Goal: Task Accomplishment & Management: Manage account settings

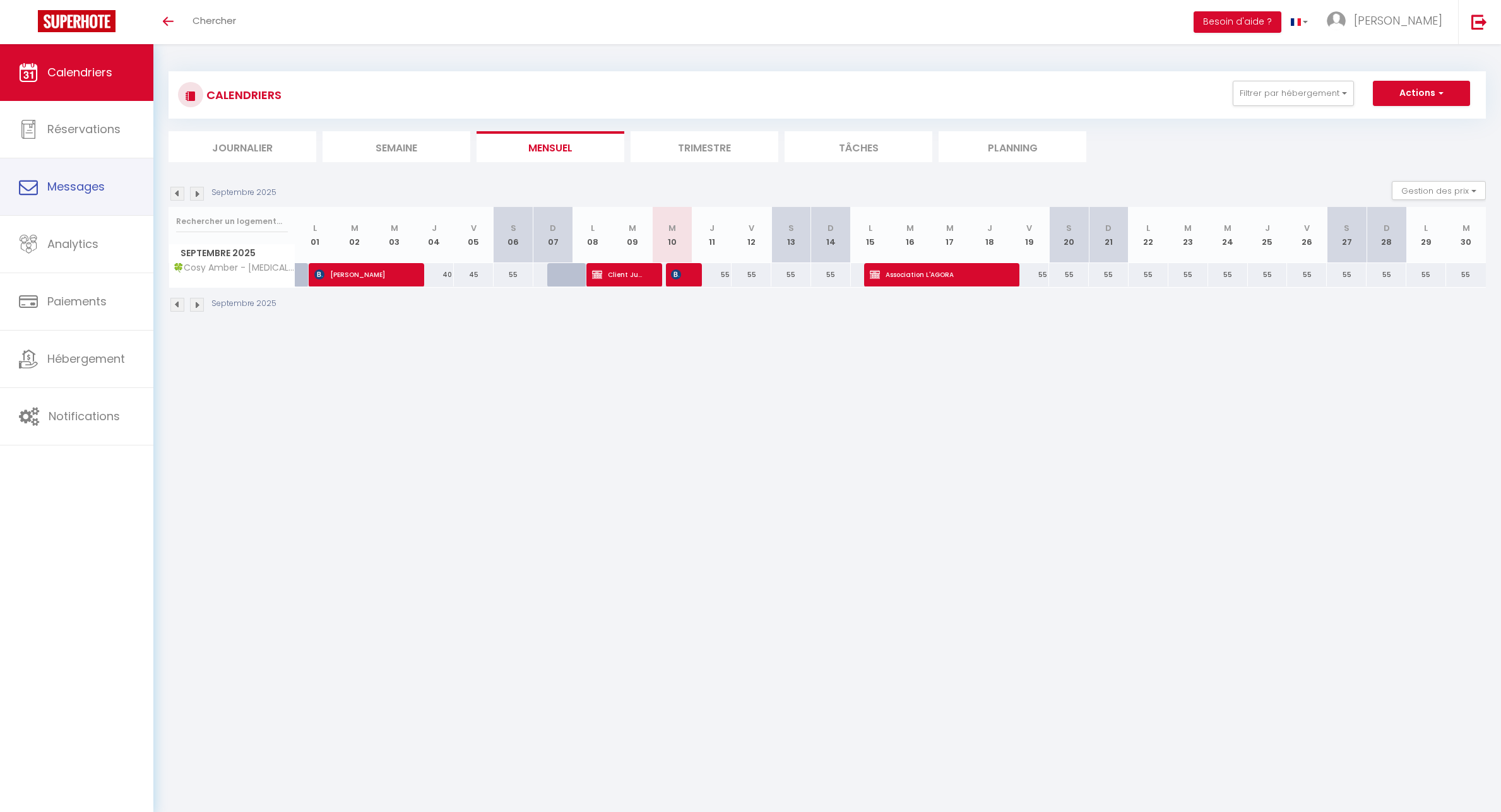
select select
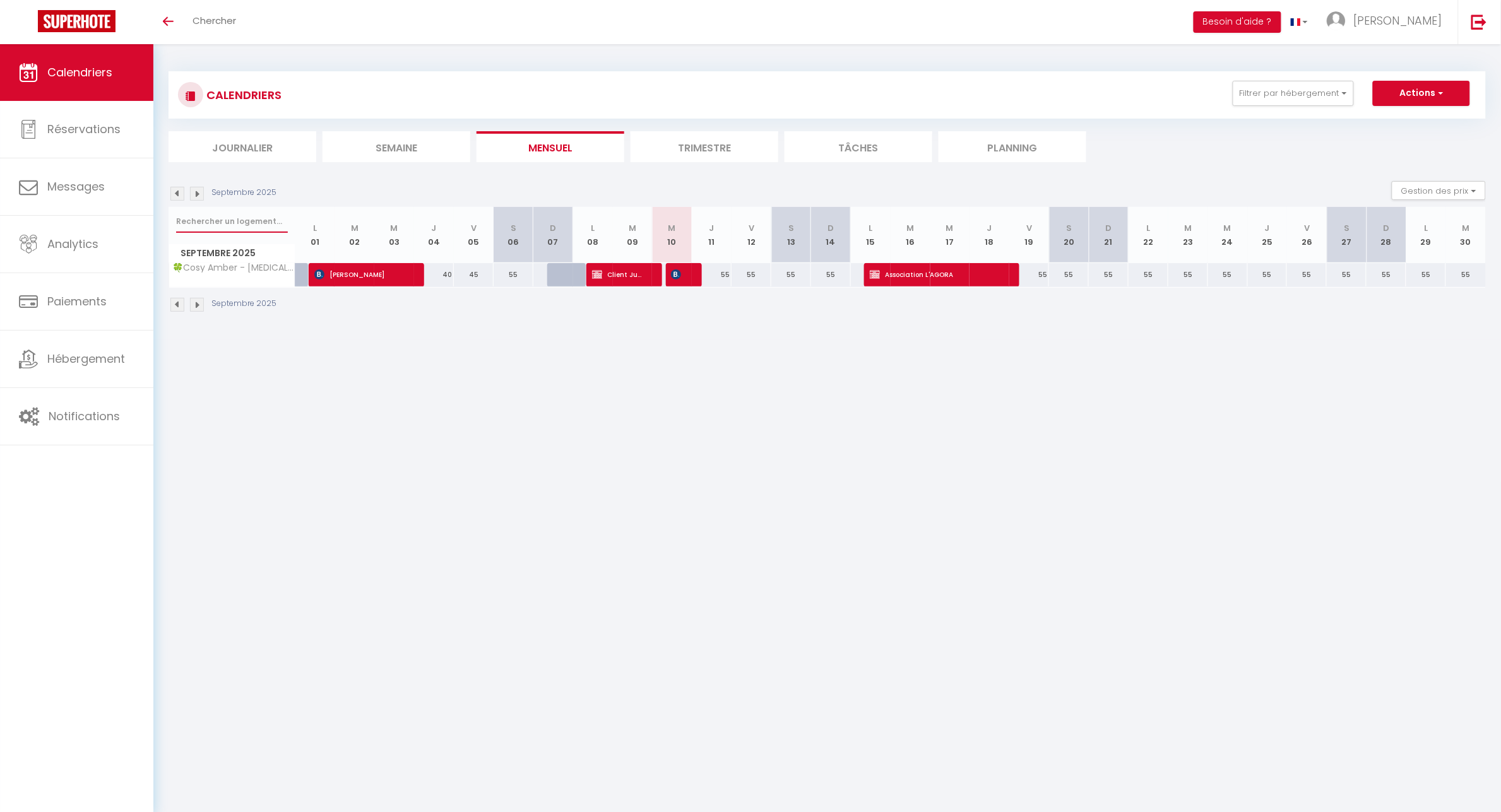
click at [238, 216] on input "text" at bounding box center [232, 221] width 112 height 22
select select
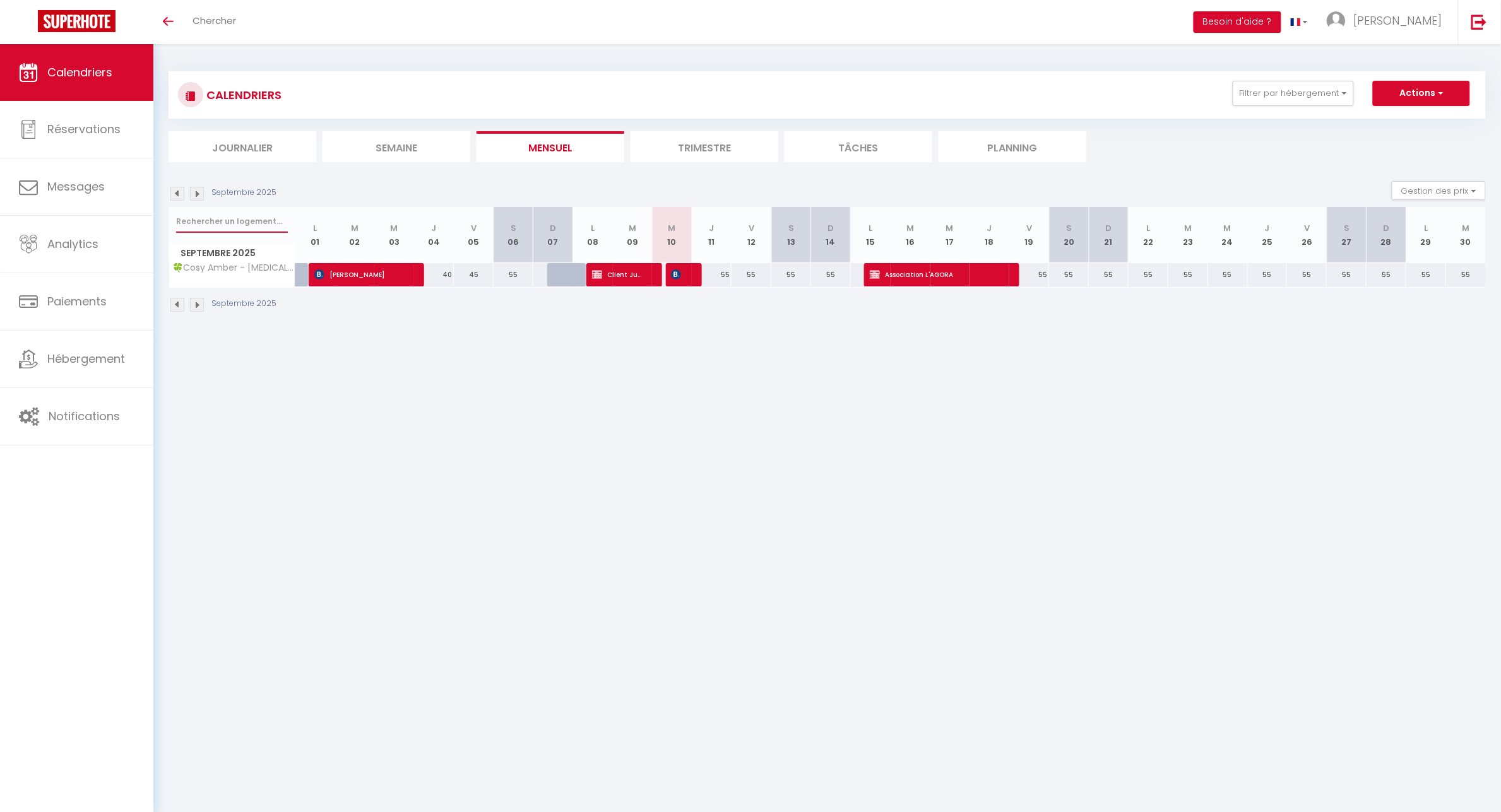
select select
type input "s"
select select
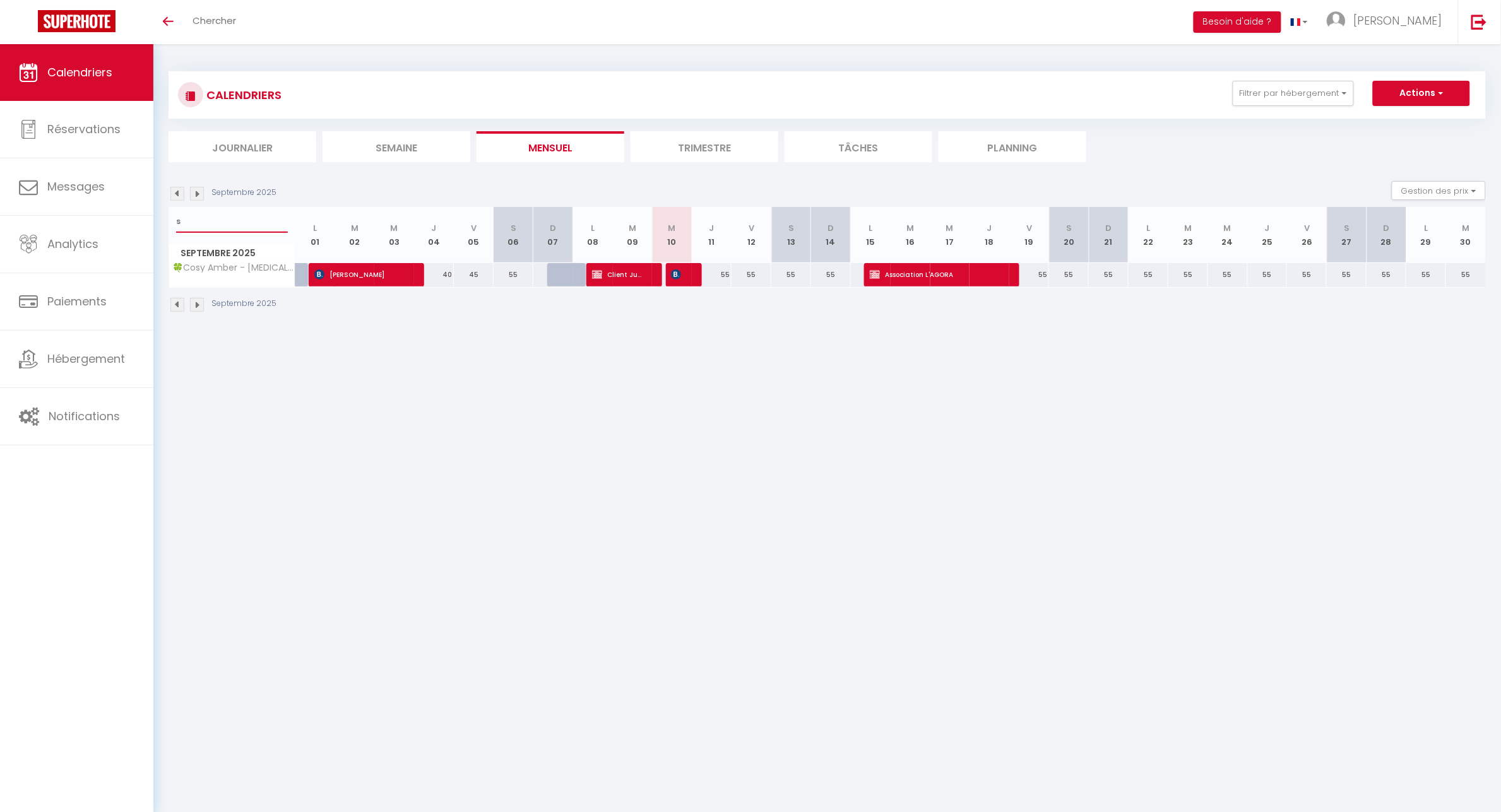
select select
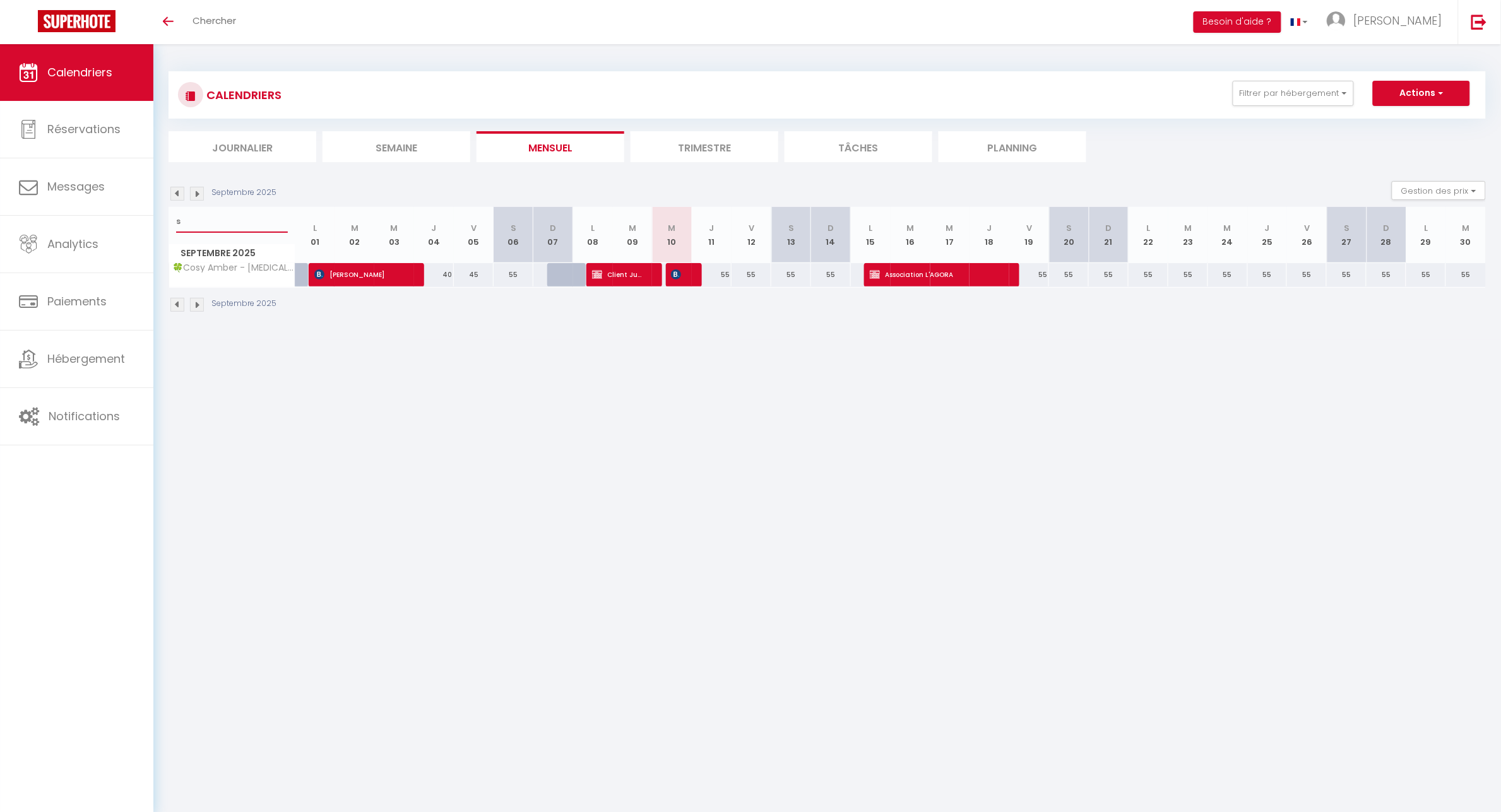
select select
type input "su"
select select
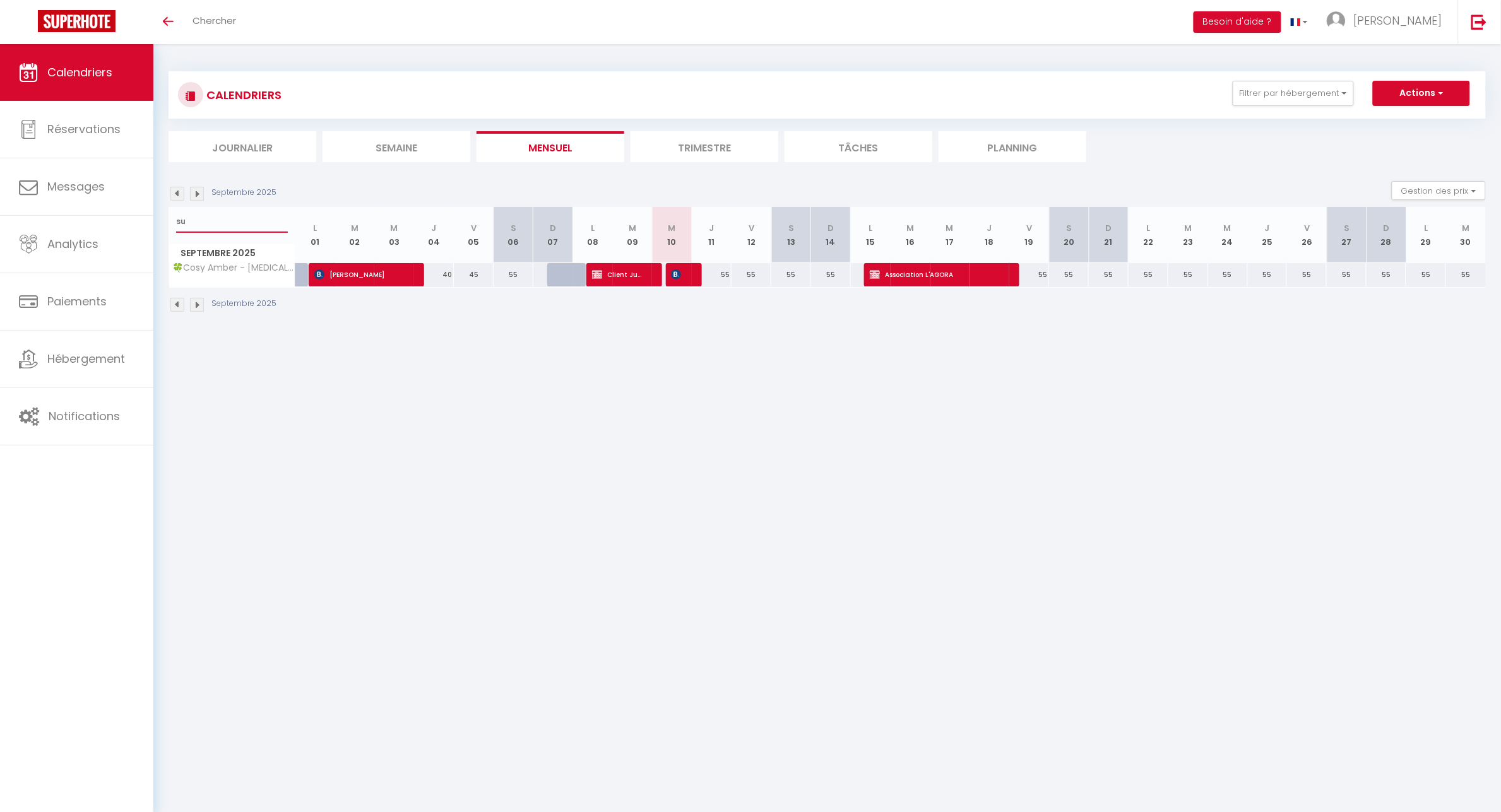
select select
type input "sul"
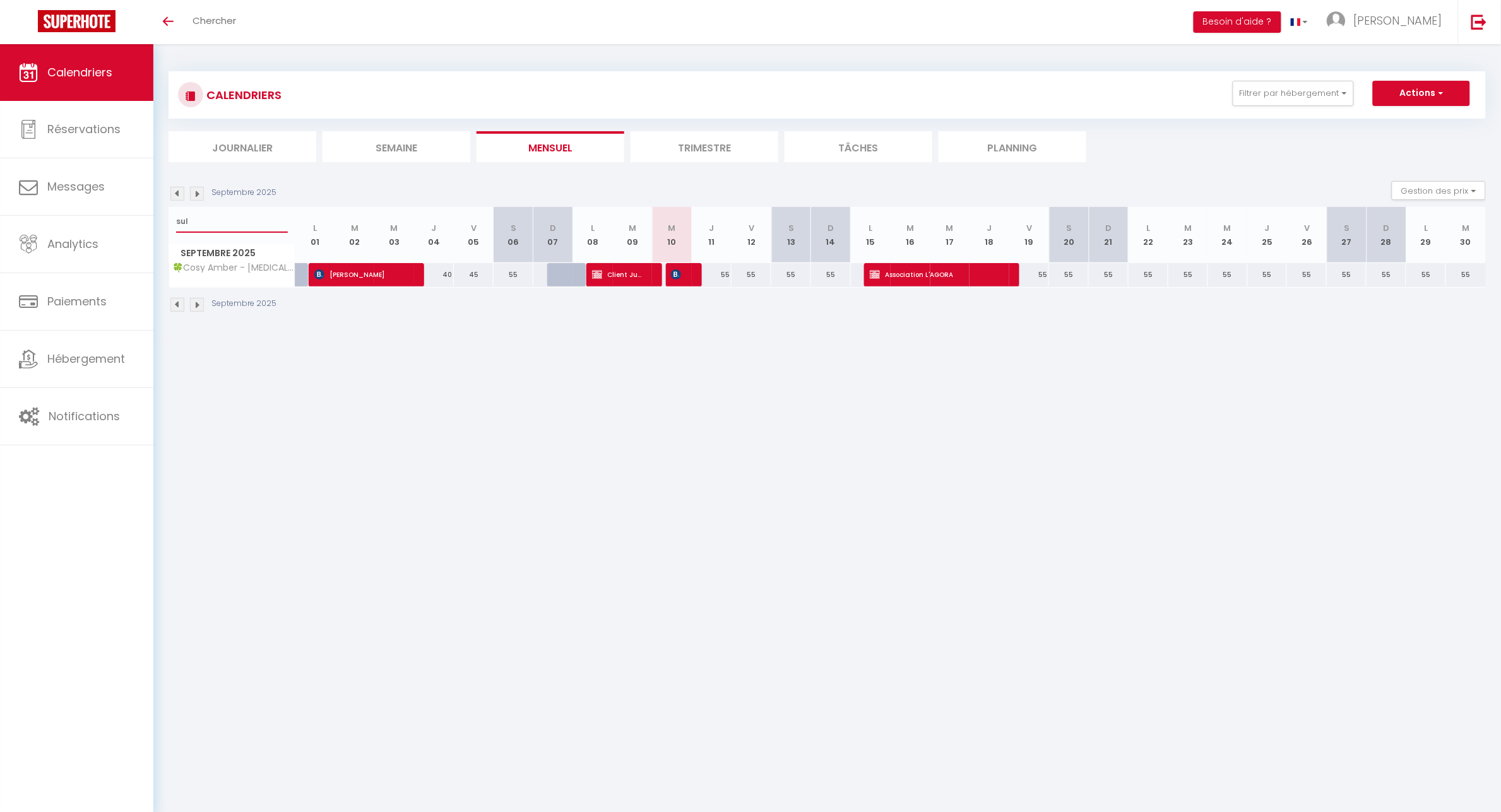
select select
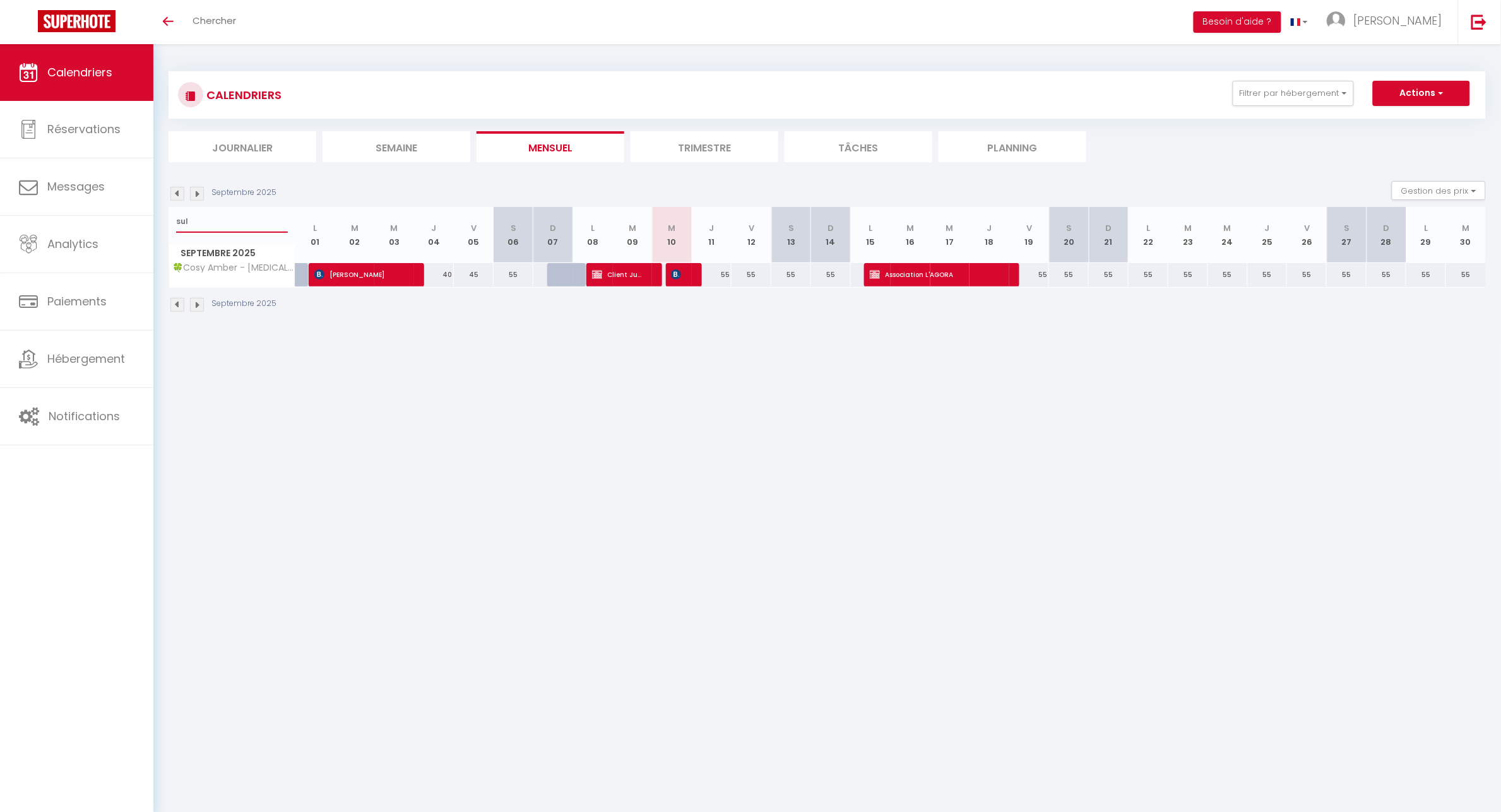
select select
type input "sull"
select select
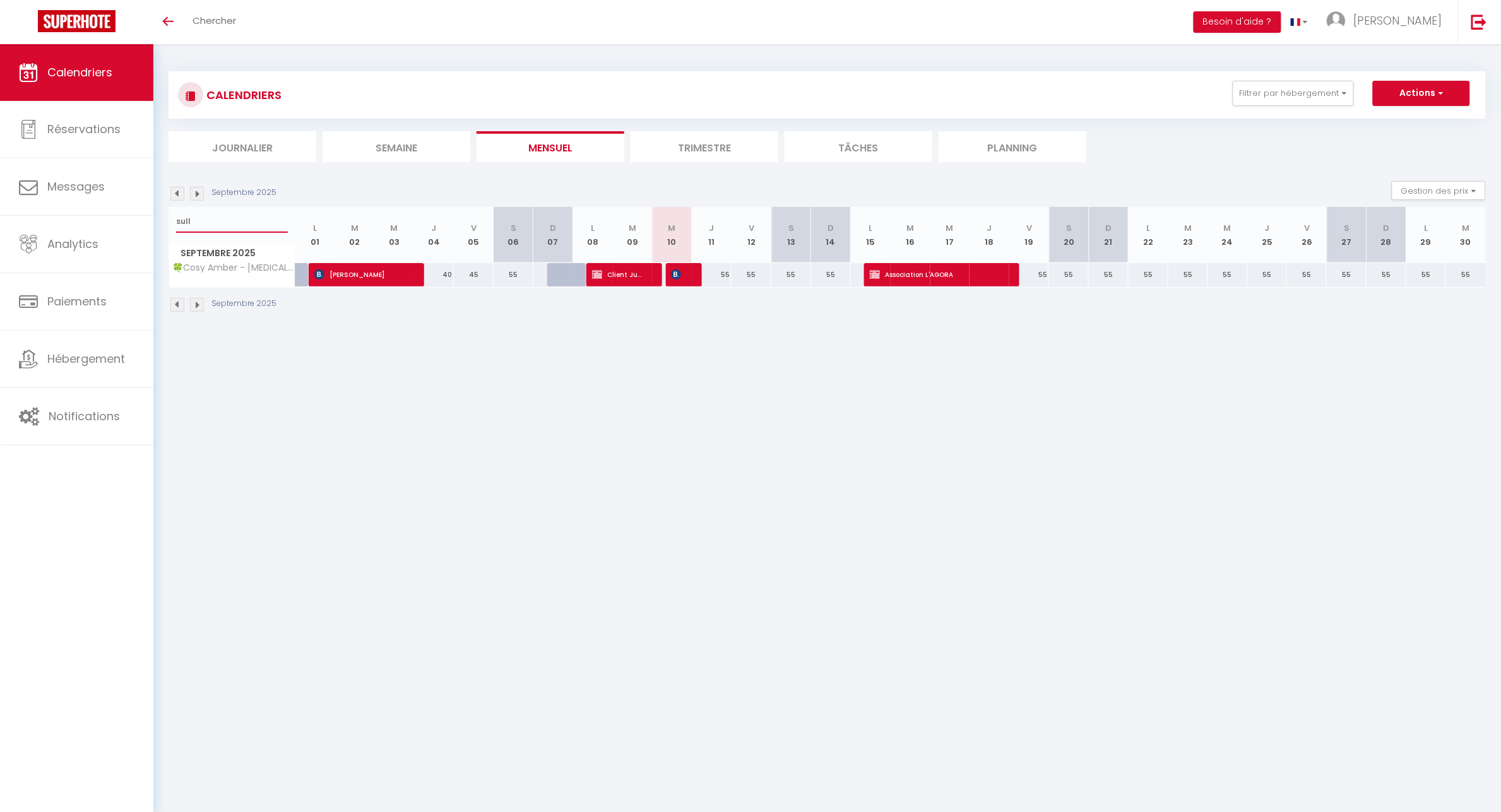
select select
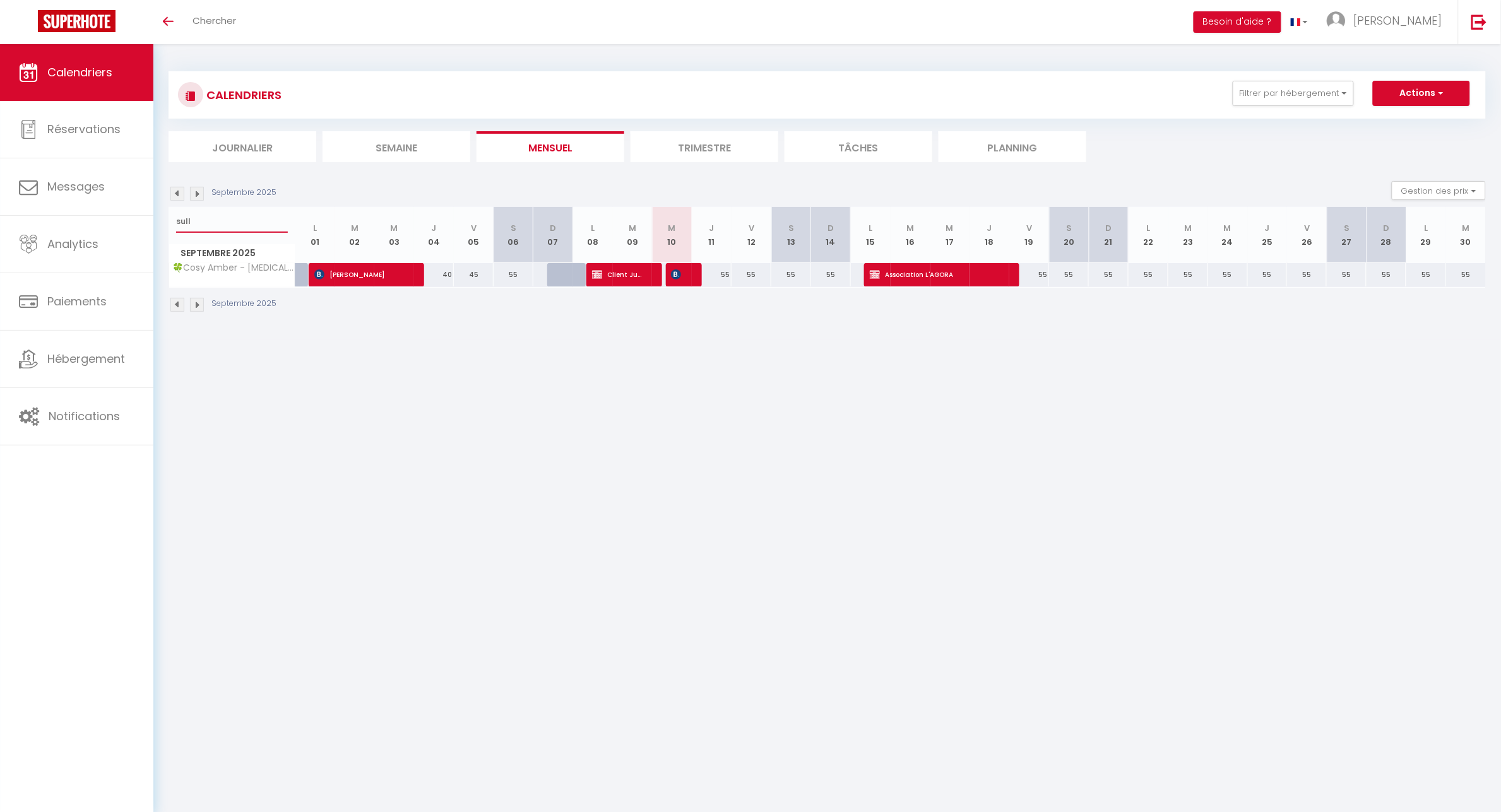
type input "sully"
select select
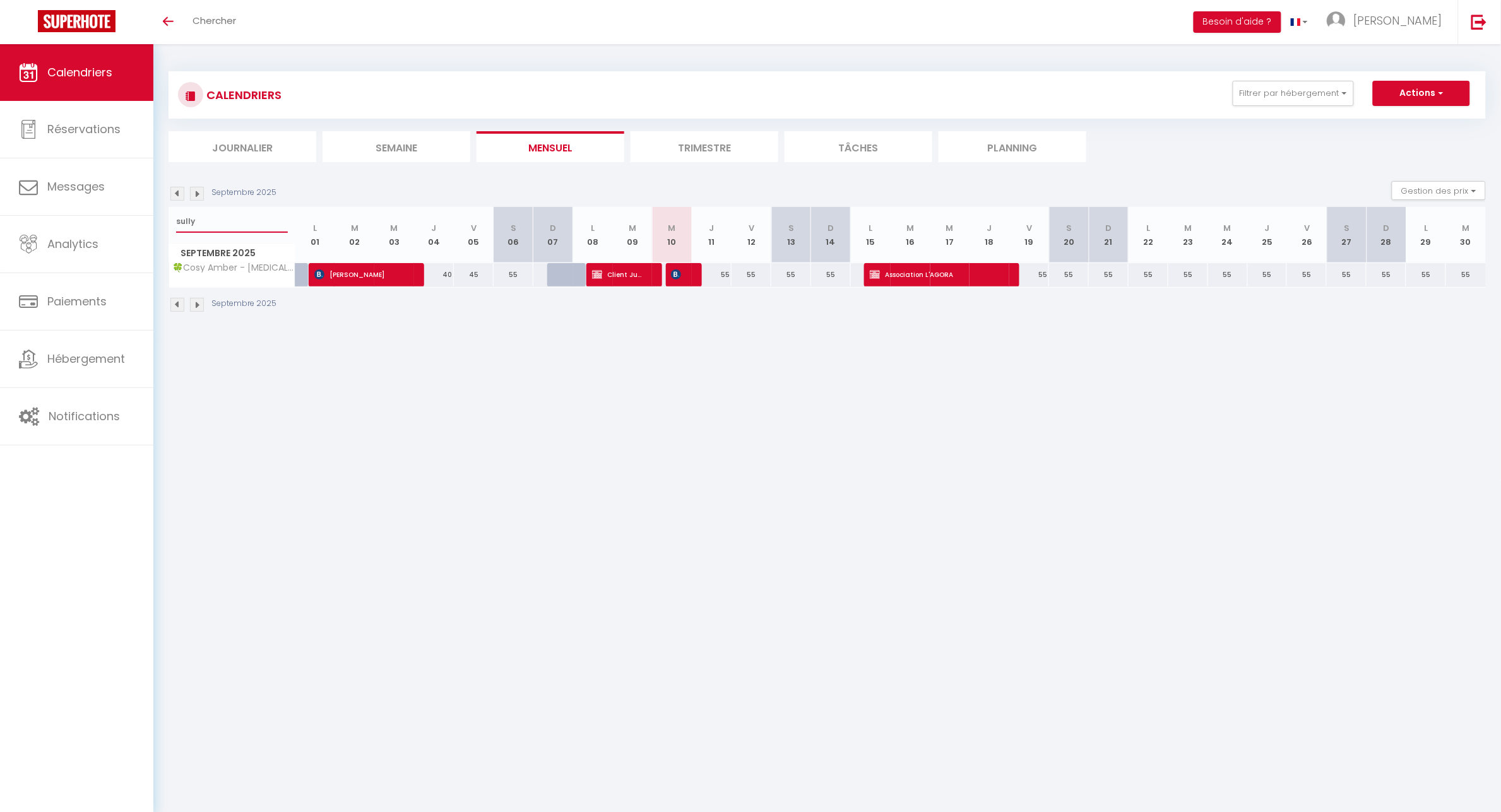
select select
type input "sully"
select select
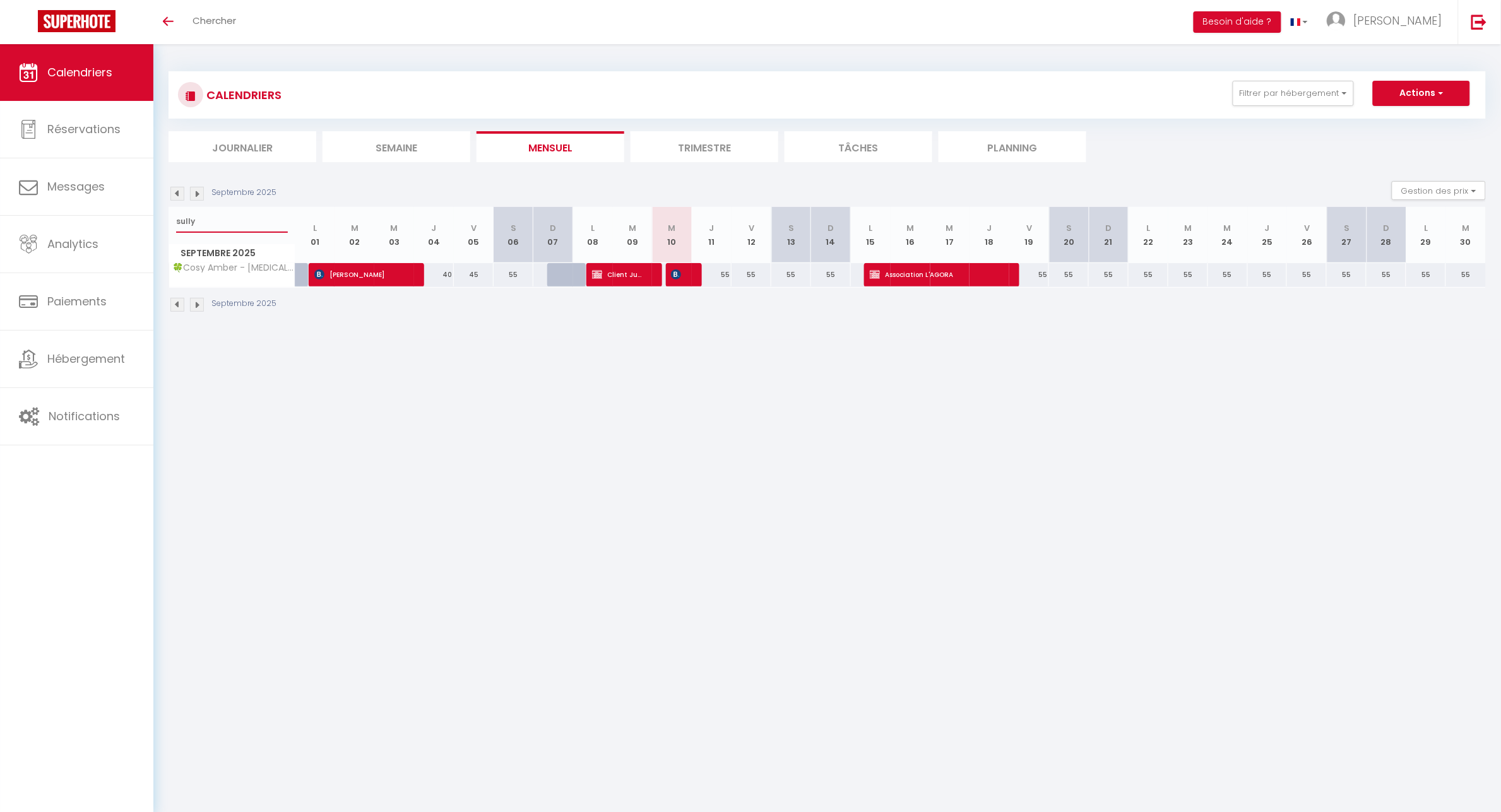
select select
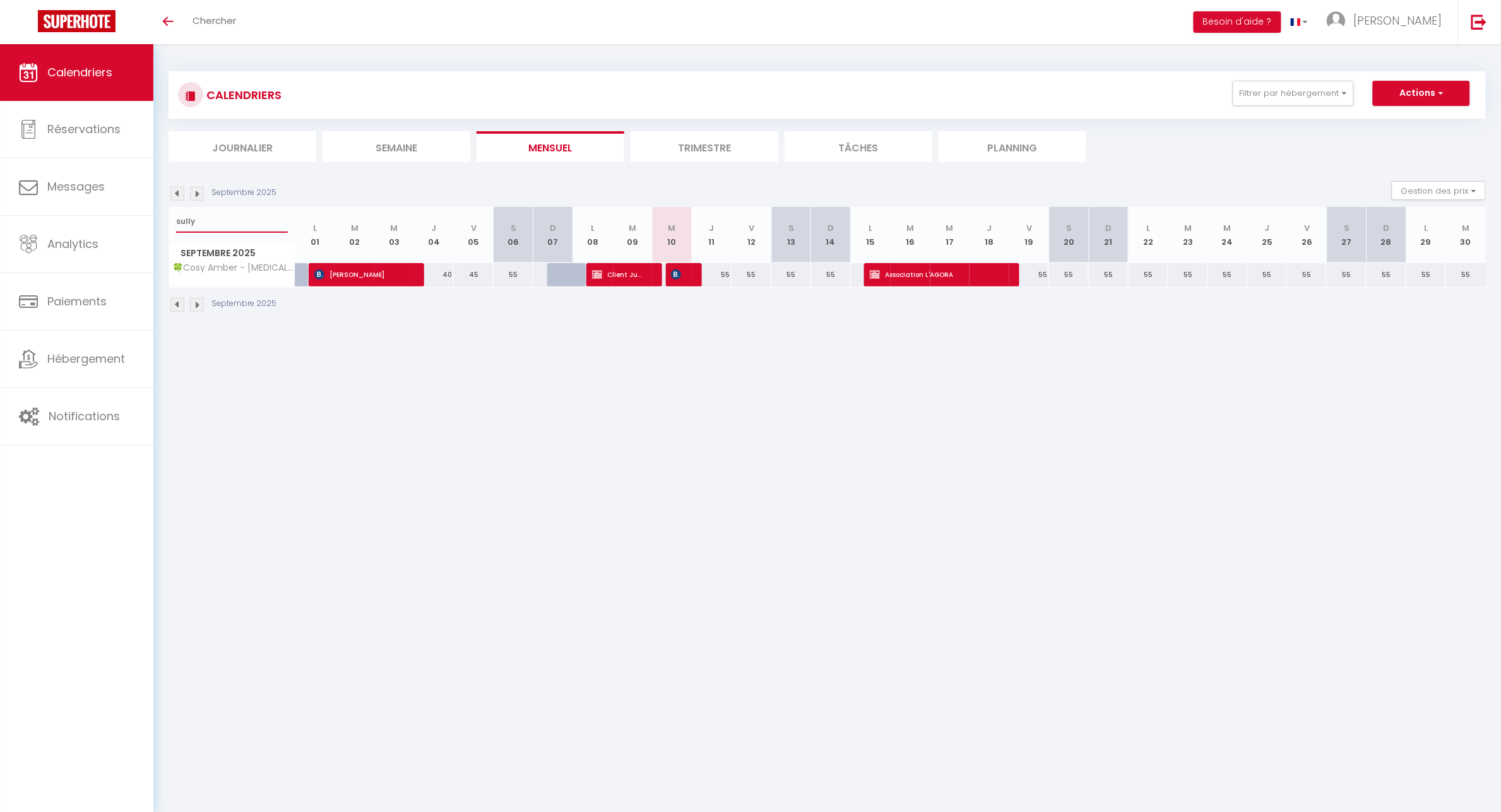
select select
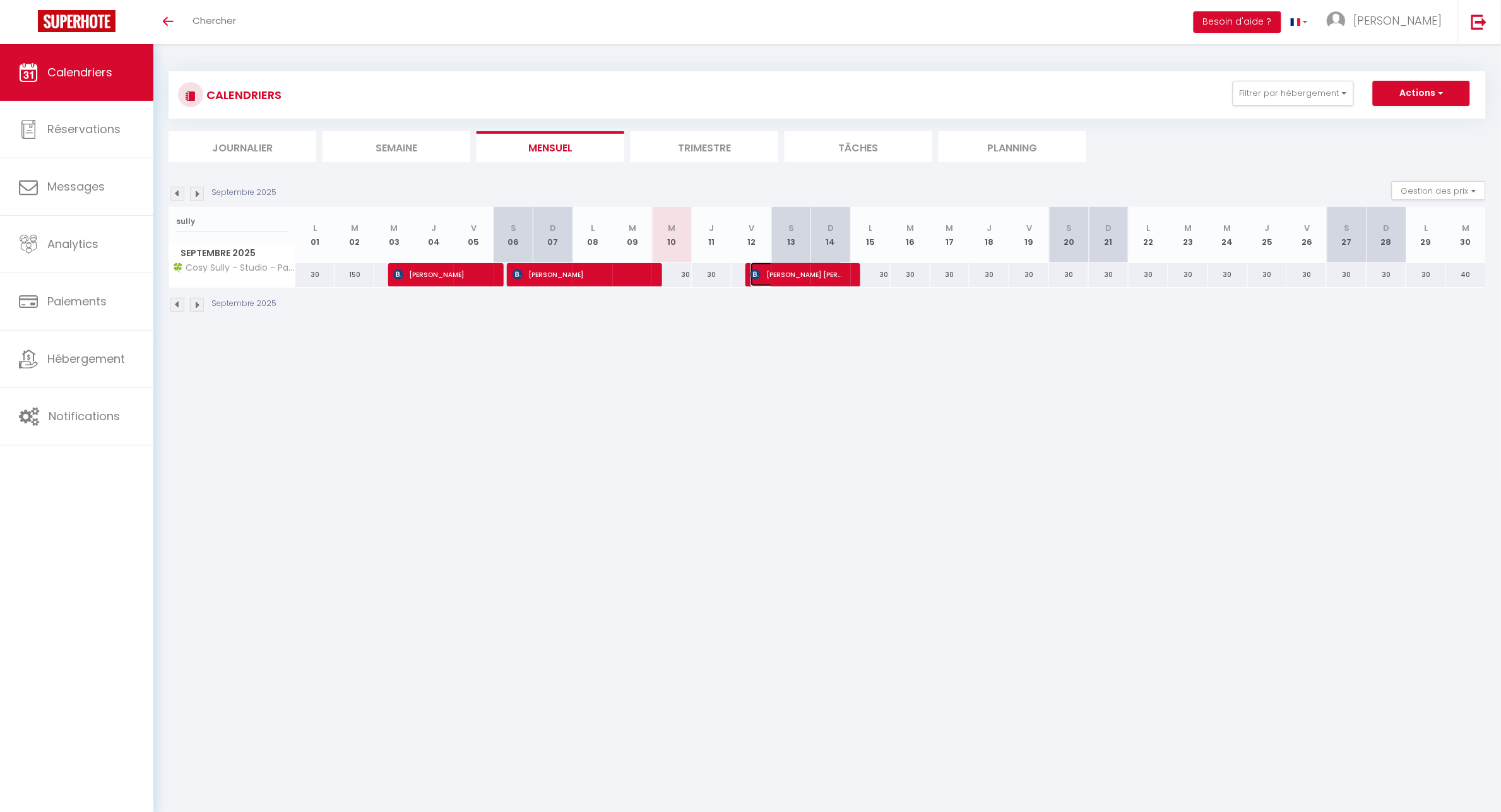
click at [814, 280] on span "[PERSON_NAME] [PERSON_NAME]" at bounding box center [797, 274] width 93 height 24
select select "OK"
select select "KO"
select select "0"
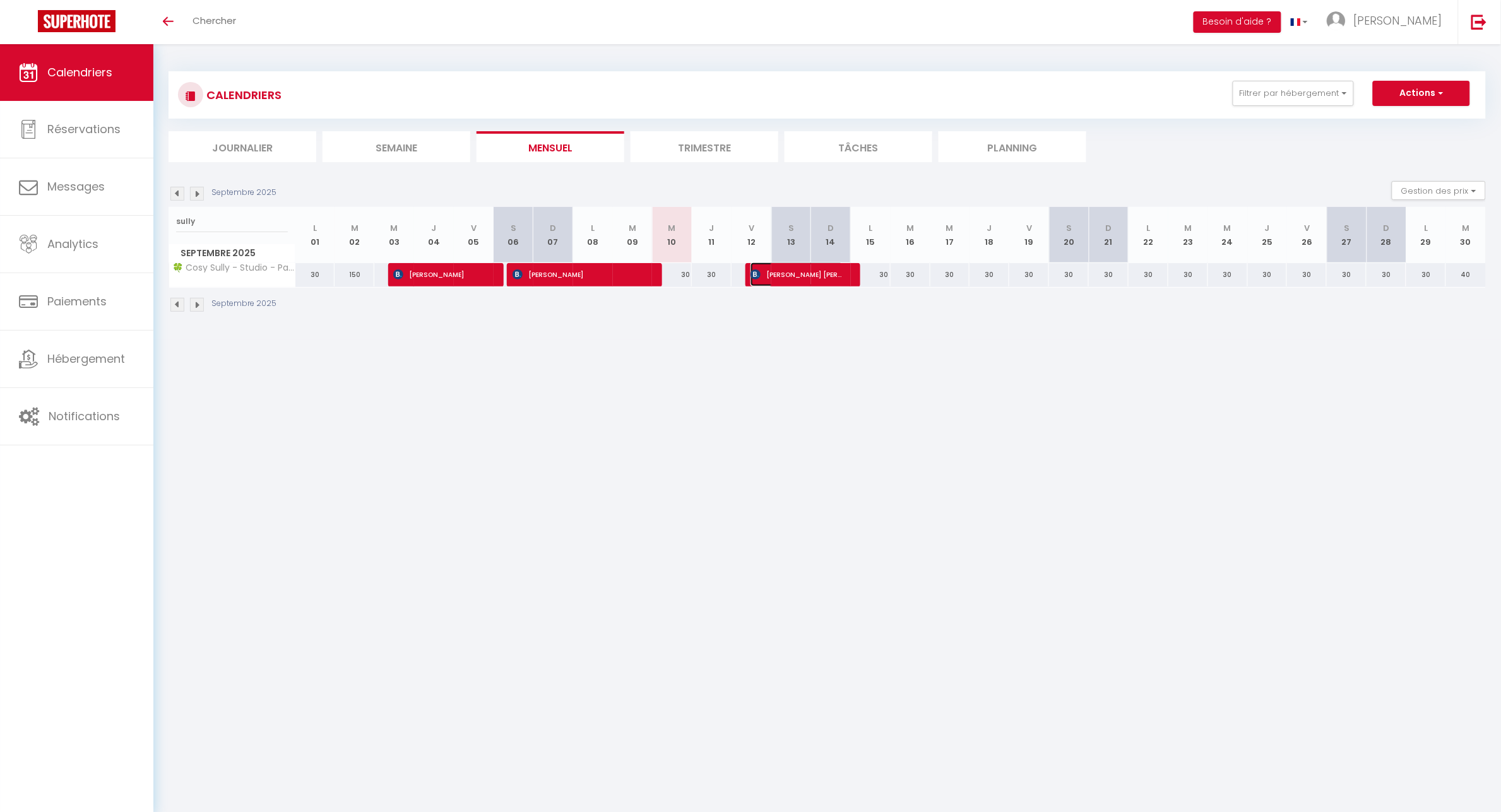
select select "1"
select select
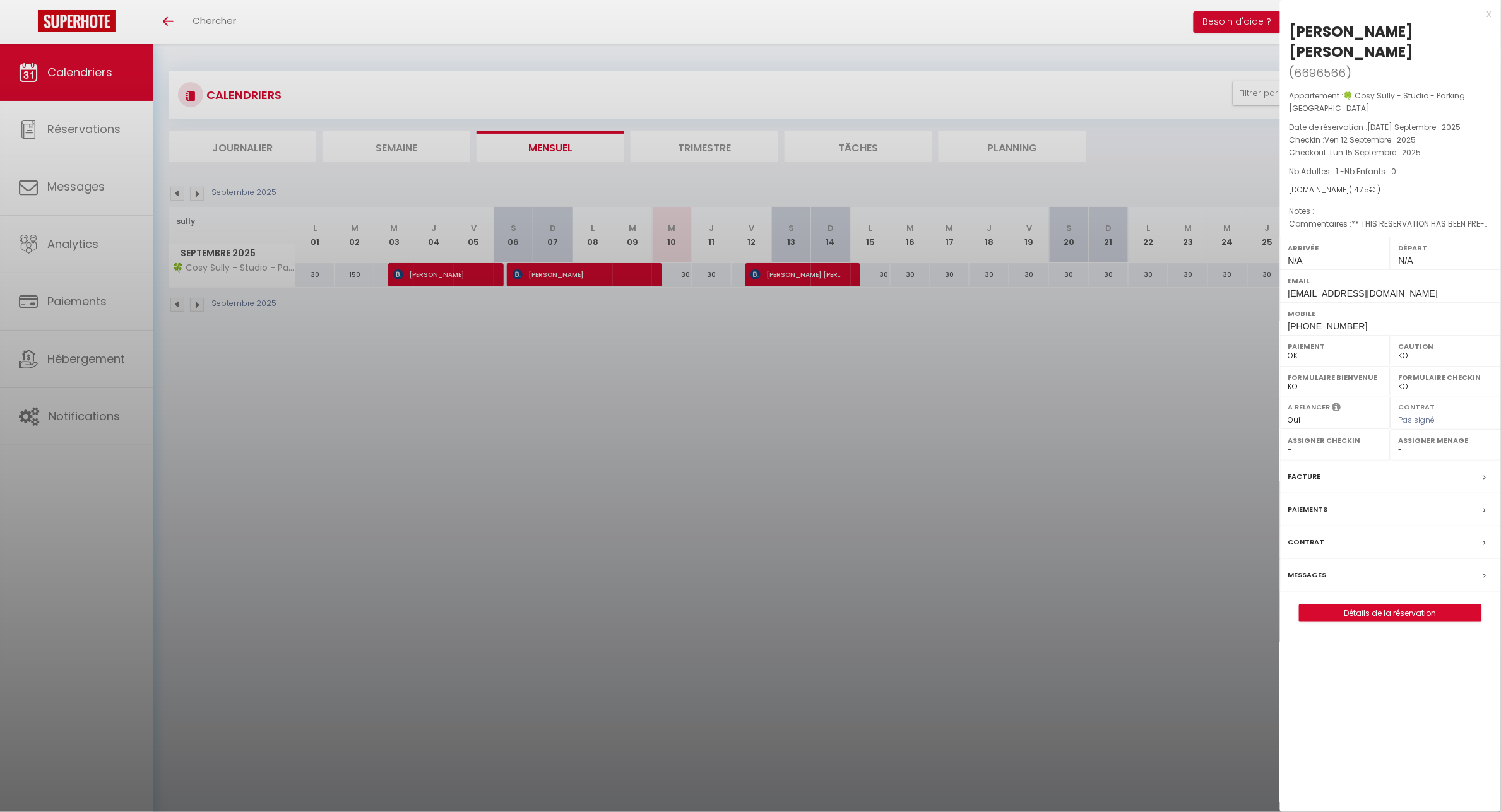
click at [56, 360] on div at bounding box center [750, 406] width 1501 height 812
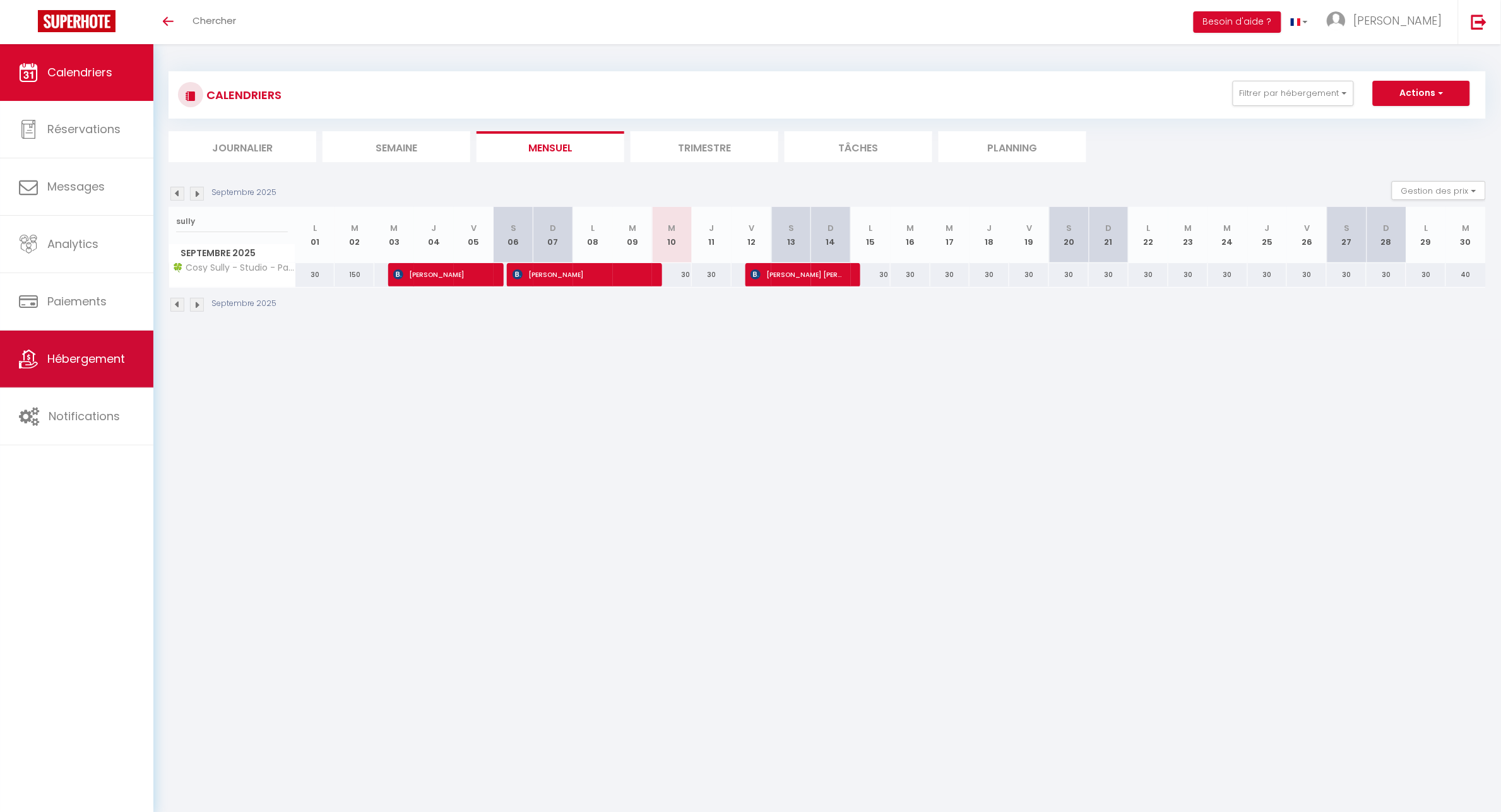
click at [77, 355] on span "Hébergement" at bounding box center [86, 358] width 78 height 15
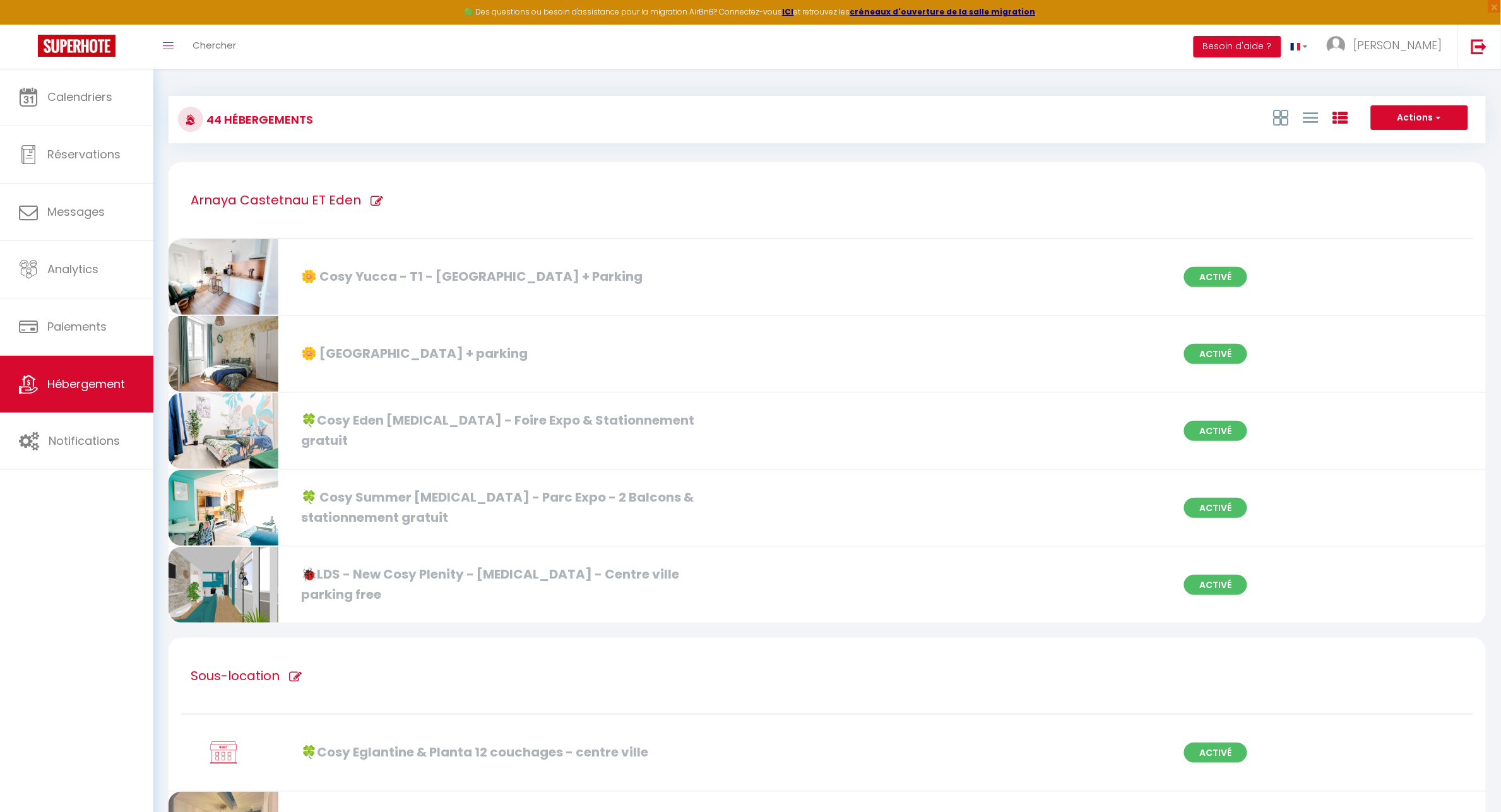
click at [642, 176] on div "Arnaya Castetnau ET Eden" at bounding box center [827, 201] width 1293 height 77
type input "Arnaya Castetnau ET Eden"
checkbox Parking "true"
checkbox parking "true"
checkbox gratuit "true"
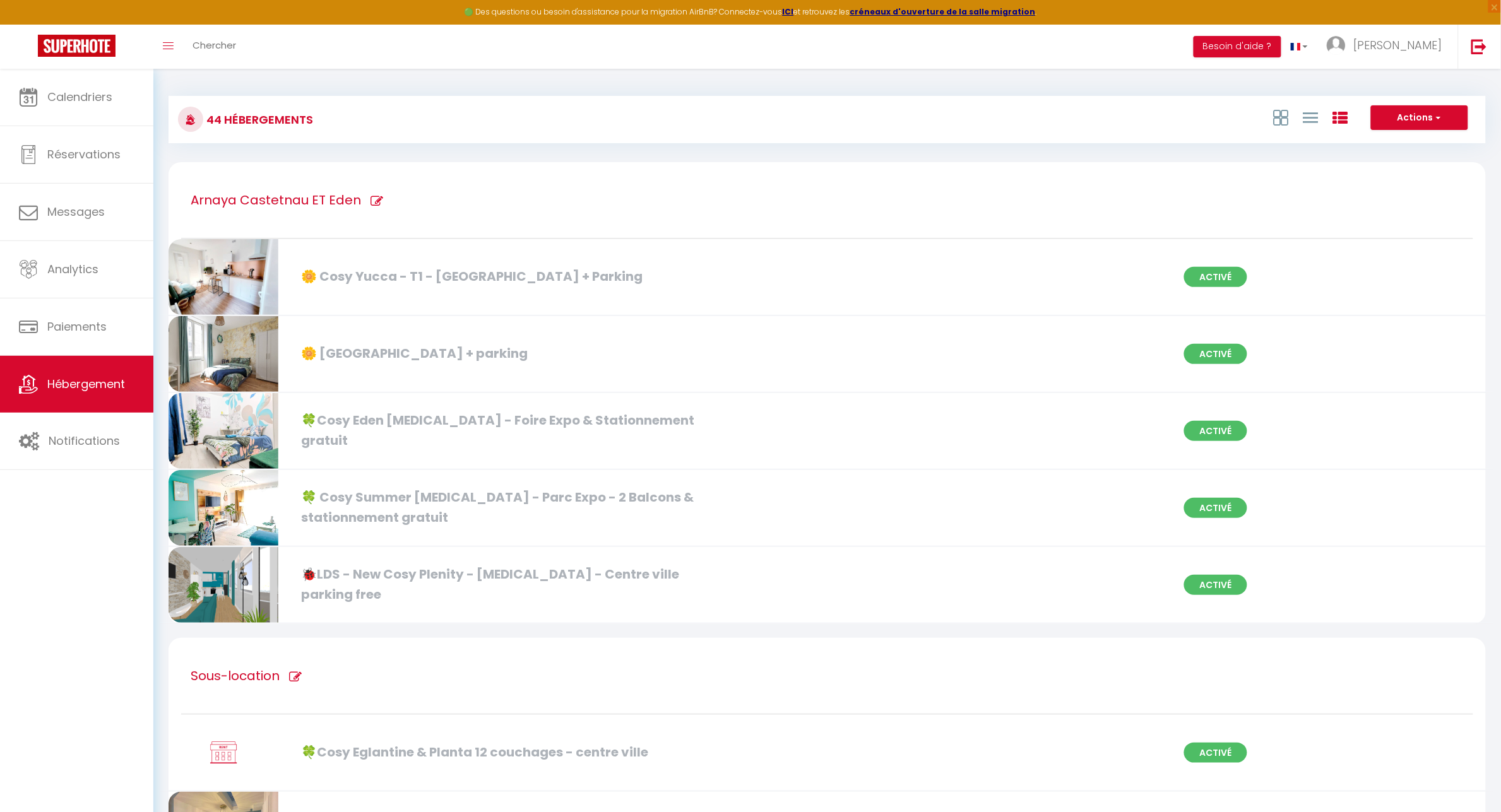
checkbox gratuit "true"
checkbox free "true"
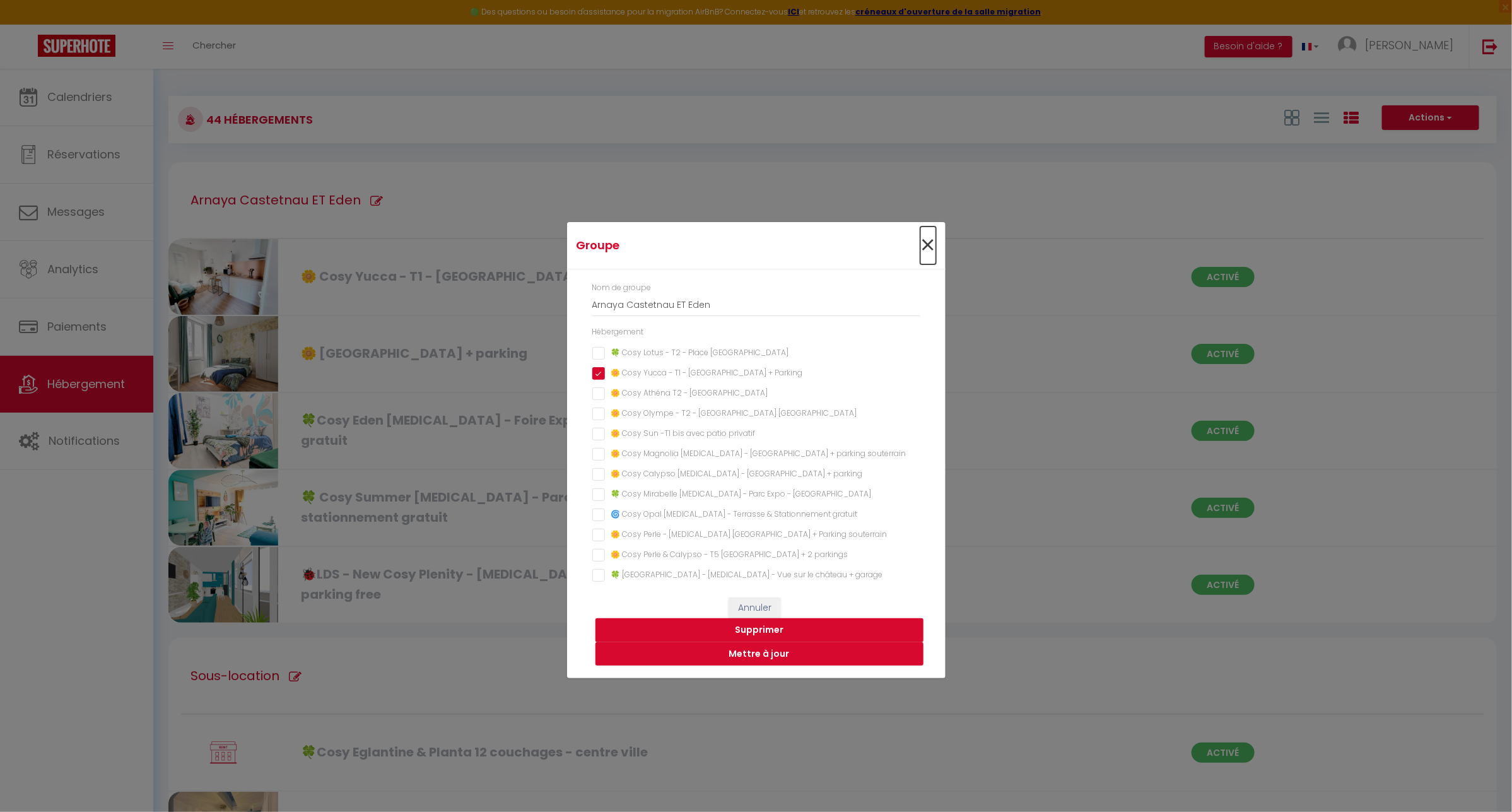
click at [929, 243] on span "×" at bounding box center [928, 245] width 15 height 38
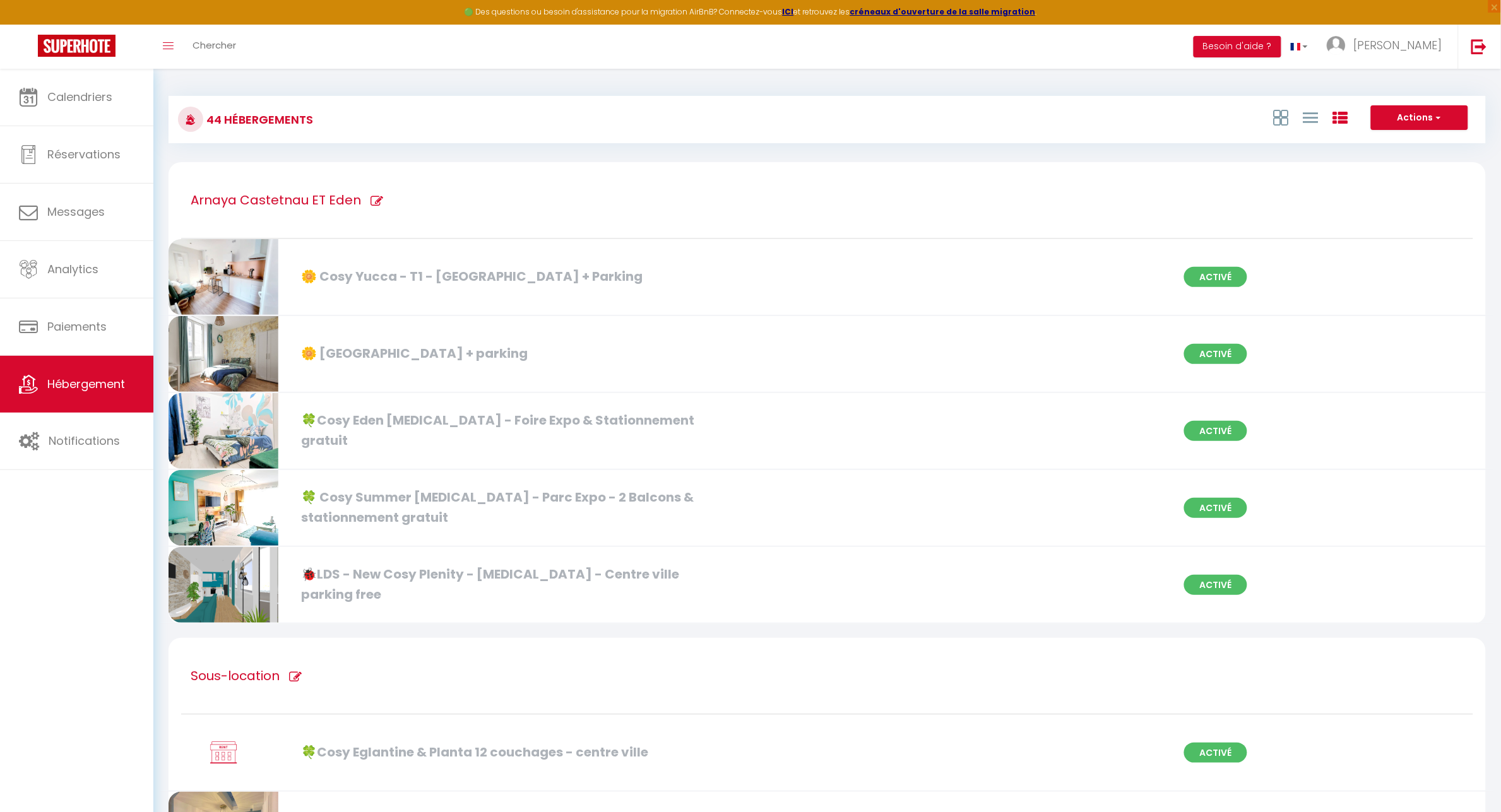
scroll to position [5523, 0]
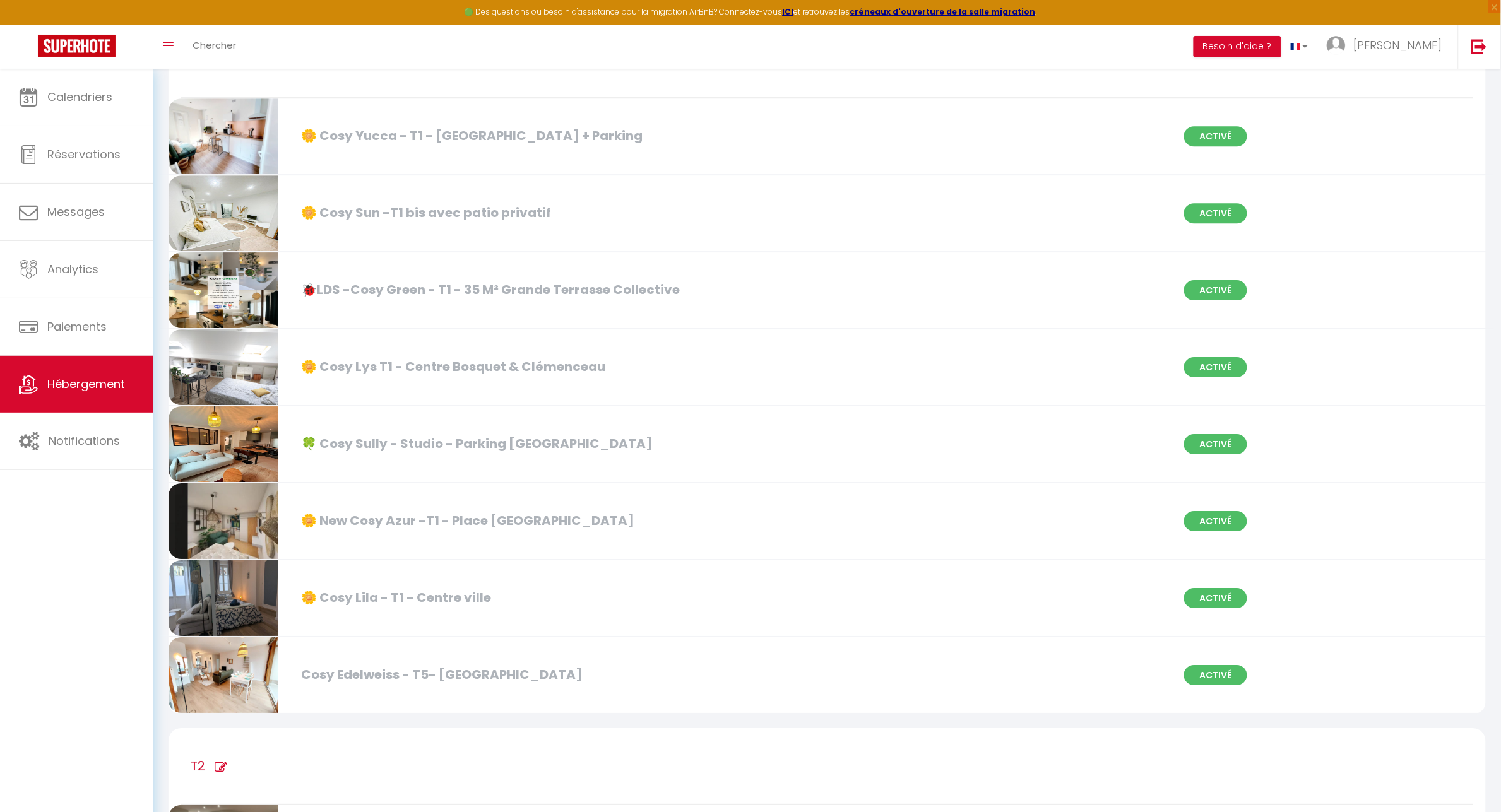
click at [437, 434] on div "🍀 Cosy Sully - Studio - Parking [GEOGRAPHIC_DATA]" at bounding box center [509, 443] width 428 height 20
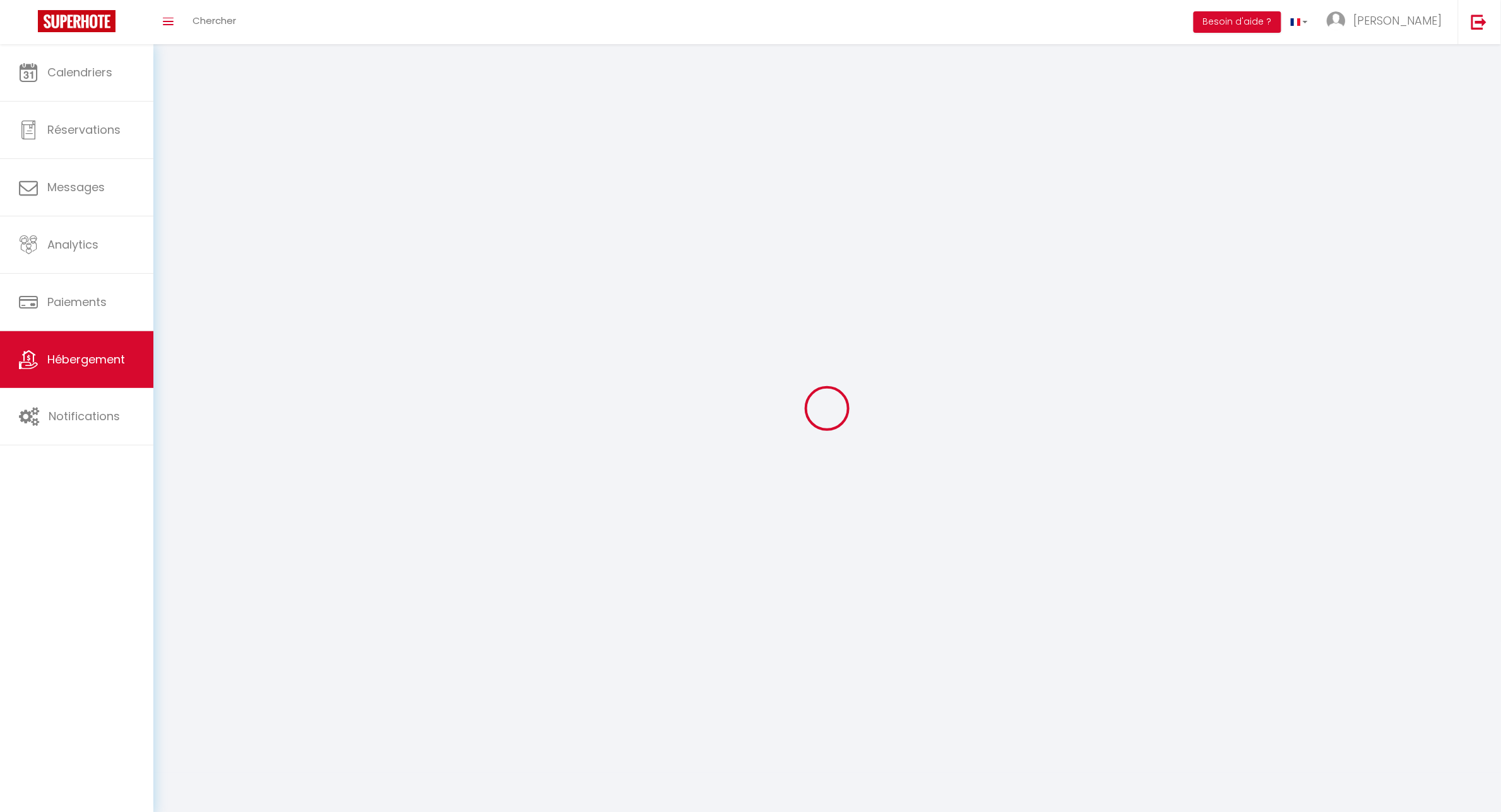
select select "1"
select select
select select "28"
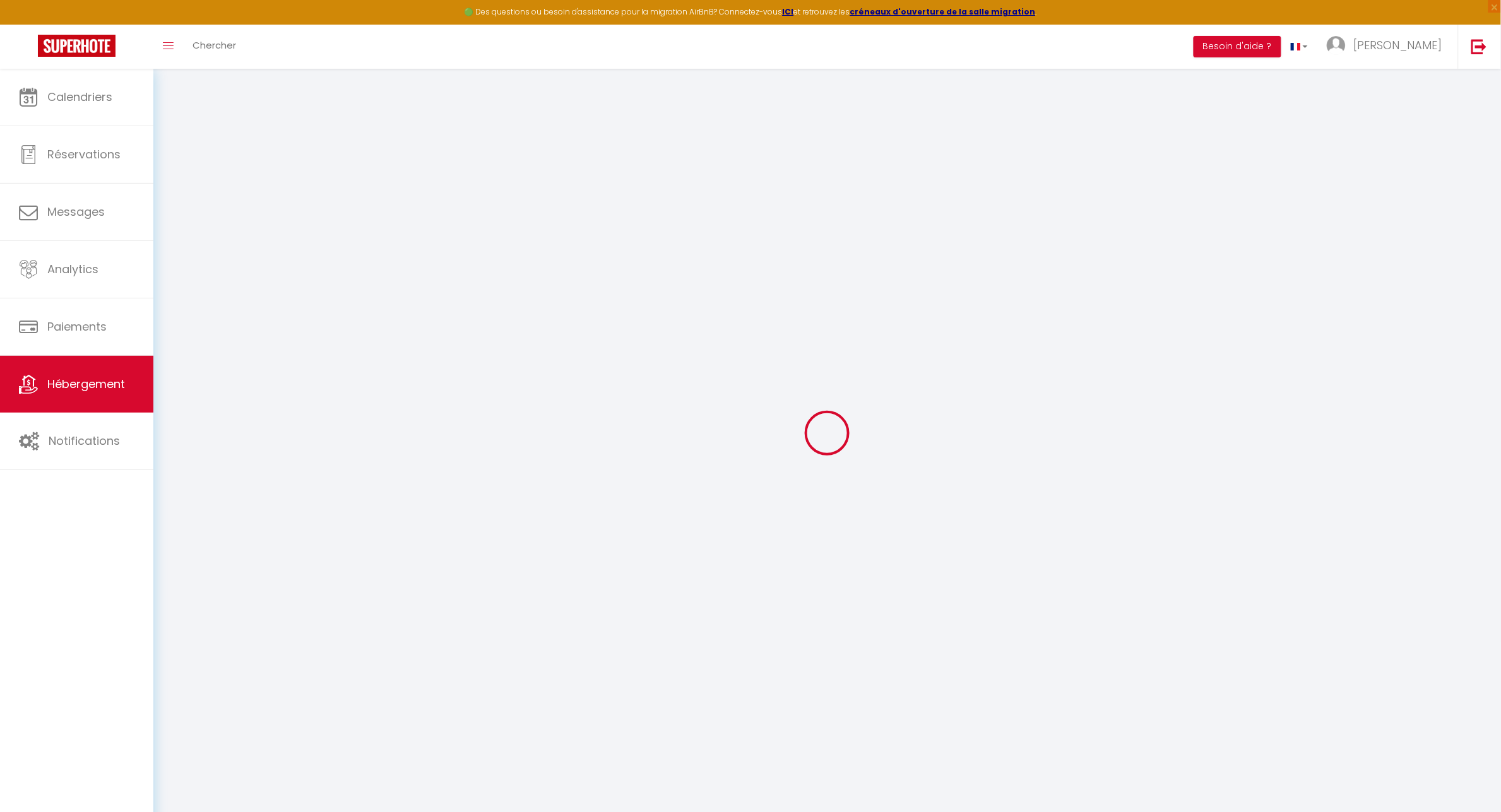
select select
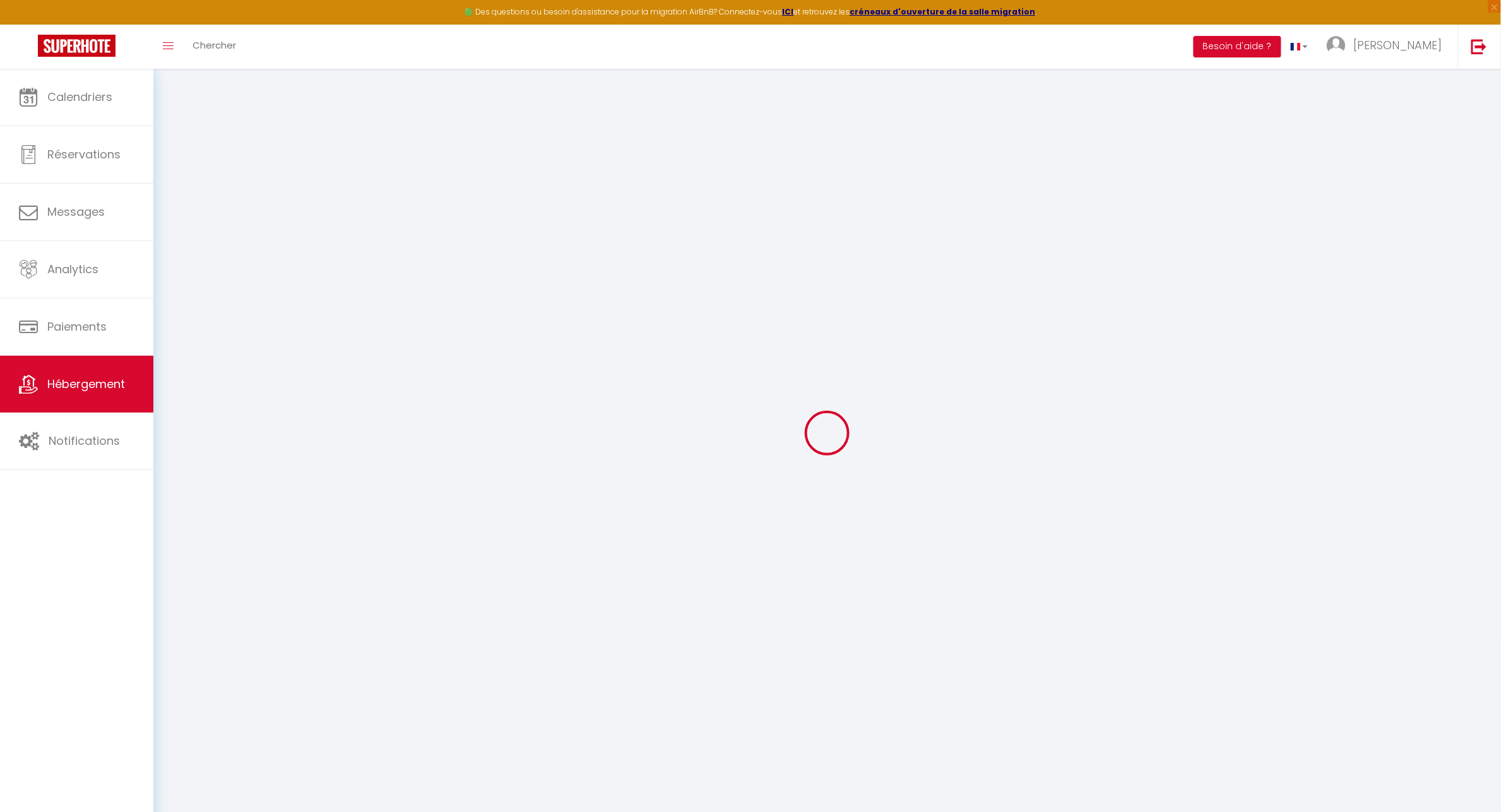
select select
checkbox input "false"
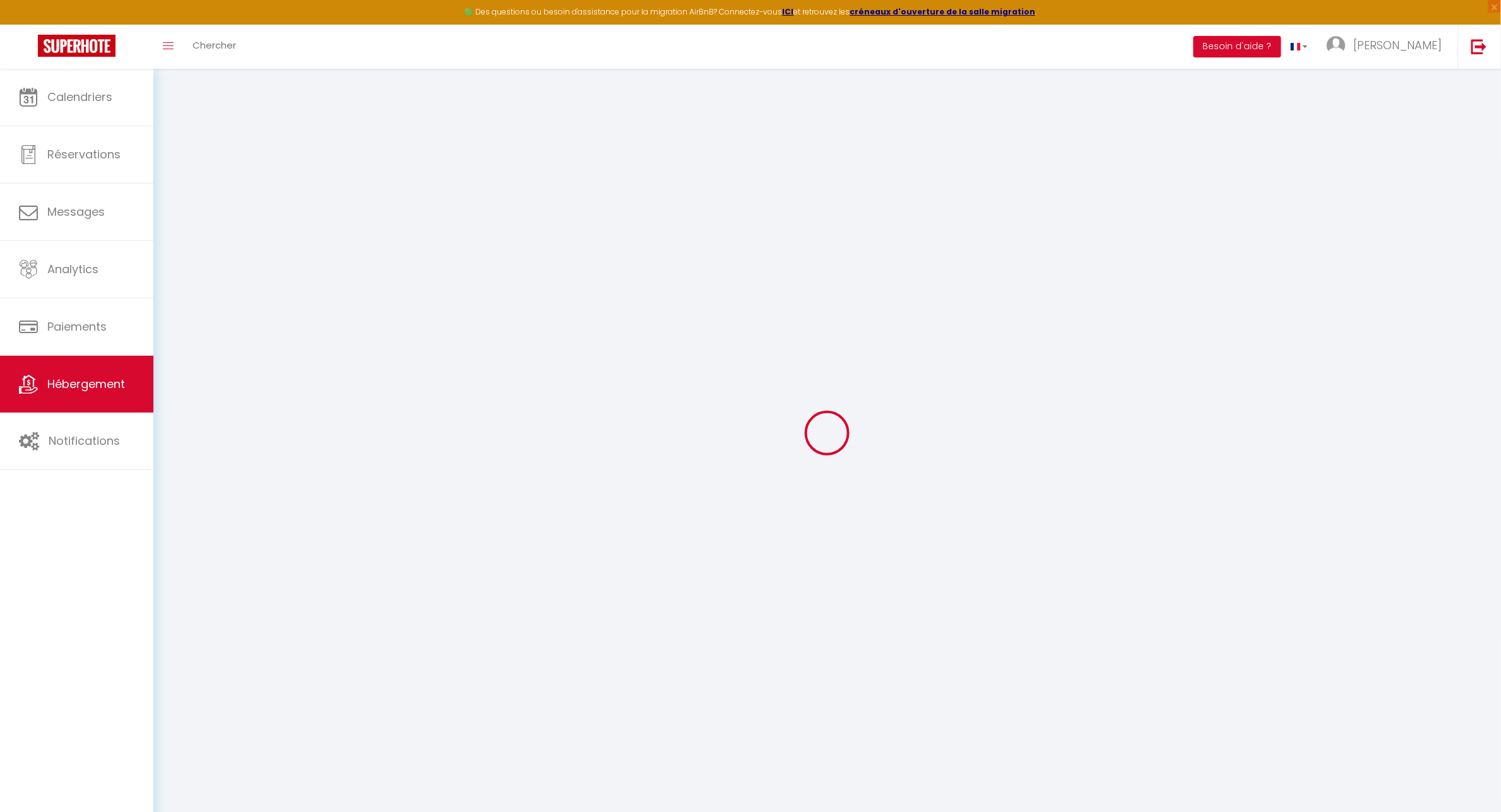
select select
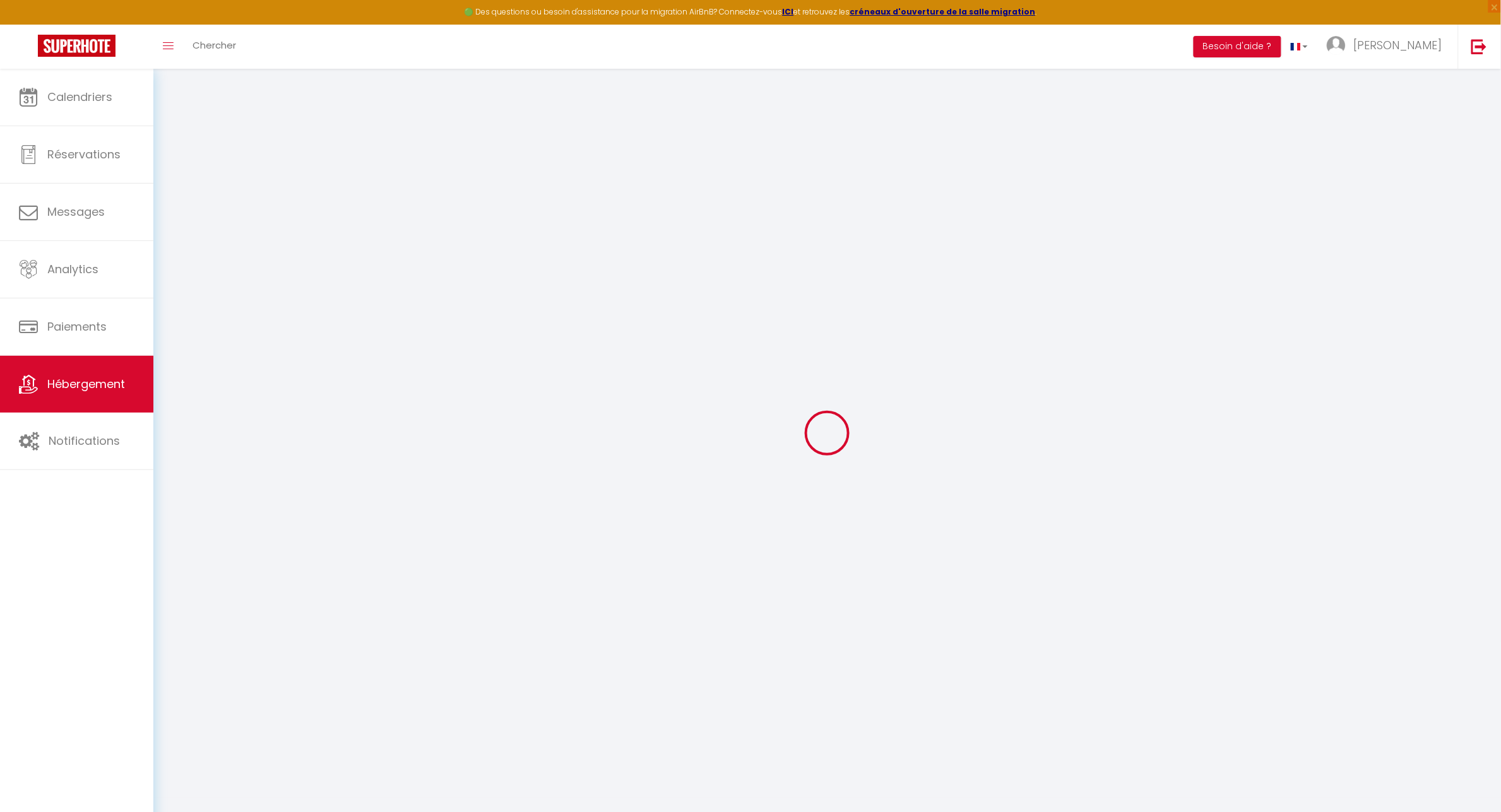
select select
checkbox input "false"
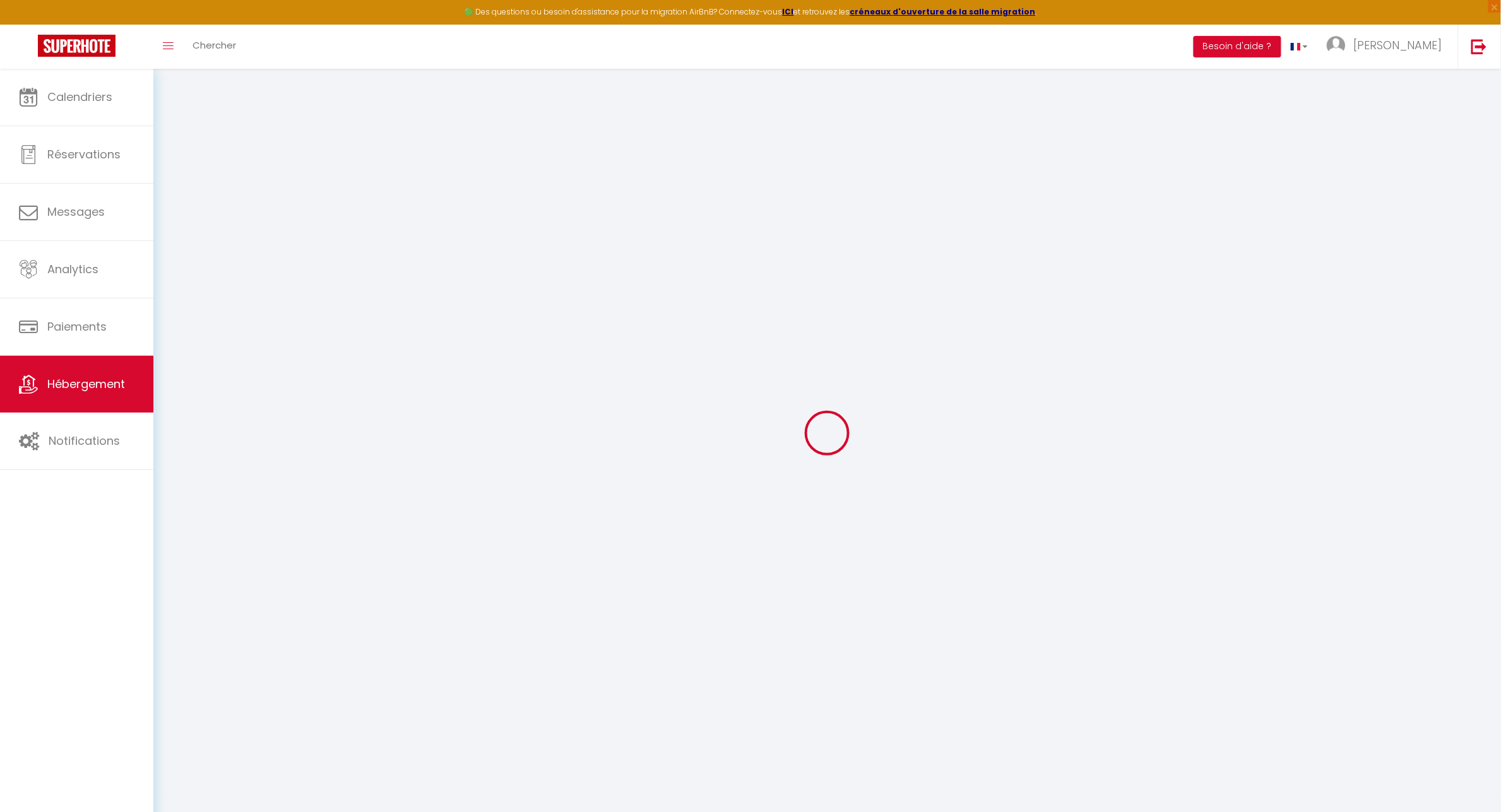
checkbox input "false"
select select
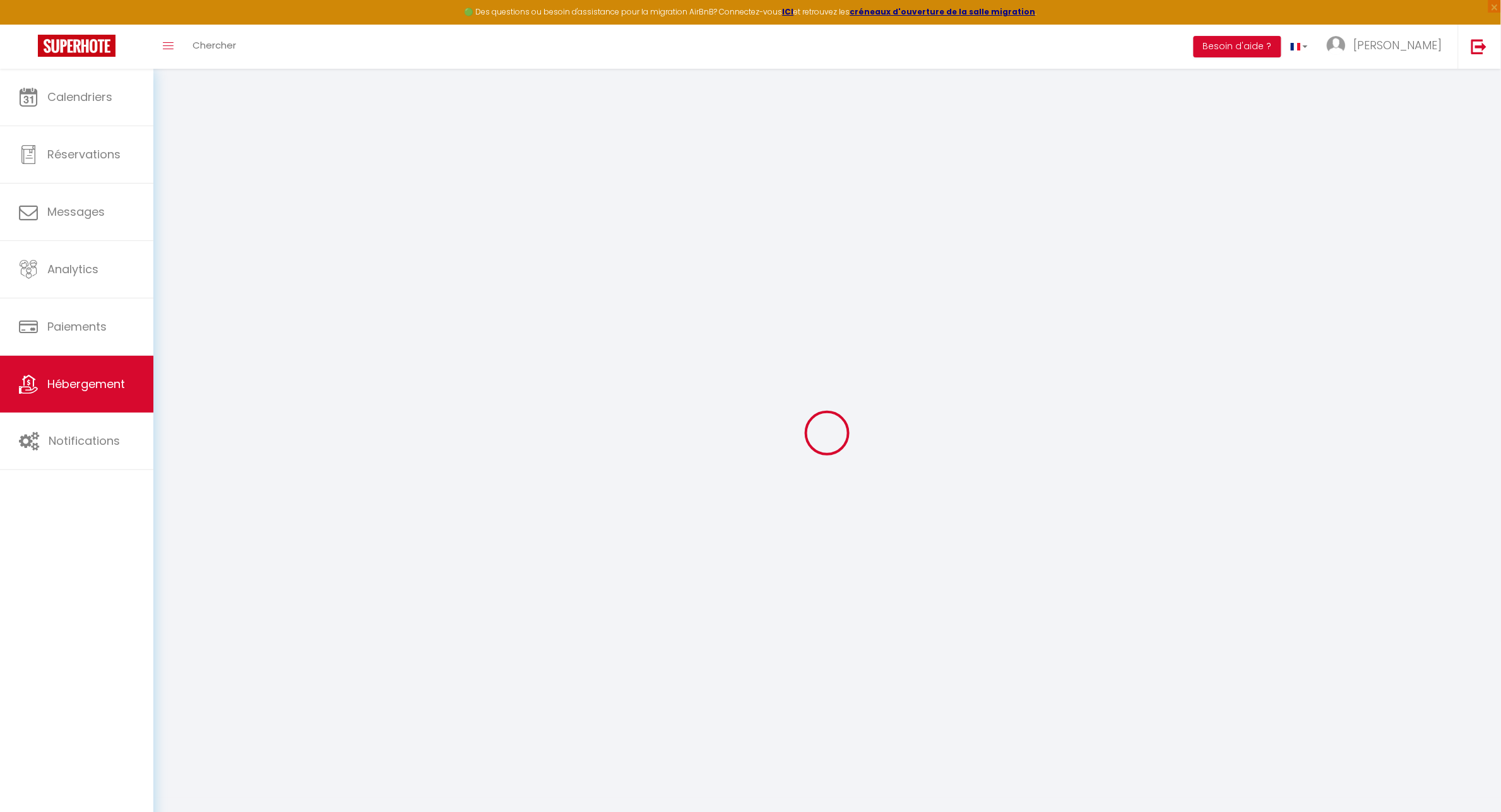
select select
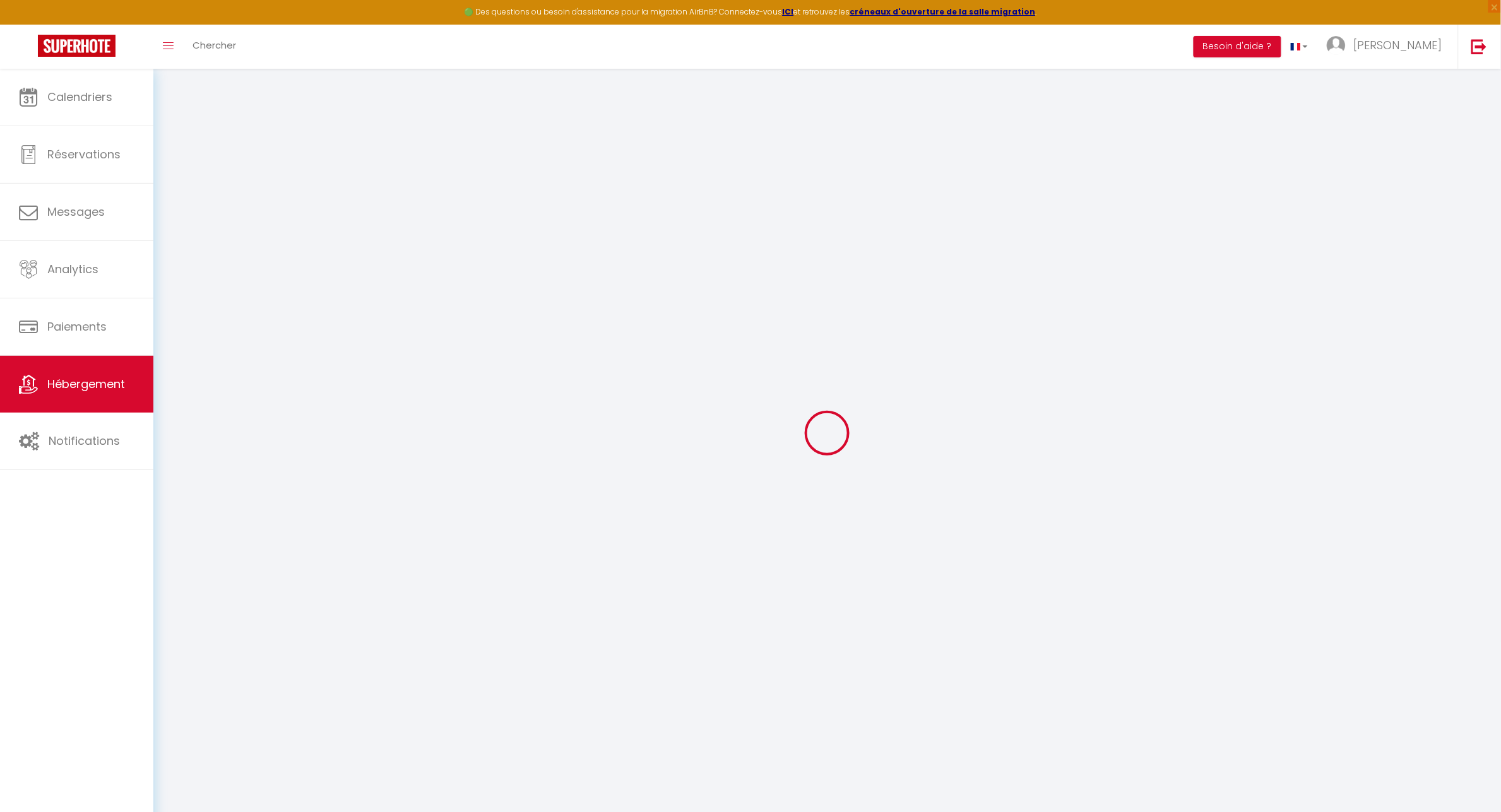
checkbox input "false"
select select
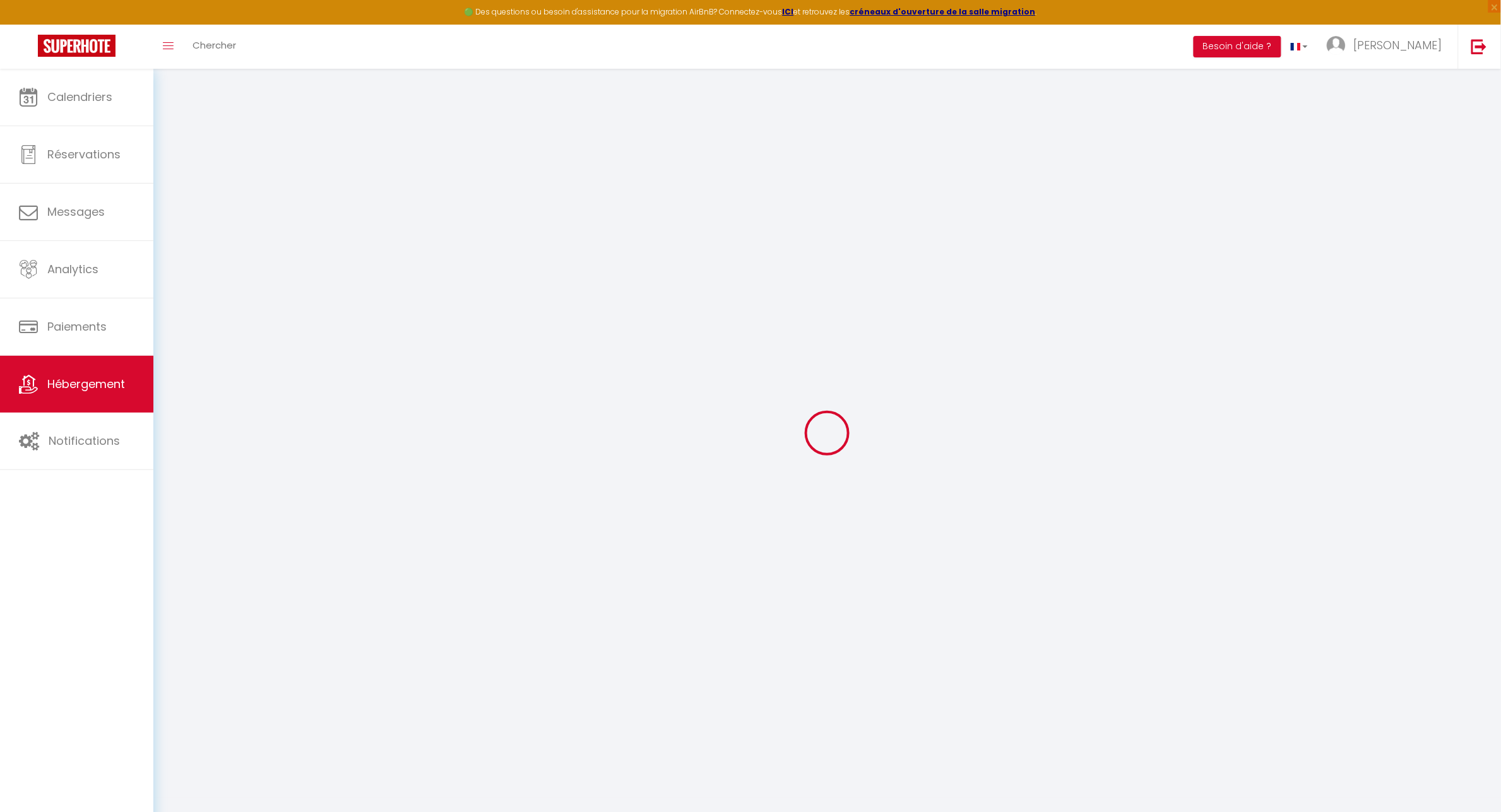
select select
type input "🍀 Cosy Sully - Studio - Parking [GEOGRAPHIC_DATA]"
type input "[PERSON_NAME] & [PERSON_NAME]"
type input "1185 ROUTE DES CRETES"
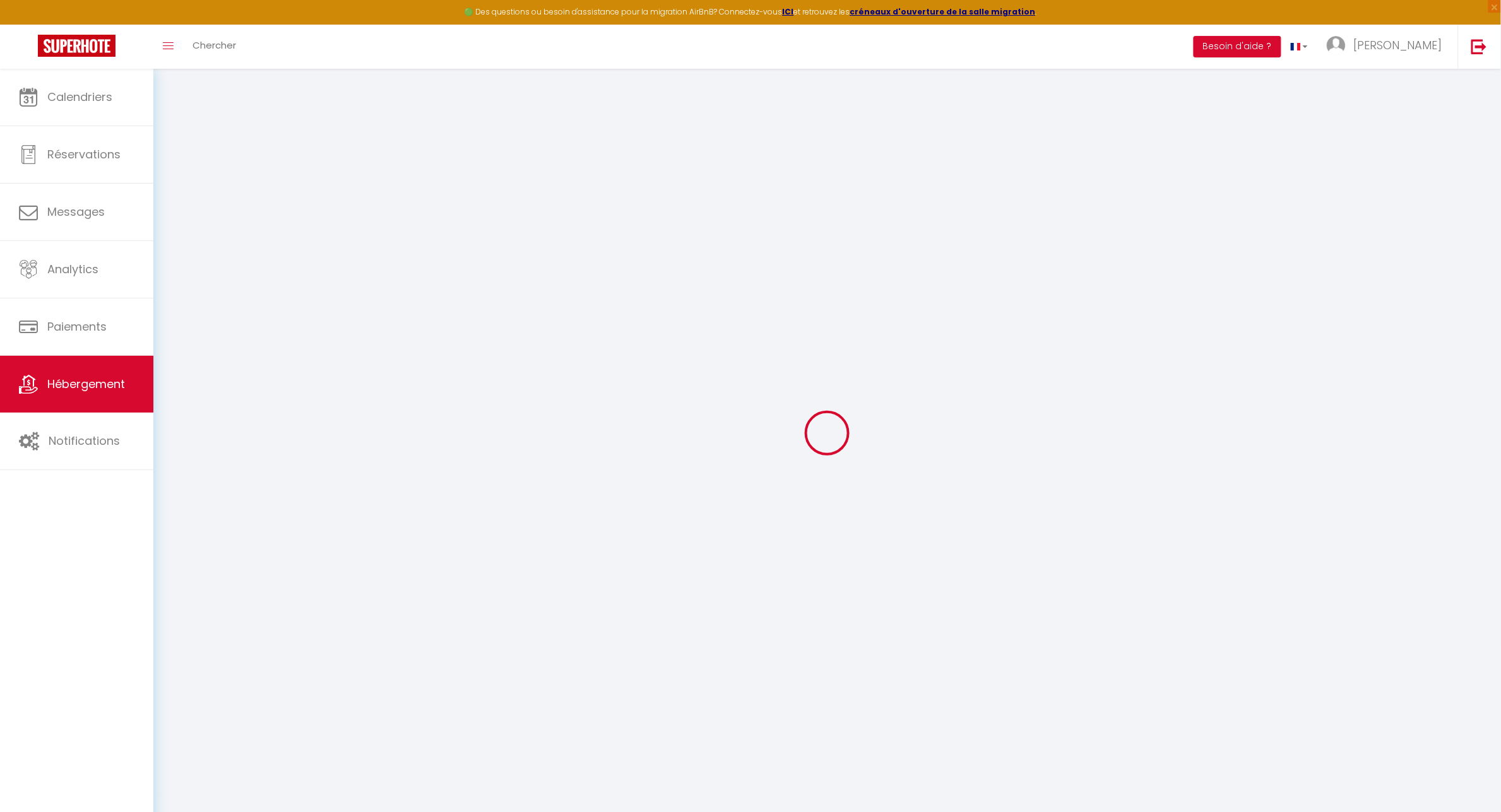
type input "64160"
type input "COSLEDAA LUBE BOAST"
type input "40"
type input "5"
type input "40"
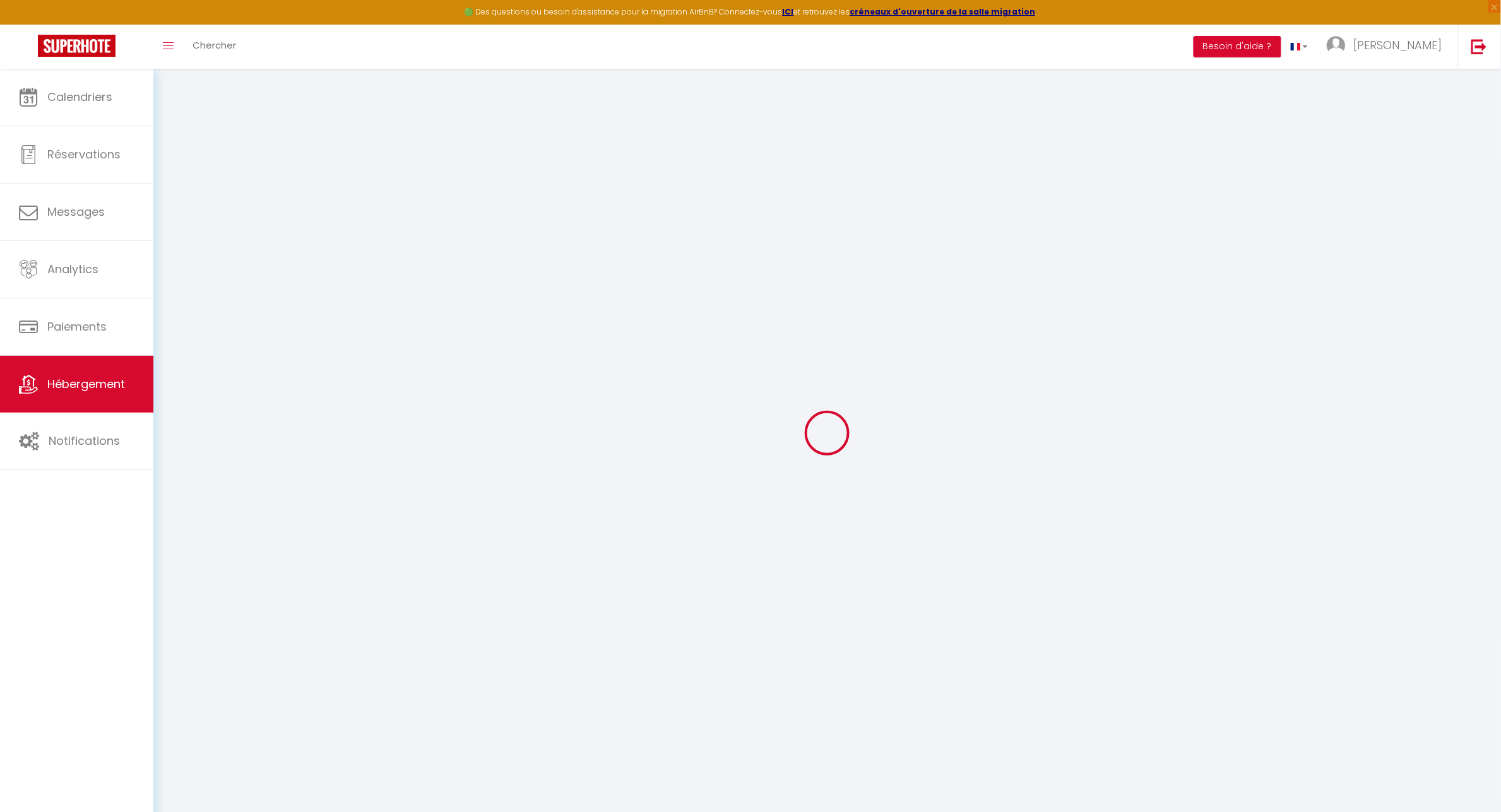
type input "5"
type input "4"
type input "1000"
select select
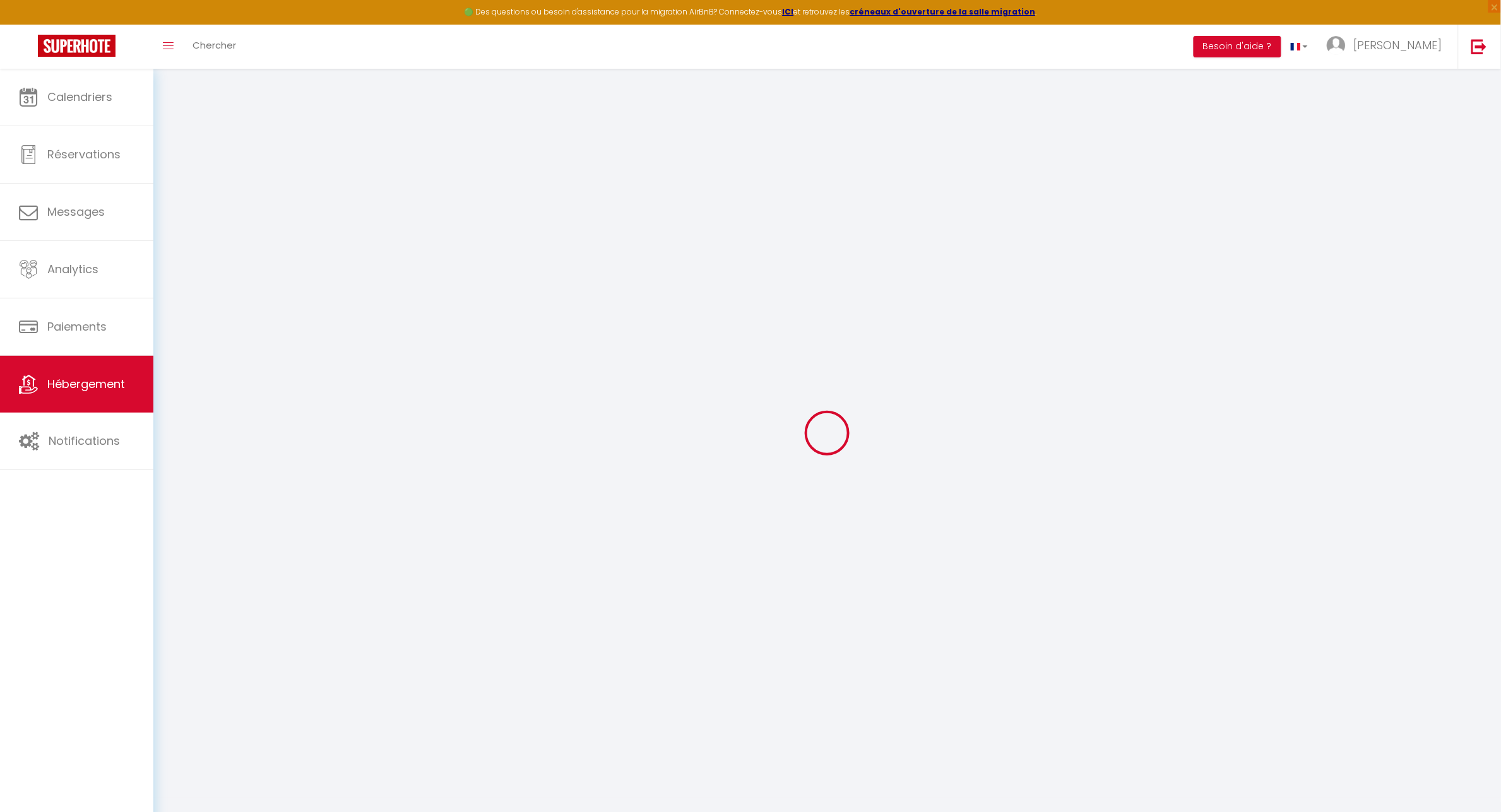
select select
type input "[STREET_ADDRESS] régiment d'infanterie"
type input "64000"
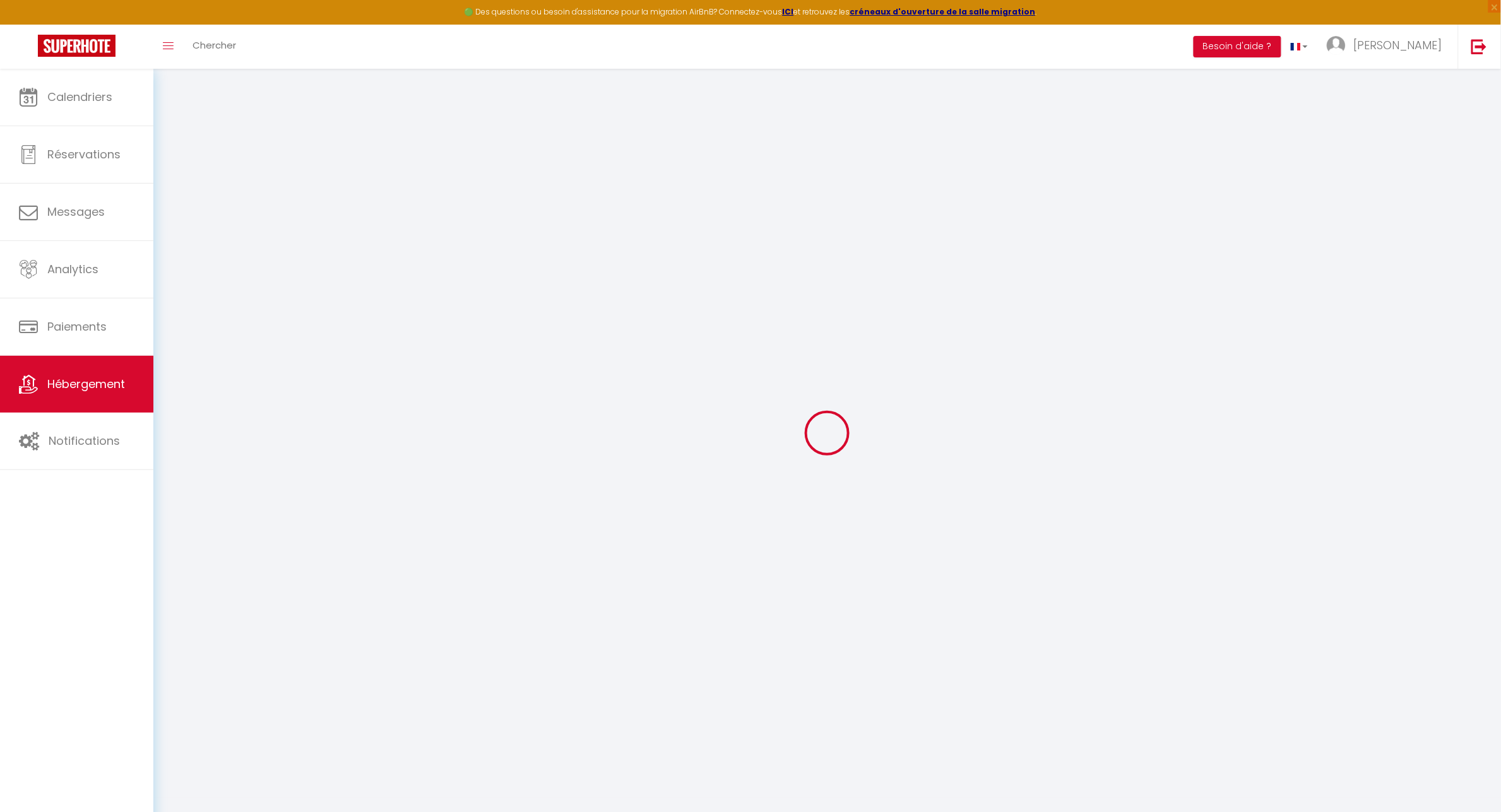
type input "Pau"
type input "[PERSON_NAME][EMAIL_ADDRESS][PERSON_NAME][DOMAIN_NAME]"
select select
checkbox input "false"
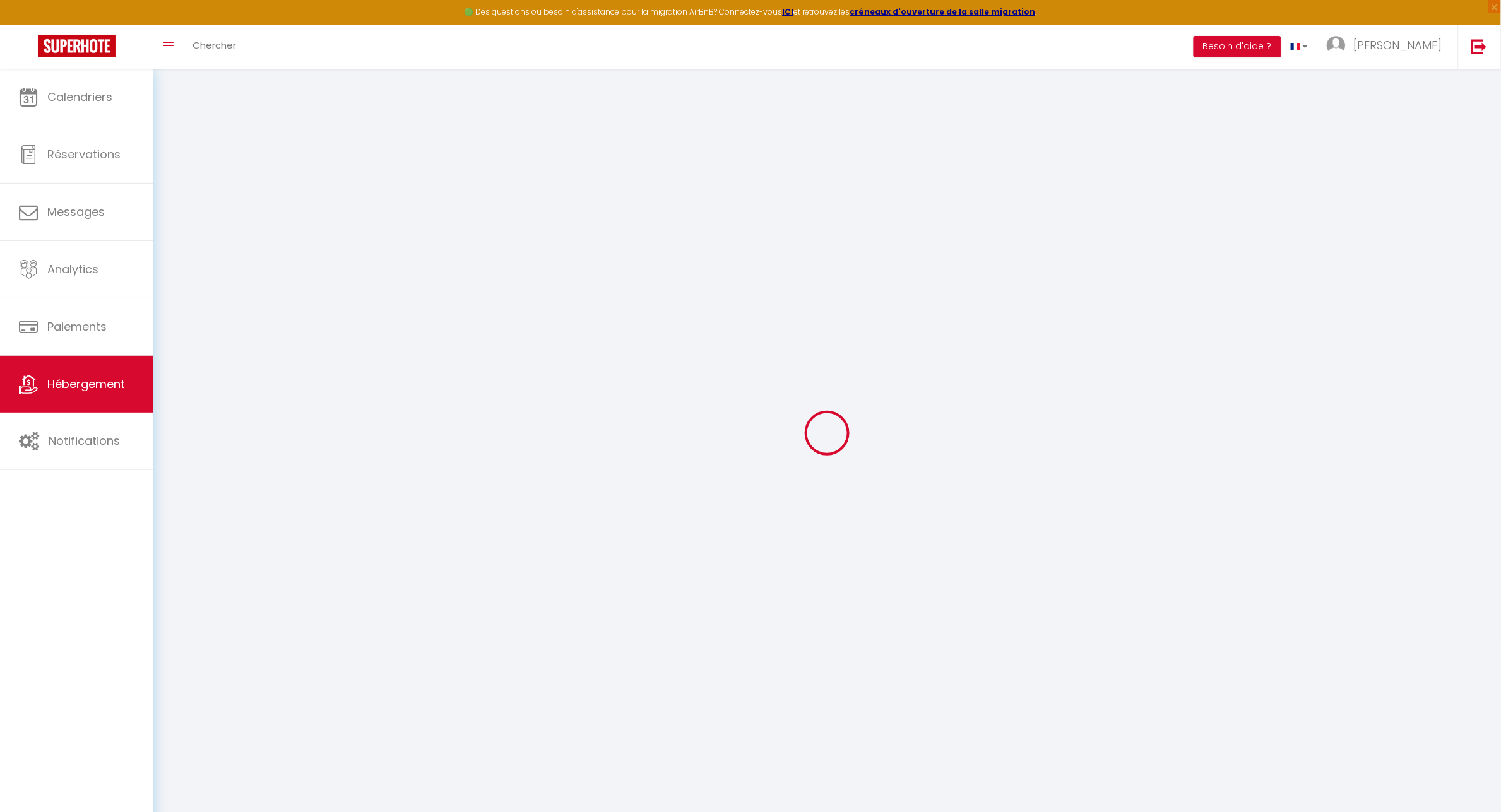
checkbox input "false"
radio input "true"
type input "0"
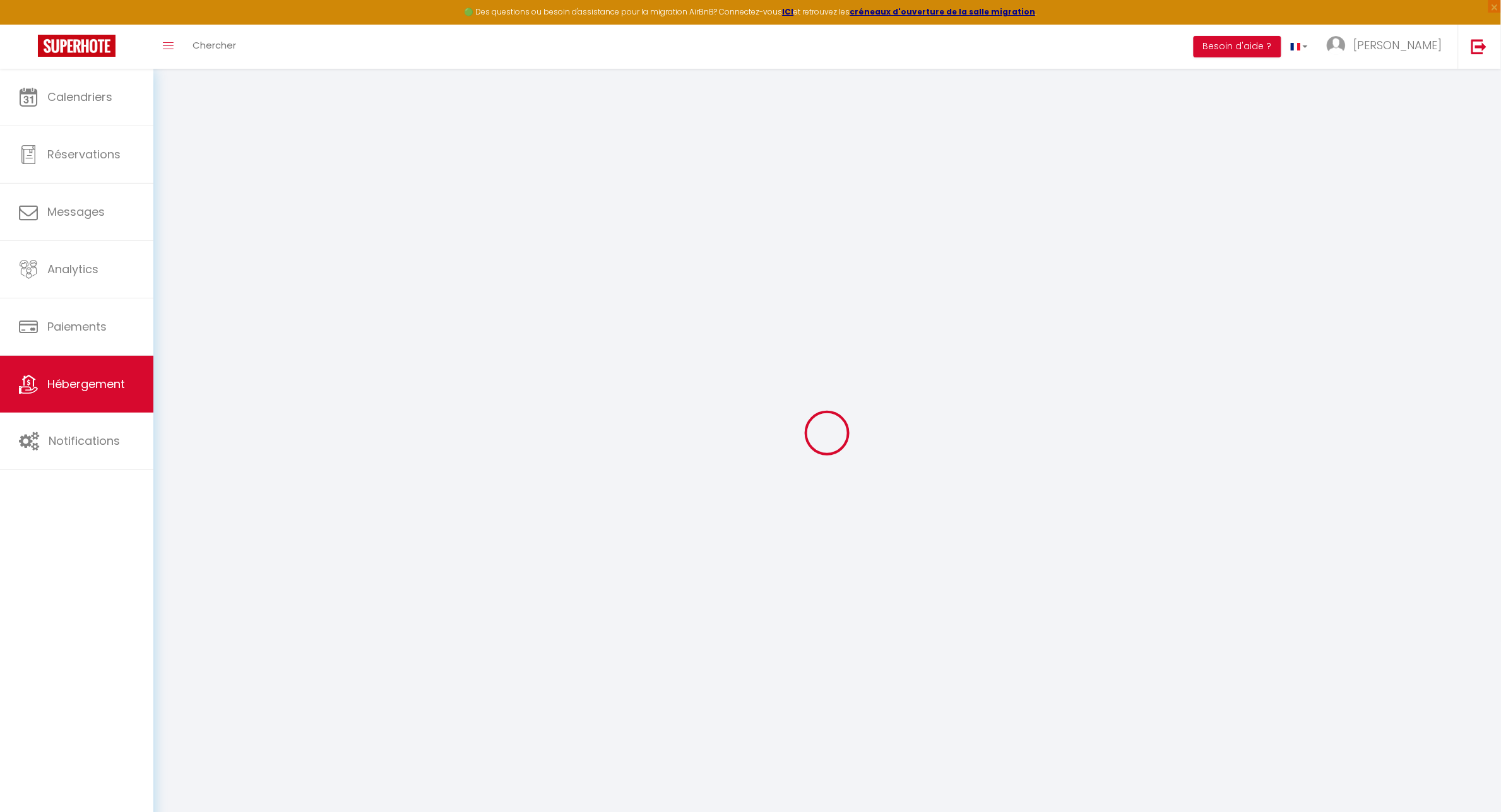
type input "0"
select select
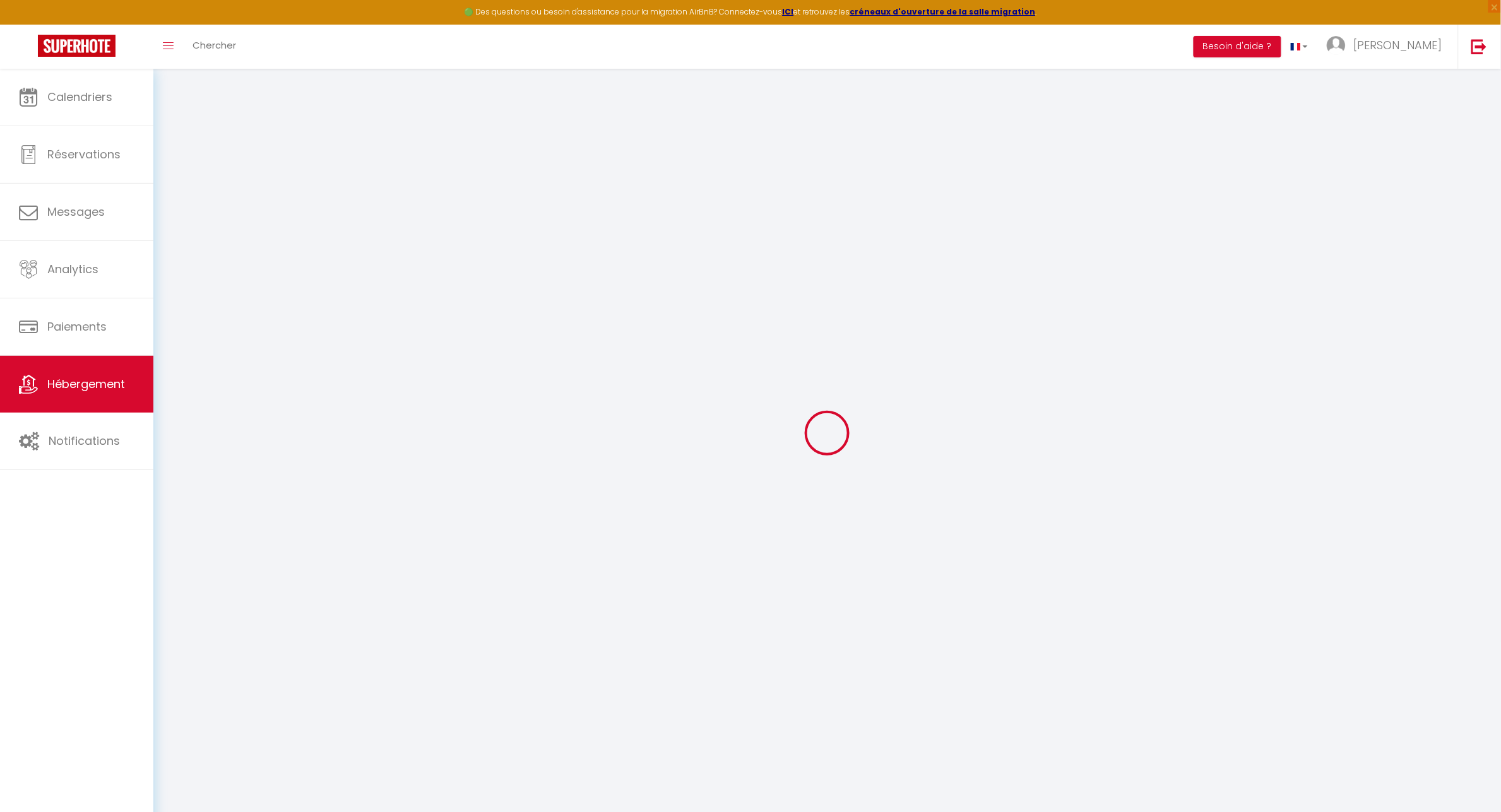
select select
checkbox input "false"
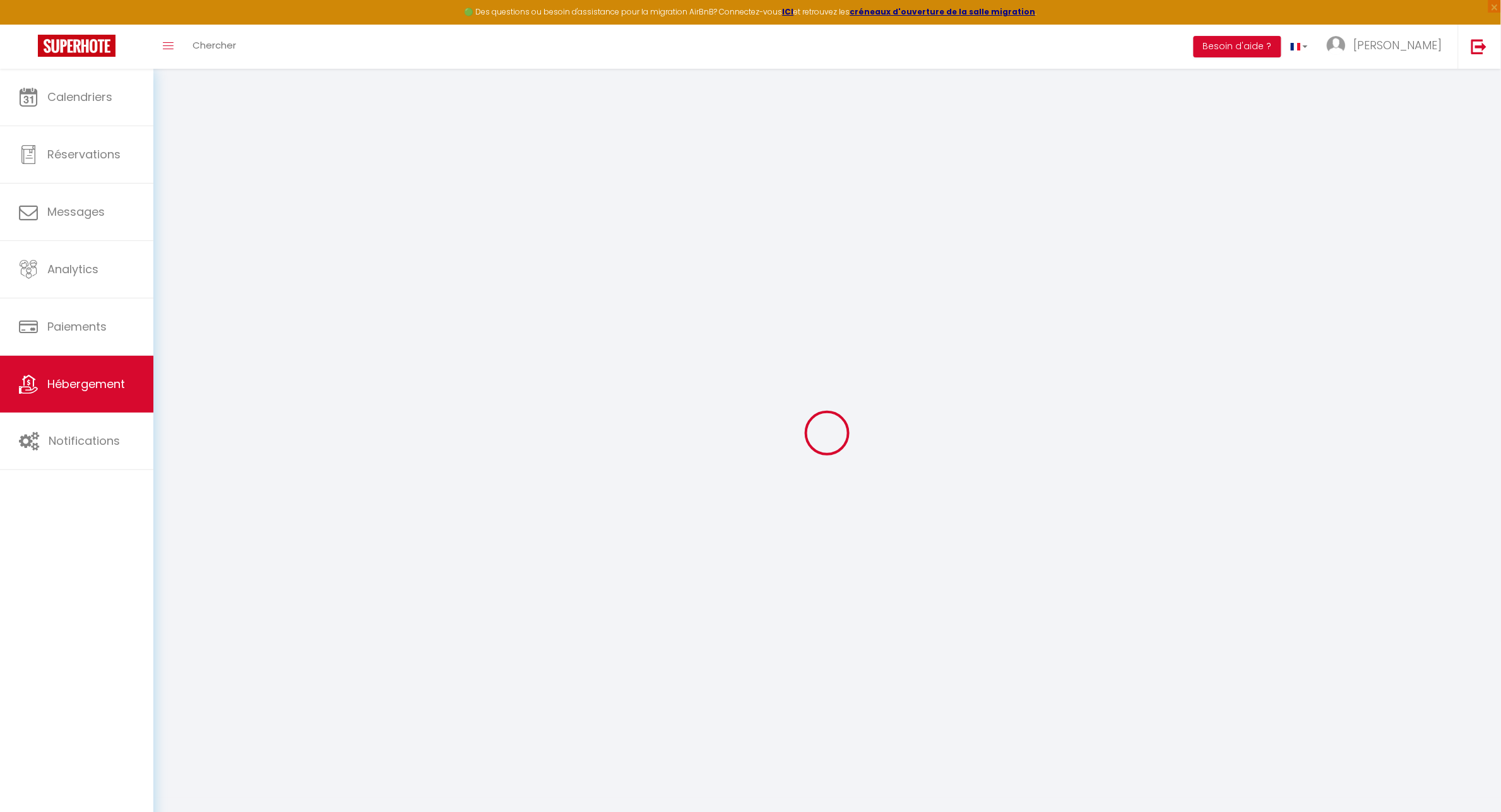
checkbox input "false"
select select "+ 30 %"
select select "+ 5 %"
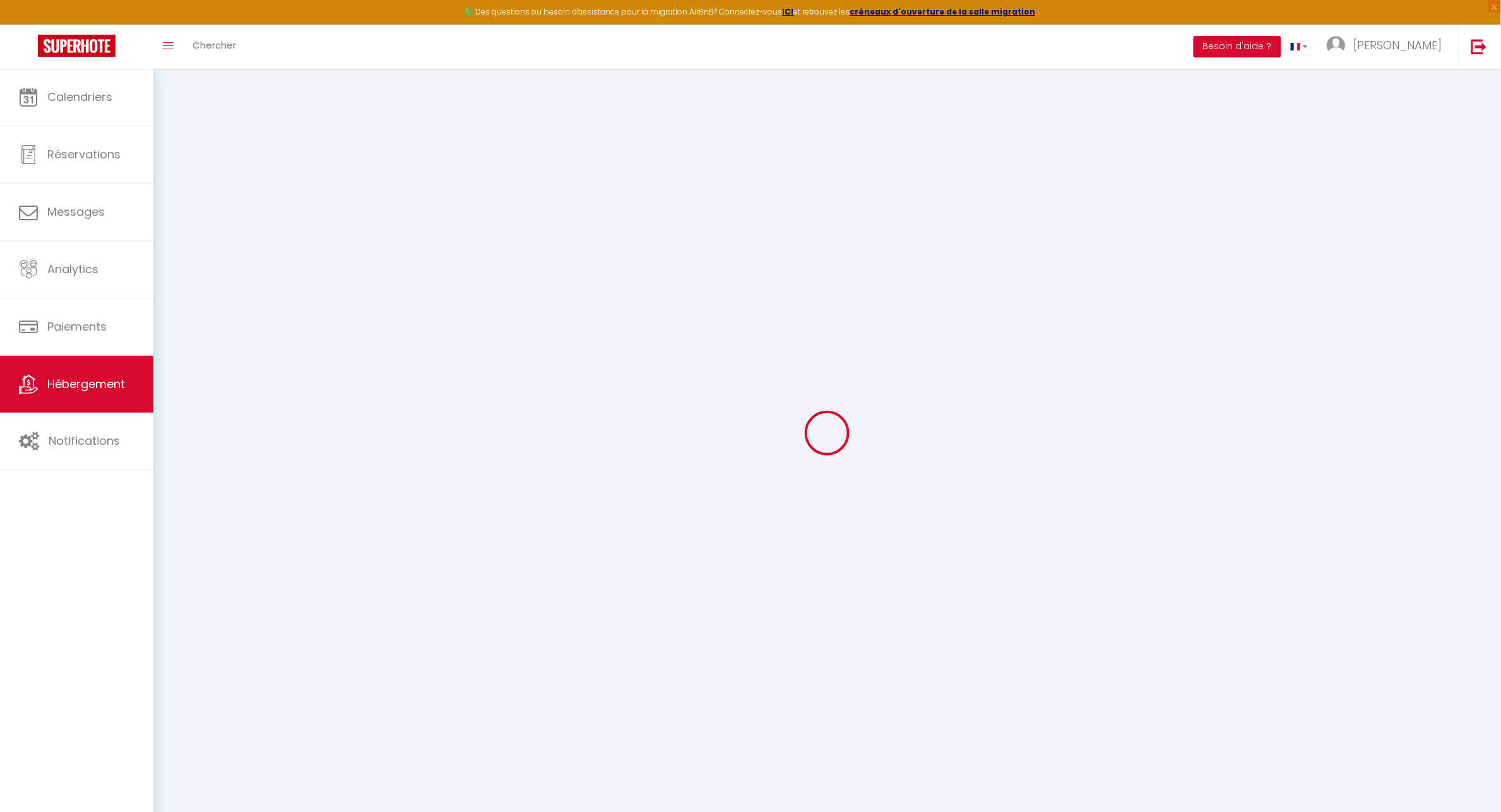
select select "1494-1445421956551335635"
select select
checkbox input "false"
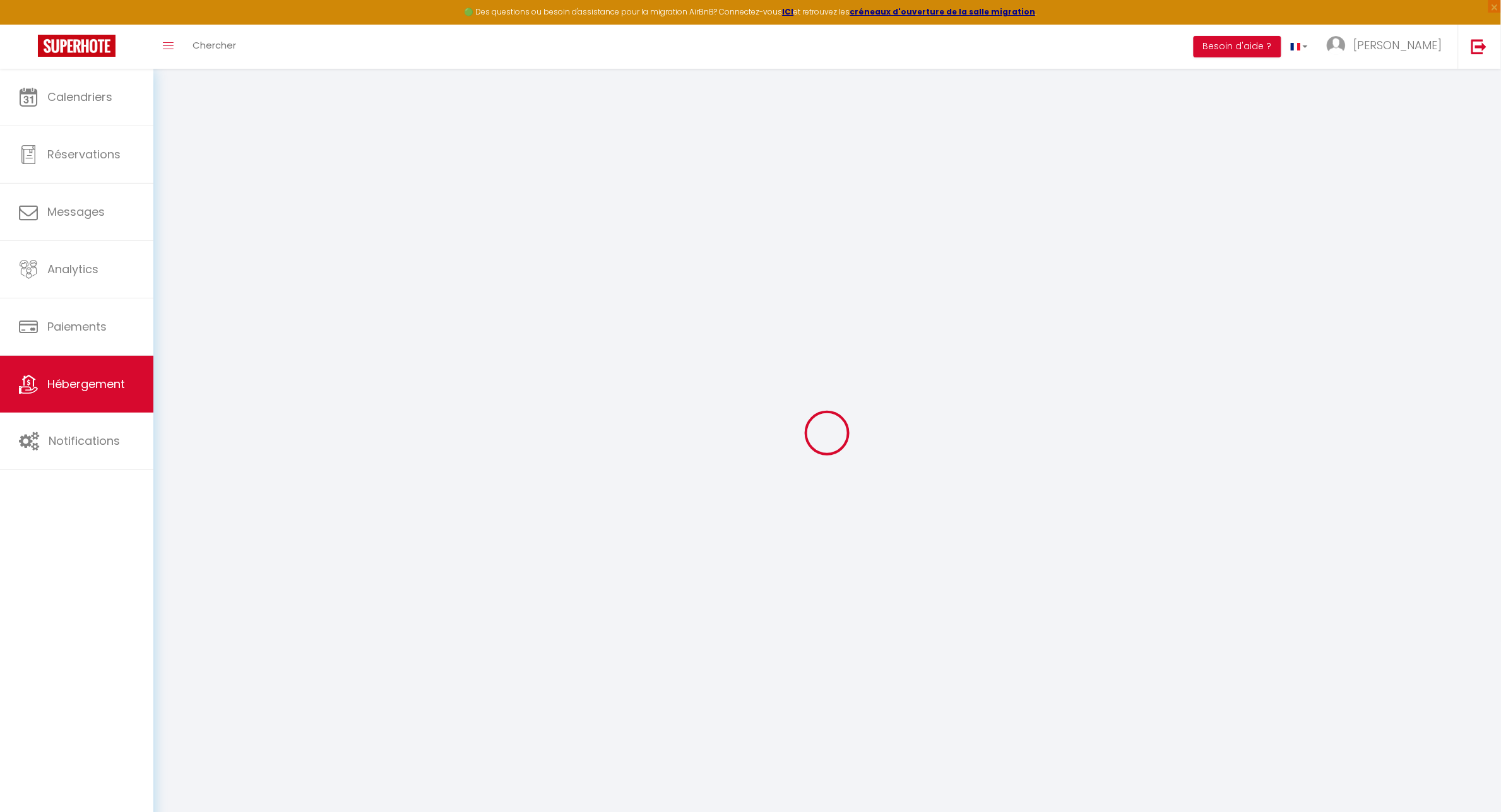
checkbox input "false"
select select "365"
select select "EUR"
select select
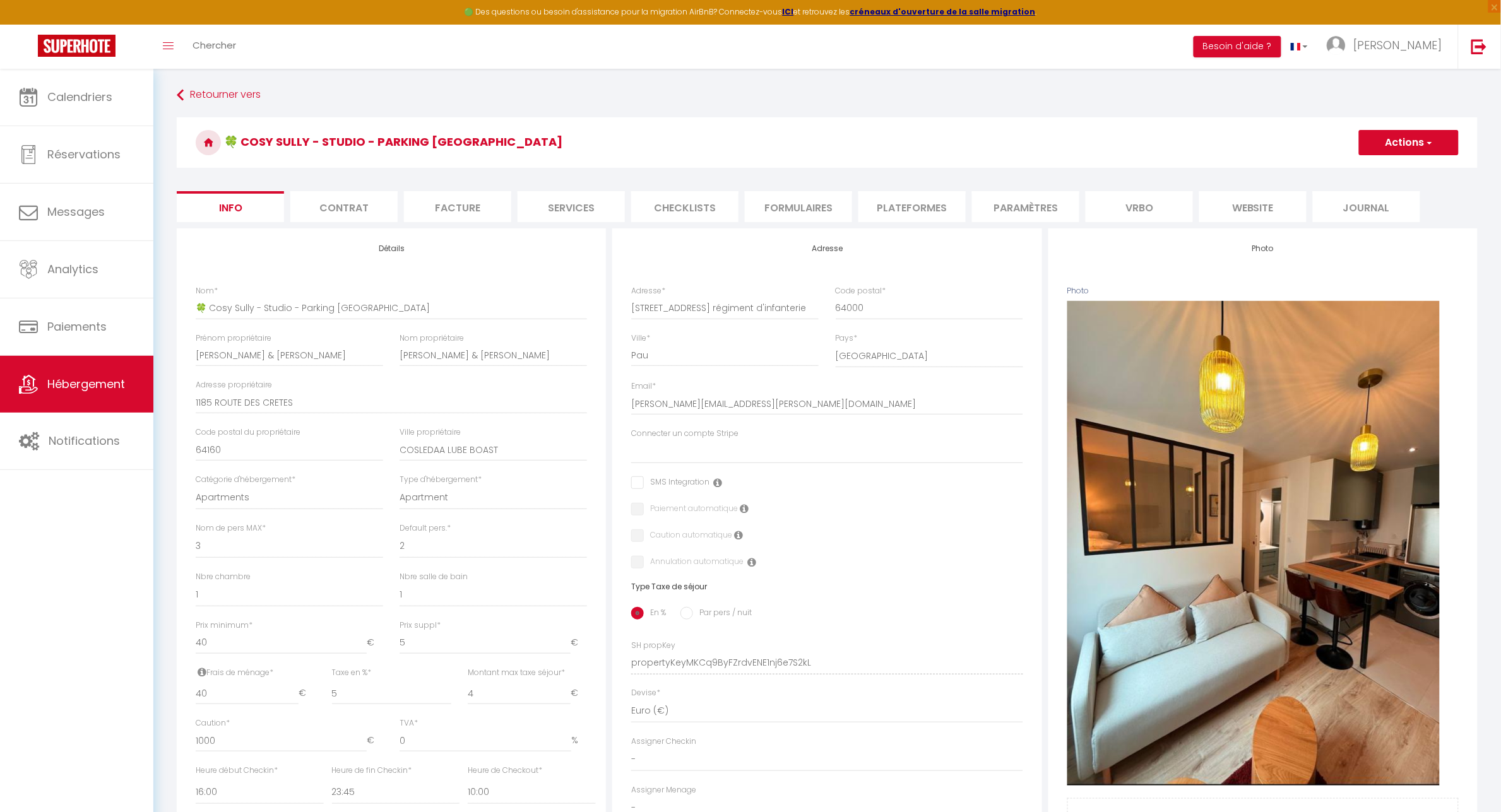
select select
checkbox input "false"
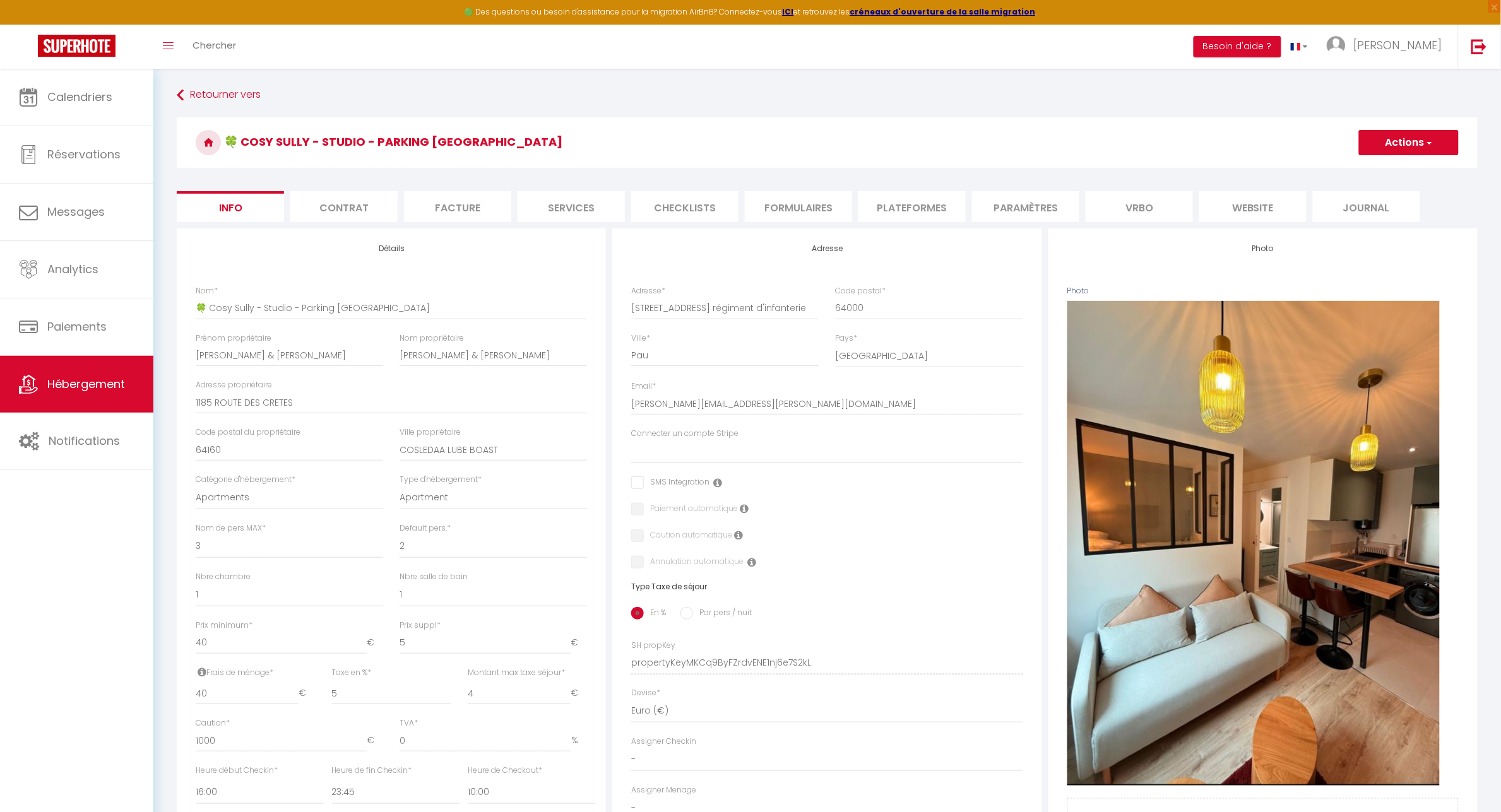
click at [928, 201] on li "Plateformes" at bounding box center [912, 207] width 107 height 31
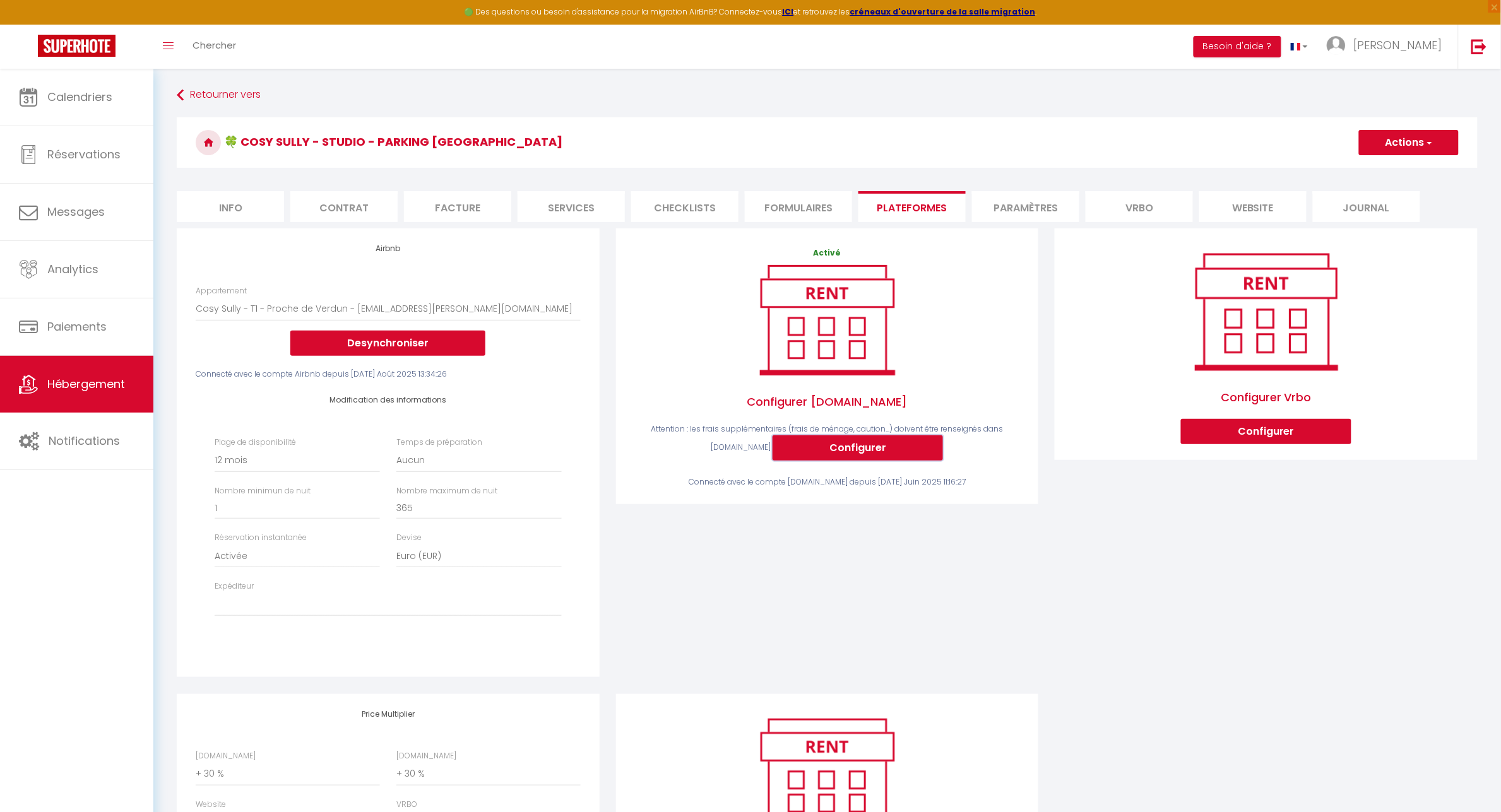
click at [847, 452] on button "Configurer" at bounding box center [858, 448] width 171 height 25
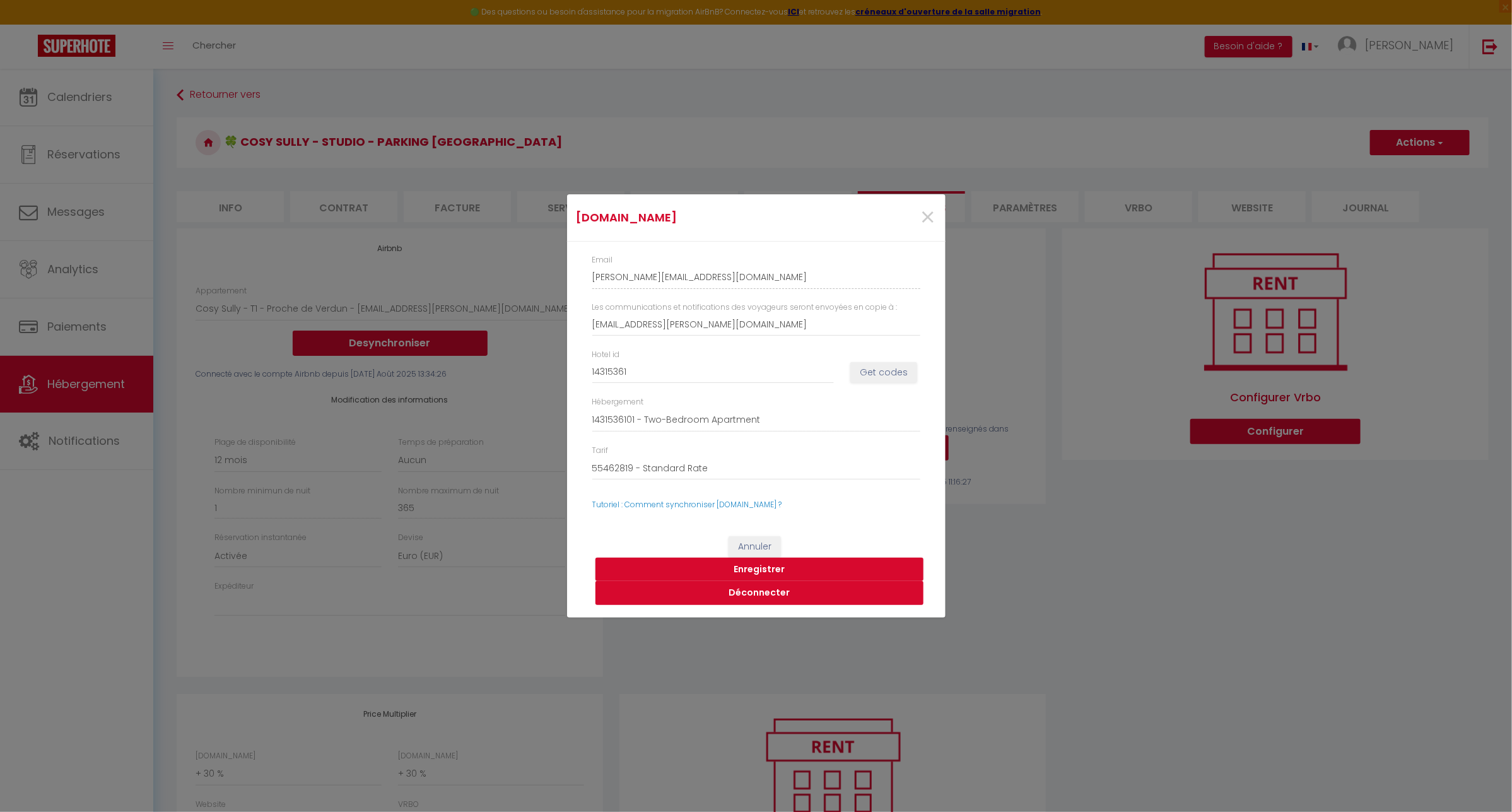
click at [745, 592] on button "Déconnecter" at bounding box center [759, 593] width 328 height 24
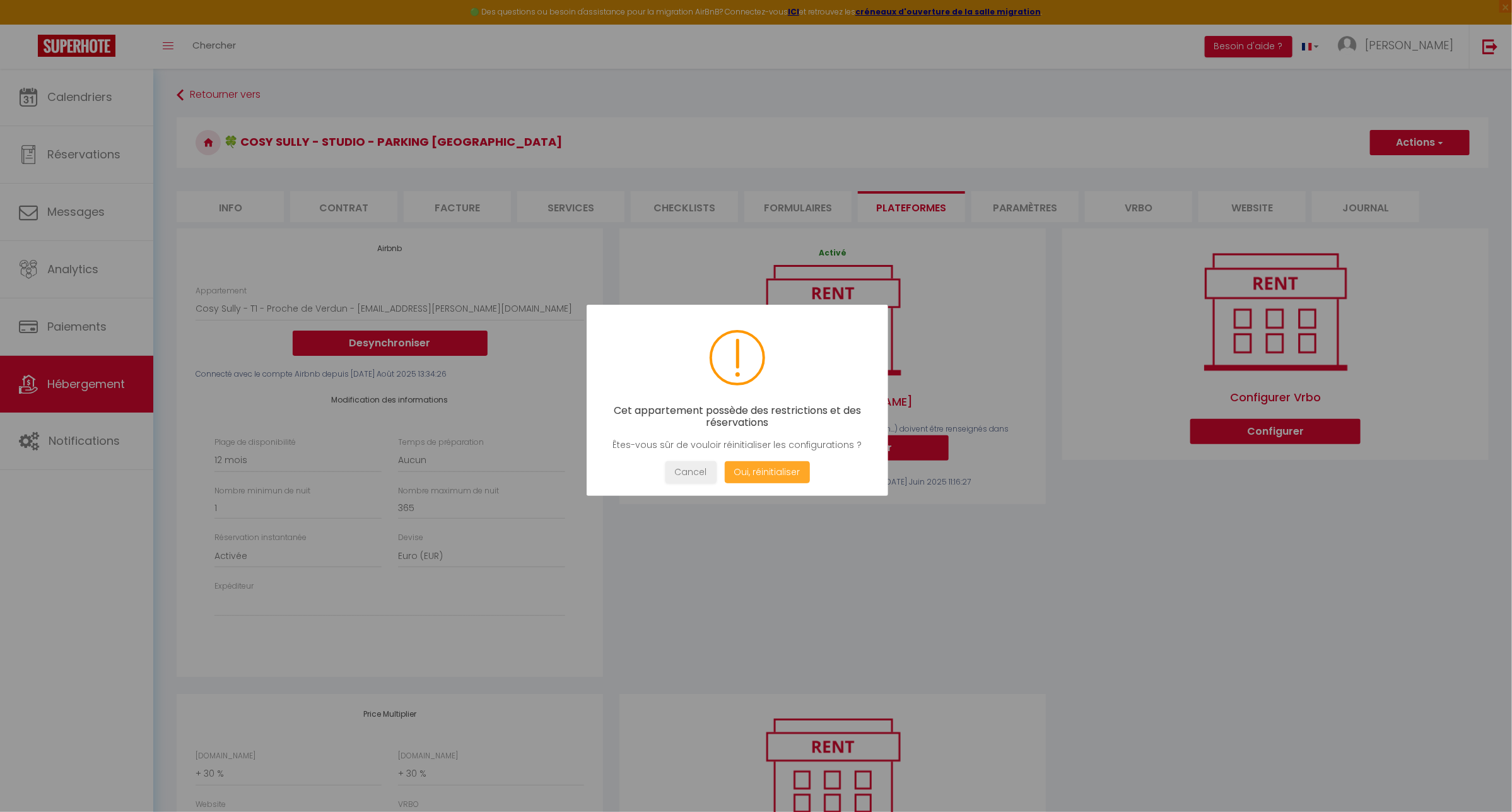
click at [770, 467] on button "Oui, réinitialiser" at bounding box center [766, 472] width 85 height 22
select select
type input "[PERSON_NAME][EMAIL_ADDRESS][DOMAIN_NAME]"
type input "[EMAIL_ADDRESS][PERSON_NAME][DOMAIN_NAME]"
type input "14315361"
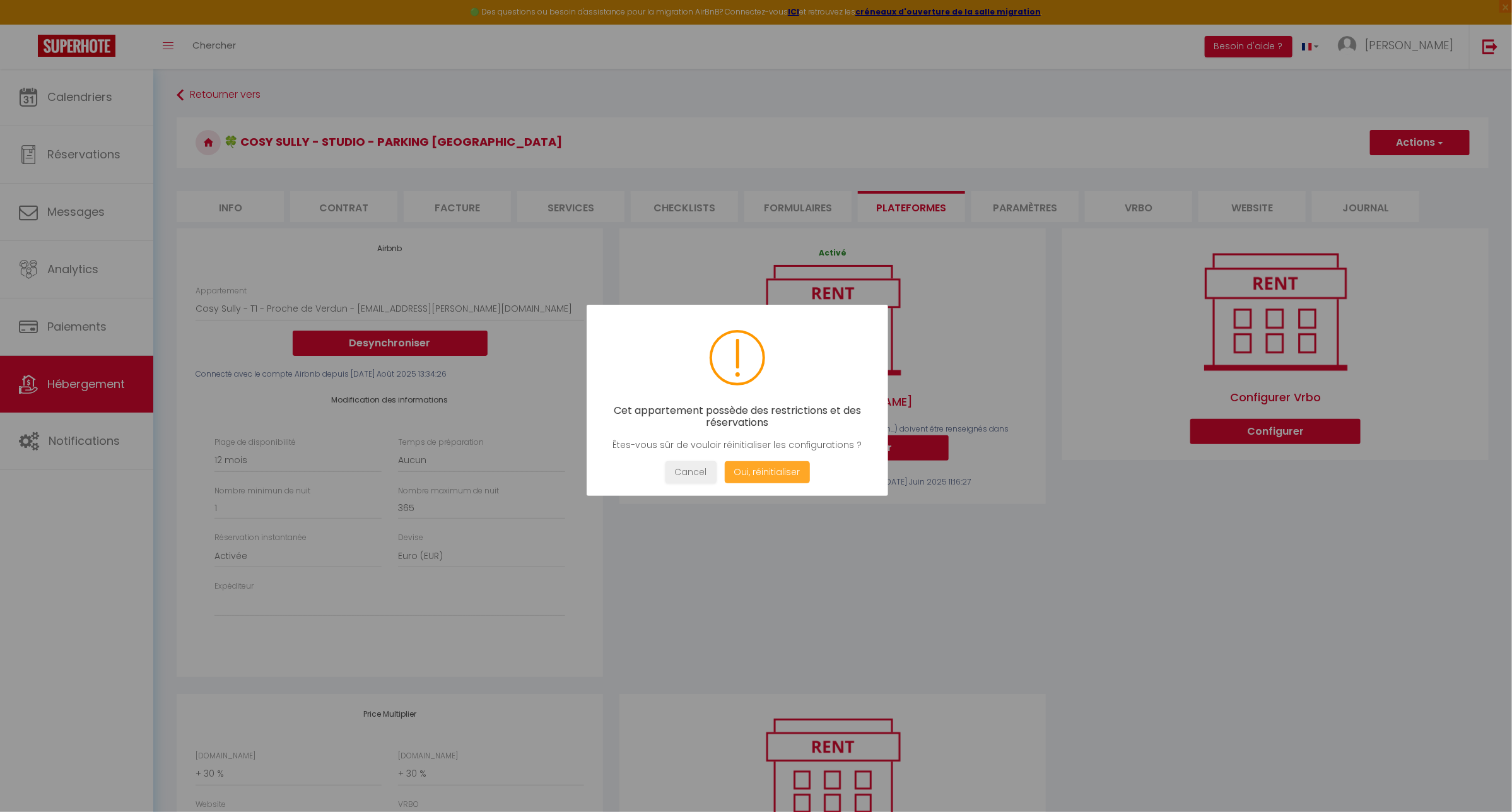
select select
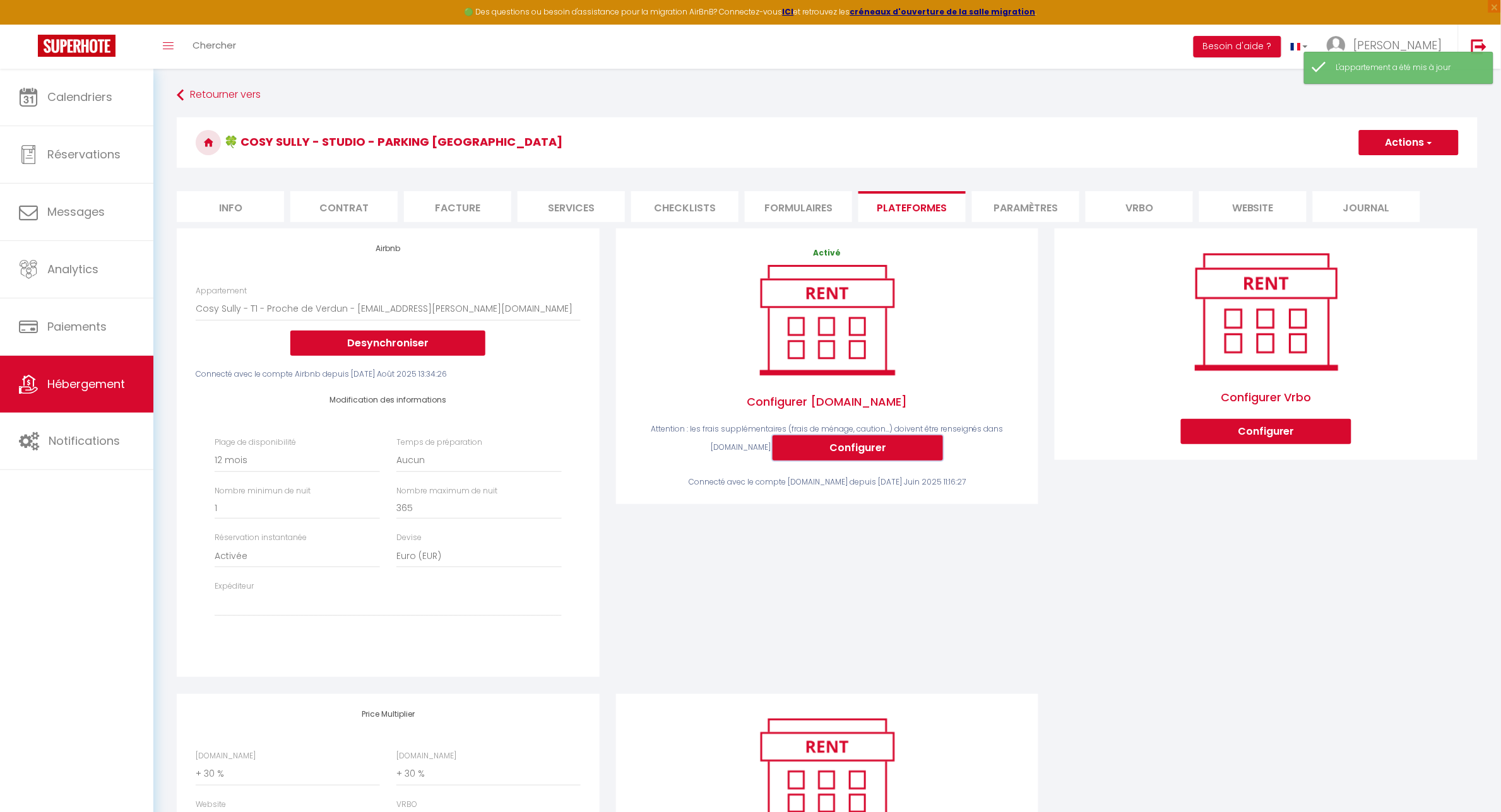
click at [863, 446] on button "Configurer" at bounding box center [858, 448] width 171 height 25
select select
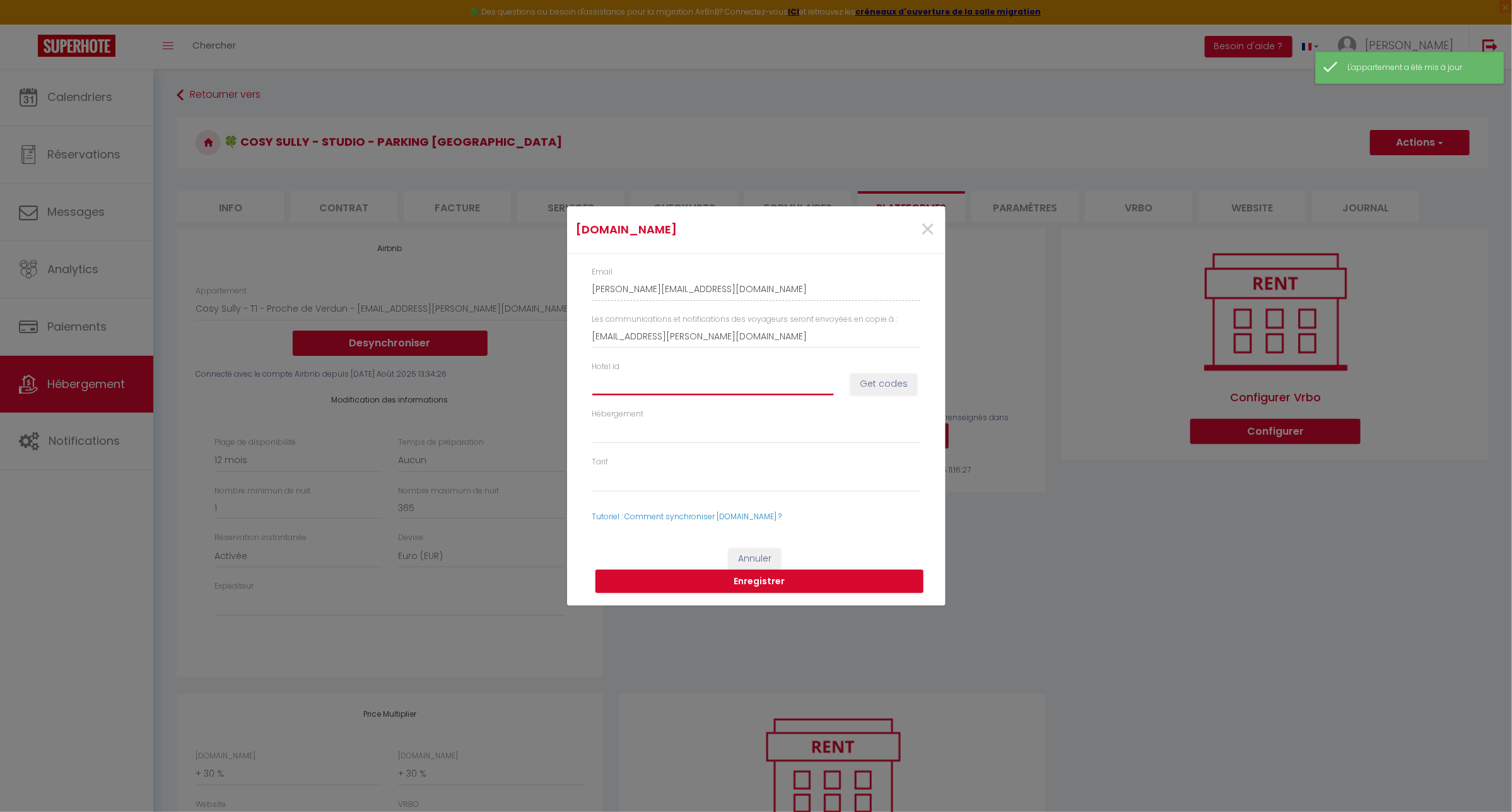
click at [659, 381] on input "Hotel id" at bounding box center [713, 383] width 242 height 22
click at [625, 370] on div "Hotel id" at bounding box center [713, 378] width 259 height 34
click at [610, 394] on input "Hotel id" at bounding box center [713, 383] width 242 height 22
paste input "14918595"
type input "14918595"
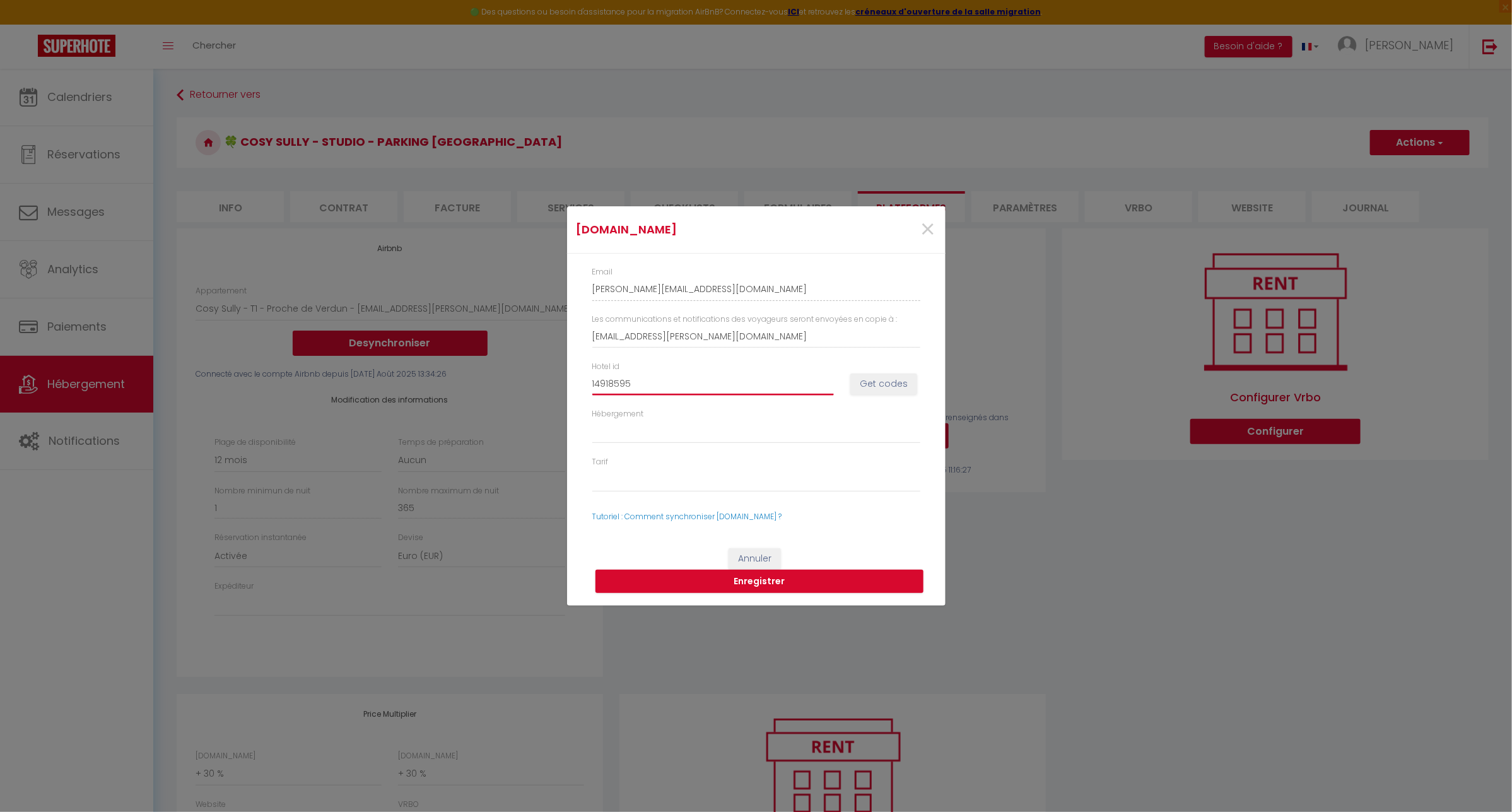
select select
type input "14918595"
click at [882, 382] on button "Get codes" at bounding box center [884, 384] width 67 height 21
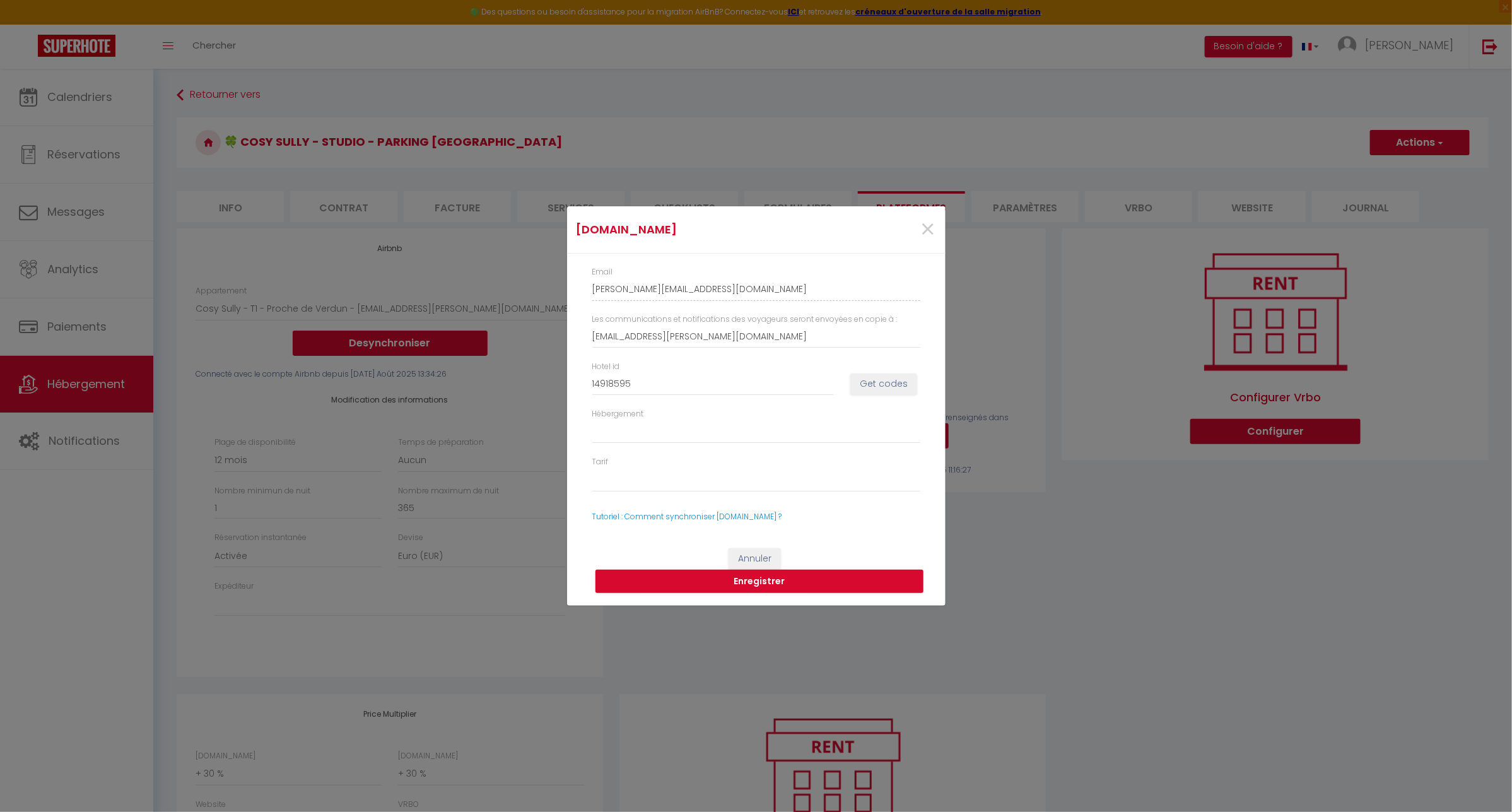
select select
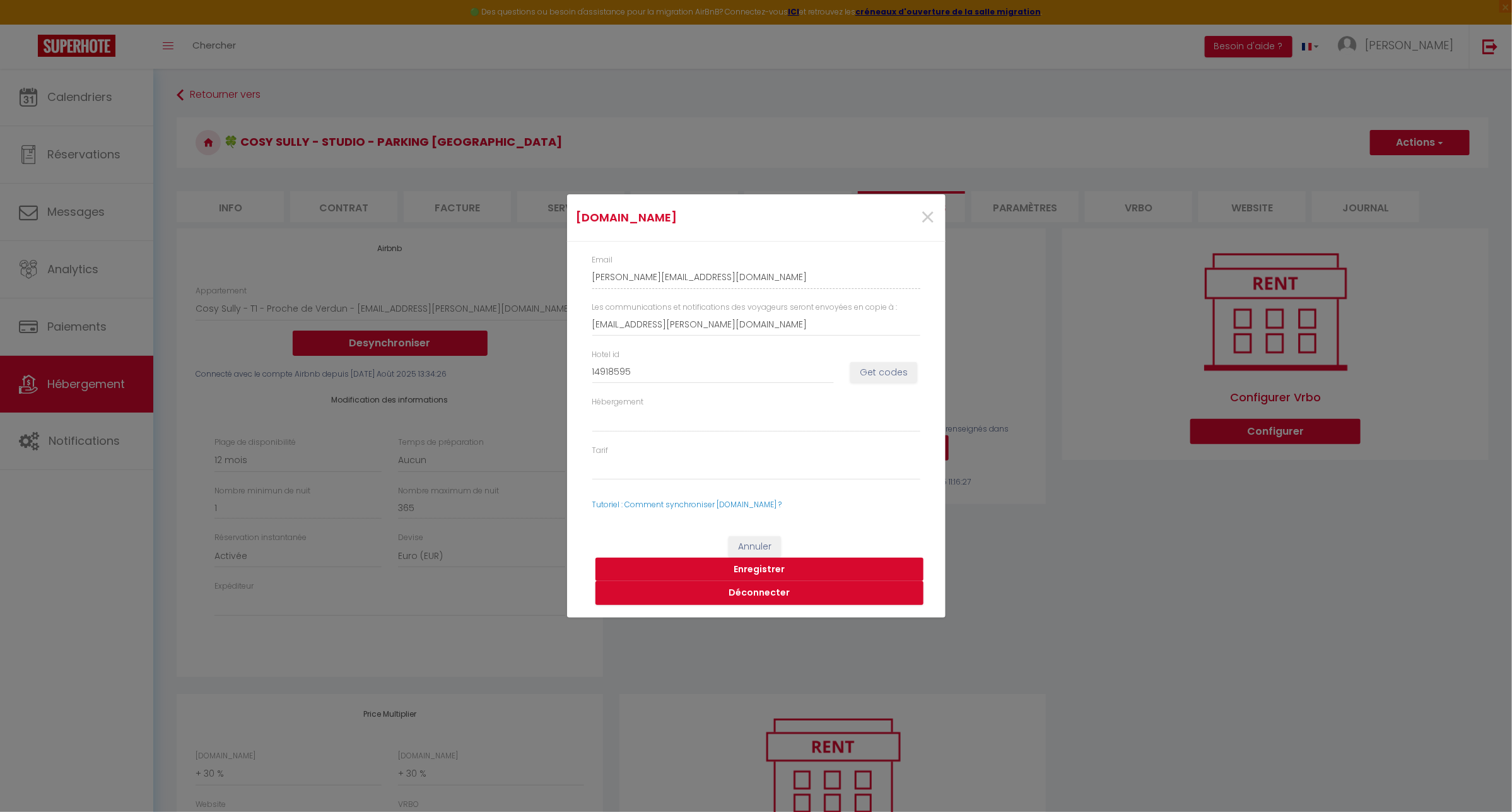
click at [770, 571] on button "Enregistrer" at bounding box center [759, 570] width 328 height 24
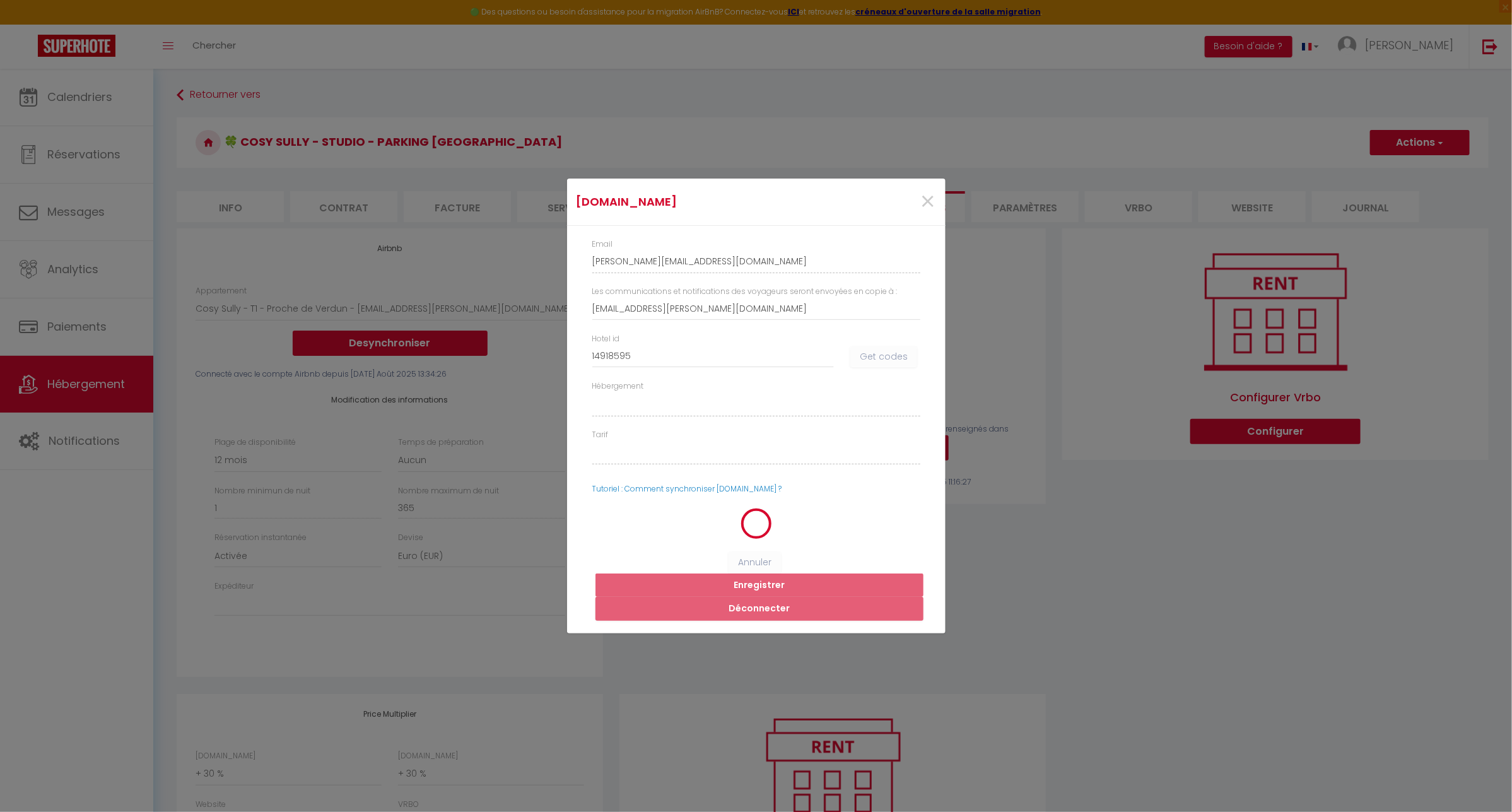
select select
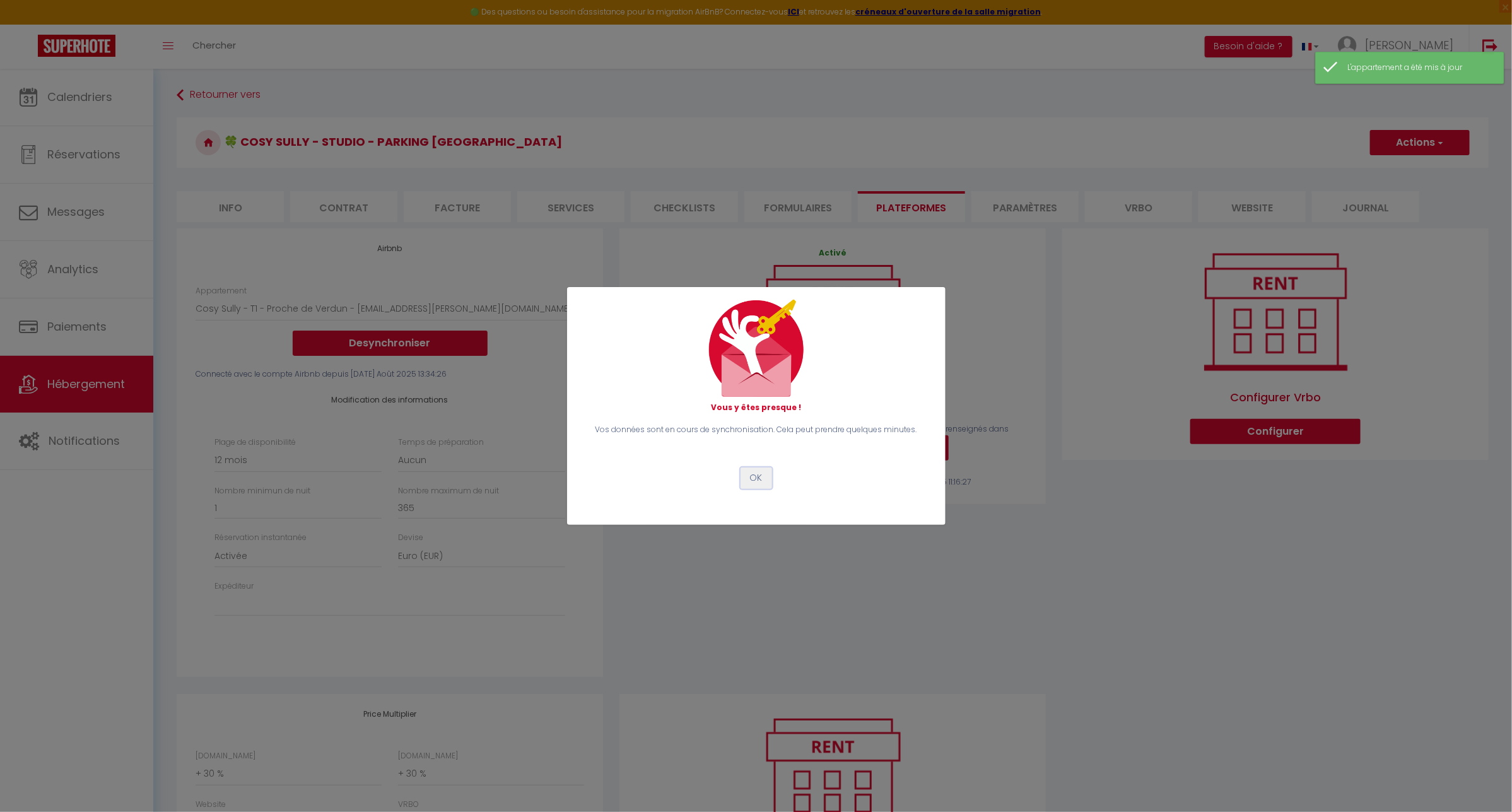
click at [758, 481] on button "OK" at bounding box center [756, 478] width 32 height 21
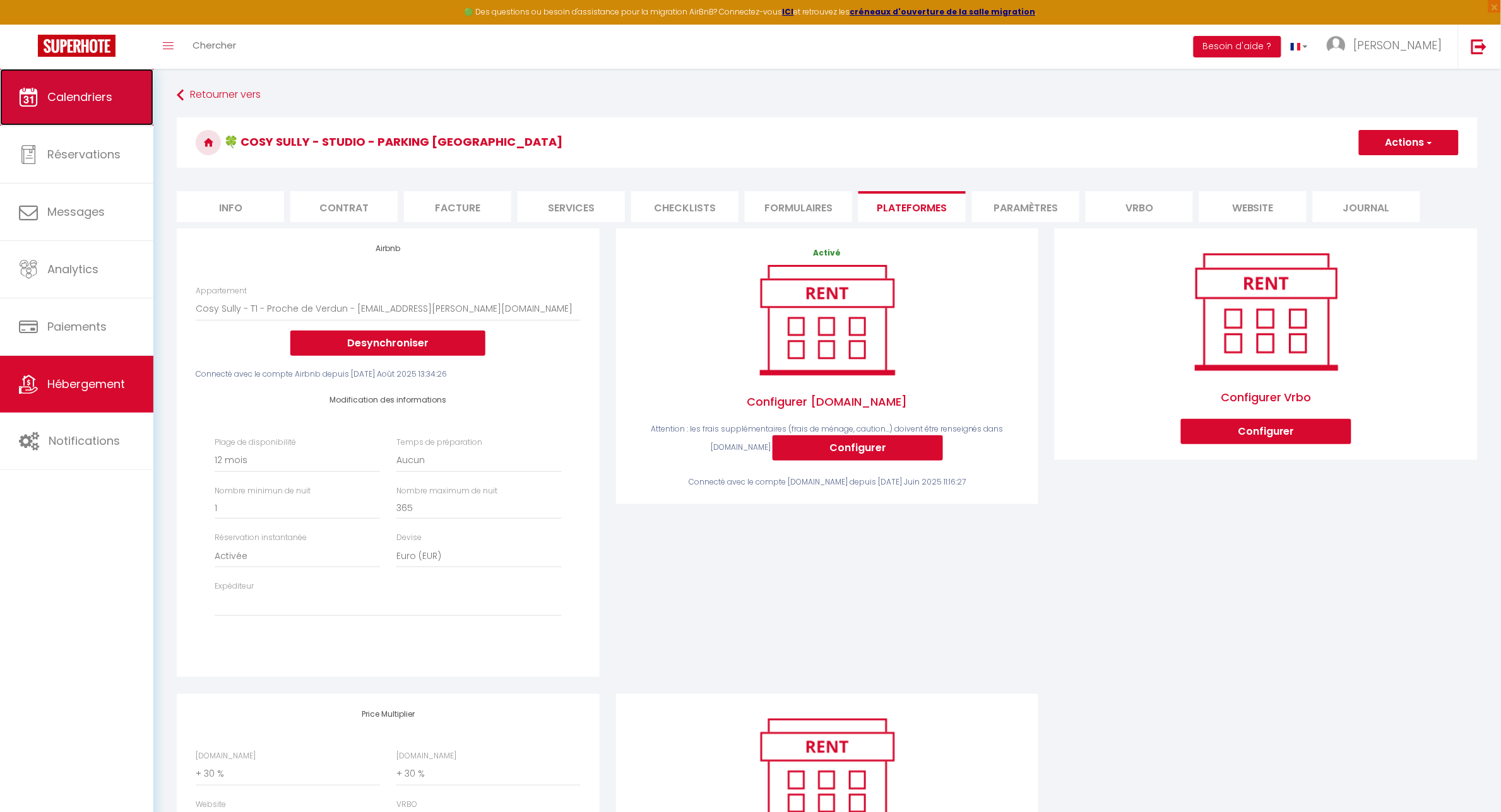
click at [109, 94] on span "Calendriers" at bounding box center [80, 97] width 65 height 15
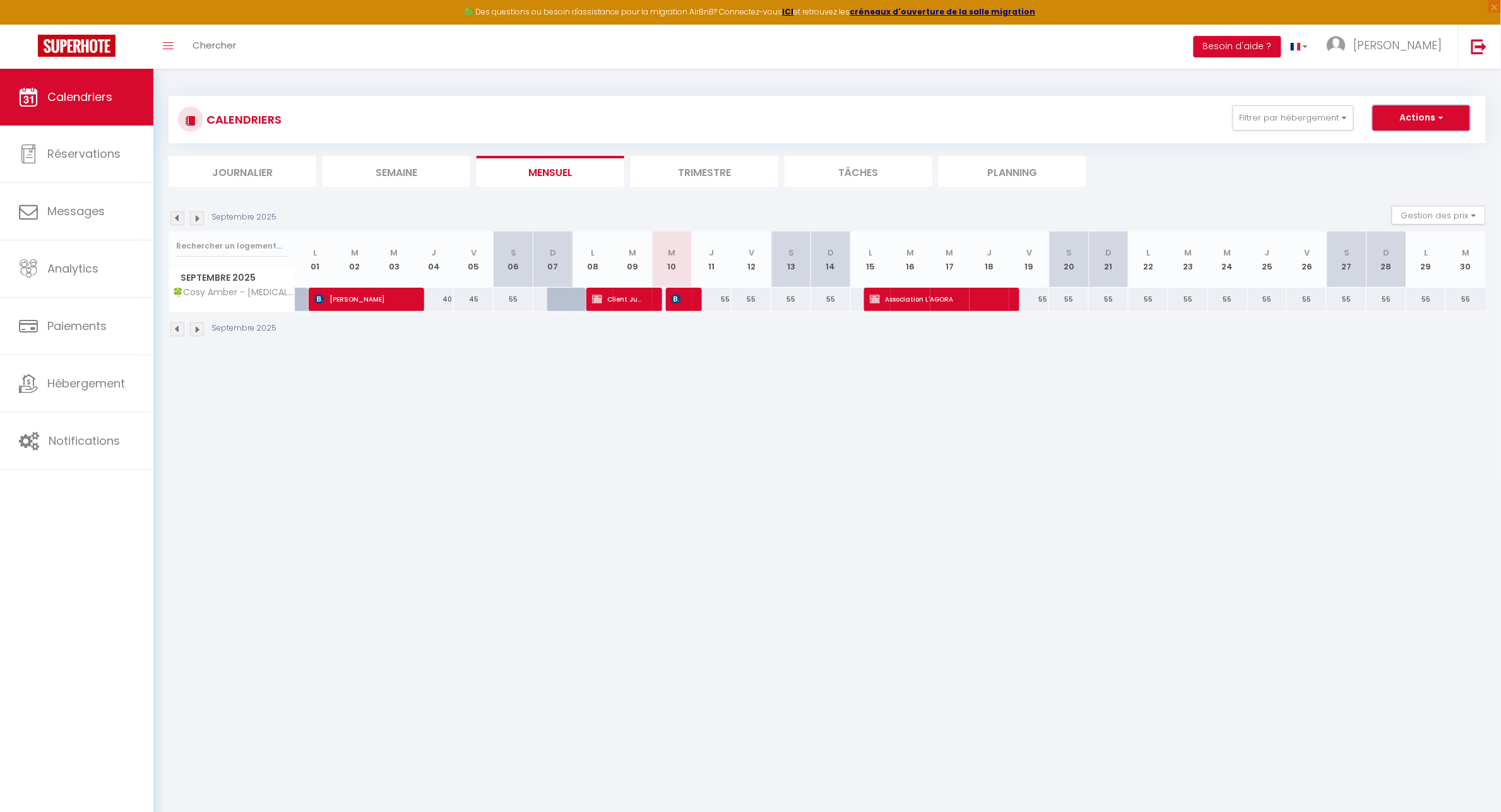
click at [1435, 120] on button "Actions" at bounding box center [1421, 117] width 97 height 25
click at [1391, 147] on link "Nouvelle réservation" at bounding box center [1408, 147] width 110 height 19
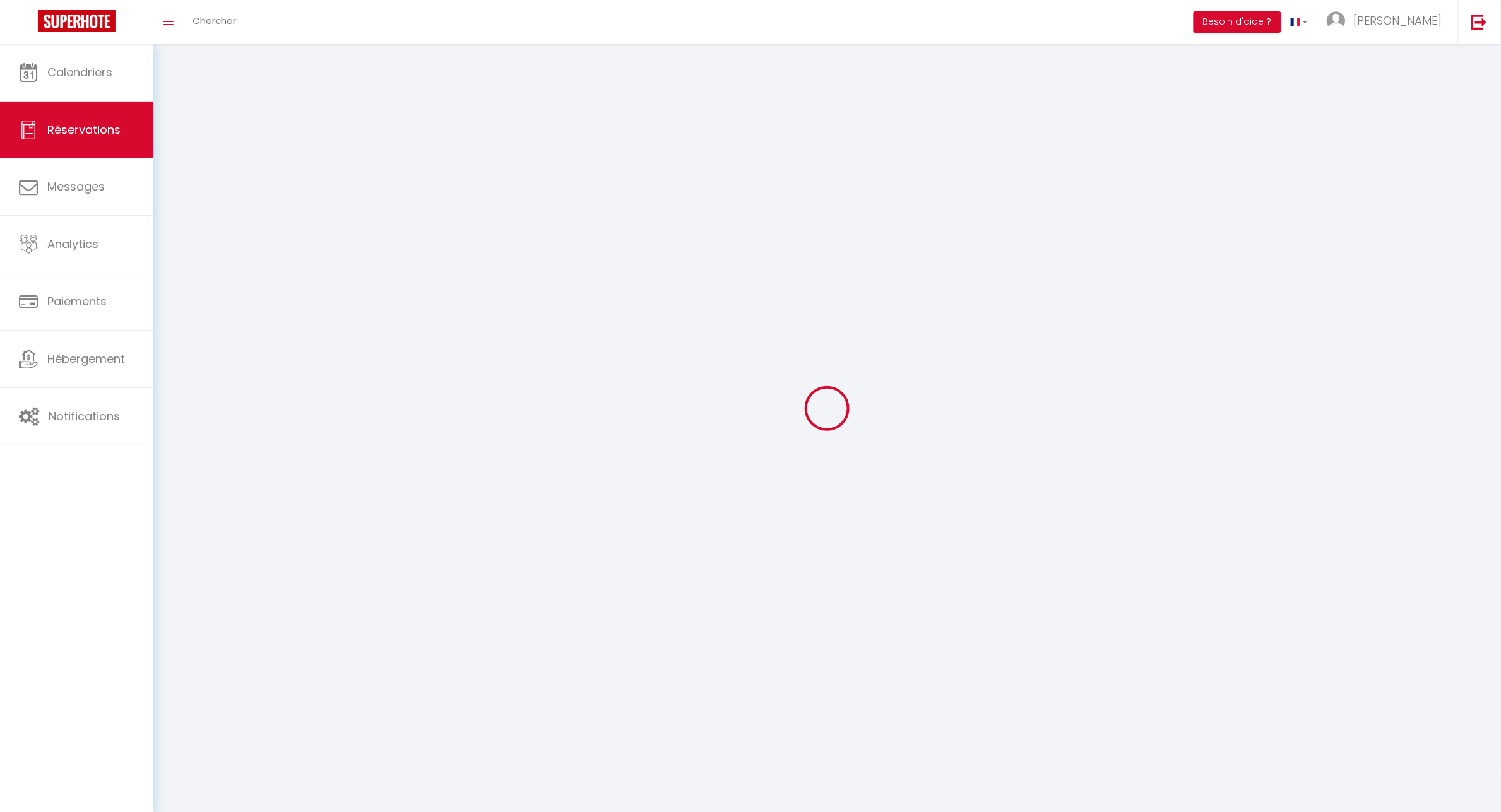
select select
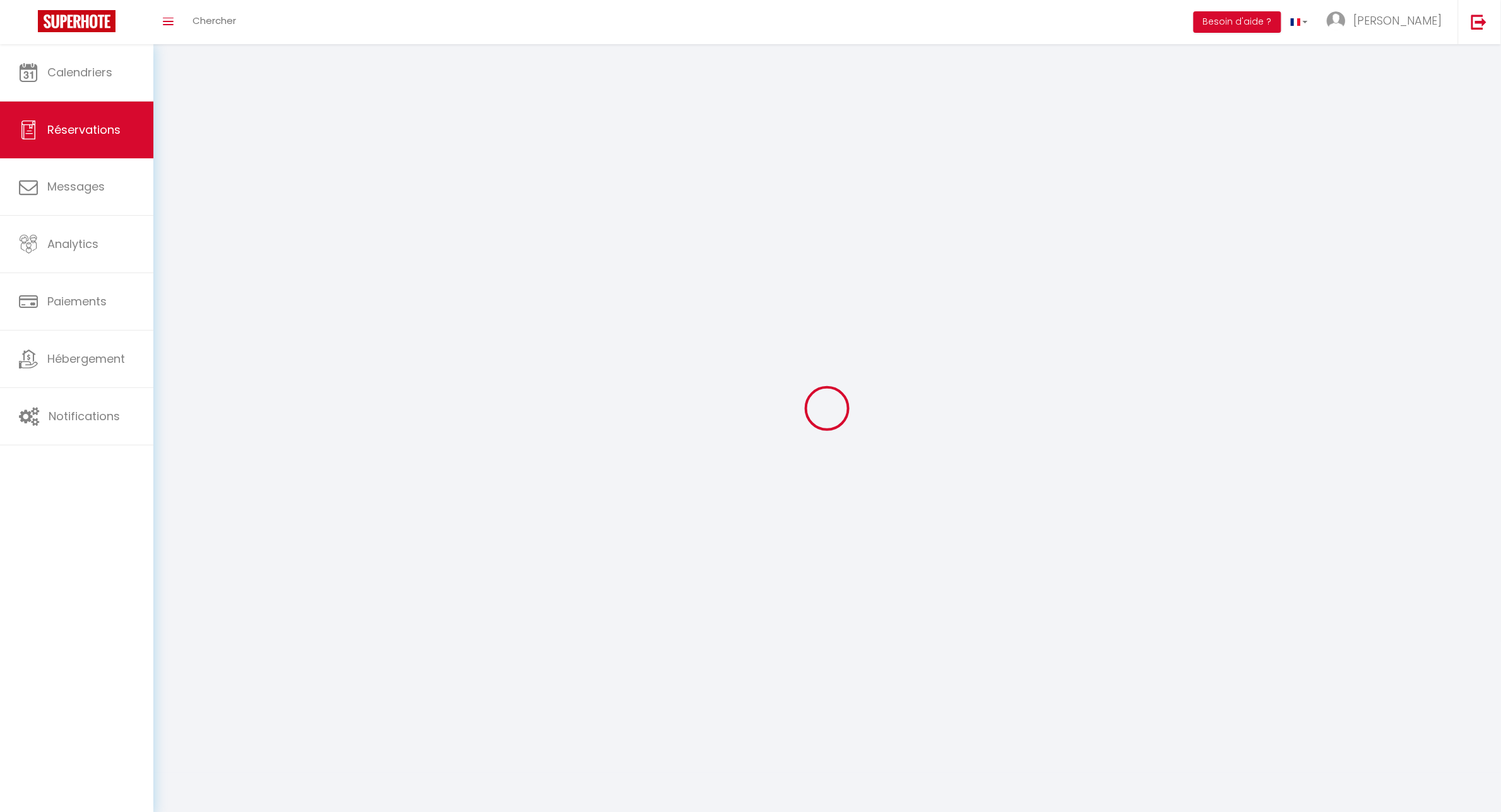
select select
checkbox input "false"
select select
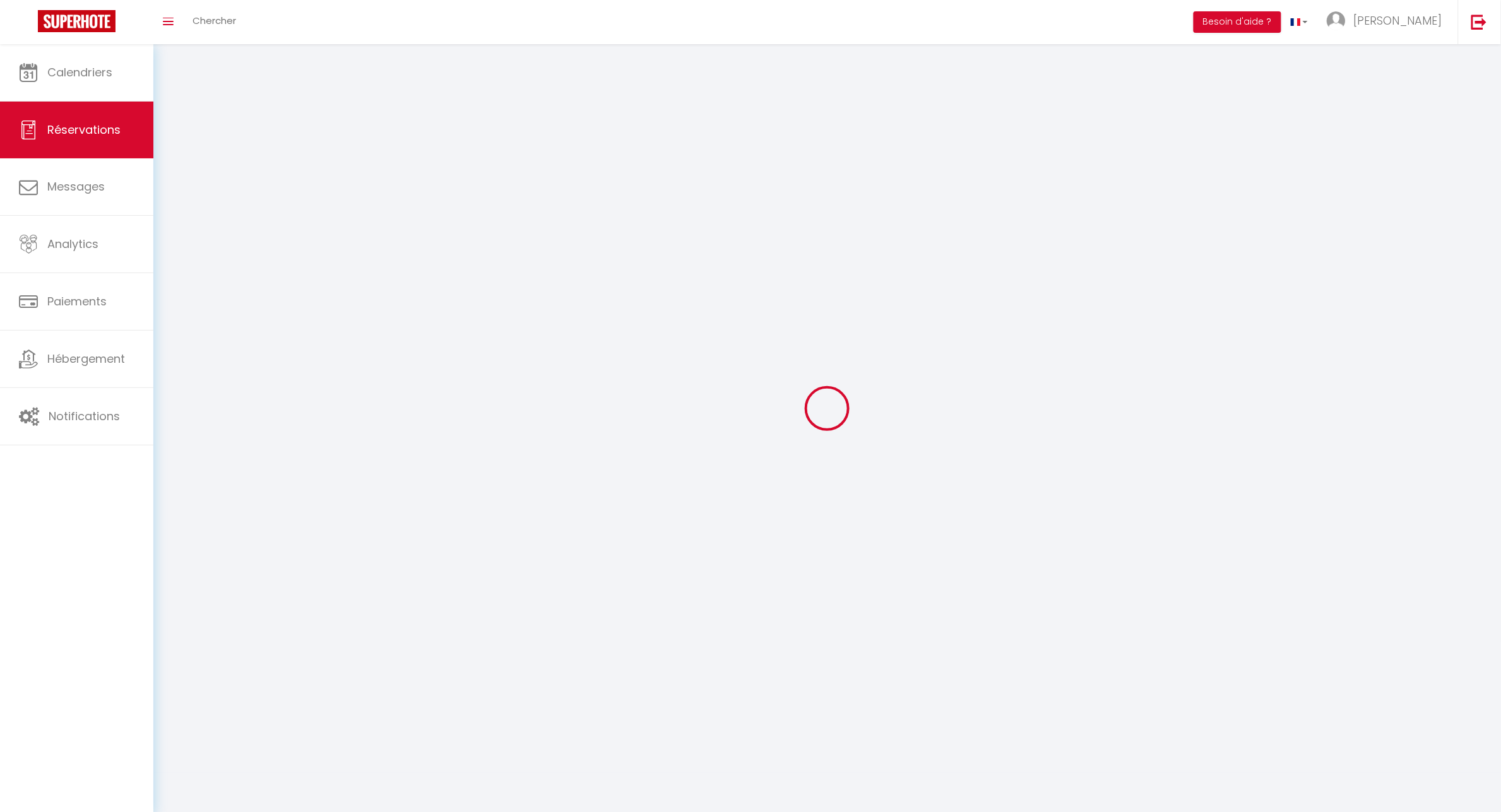
select select
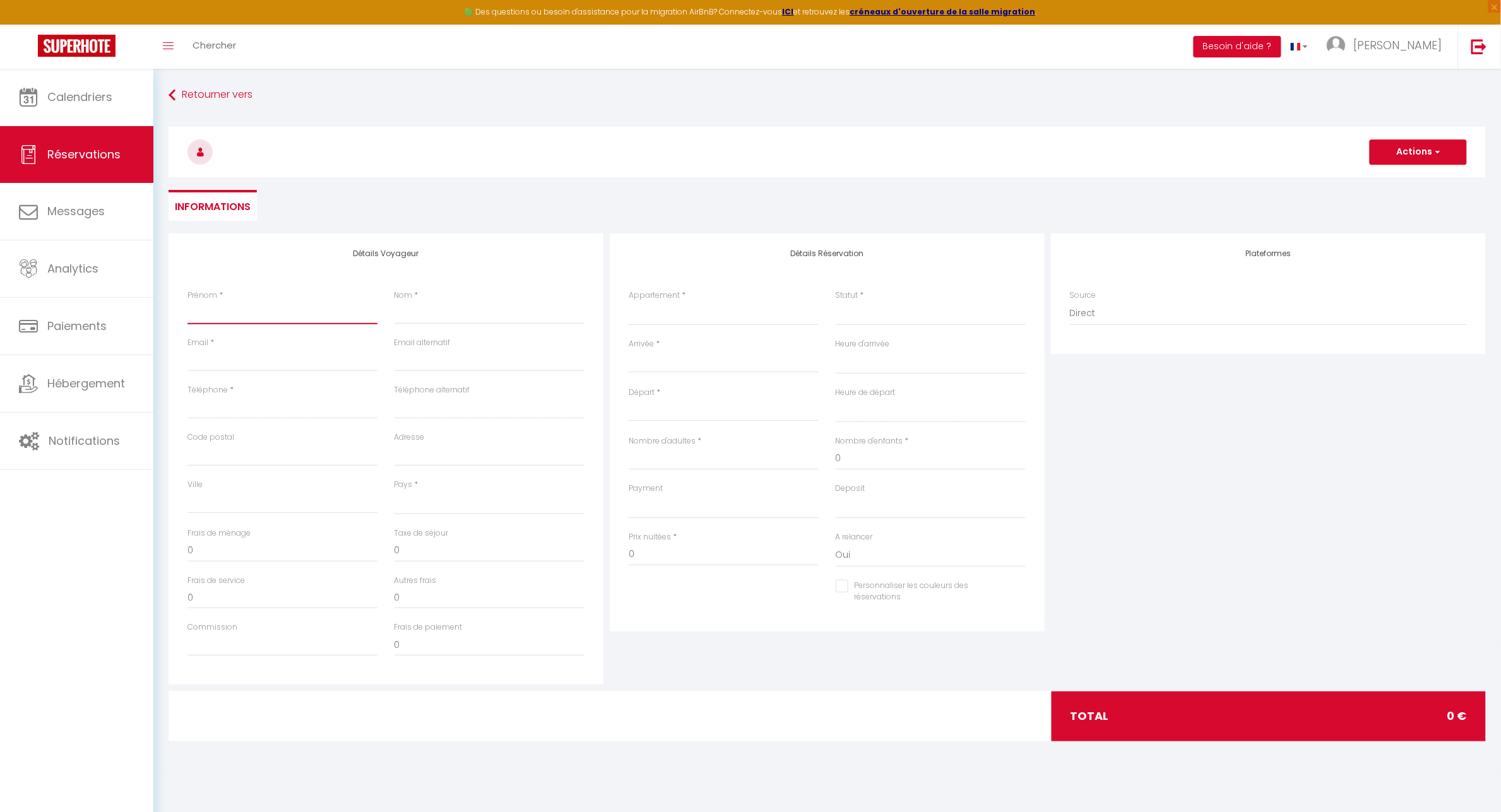
click at [234, 317] on input "Prénom" at bounding box center [283, 313] width 190 height 22
click at [709, 307] on select "🍀 Cosy Lotus - T2 - Place [GEOGRAPHIC_DATA] 🌼 [GEOGRAPHIC_DATA] - T1 - [GEOGRAP…" at bounding box center [724, 314] width 190 height 24
click at [629, 302] on select "🍀 Cosy Lotus - T2 - Place [GEOGRAPHIC_DATA] 🌼 [GEOGRAPHIC_DATA] - T1 - [GEOGRAP…" at bounding box center [724, 314] width 190 height 24
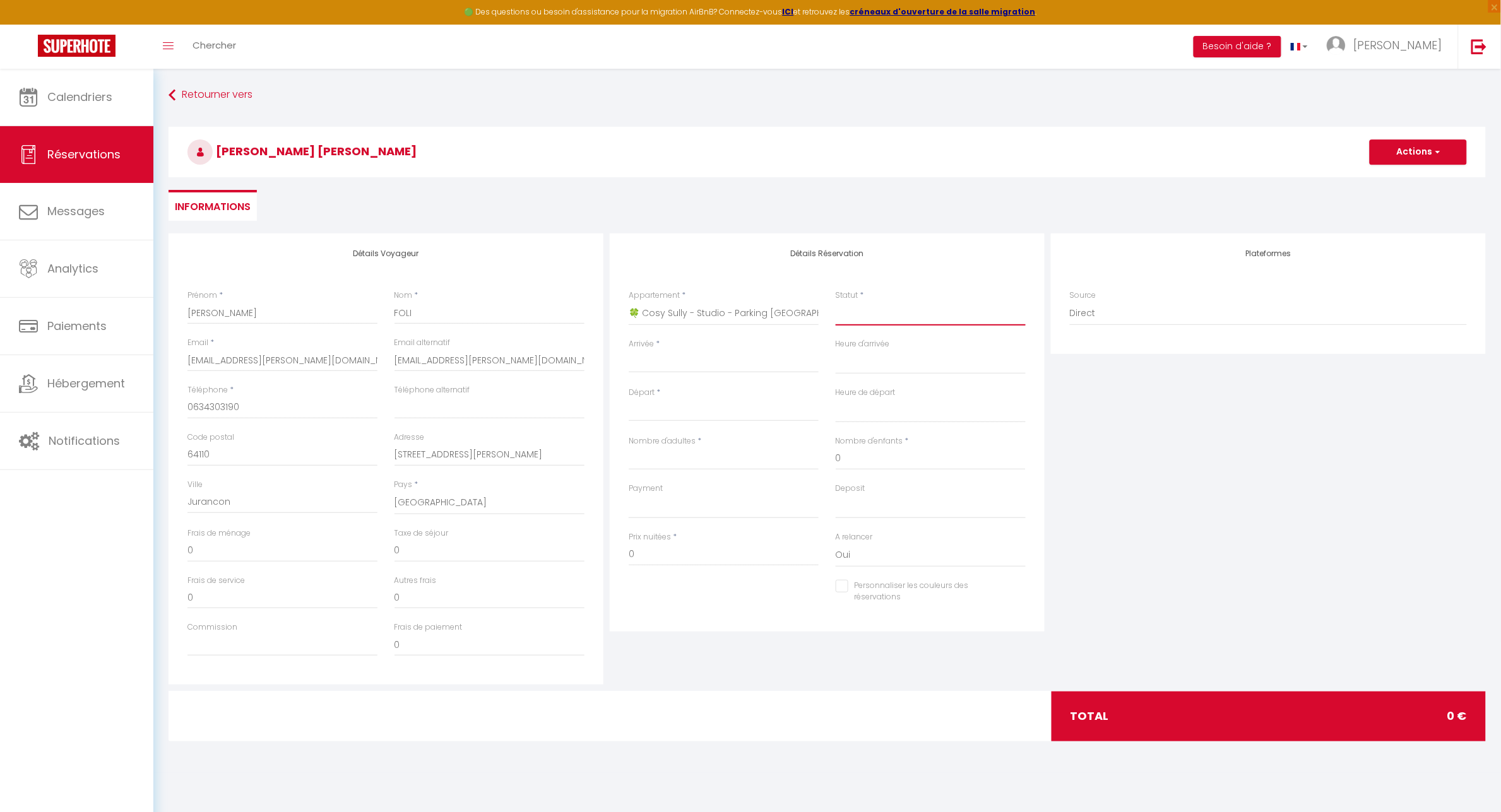
click at [889, 314] on select "Confirmé Non Confirmé [PERSON_NAME] par le voyageur No Show Request" at bounding box center [931, 314] width 190 height 24
click at [863, 316] on select "Confirmé Non Confirmé [PERSON_NAME] par le voyageur No Show Request" at bounding box center [931, 314] width 190 height 24
click at [863, 317] on select "Confirmé Non Confirmé [PERSON_NAME] par le voyageur No Show Request" at bounding box center [931, 314] width 190 height 24
click at [836, 302] on select "Confirmé Non Confirmé [PERSON_NAME] par le voyageur No Show Request" at bounding box center [931, 314] width 190 height 24
click at [673, 360] on input "Arrivée" at bounding box center [724, 363] width 190 height 16
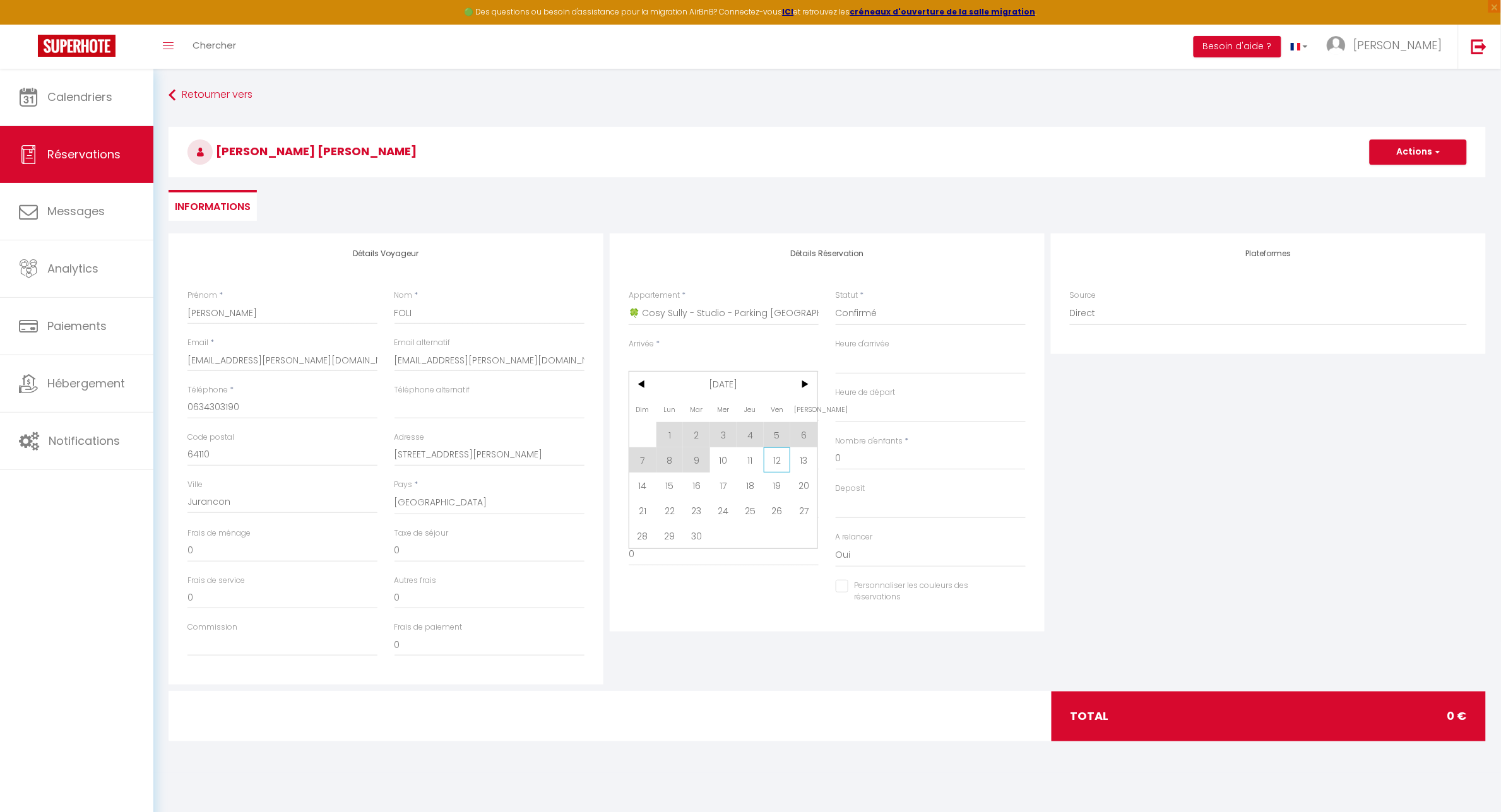
click at [780, 461] on span "12" at bounding box center [778, 460] width 27 height 25
click at [707, 411] on input "Sam 13 Septembre 2025" at bounding box center [724, 411] width 190 height 16
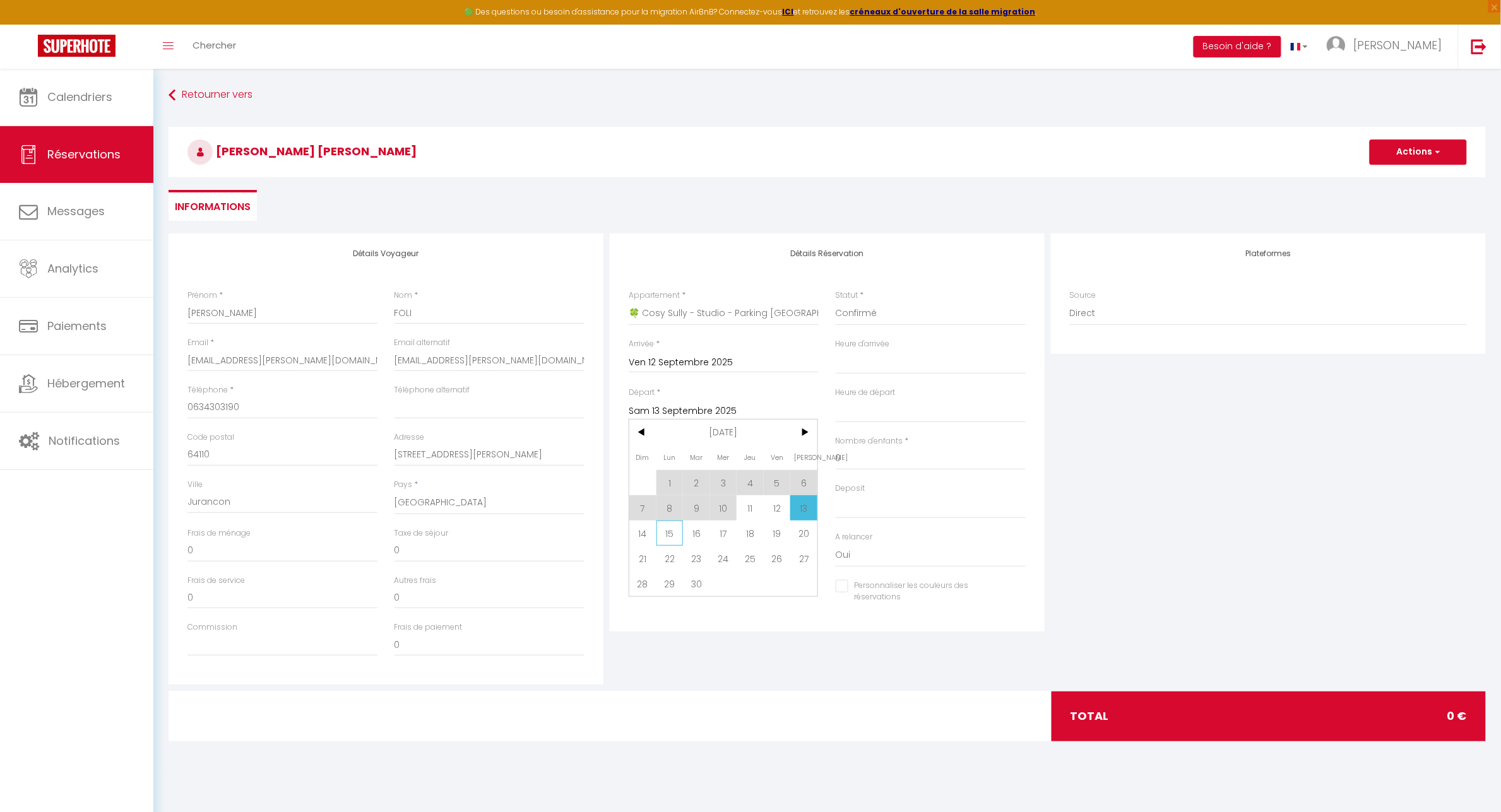
click at [673, 531] on span "15" at bounding box center [670, 532] width 27 height 25
click at [464, 315] on input "FOLI" at bounding box center [490, 313] width 190 height 22
click at [190, 307] on input "[PERSON_NAME]" at bounding box center [283, 313] width 190 height 22
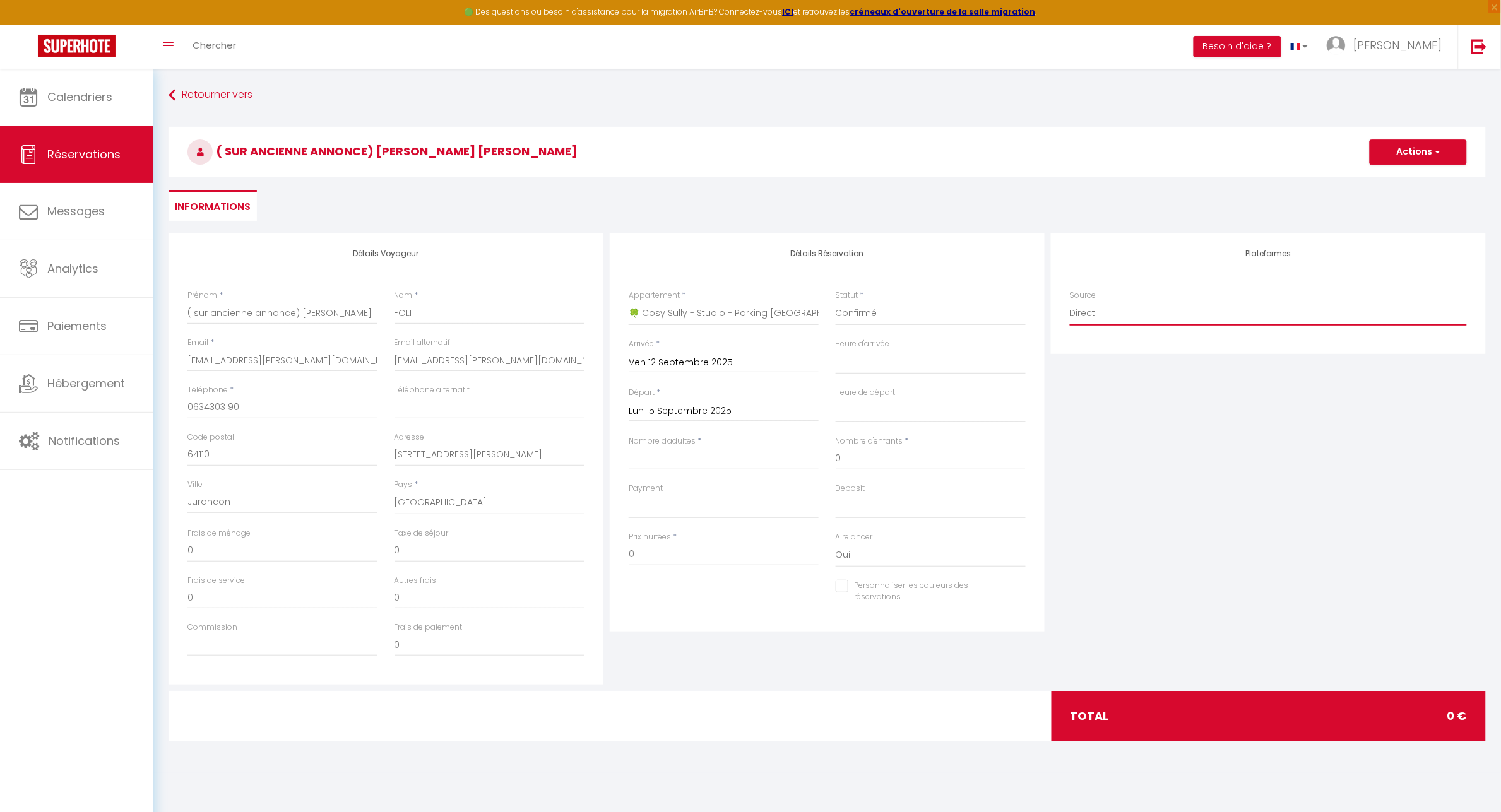
click at [1097, 316] on select "Direct [DOMAIN_NAME] [DOMAIN_NAME] Chalet montagne Expedia Gite de [GEOGRAPHIC_…" at bounding box center [1269, 314] width 397 height 24
click at [677, 466] on input "Nombre d'adultes" at bounding box center [724, 459] width 190 height 22
drag, startPoint x: 214, startPoint y: 552, endPoint x: 159, endPoint y: 554, distance: 55.0
click at [159, 554] on div "Retourner vers ( sur ancienne annonce) [PERSON_NAME] [PERSON_NAME] Actions Enre…" at bounding box center [827, 420] width 1347 height 704
click at [670, 554] on input "90" at bounding box center [724, 555] width 190 height 22
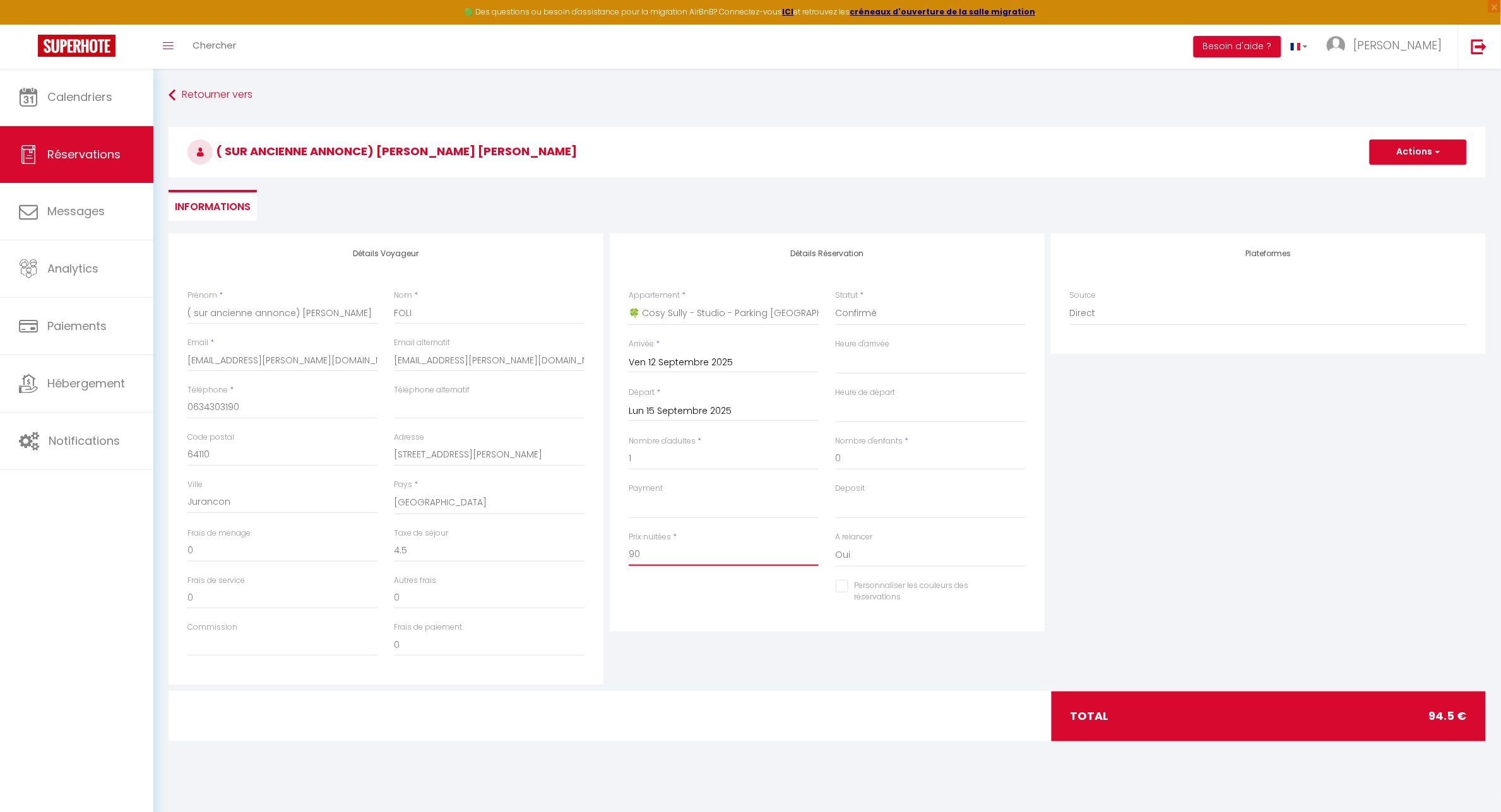
drag, startPoint x: 618, startPoint y: 556, endPoint x: 585, endPoint y: 556, distance: 33.0
click at [585, 556] on div "Détails Voyageur Prénom * ( sur ancienne annonce) [PERSON_NAME] Nom * FOLI Emai…" at bounding box center [827, 459] width 1323 height 451
click at [449, 552] on input "0" at bounding box center [490, 550] width 190 height 22
click at [812, 612] on div "Personnaliser les couleurs des réservations #D7092E" at bounding box center [828, 598] width 413 height 37
click at [838, 587] on input "Personnaliser les couleurs des réservations" at bounding box center [923, 586] width 174 height 13
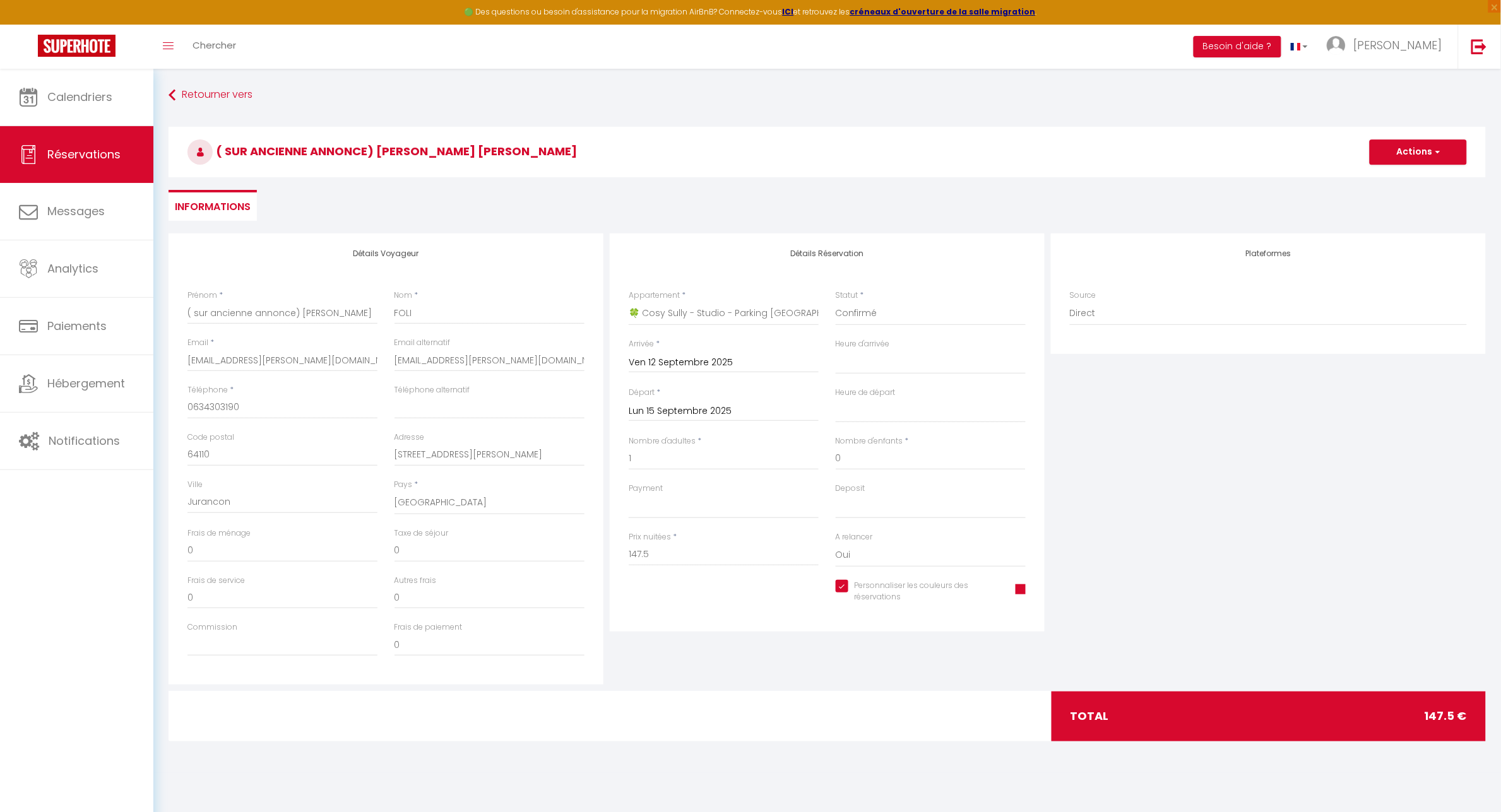
click at [1029, 592] on div "Personnaliser les couleurs des réservations #D7092E" at bounding box center [931, 598] width 207 height 37
click at [1025, 592] on span at bounding box center [1021, 590] width 10 height 10
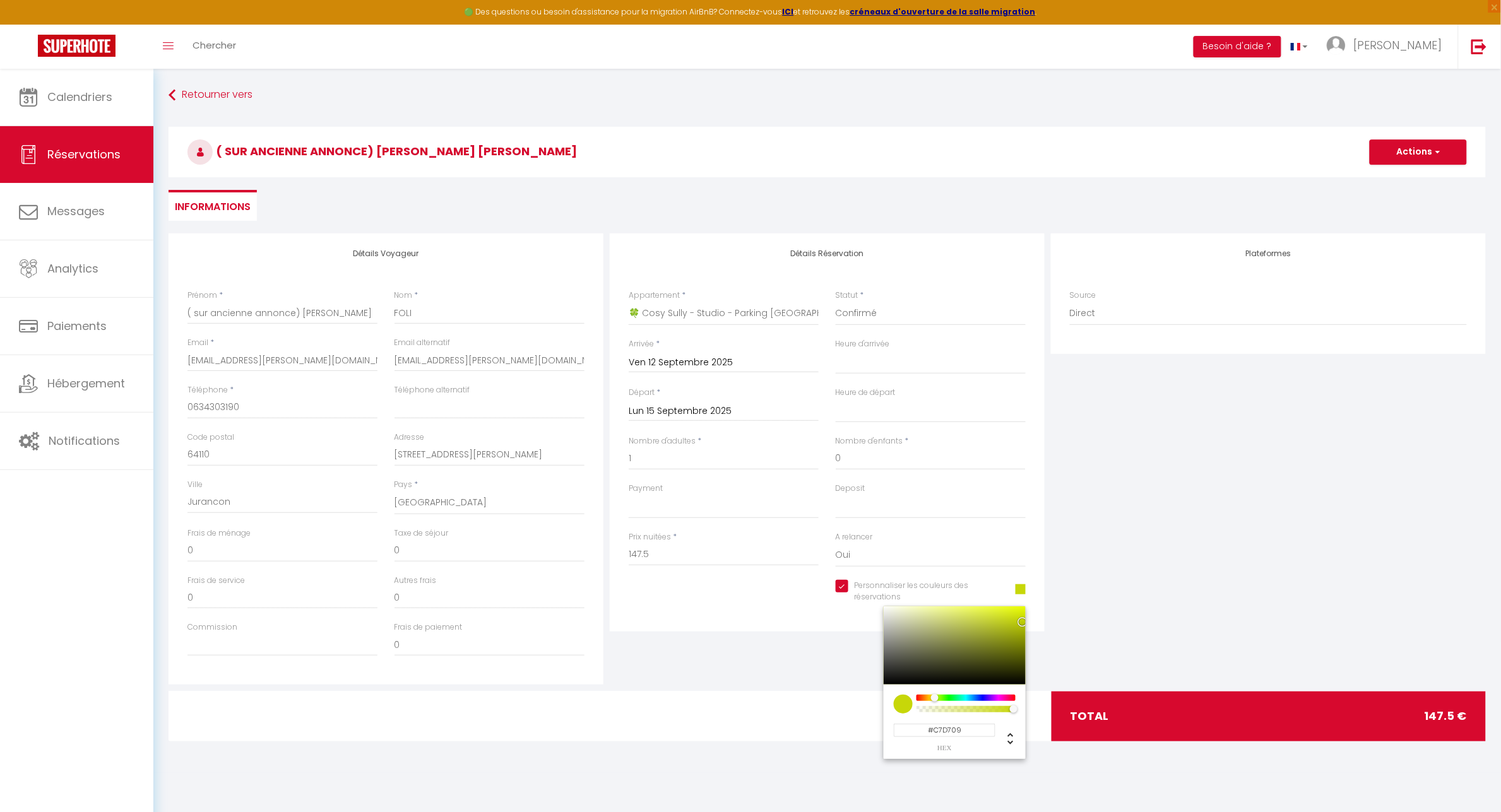
click at [936, 697] on div at bounding box center [966, 697] width 97 height 6
drag, startPoint x: 819, startPoint y: 625, endPoint x: 841, endPoint y: 612, distance: 25.6
click at [819, 622] on div "Détails Réservation Appartement * 🍀 Cosy Lotus - [GEOGRAPHIC_DATA] [GEOGRAPHIC_…" at bounding box center [827, 432] width 435 height 398
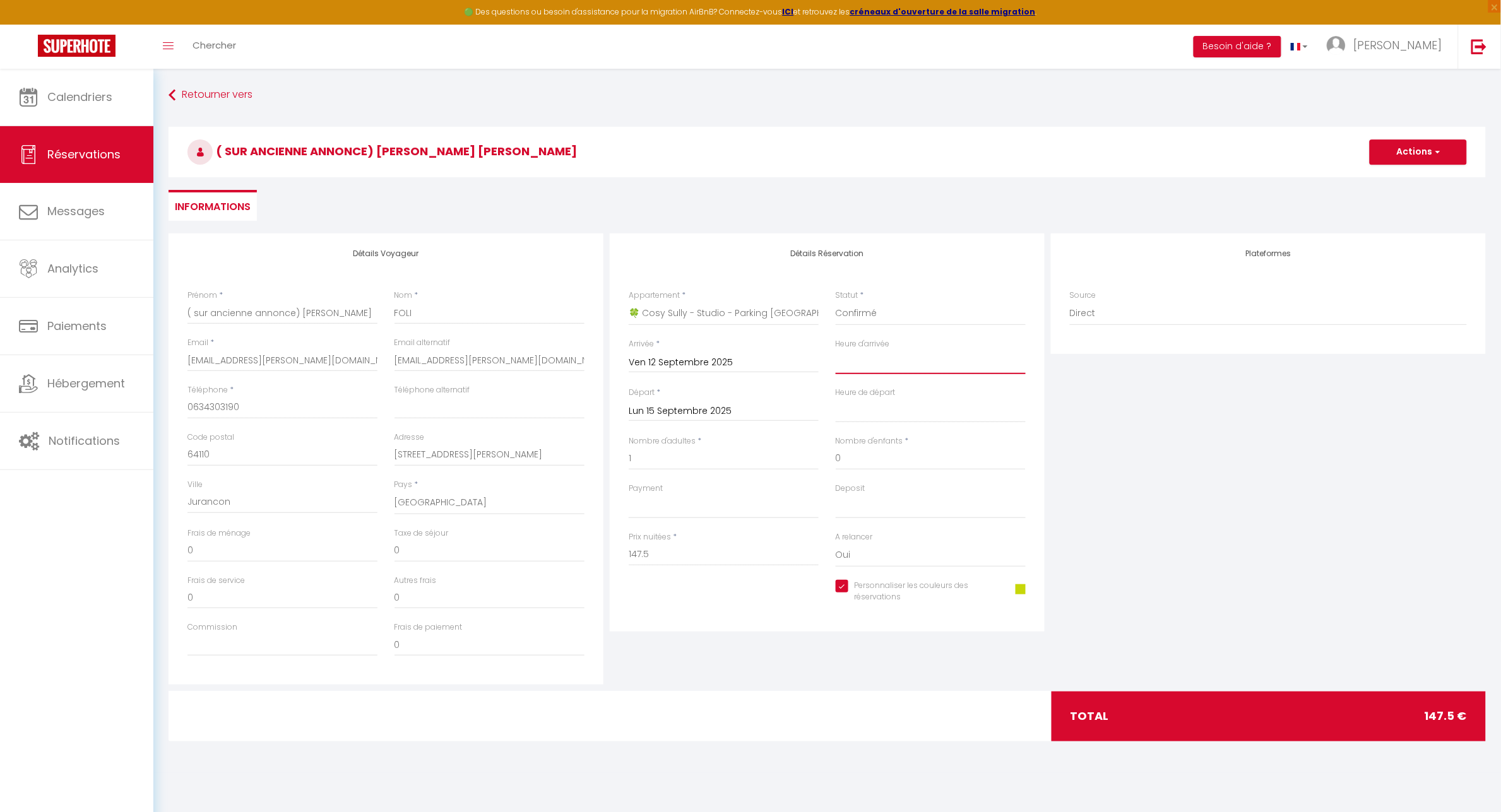
click at [851, 367] on select "00:00 00:30 01:00 01:30 02:00 02:30 03:00 03:30 04:00 04:30 05:00 05:30 06:00 0…" at bounding box center [931, 363] width 190 height 24
click at [836, 351] on select "00:00 00:30 01:00 01:30 02:00 02:30 03:00 03:30 04:00 04:30 05:00 05:30 06:00 0…" at bounding box center [931, 363] width 190 height 24
drag, startPoint x: 892, startPoint y: 414, endPoint x: 904, endPoint y: 460, distance: 47.5
click at [892, 414] on select "00:00 00:30 01:00 01:30 02:00 02:30 03:00 03:30 04:00 04:30 05:00 05:30 06:00 0…" at bounding box center [931, 411] width 190 height 24
click at [836, 399] on select "00:00 00:30 01:00 01:30 02:00 02:30 03:00 03:30 04:00 04:30 05:00 05:30 06:00 0…" at bounding box center [931, 411] width 190 height 24
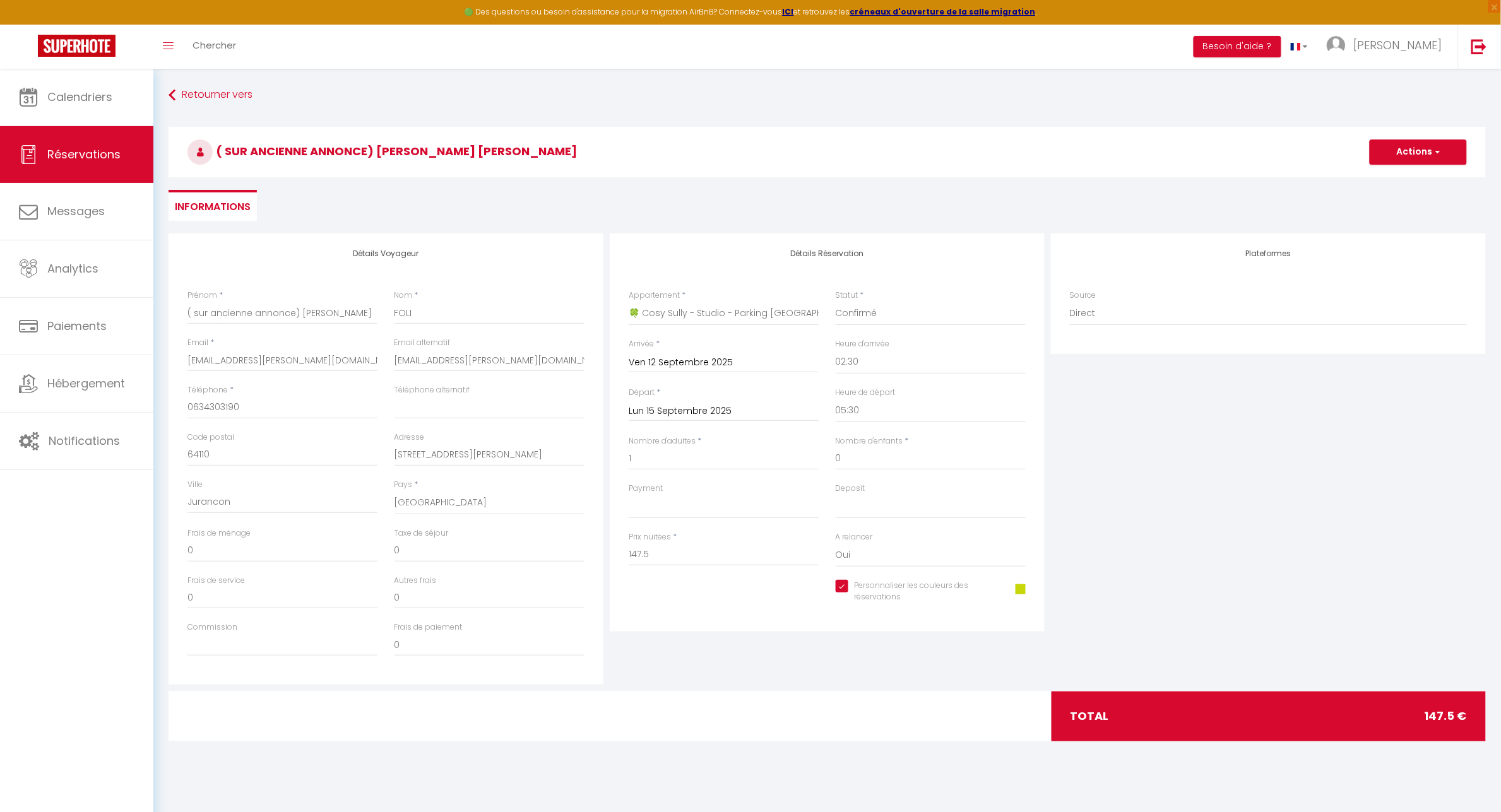
click at [1220, 496] on div "Plateformes Source Direct [DOMAIN_NAME] [DOMAIN_NAME] Chalet montagne Expedia G…" at bounding box center [1269, 459] width 441 height 451
click at [1195, 322] on select "Direct [DOMAIN_NAME] [DOMAIN_NAME] Chalet montagne Expedia Gite de [GEOGRAPHIC_…" at bounding box center [1269, 314] width 397 height 24
click at [1070, 302] on select "Direct [DOMAIN_NAME] [DOMAIN_NAME] Chalet montagne Expedia Gite de [GEOGRAPHIC_…" at bounding box center [1269, 314] width 397 height 24
click at [1247, 513] on div "Plateformes Source Direct [DOMAIN_NAME] [DOMAIN_NAME] Chalet montagne Expedia G…" at bounding box center [1269, 459] width 441 height 451
click at [1432, 157] on button "Actions" at bounding box center [1418, 152] width 97 height 25
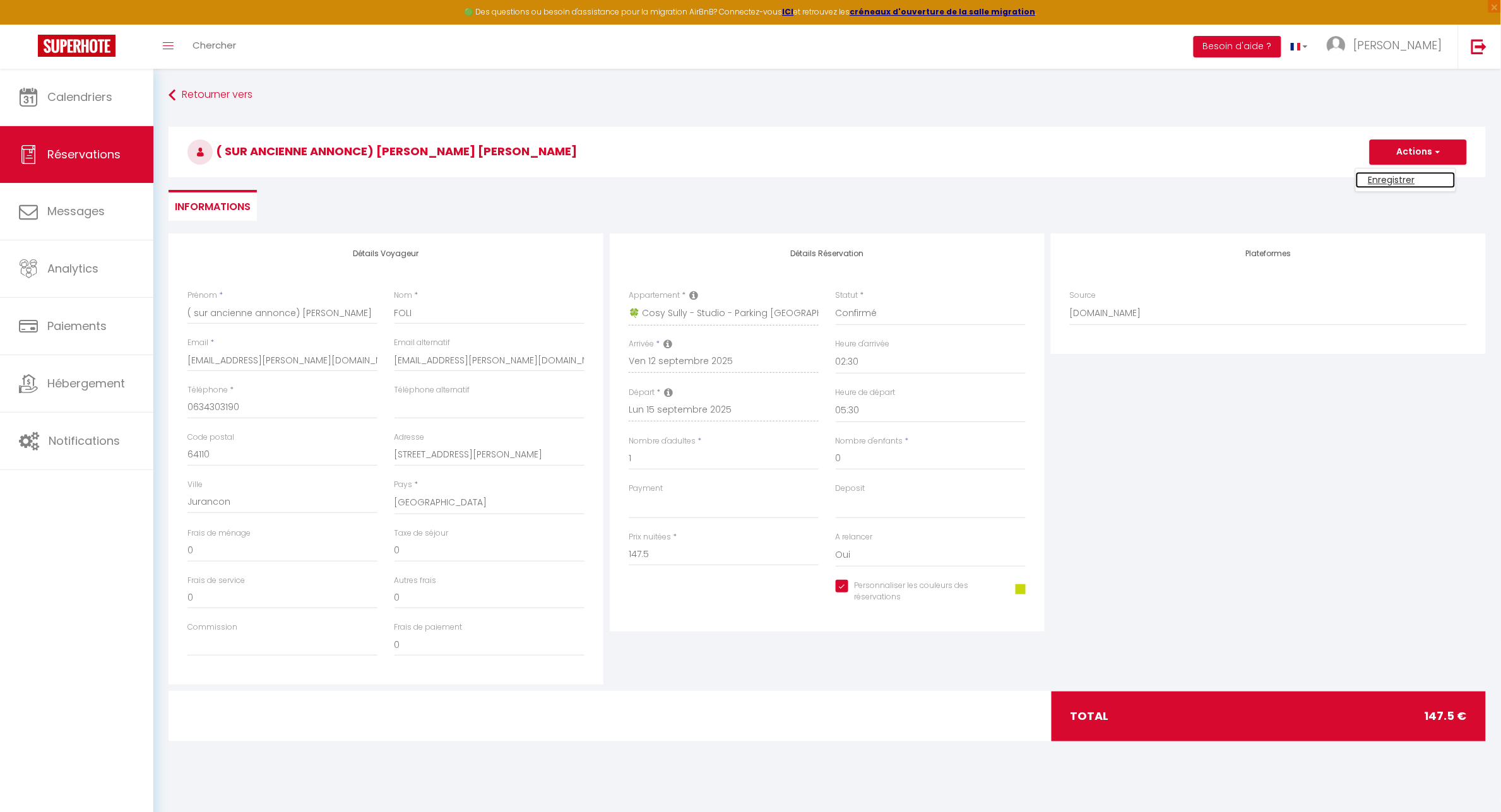
click at [1383, 183] on link "Enregistrer" at bounding box center [1406, 179] width 99 height 16
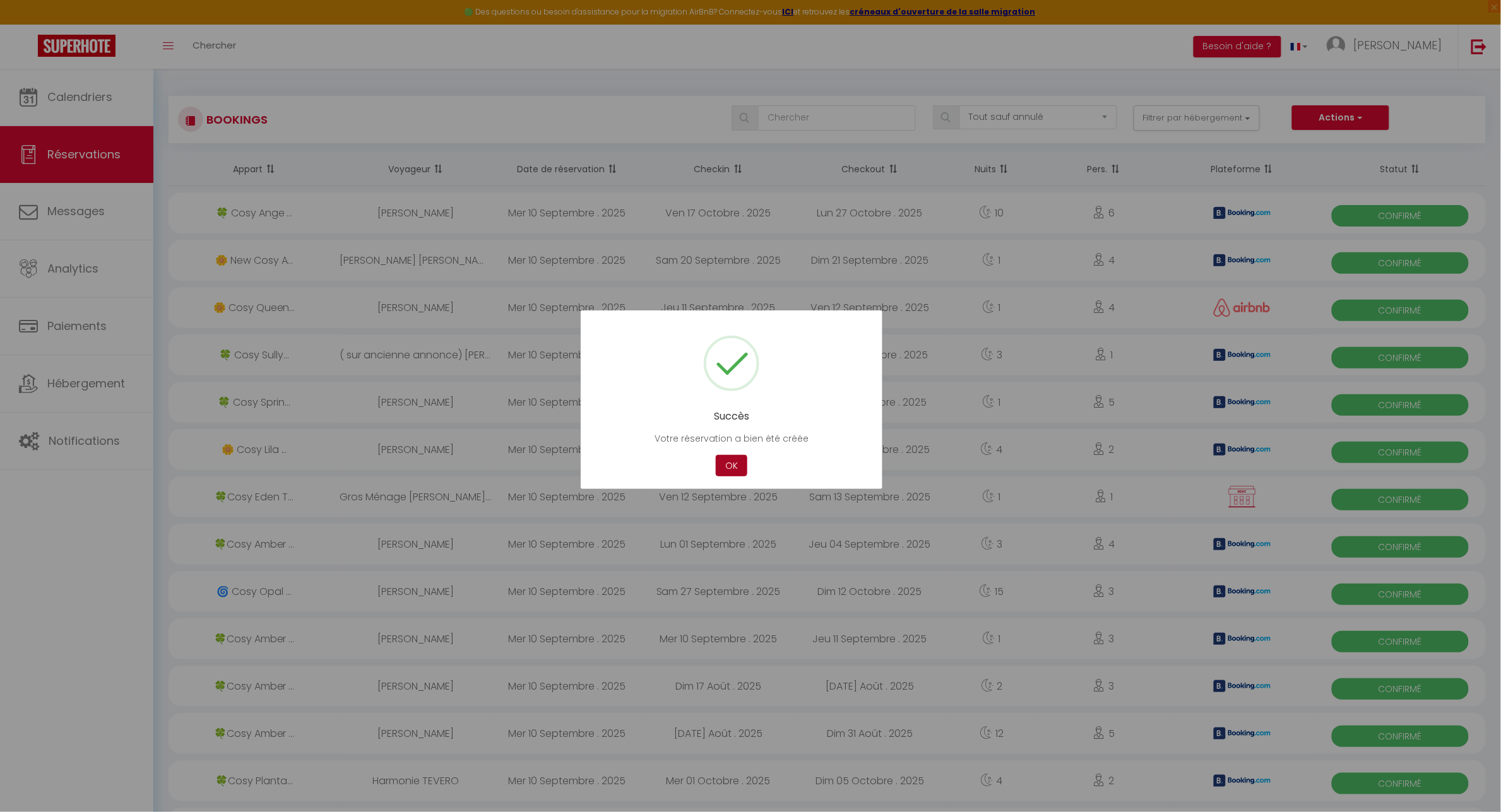
click at [742, 472] on button "OK" at bounding box center [732, 466] width 32 height 22
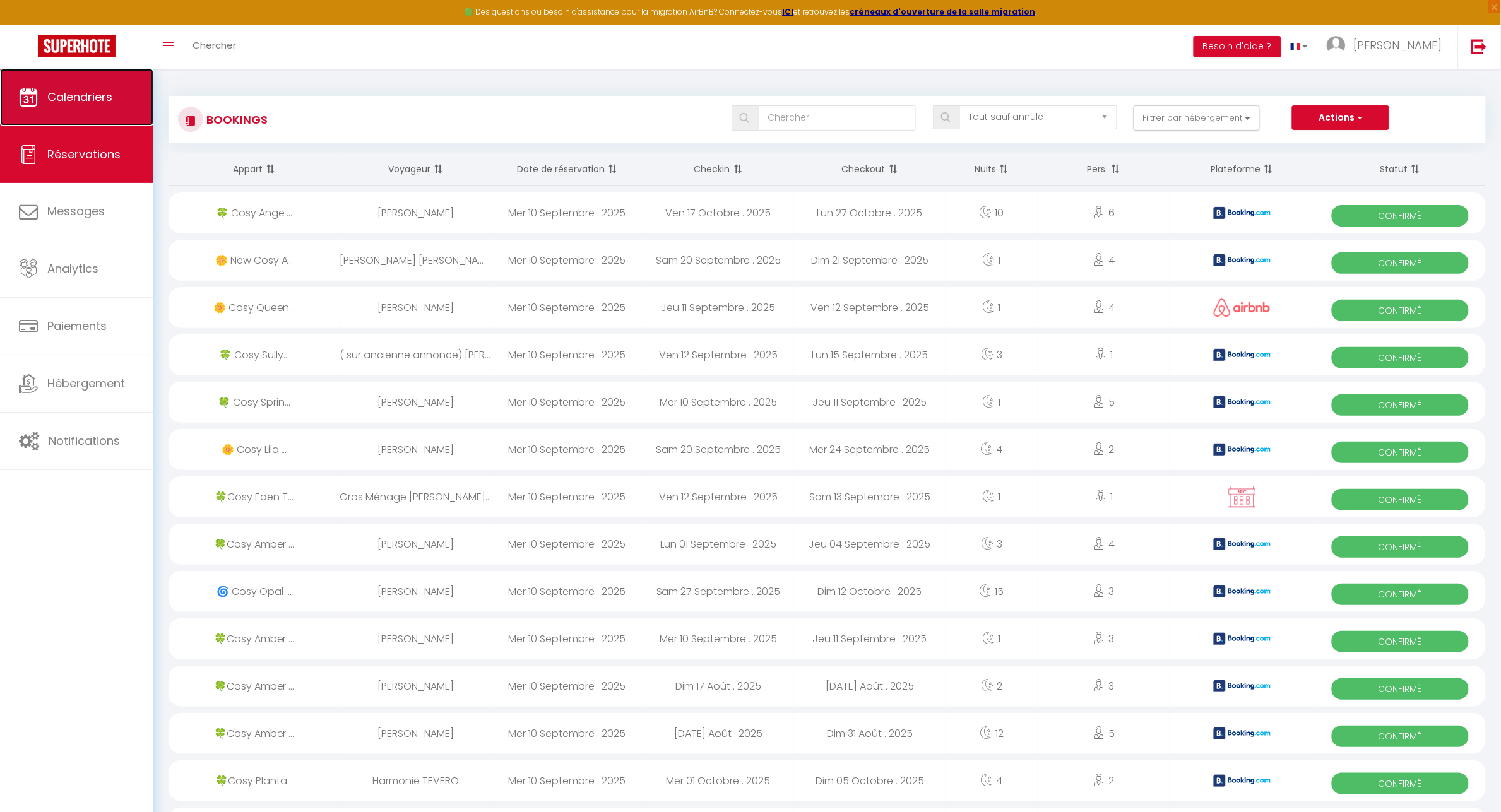
click at [112, 105] on link "Calendriers" at bounding box center [76, 97] width 154 height 57
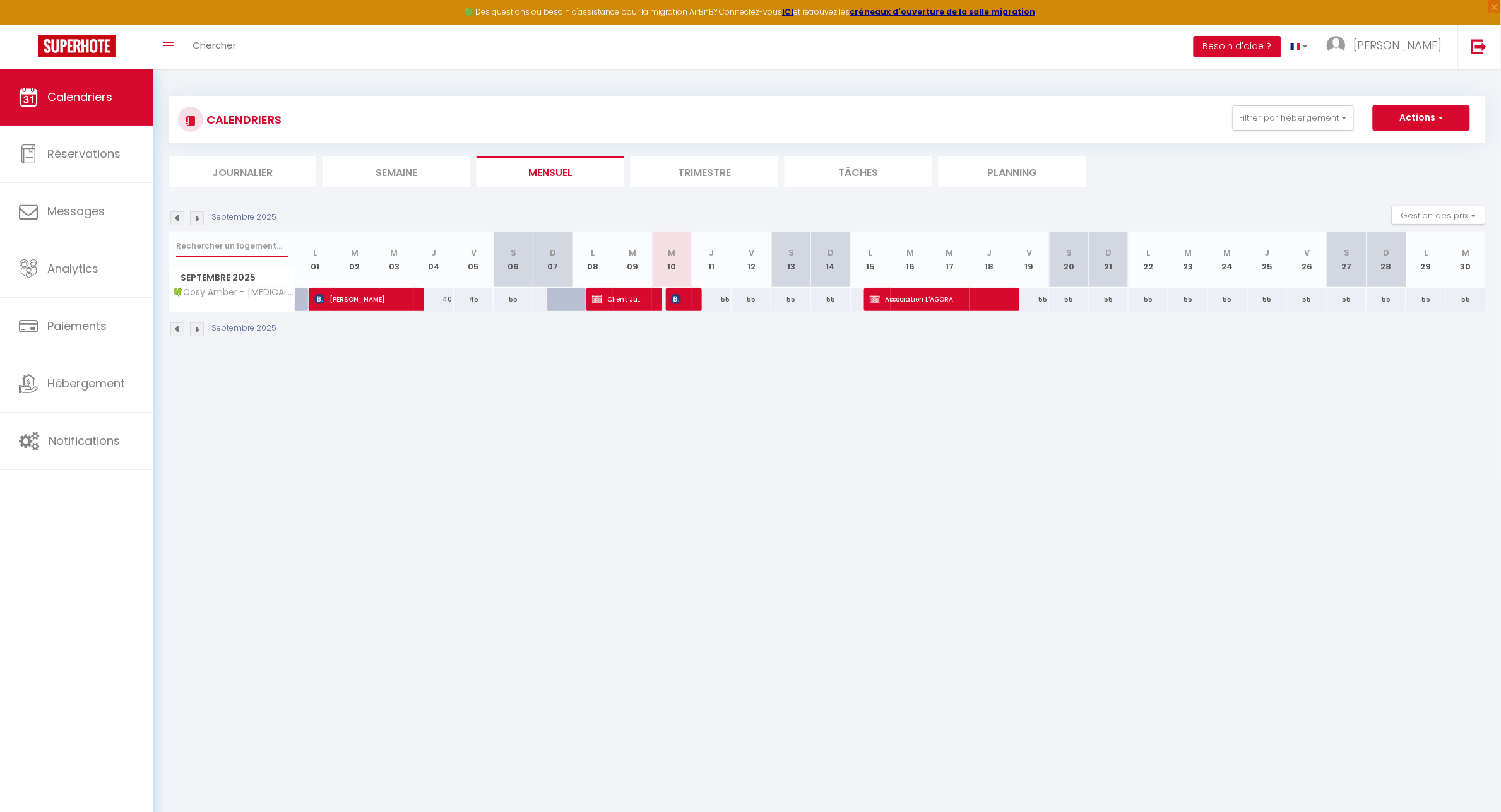
click at [216, 245] on input "text" at bounding box center [232, 246] width 112 height 22
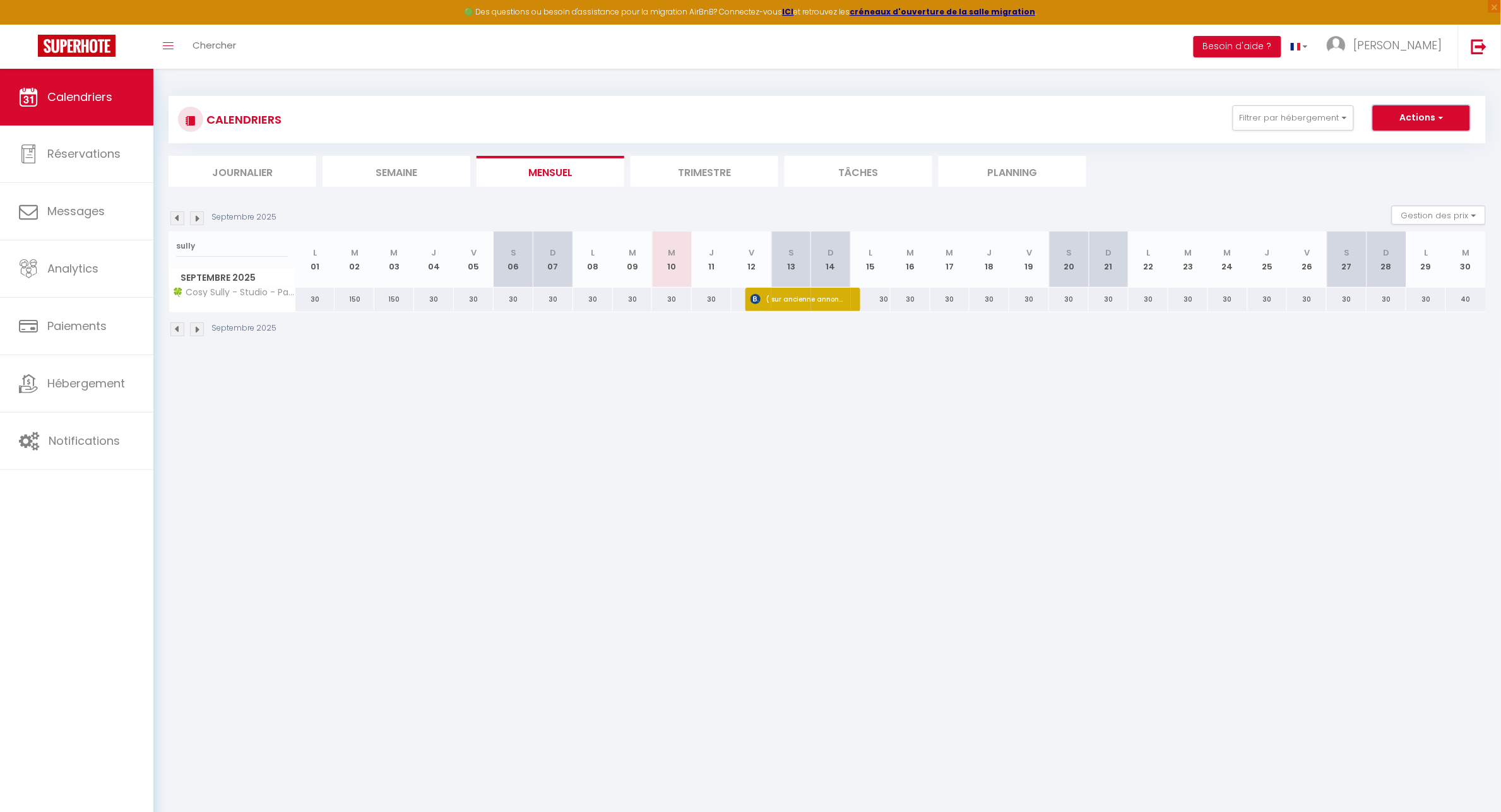
click at [1444, 114] on span "button" at bounding box center [1439, 117] width 8 height 13
click at [1377, 146] on link "Nouvelle réservation" at bounding box center [1408, 147] width 110 height 19
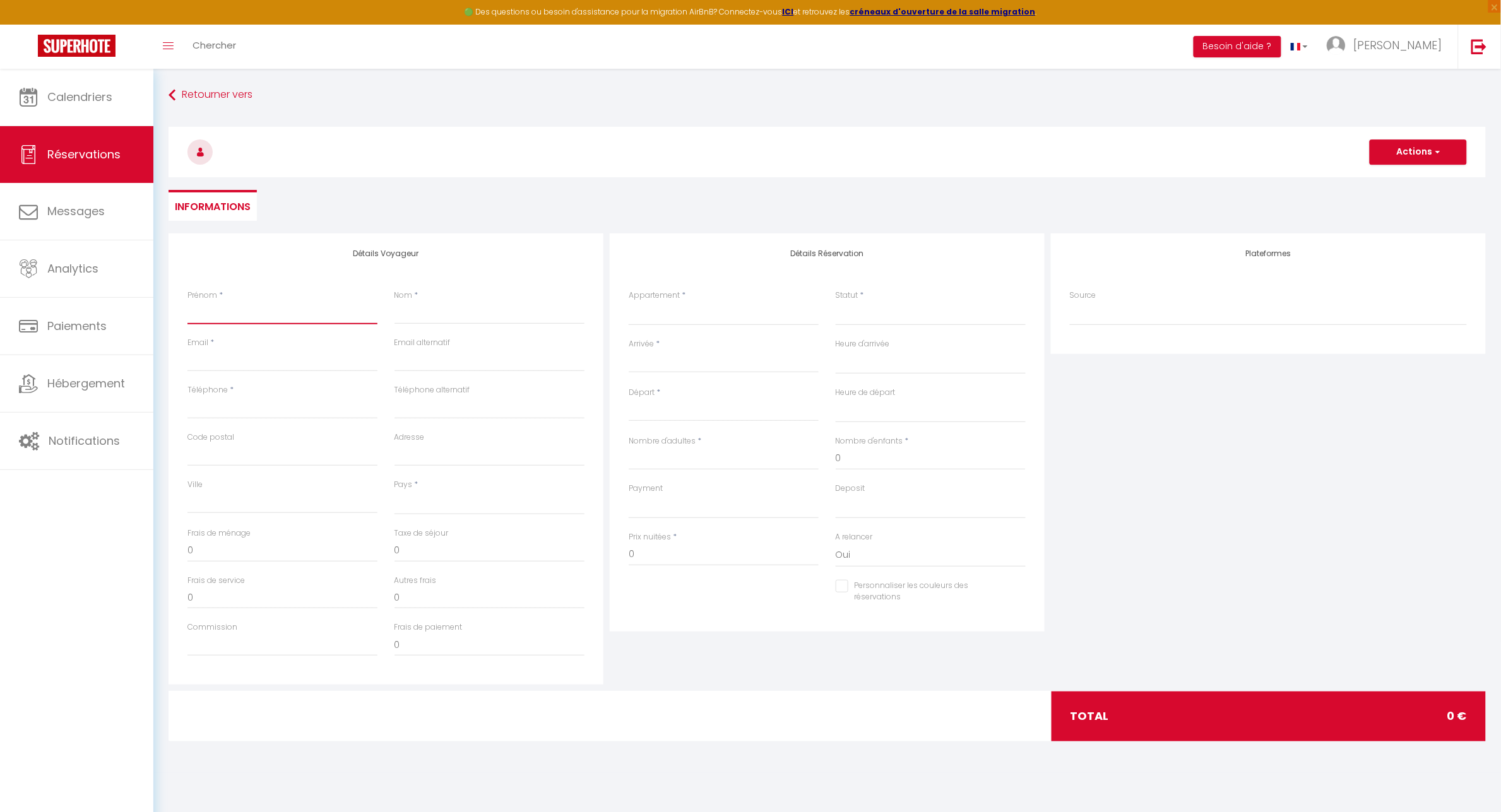
click at [231, 304] on input "Prénom" at bounding box center [283, 313] width 190 height 22
click at [267, 307] on input "Prénom" at bounding box center [283, 313] width 190 height 22
click at [665, 321] on select "🍀 Cosy Lotus - T2 - Place [GEOGRAPHIC_DATA] 🌼 [GEOGRAPHIC_DATA] - T1 - [GEOGRAP…" at bounding box center [724, 314] width 190 height 24
click at [629, 302] on select "🍀 Cosy Lotus - T2 - Place [GEOGRAPHIC_DATA] 🌼 [GEOGRAPHIC_DATA] - T1 - [GEOGRAP…" at bounding box center [724, 314] width 190 height 24
click at [702, 358] on input "Arrivée" at bounding box center [724, 363] width 190 height 16
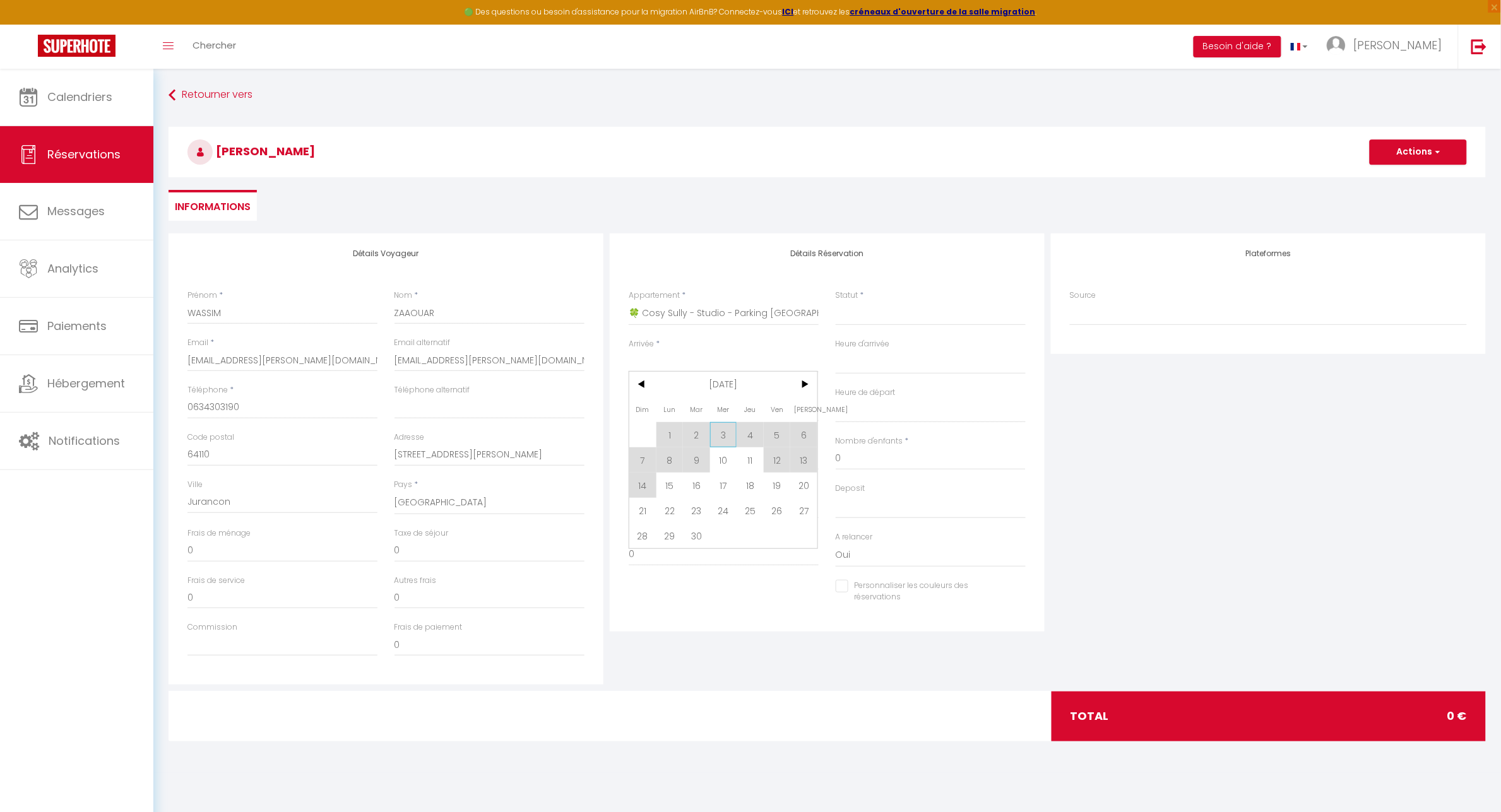
click at [717, 434] on span "3" at bounding box center [724, 434] width 27 height 25
click at [726, 415] on input "Jeu 04 Septembre 2025" at bounding box center [724, 411] width 190 height 16
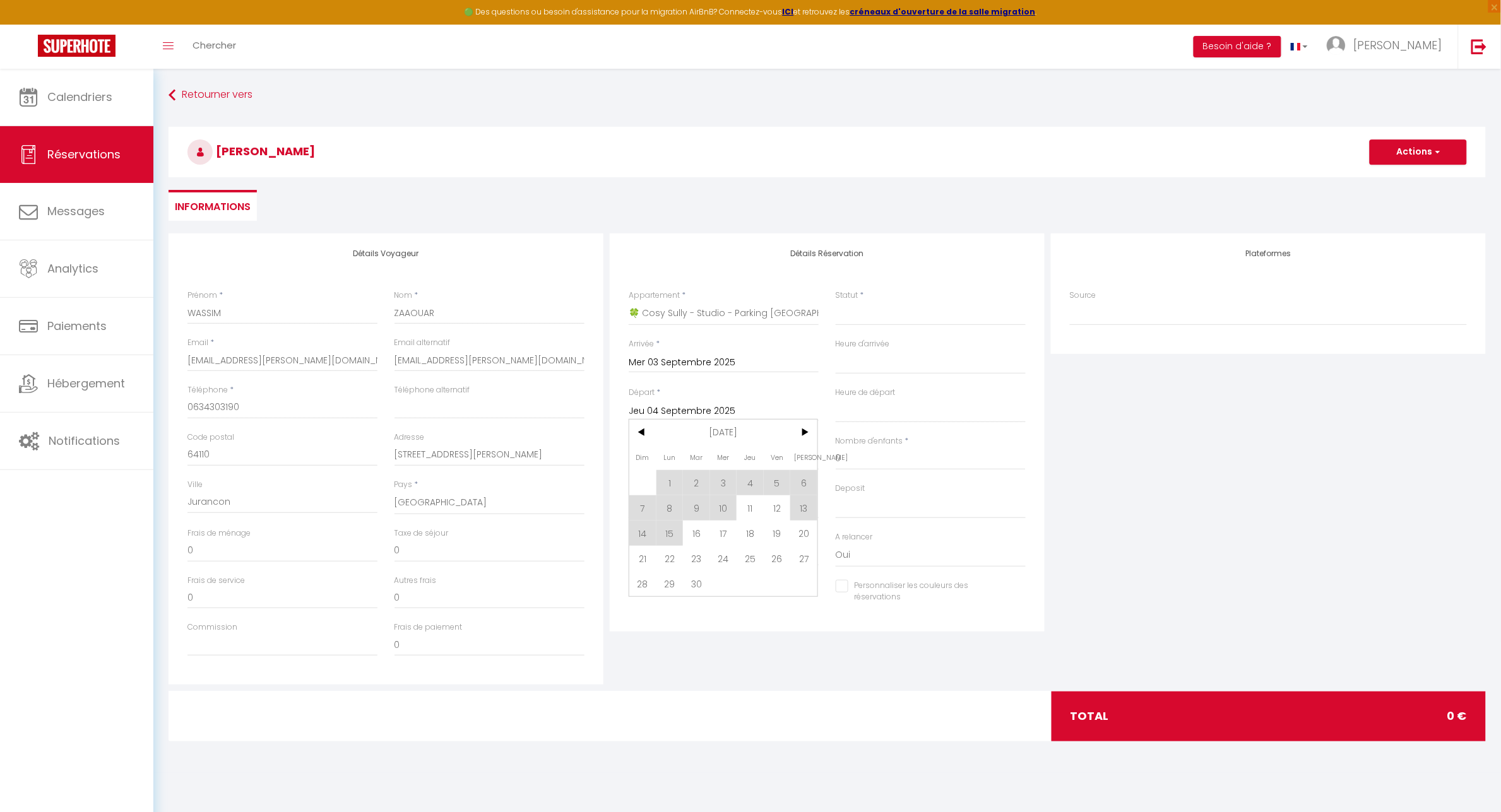
click at [810, 484] on span "6" at bounding box center [805, 482] width 27 height 25
click at [667, 454] on input "Nombre d'adultes" at bounding box center [724, 459] width 190 height 22
drag, startPoint x: 660, startPoint y: 552, endPoint x: 590, endPoint y: 548, distance: 70.1
click at [590, 548] on div "Détails Voyageur Prénom * WASSIM Nom * ZAAOUAR Email * [EMAIL_ADDRESS][PERSON_N…" at bounding box center [827, 459] width 1323 height 451
click at [845, 582] on input "Personnaliser les couleurs des réservations" at bounding box center [923, 586] width 174 height 13
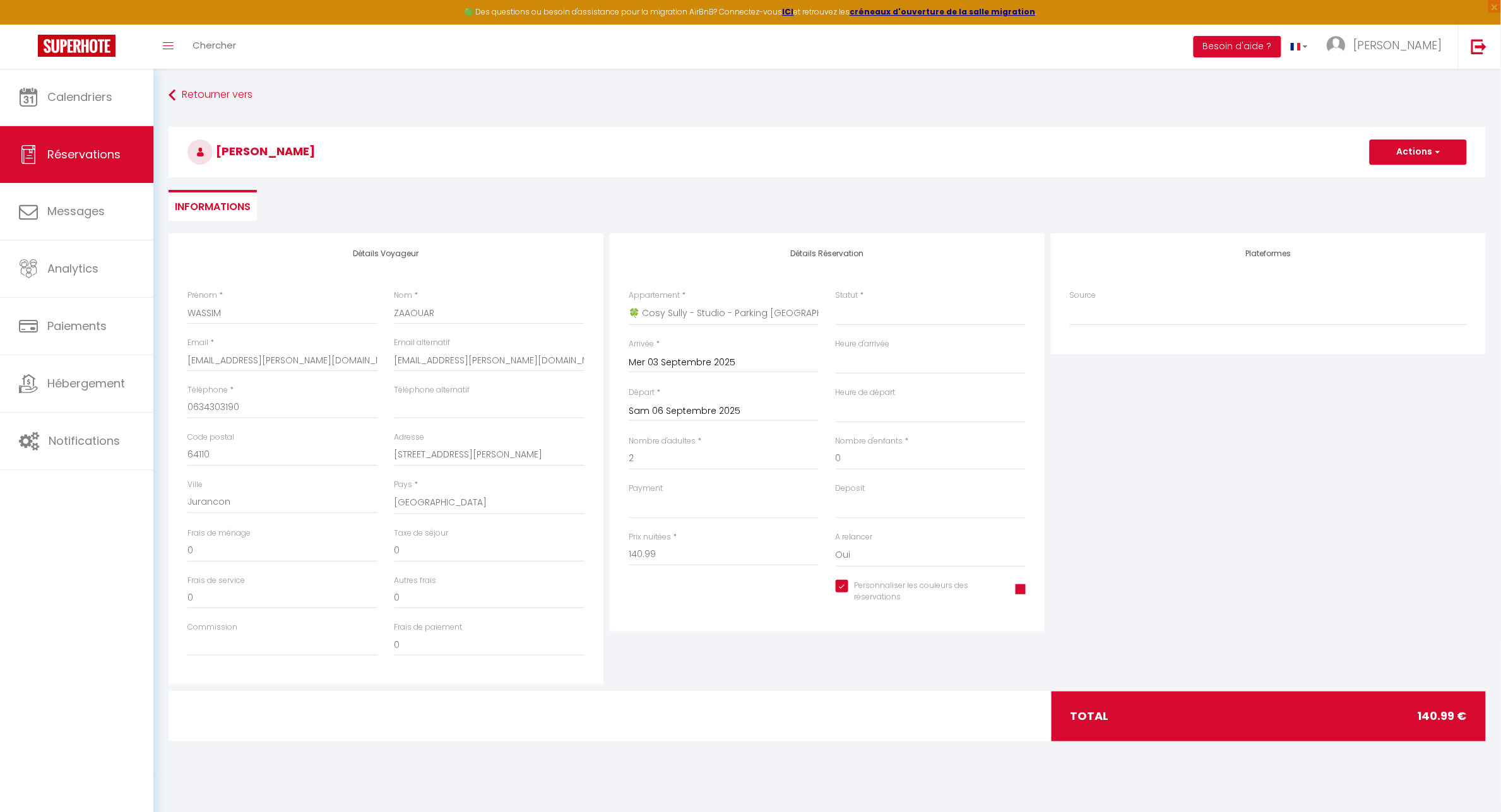
click at [1024, 591] on span at bounding box center [1021, 590] width 10 height 10
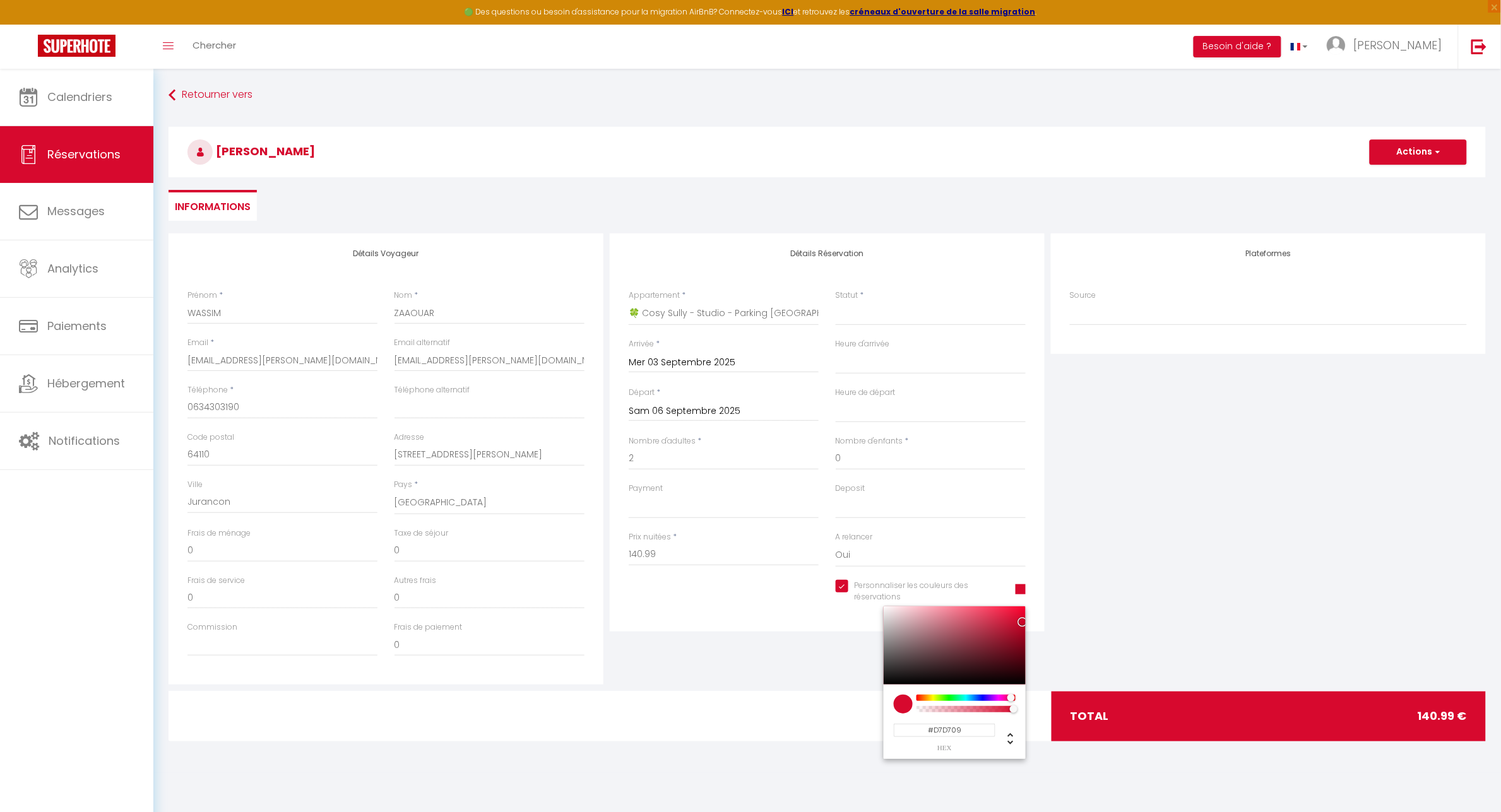
click at [934, 698] on div at bounding box center [966, 697] width 97 height 6
click at [718, 640] on div "Détails Réservation Appartement * 🍀 Cosy Lotus - [GEOGRAPHIC_DATA] [GEOGRAPHIC_…" at bounding box center [827, 459] width 441 height 451
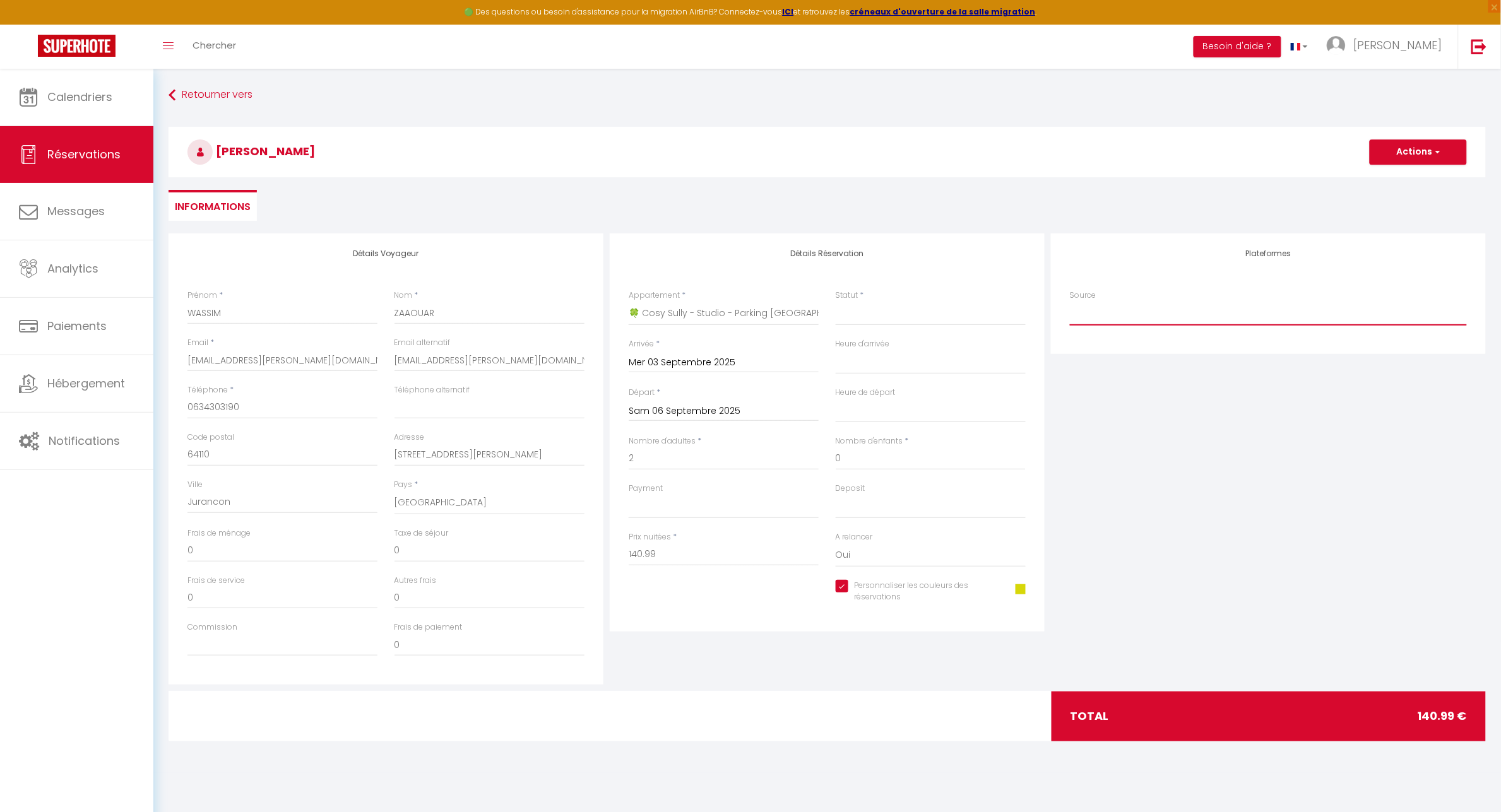
click at [1149, 316] on select "Direct [DOMAIN_NAME] [DOMAIN_NAME] Chalet montagne Expedia Gite de [GEOGRAPHIC_…" at bounding box center [1269, 314] width 397 height 24
click at [1070, 302] on select "Direct [DOMAIN_NAME] [DOMAIN_NAME] Chalet montagne Expedia Gite de [GEOGRAPHIC_…" at bounding box center [1269, 314] width 397 height 24
click at [901, 315] on select "Confirmé Non Confirmé [PERSON_NAME] par le voyageur No Show Request" at bounding box center [931, 314] width 190 height 24
click at [836, 302] on select "Confirmé Non Confirmé [PERSON_NAME] par le voyageur No Show Request" at bounding box center [931, 314] width 190 height 24
click at [883, 366] on select "00:00 00:30 01:00 01:30 02:00 02:30 03:00 03:30 04:00 04:30 05:00 05:30 06:00 0…" at bounding box center [931, 363] width 190 height 24
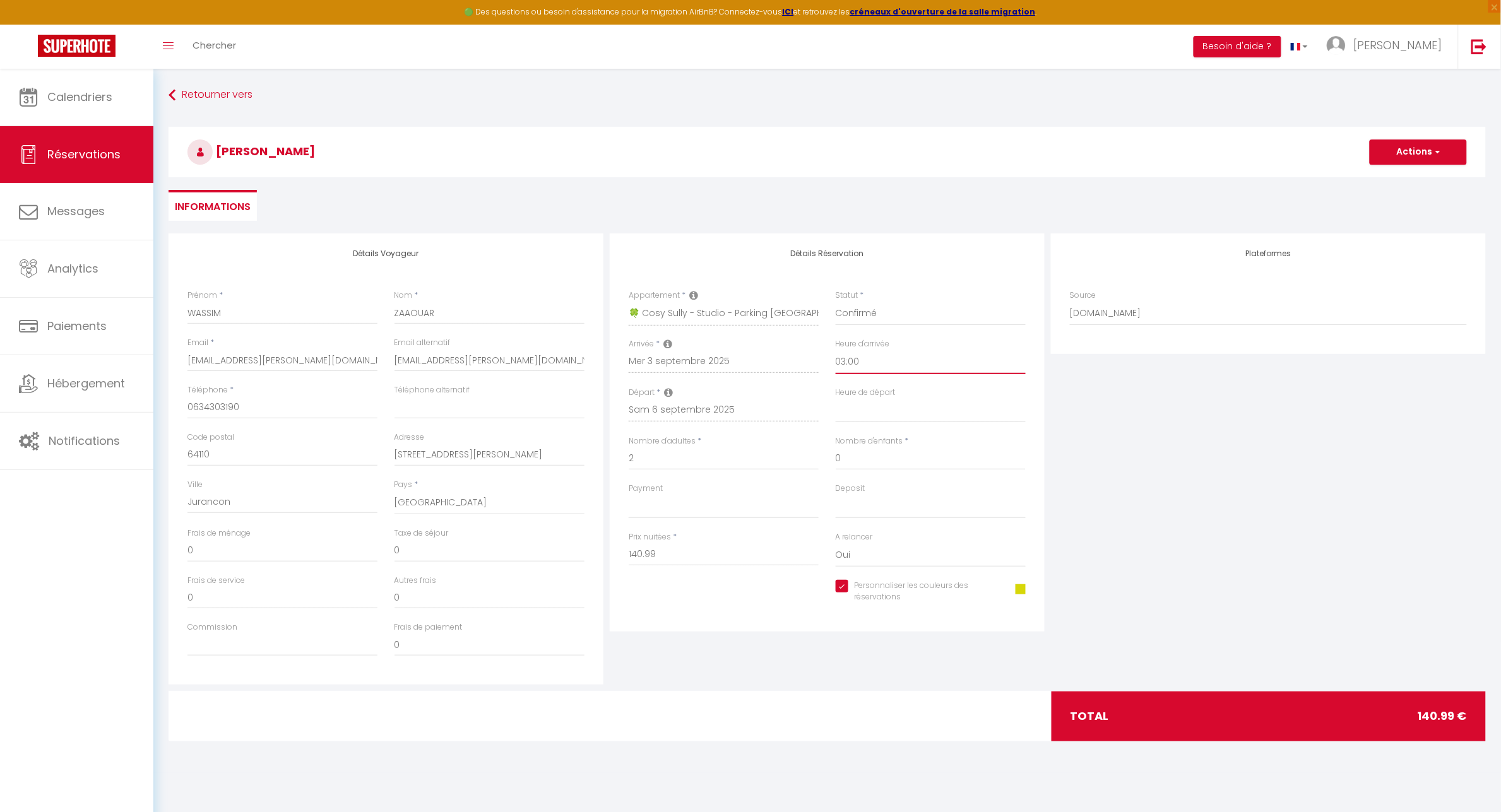
click at [836, 351] on select "00:00 00:30 01:00 01:30 02:00 02:30 03:00 03:30 04:00 04:30 05:00 05:30 06:00 0…" at bounding box center [931, 363] width 190 height 24
click at [889, 413] on select "00:00 00:30 01:00 01:30 02:00 02:30 03:00 03:30 04:00 04:30 05:00 05:30 06:00 0…" at bounding box center [931, 411] width 190 height 24
click at [836, 399] on select "00:00 00:30 01:00 01:30 02:00 02:30 03:00 03:30 04:00 04:30 05:00 05:30 06:00 0…" at bounding box center [931, 411] width 190 height 24
click at [688, 509] on select "OK KO" at bounding box center [724, 507] width 190 height 24
click at [629, 495] on select "OK KO" at bounding box center [724, 507] width 190 height 24
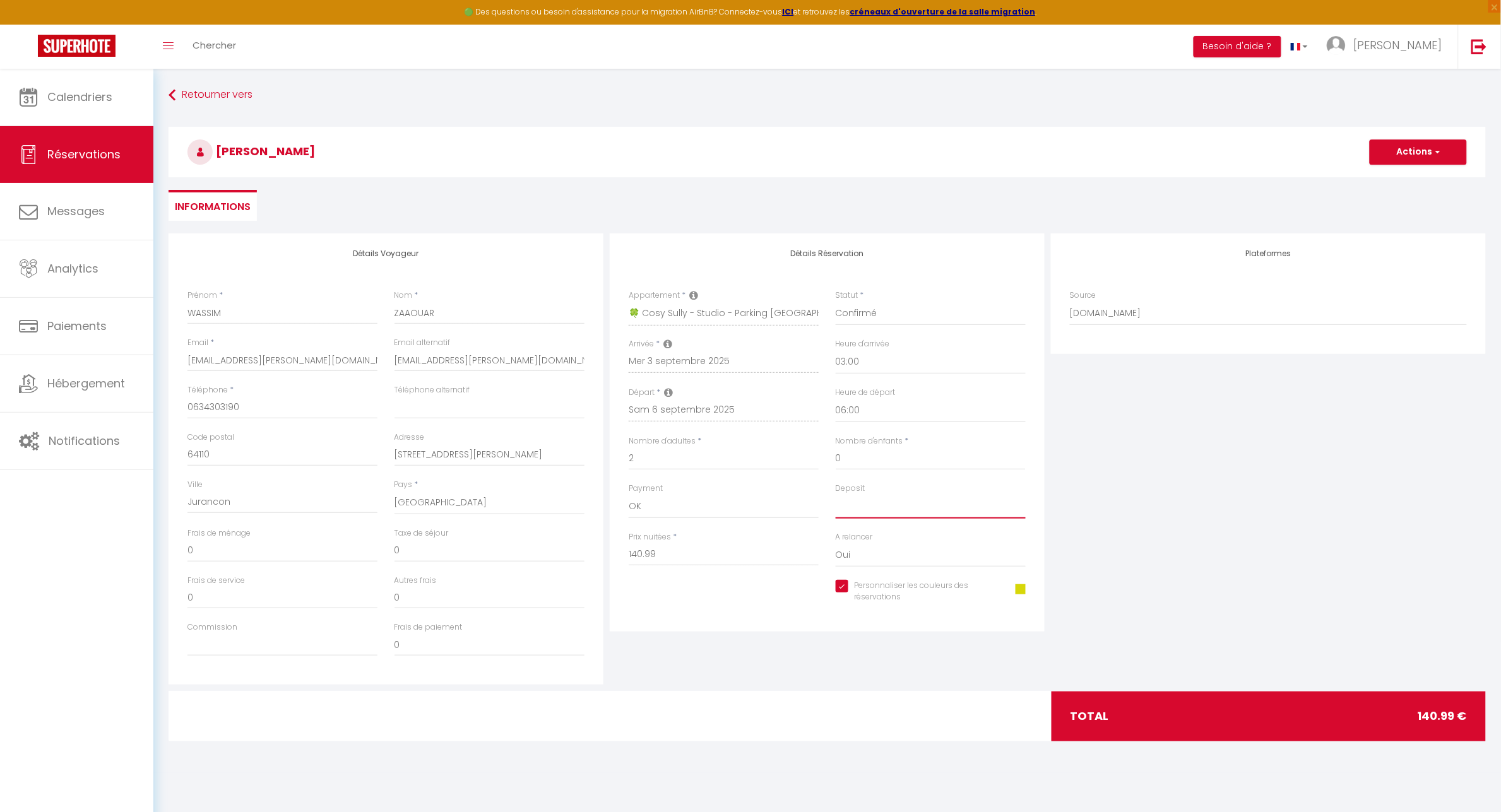
drag, startPoint x: 841, startPoint y: 502, endPoint x: 862, endPoint y: 511, distance: 22.8
click at [841, 502] on select "OK KO" at bounding box center [931, 507] width 190 height 24
click at [836, 495] on select "OK KO" at bounding box center [931, 507] width 190 height 24
click at [730, 589] on div "Personnaliser les couleurs des réservations #D7D709" at bounding box center [828, 598] width 413 height 37
click at [188, 310] on input "WASSIM" at bounding box center [283, 313] width 190 height 22
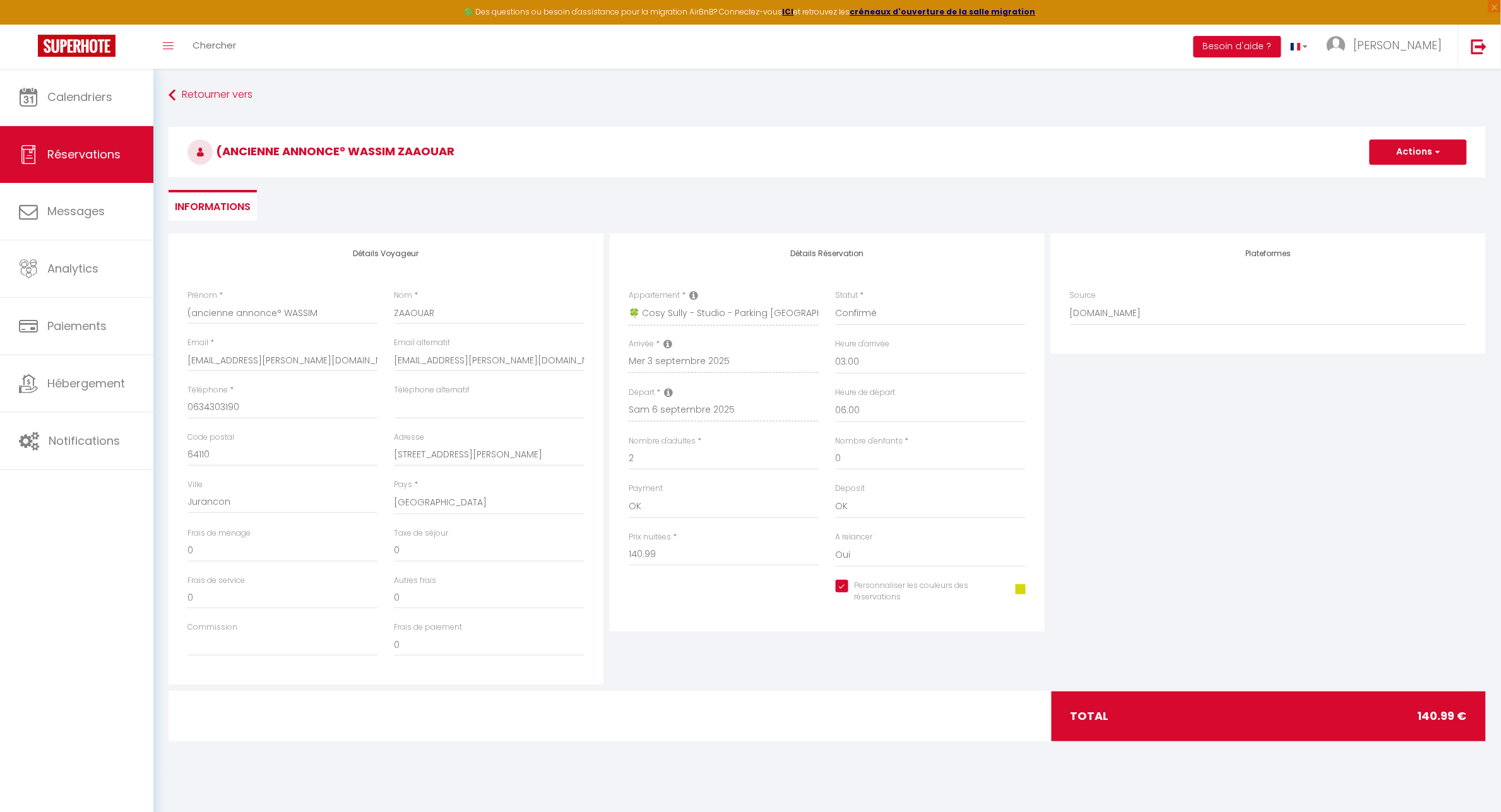
click at [1255, 544] on div "Plateformes Source Direct [DOMAIN_NAME] [DOMAIN_NAME] Chalet montagne Expedia G…" at bounding box center [1269, 459] width 441 height 451
click at [1439, 148] on span "button" at bounding box center [1436, 152] width 8 height 11
click at [1405, 181] on link "Enregistrer" at bounding box center [1406, 179] width 99 height 16
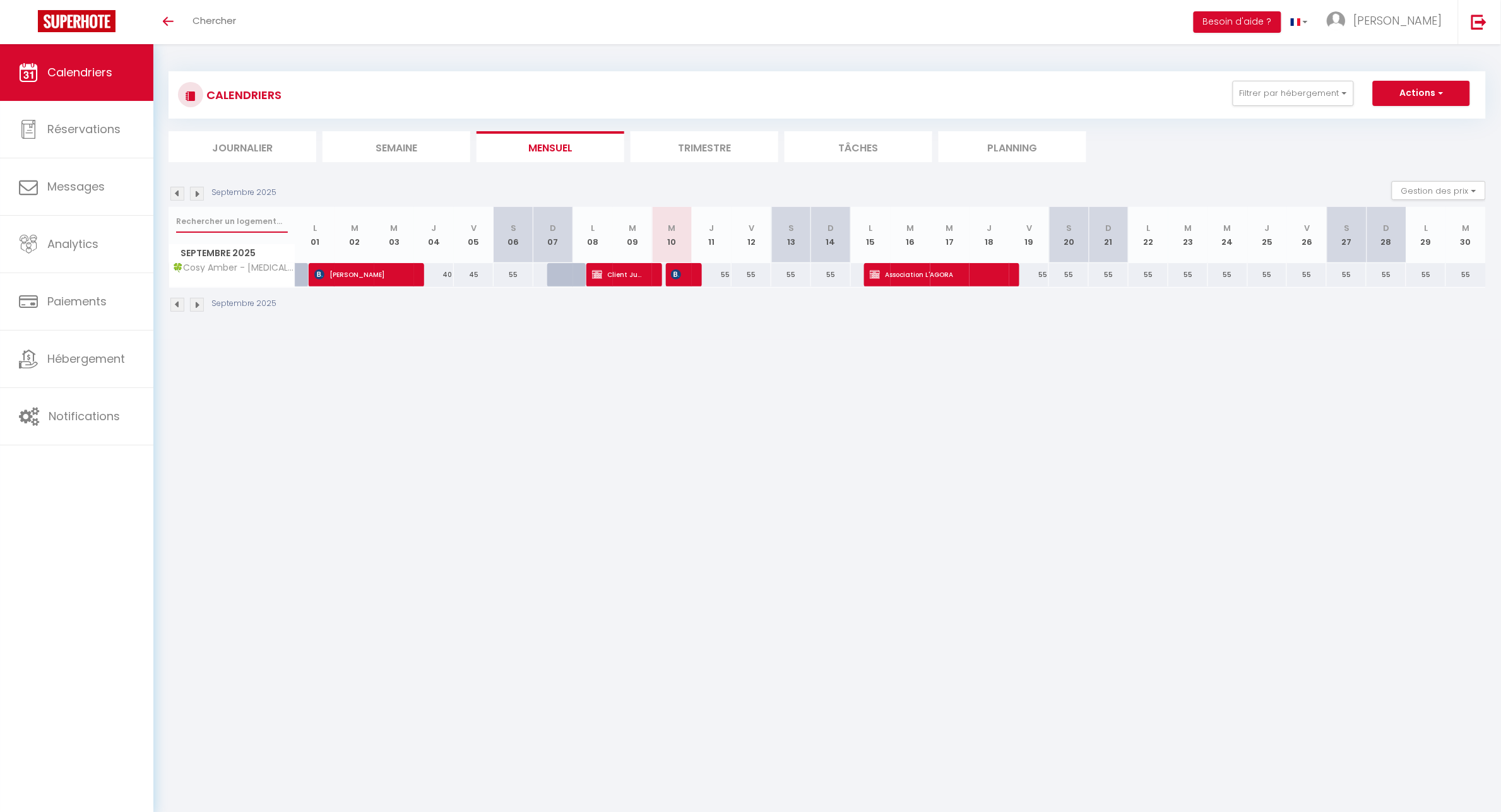
click at [200, 223] on input "text" at bounding box center [232, 221] width 112 height 22
type input "sully"
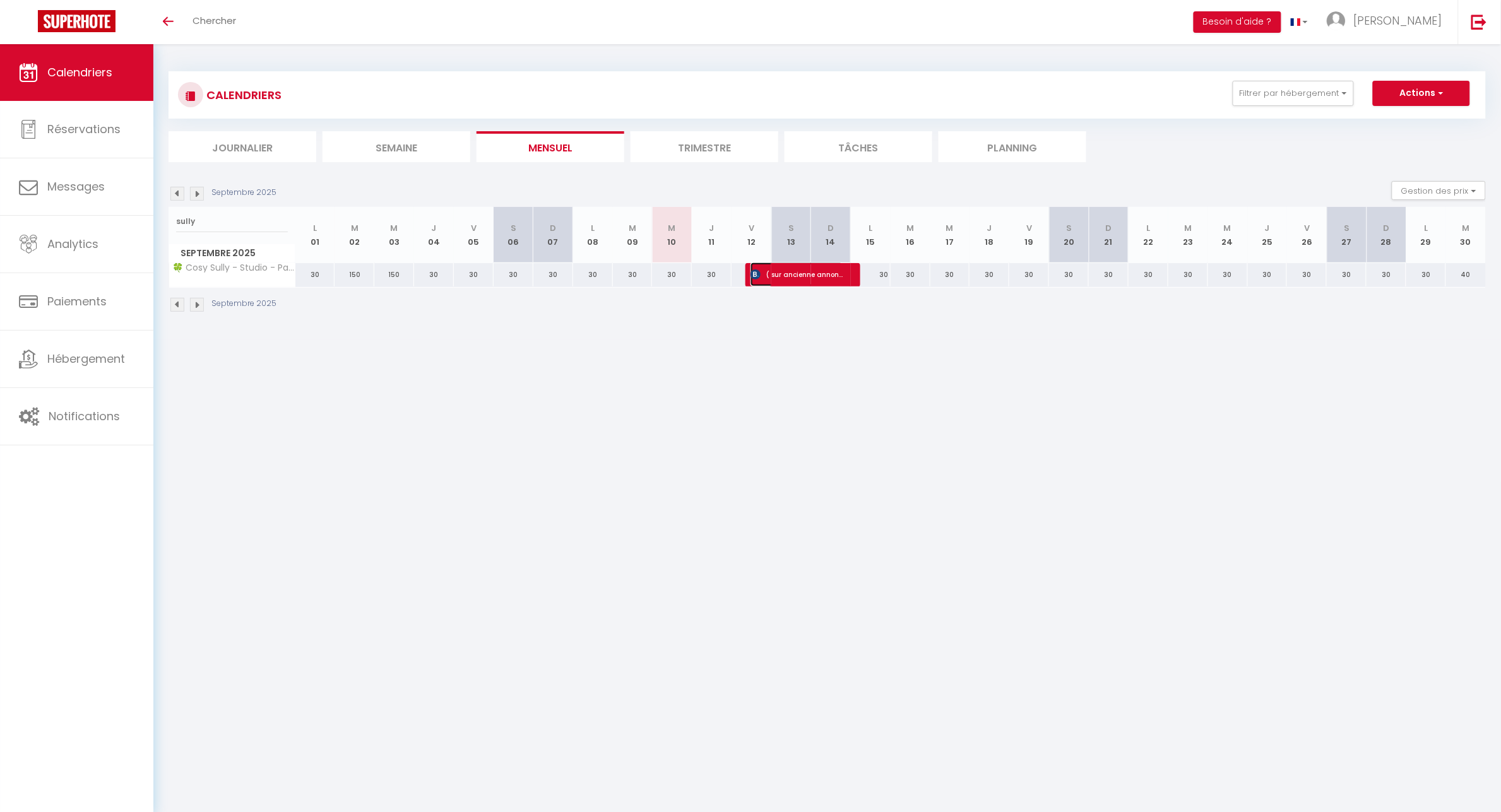
click at [812, 269] on span "( sur ancienne annonce) [PERSON_NAME] [PERSON_NAME]" at bounding box center [797, 274] width 93 height 24
select select "OK"
select select "KO"
select select "0"
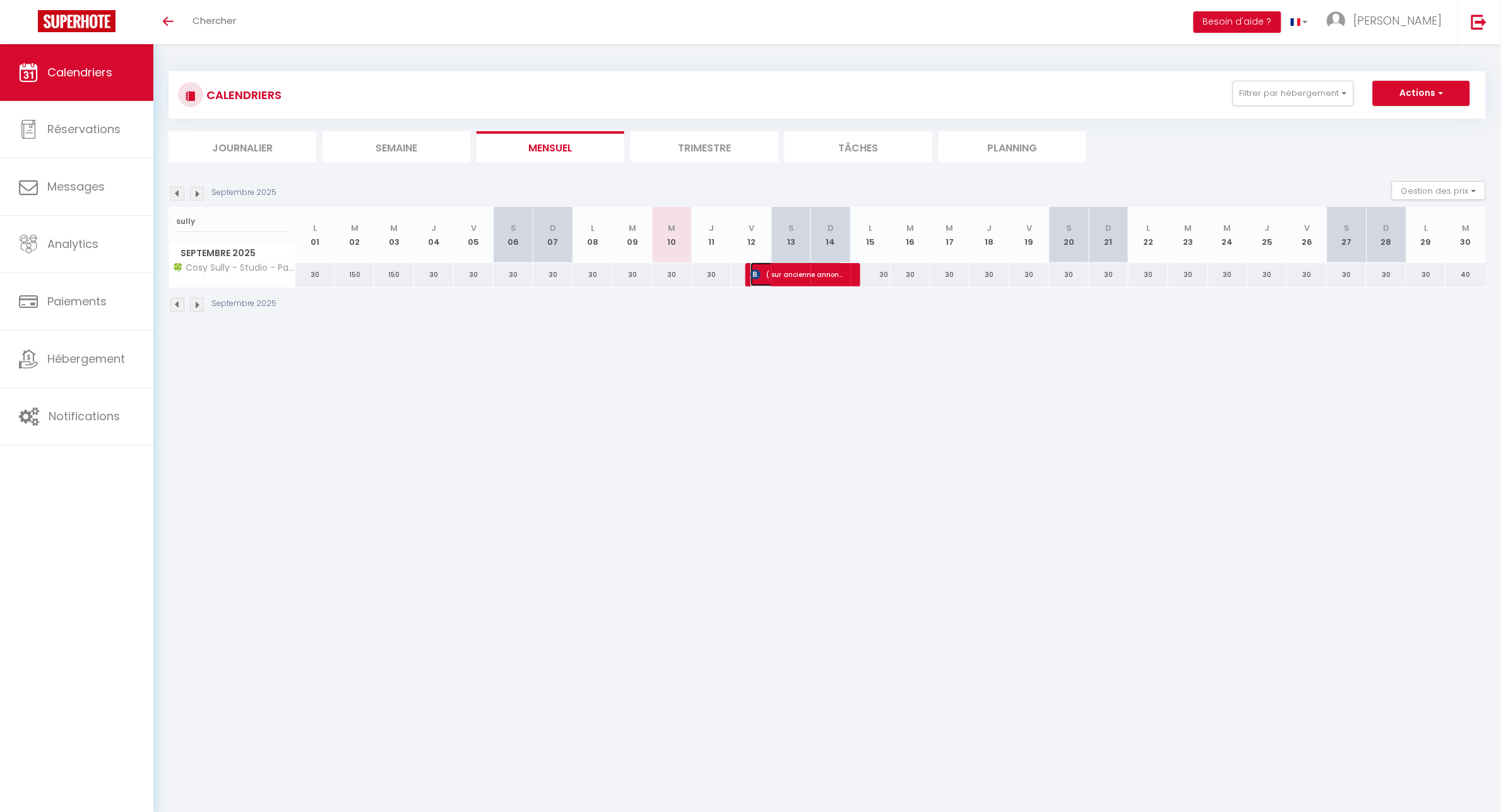
select select "1"
select select
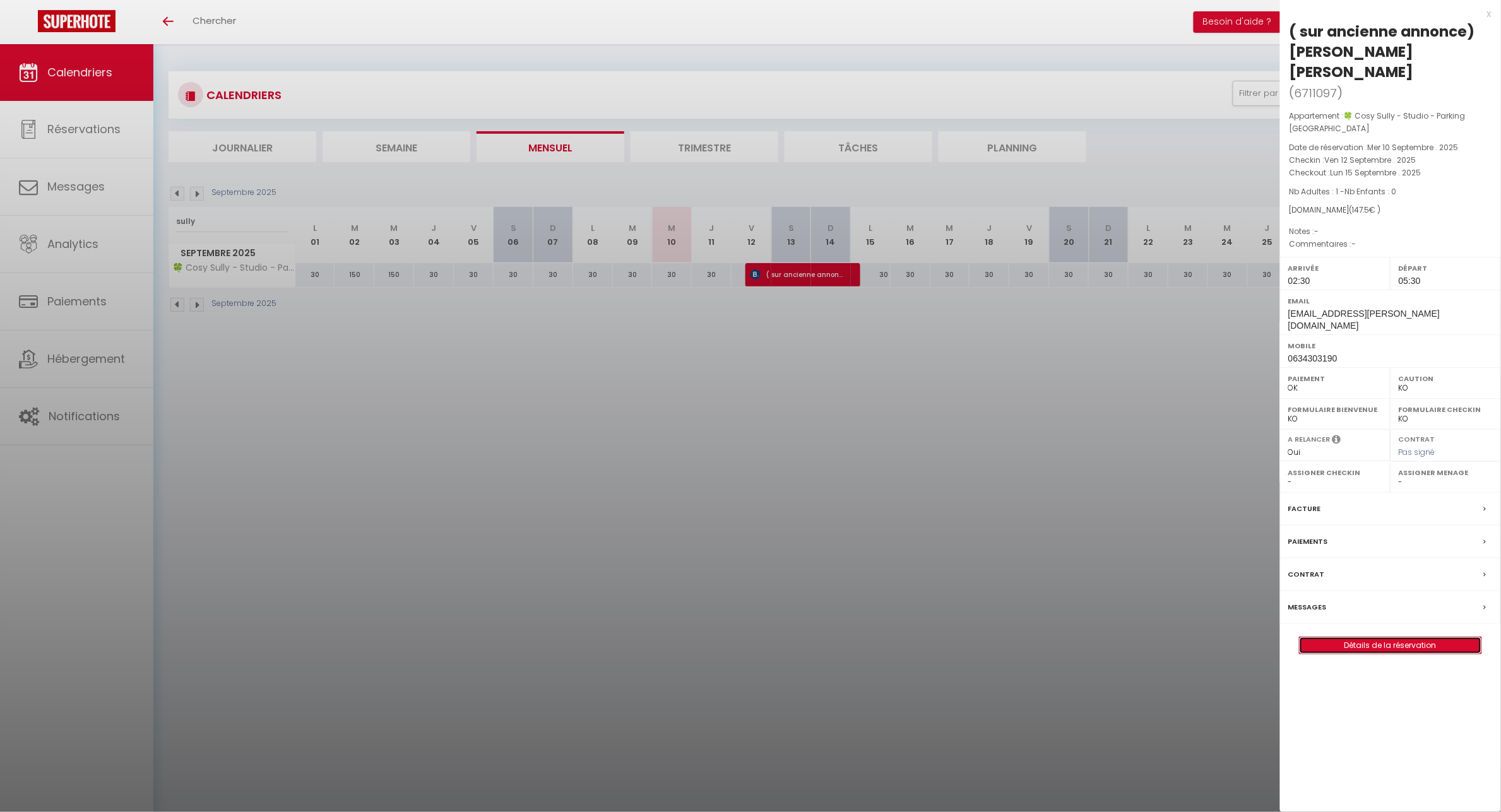
click at [1386, 637] on link "Détails de la réservation" at bounding box center [1391, 645] width 182 height 16
select select
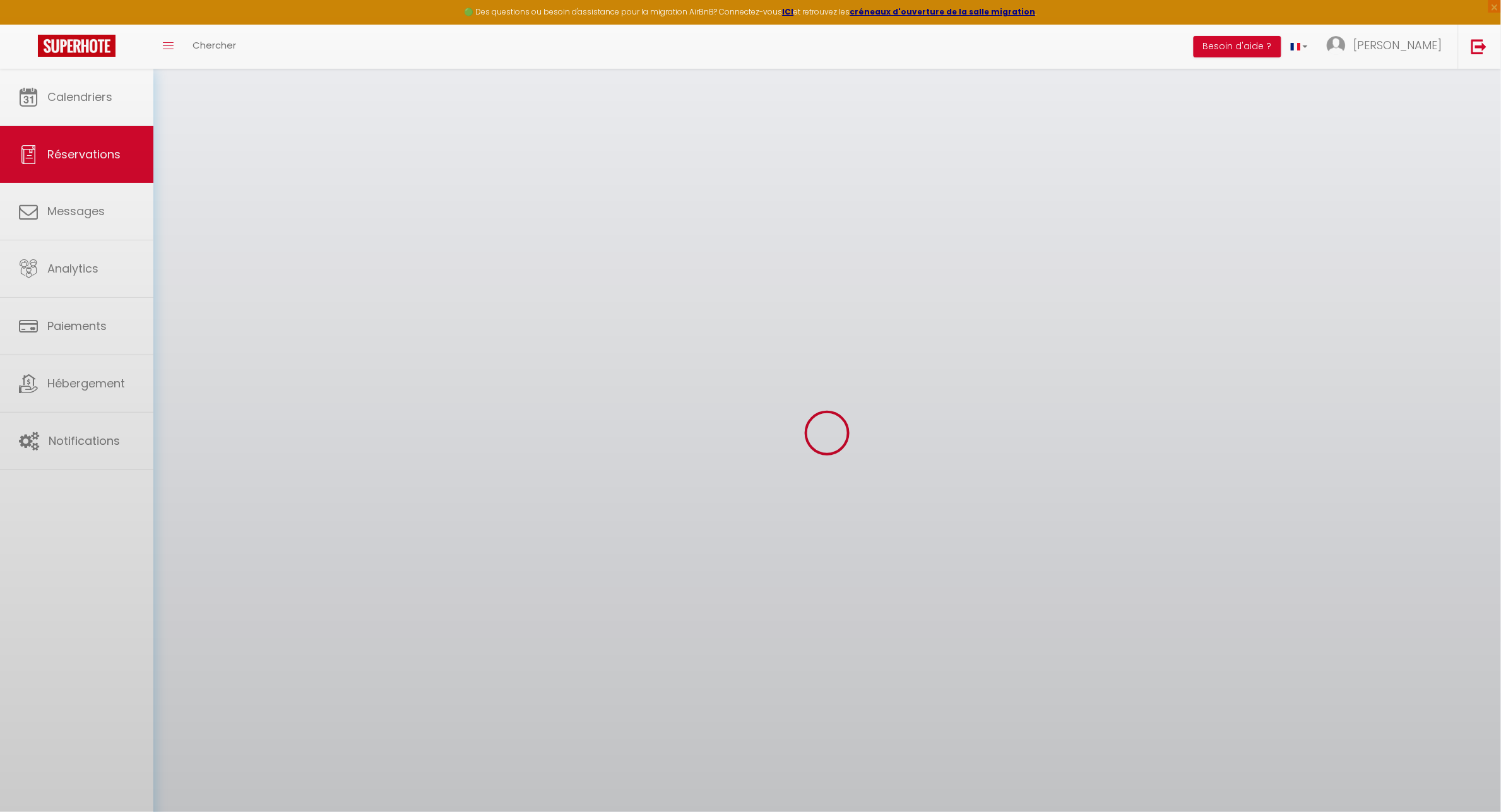
select select
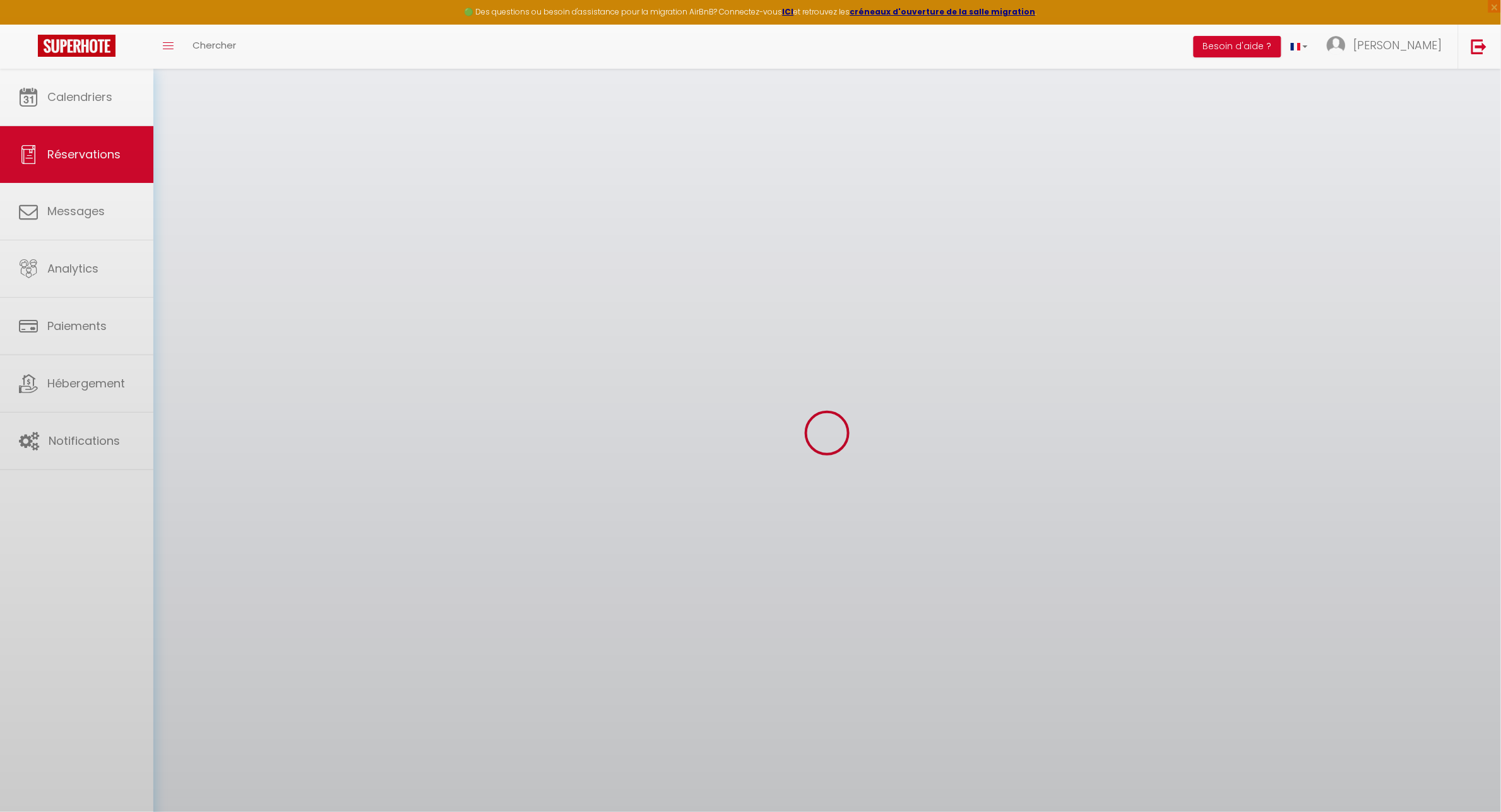
select select
checkbox input "false"
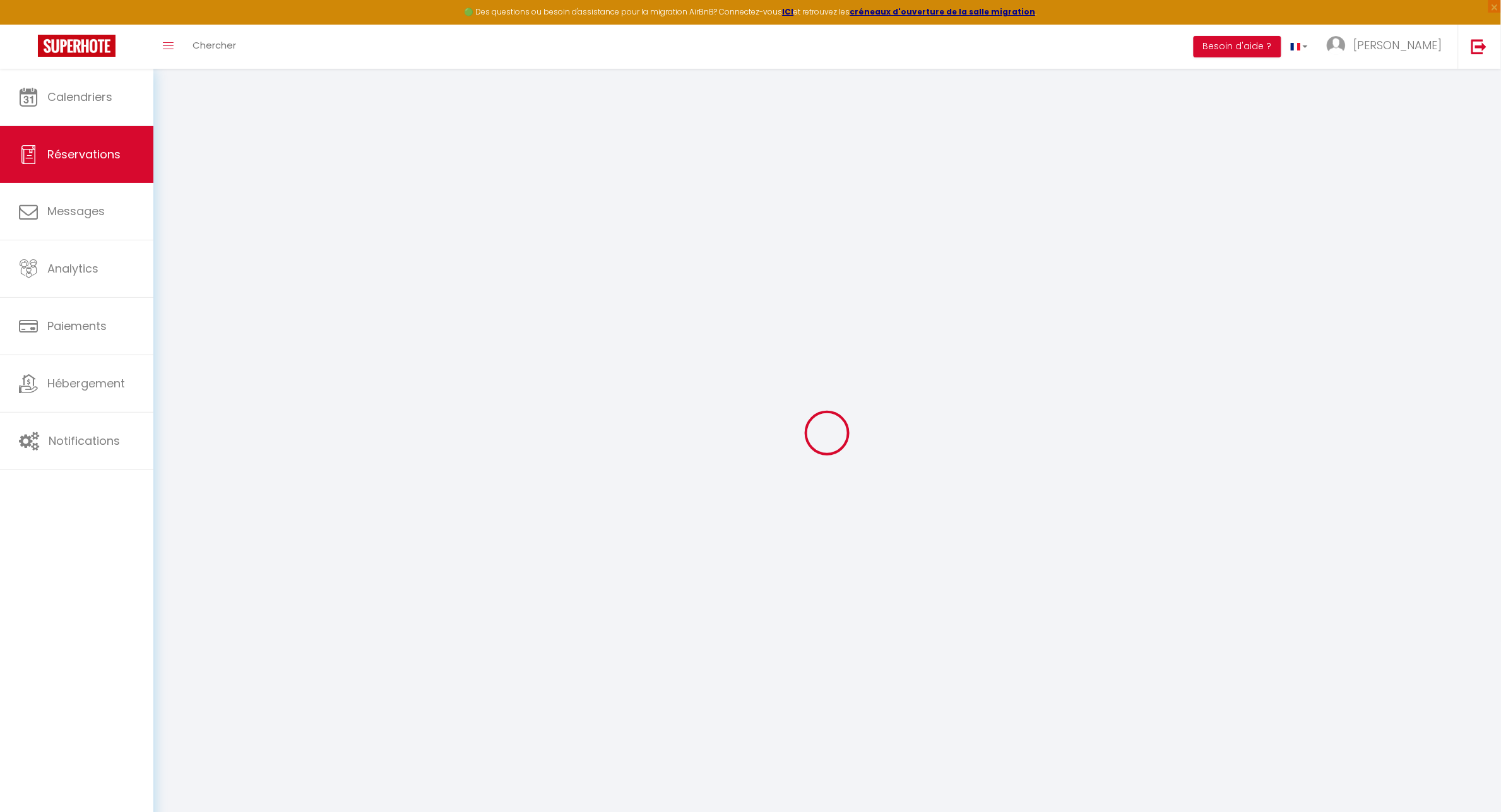
select select
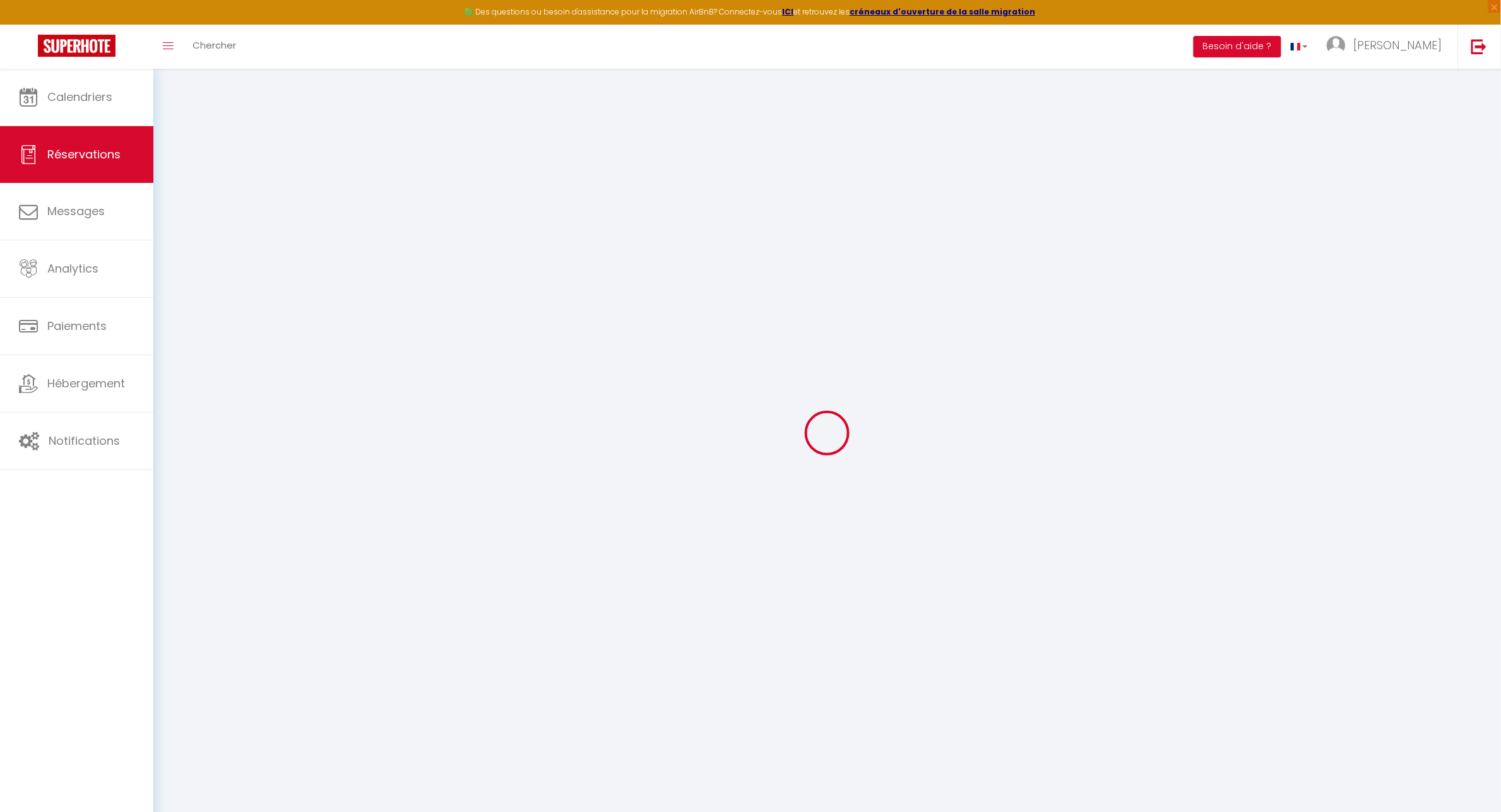
select select
checkbox input "false"
select select
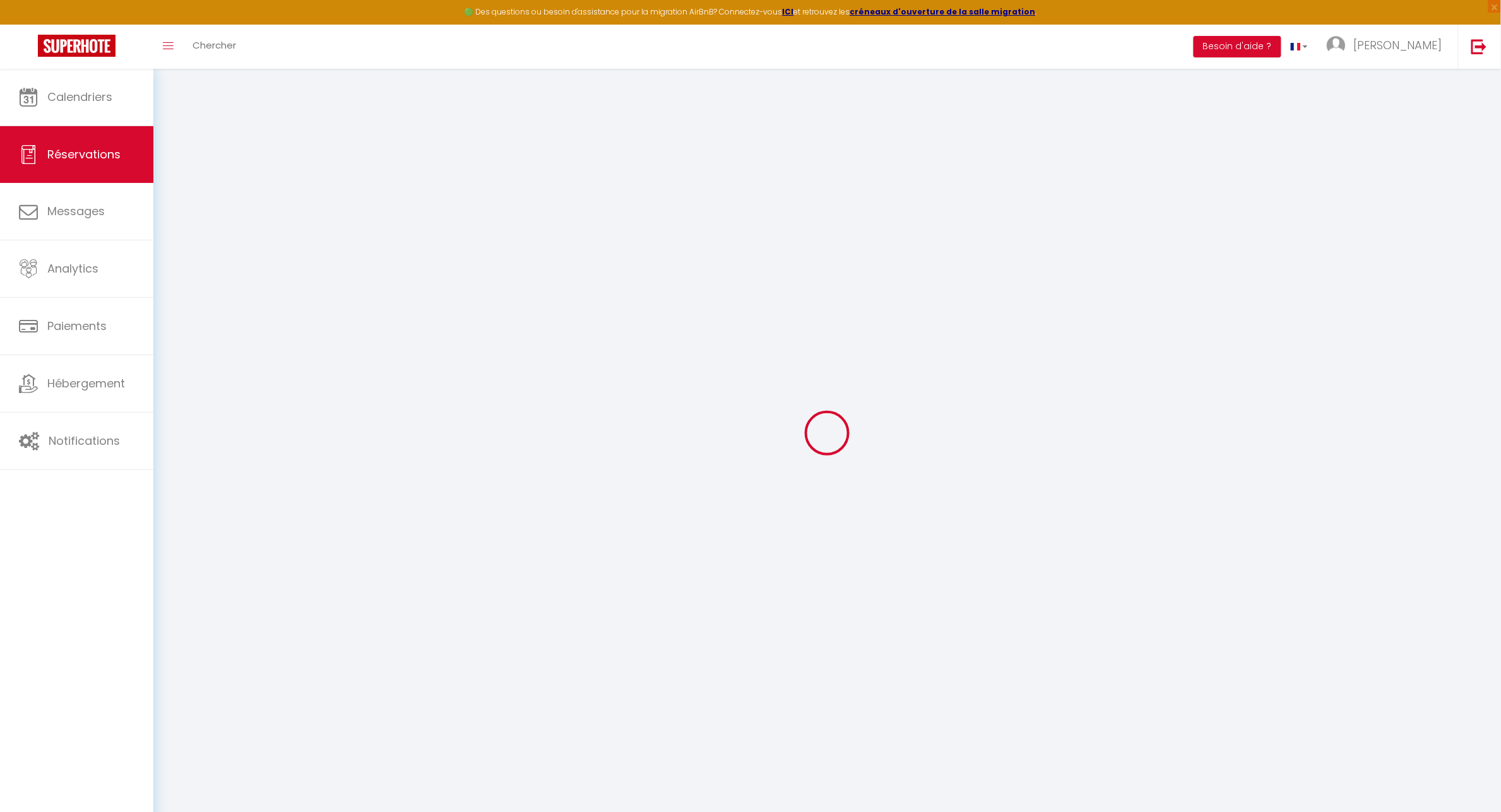
select select
checkbox input "false"
select select
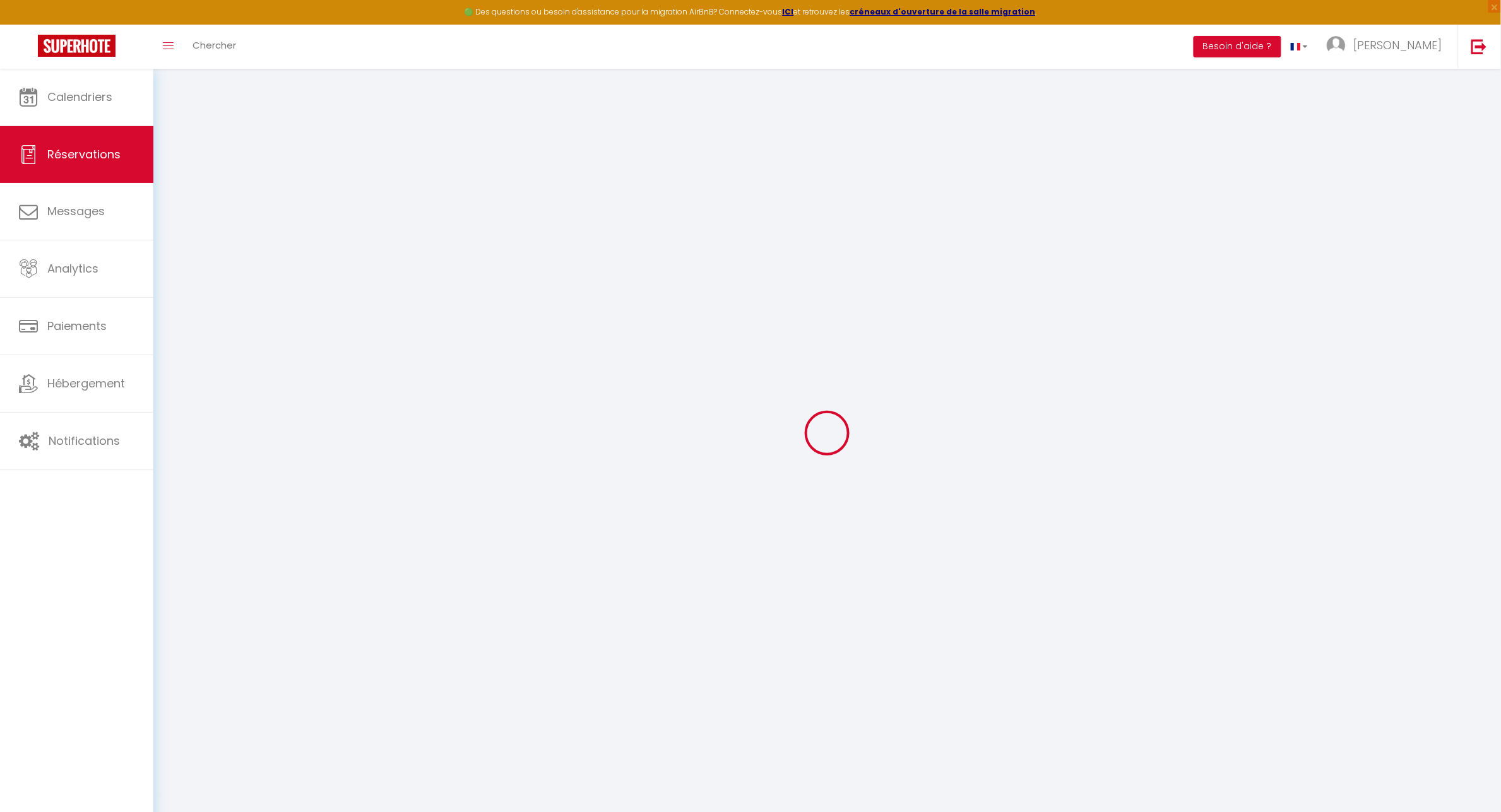
type input "( sur ancienne annonce) [PERSON_NAME]"
type input "FOLI"
type input "[EMAIL_ADDRESS][PERSON_NAME][DOMAIN_NAME]"
type input "0634303190"
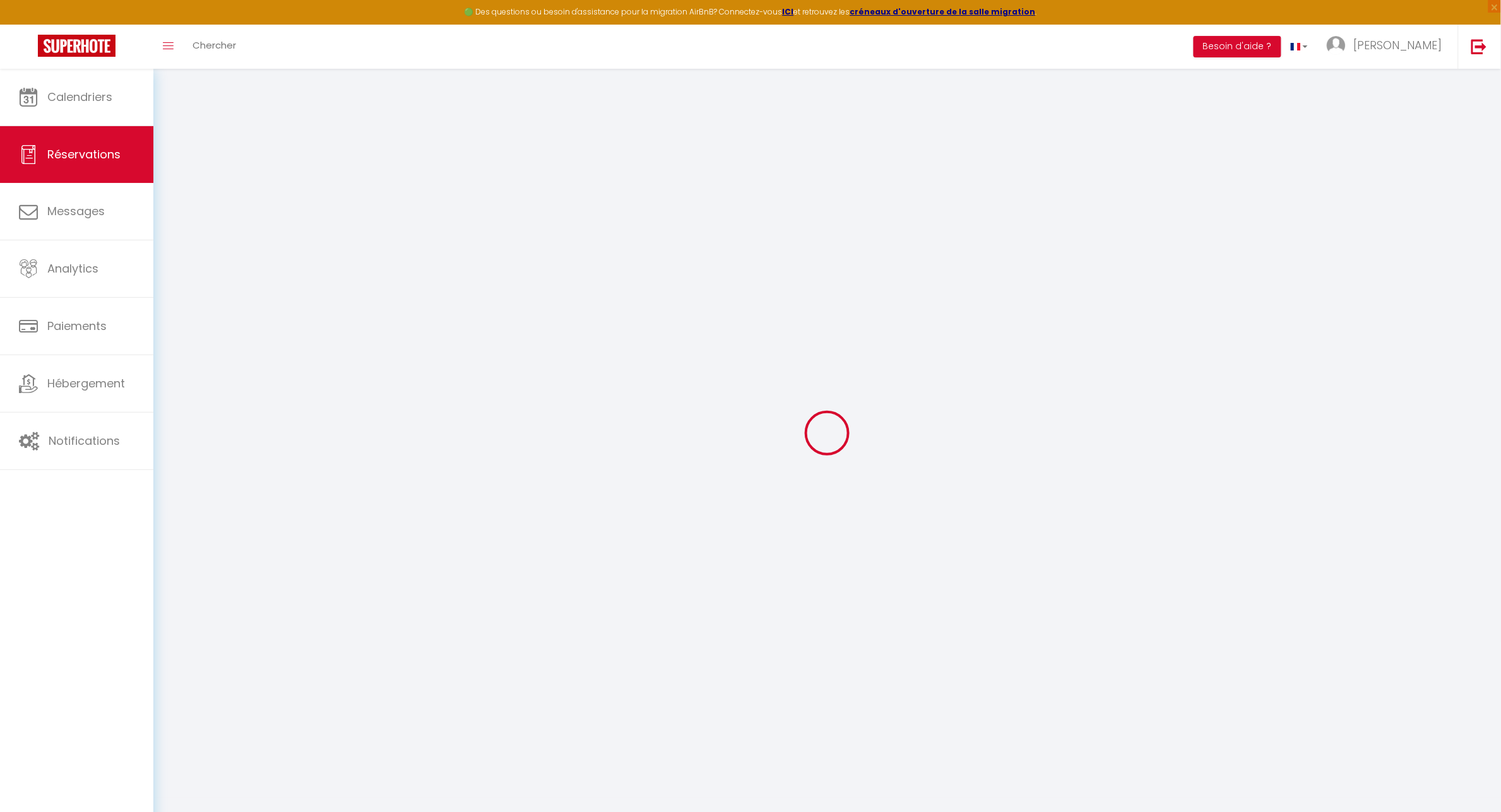
type input "64110"
type input "[STREET_ADDRESS][PERSON_NAME]"
type input "Jurancon"
select select "FR"
select select "59411"
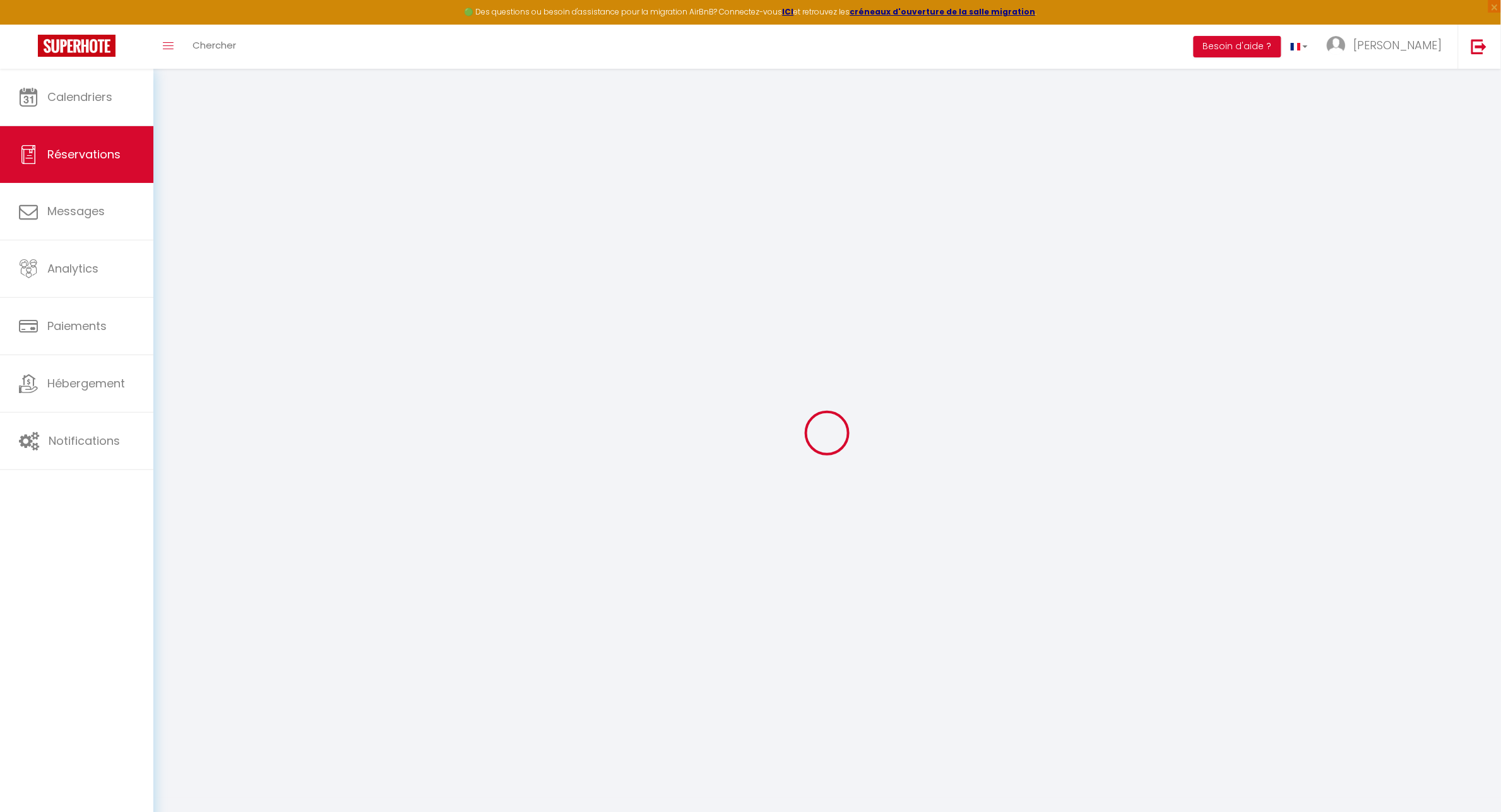
select select "1"
select select
type input "1"
select select "12"
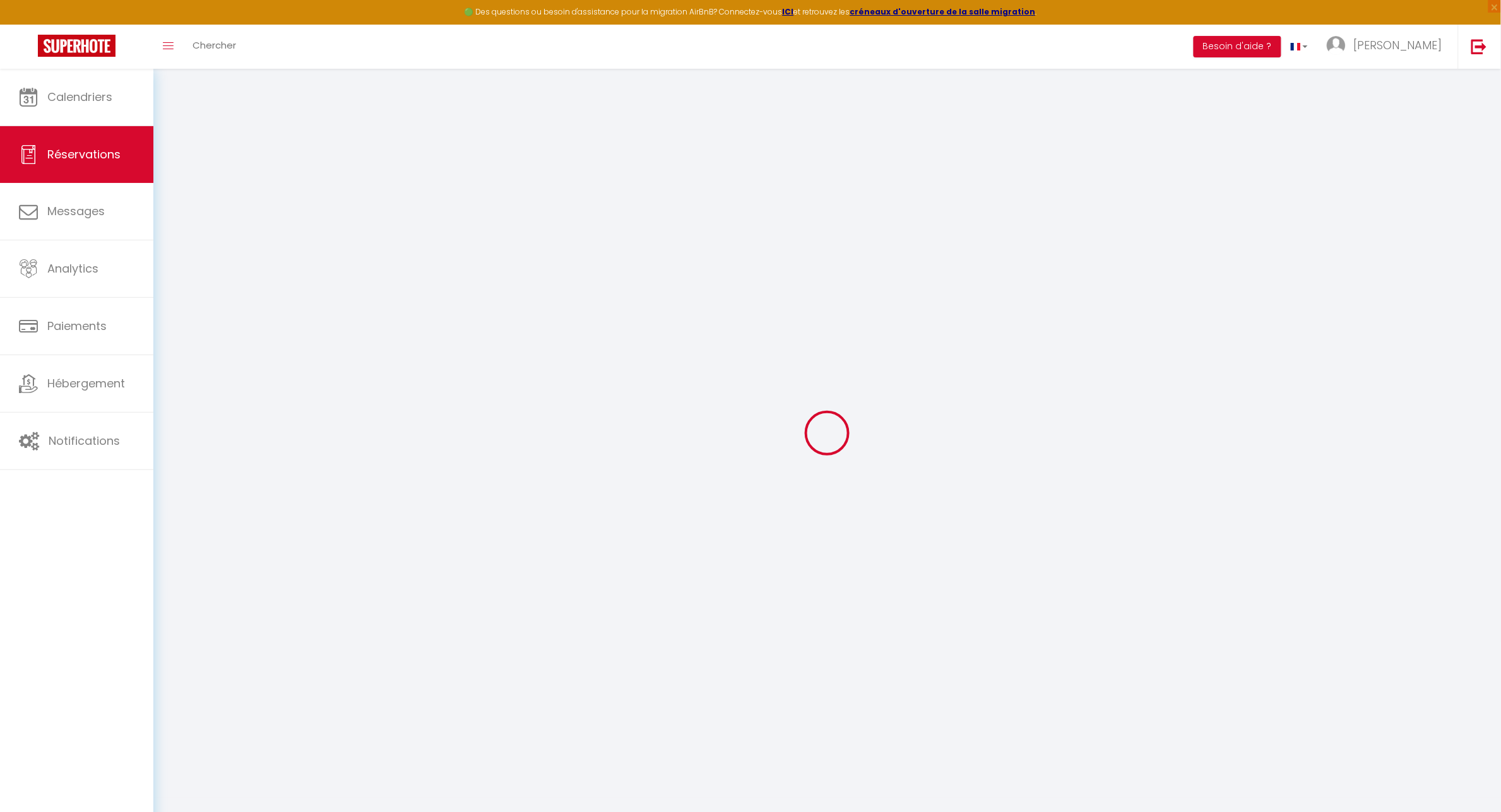
select select
type input "147.5"
checkbox input "true"
type input "0"
select select "2"
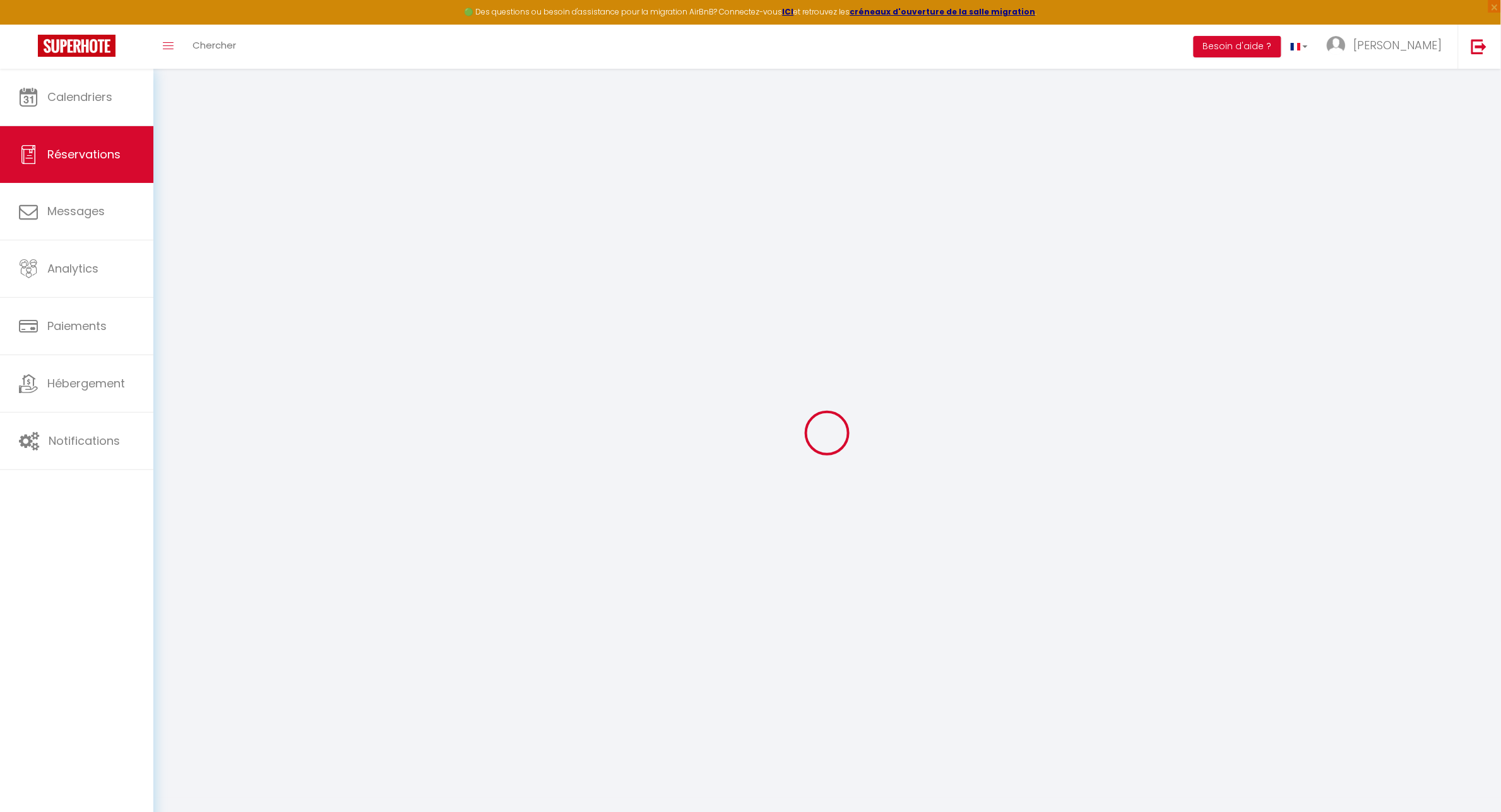
type input "0"
select select
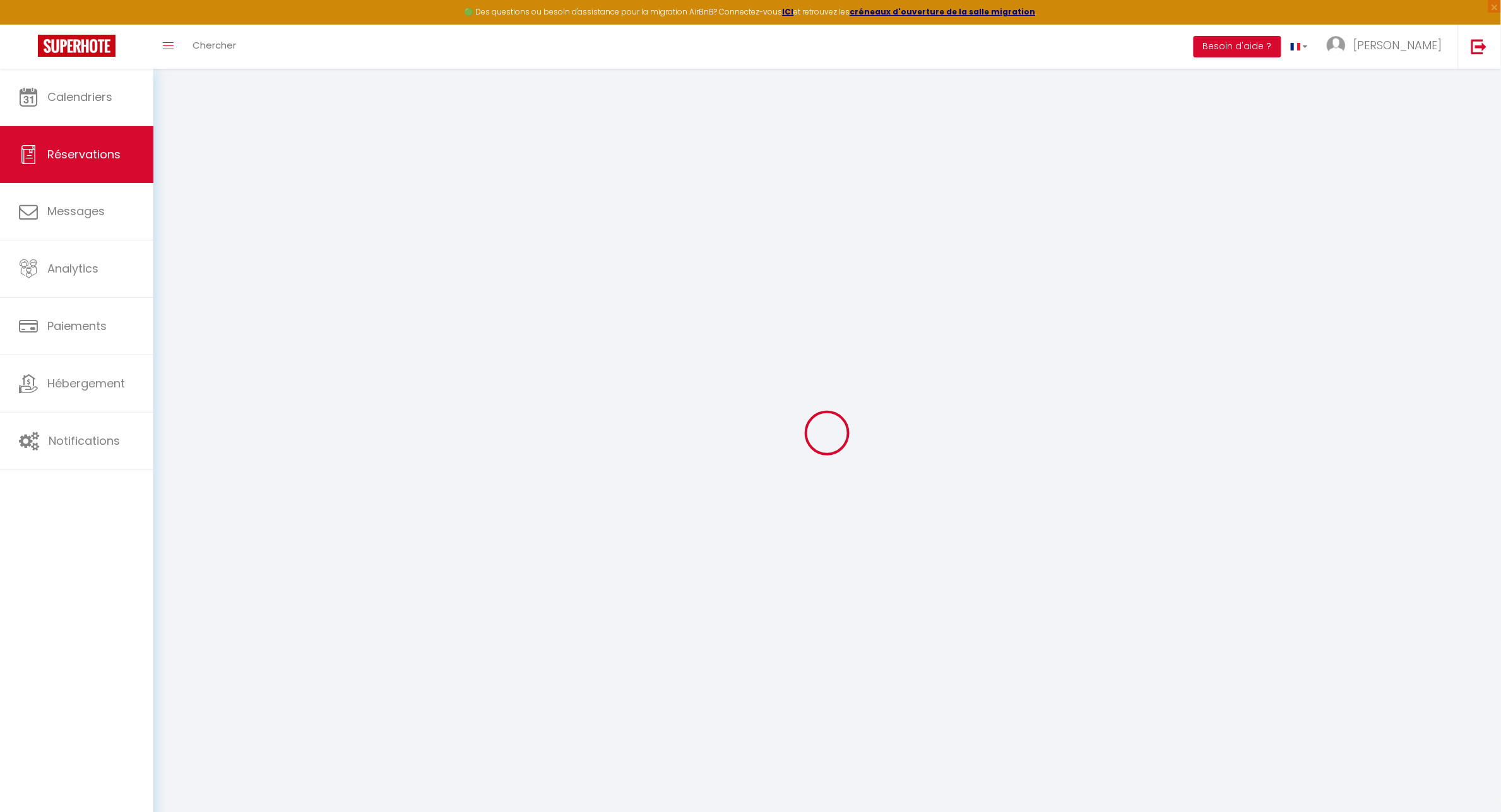
select select "14"
checkbox input "true"
select select
checkbox input "true"
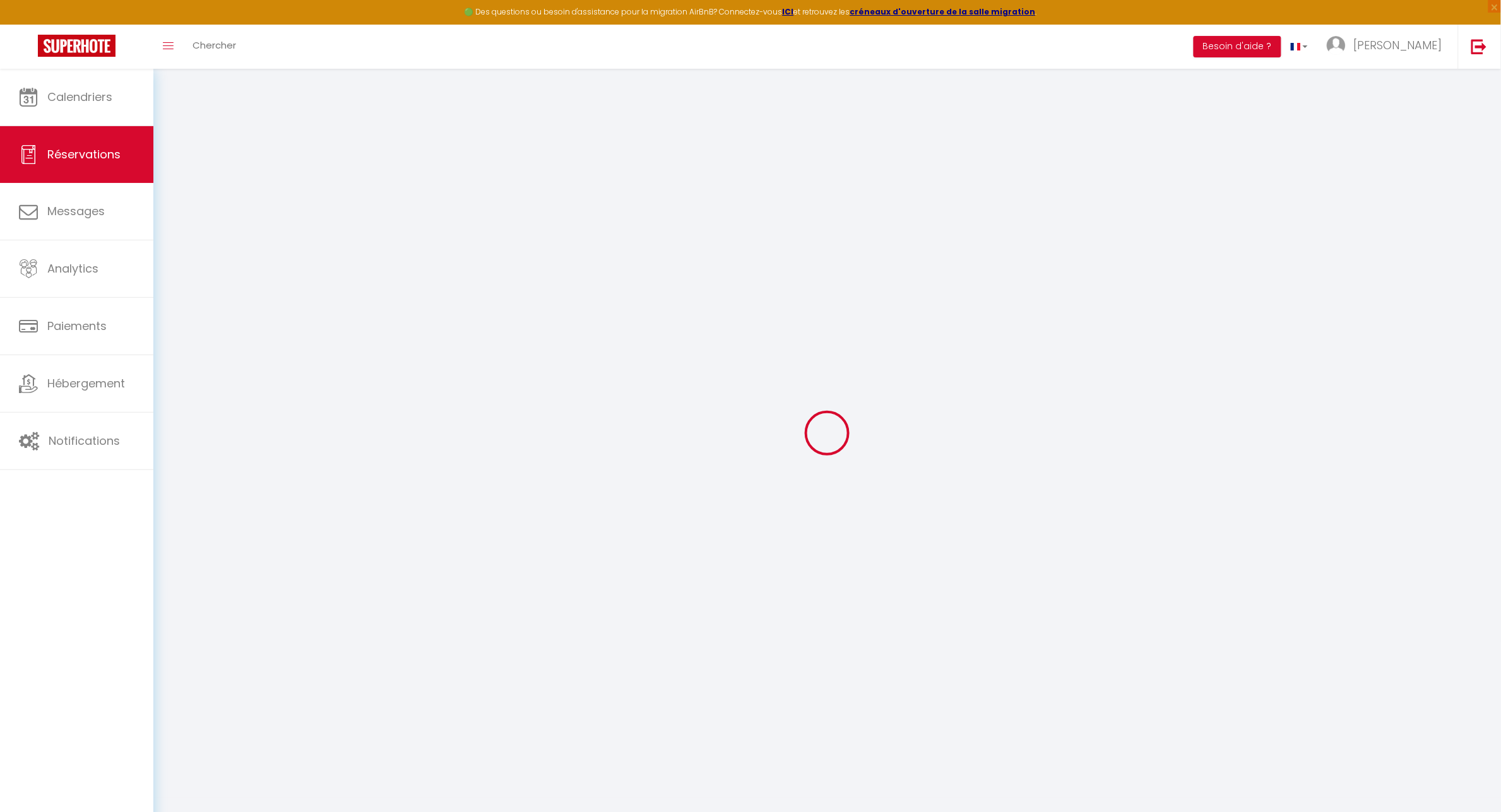
select select
checkbox input "true"
select select
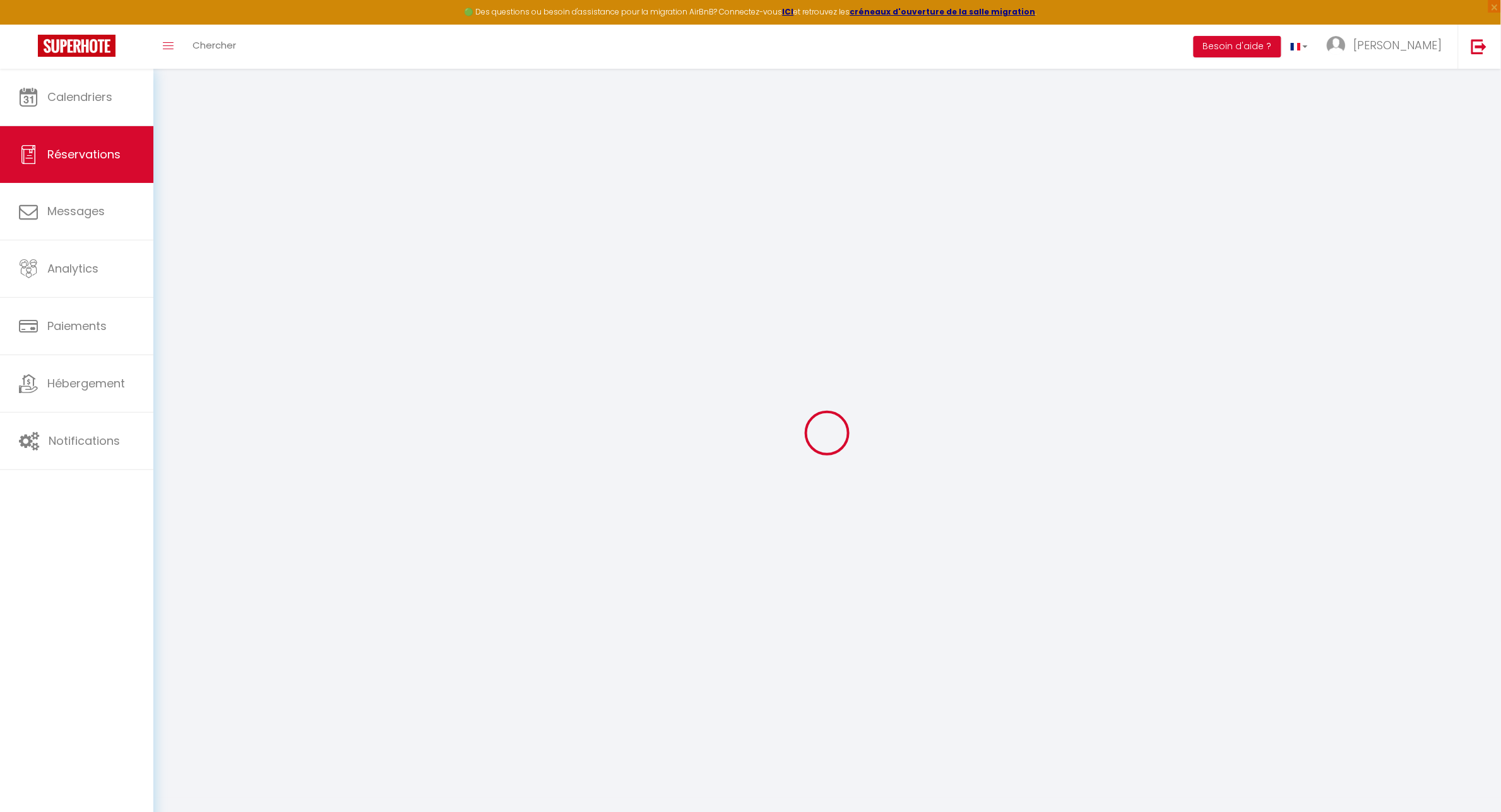
checkbox input "true"
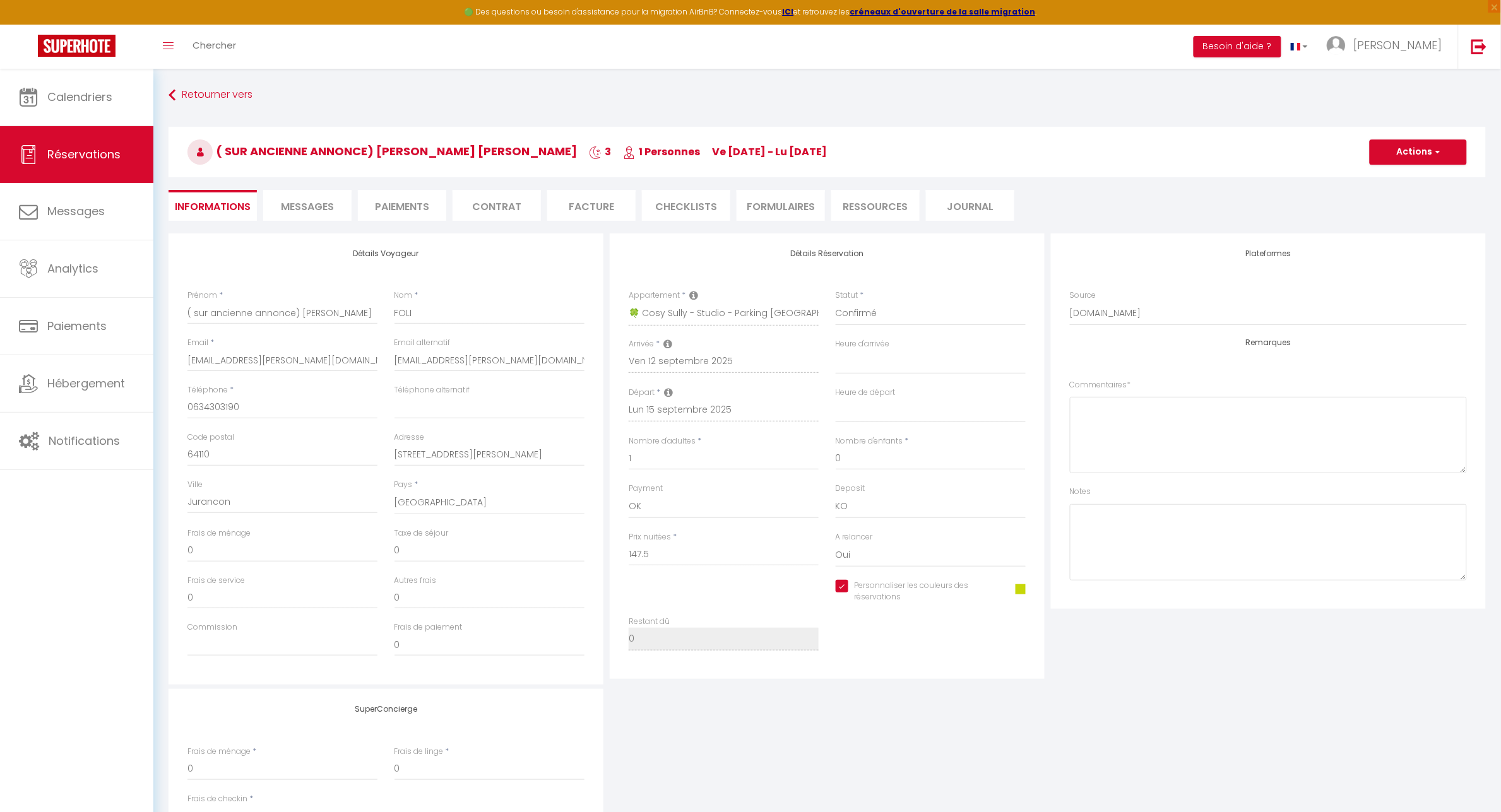
select select
checkbox input "true"
select select "02:30"
select select "05:30"
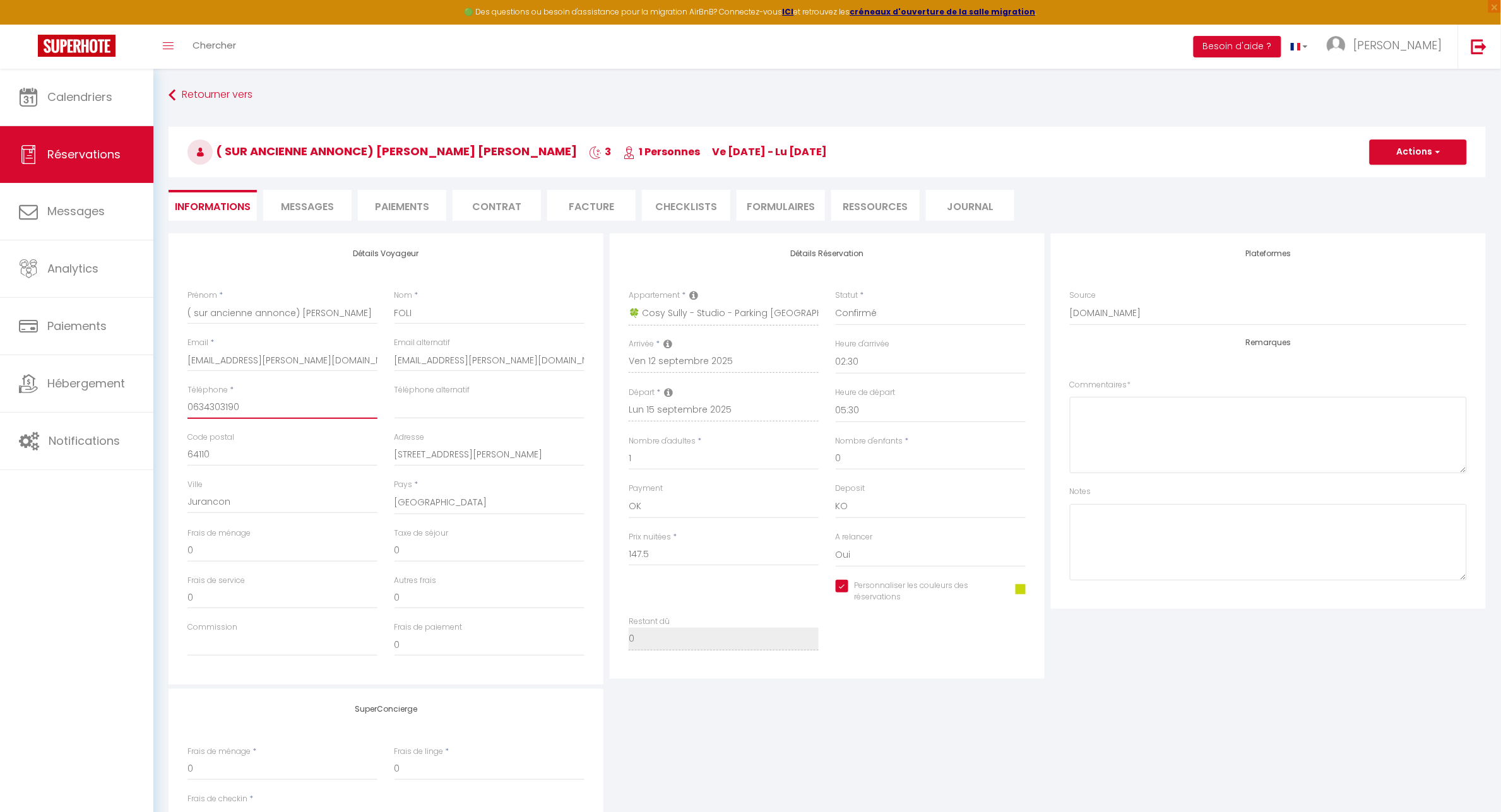
click at [269, 407] on input "0634303190" at bounding box center [283, 407] width 190 height 22
drag, startPoint x: 271, startPoint y: 407, endPoint x: 142, endPoint y: 402, distance: 129.1
click at [142, 402] on div "🟢 Des questions ou besoin d'assistance pour la migration AirBnB? Connectez-vous…" at bounding box center [750, 506] width 1501 height 875
type input "0"
checkbox input "true"
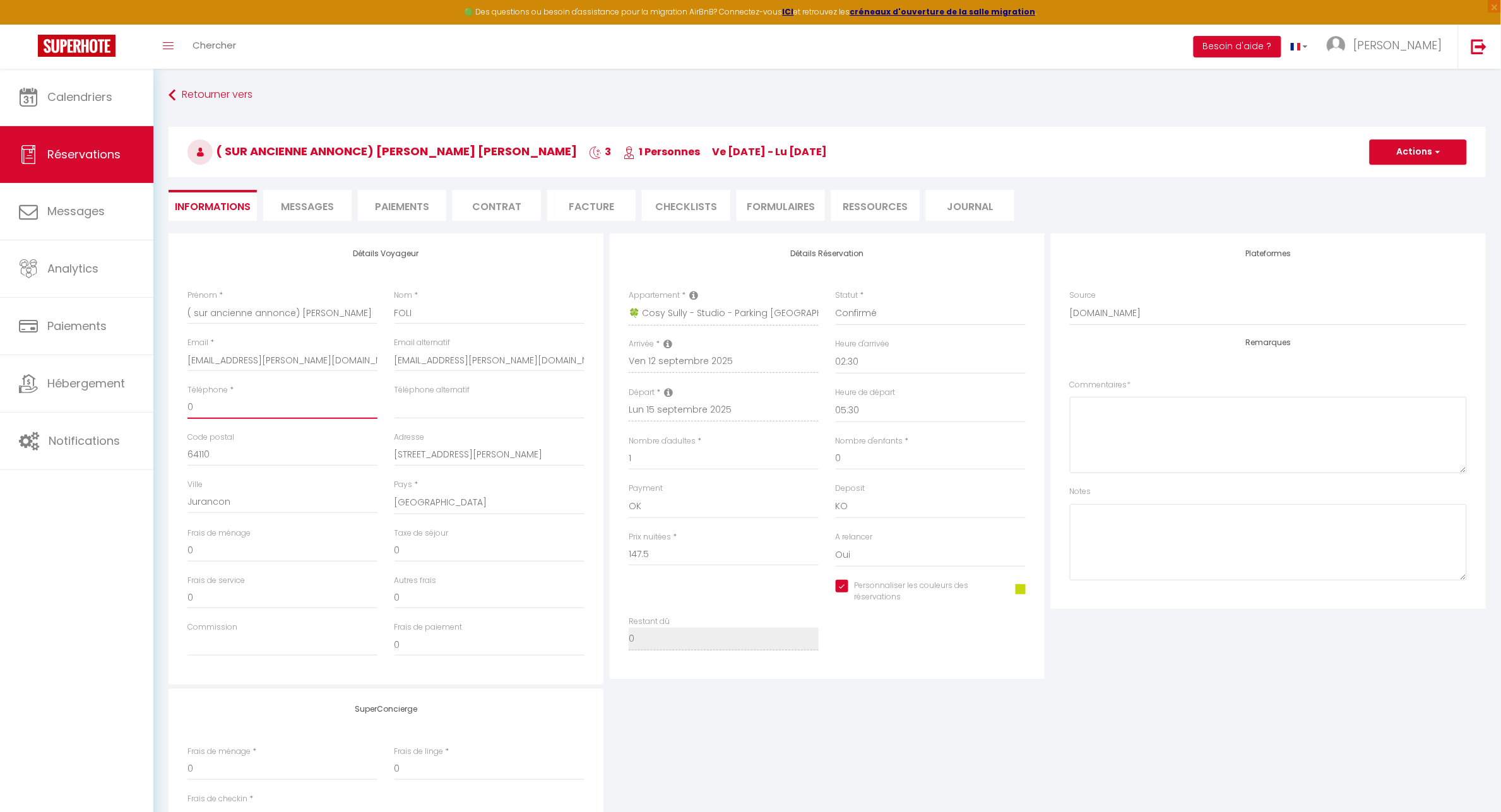
type input "06"
checkbox input "true"
type input "069"
checkbox input "true"
type input "0695"
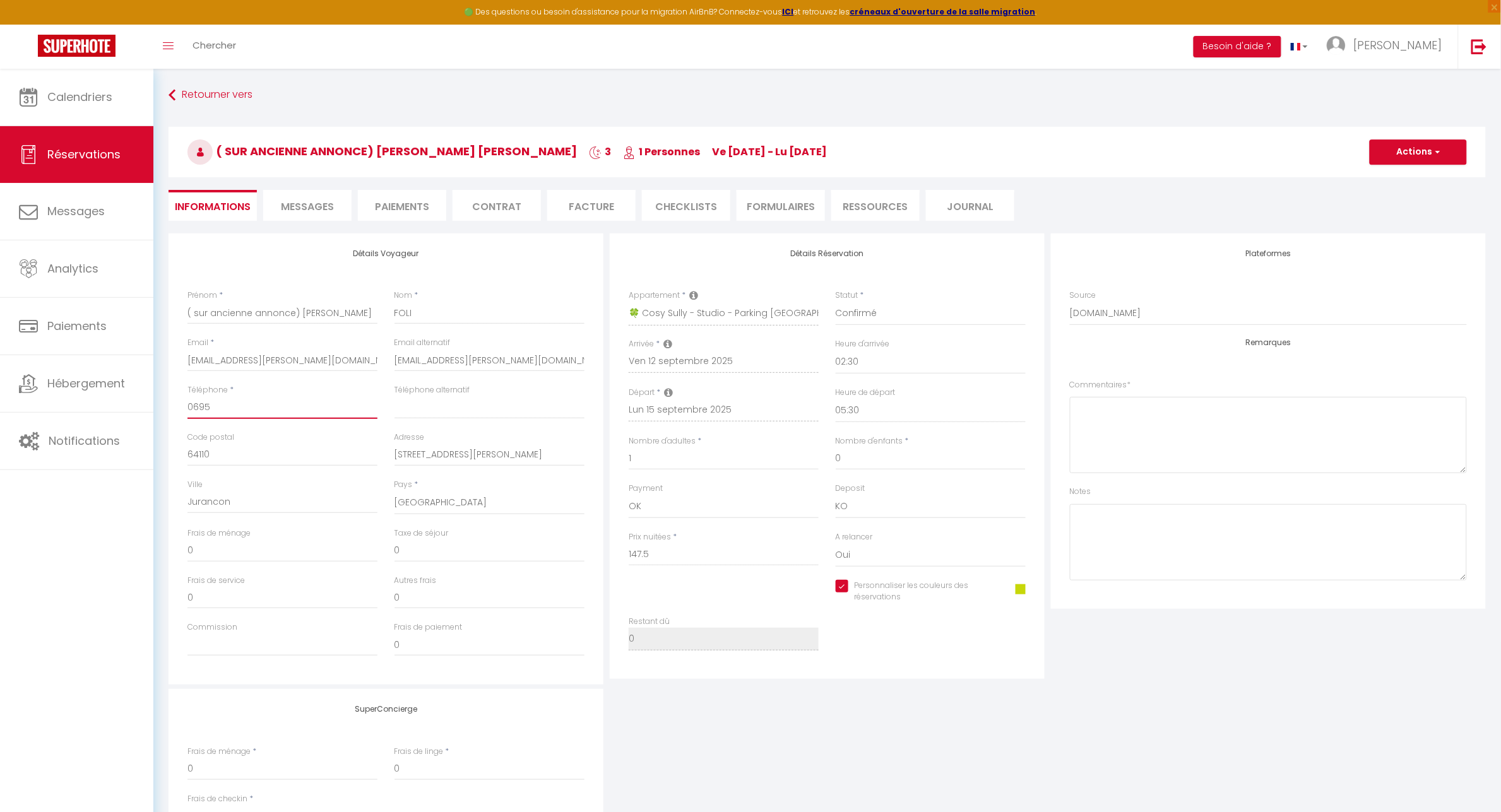
checkbox input "true"
type input "06959"
checkbox input "true"
type input "069593"
checkbox input "true"
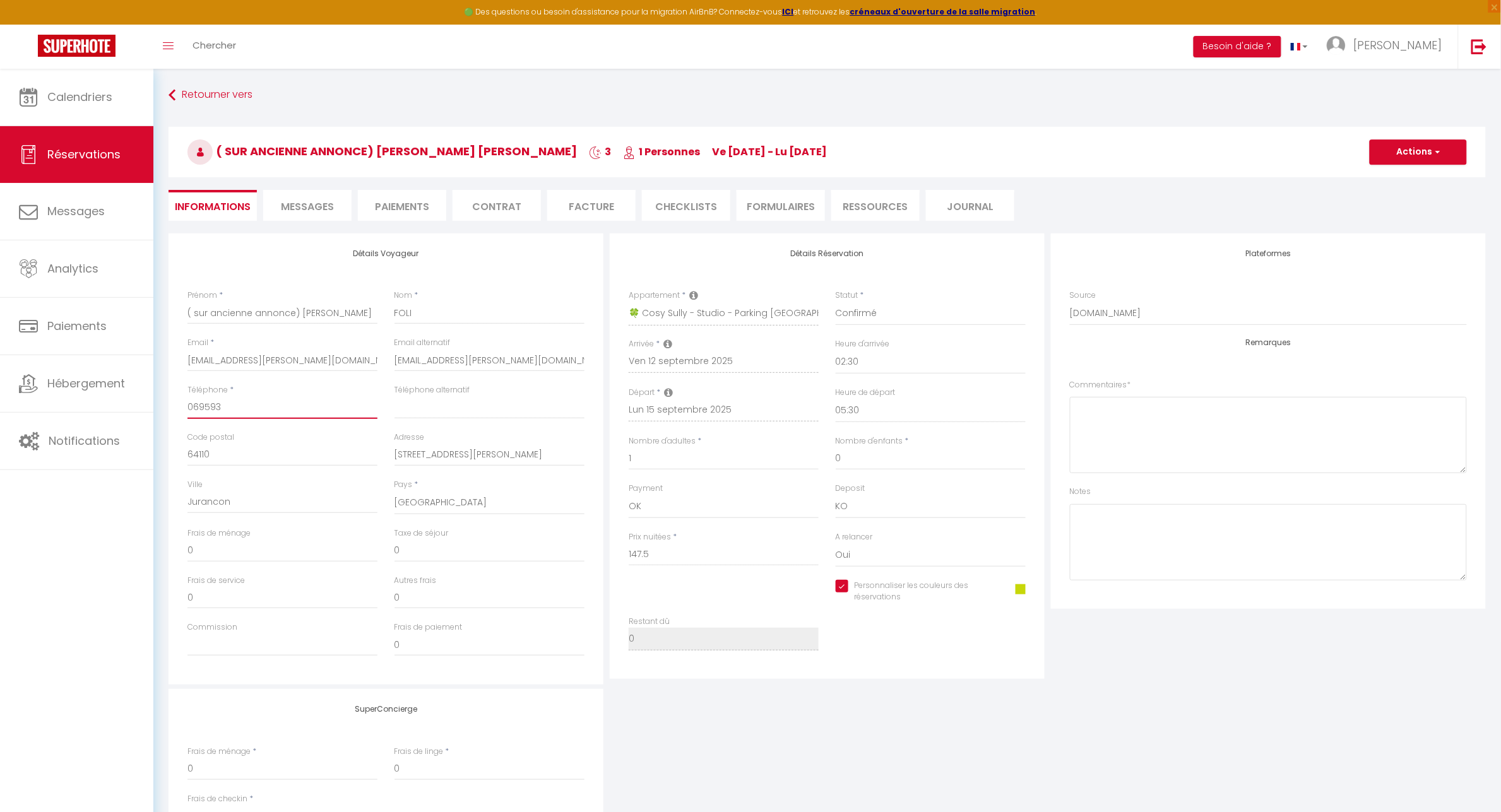
type input "0695930"
checkbox input "true"
type input "06959301"
checkbox input "true"
type input "069593016"
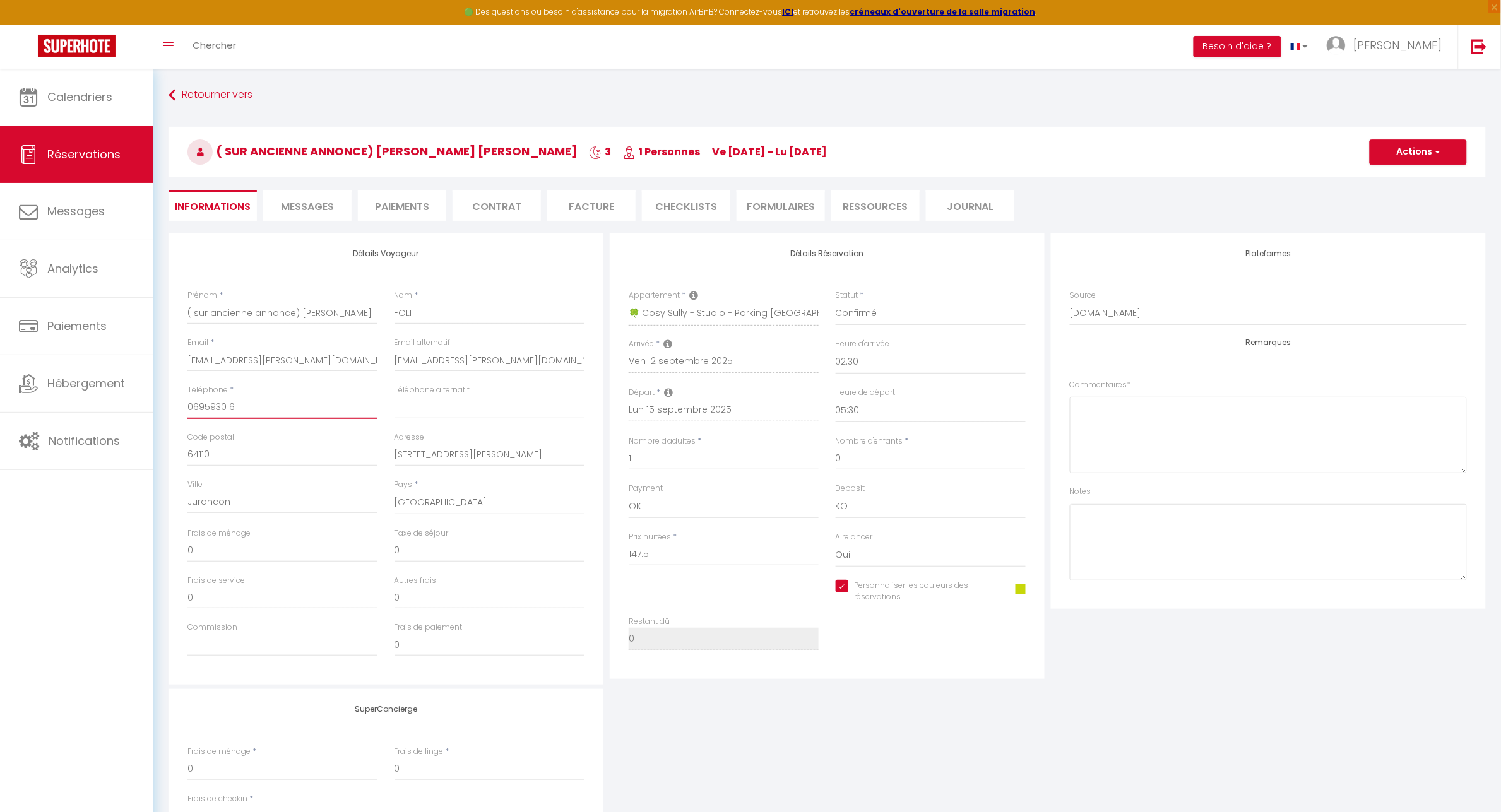
checkbox input "true"
type input "0695930165"
checkbox input "true"
type input "0695930165"
drag, startPoint x: 353, startPoint y: 361, endPoint x: 162, endPoint y: 364, distance: 191.0
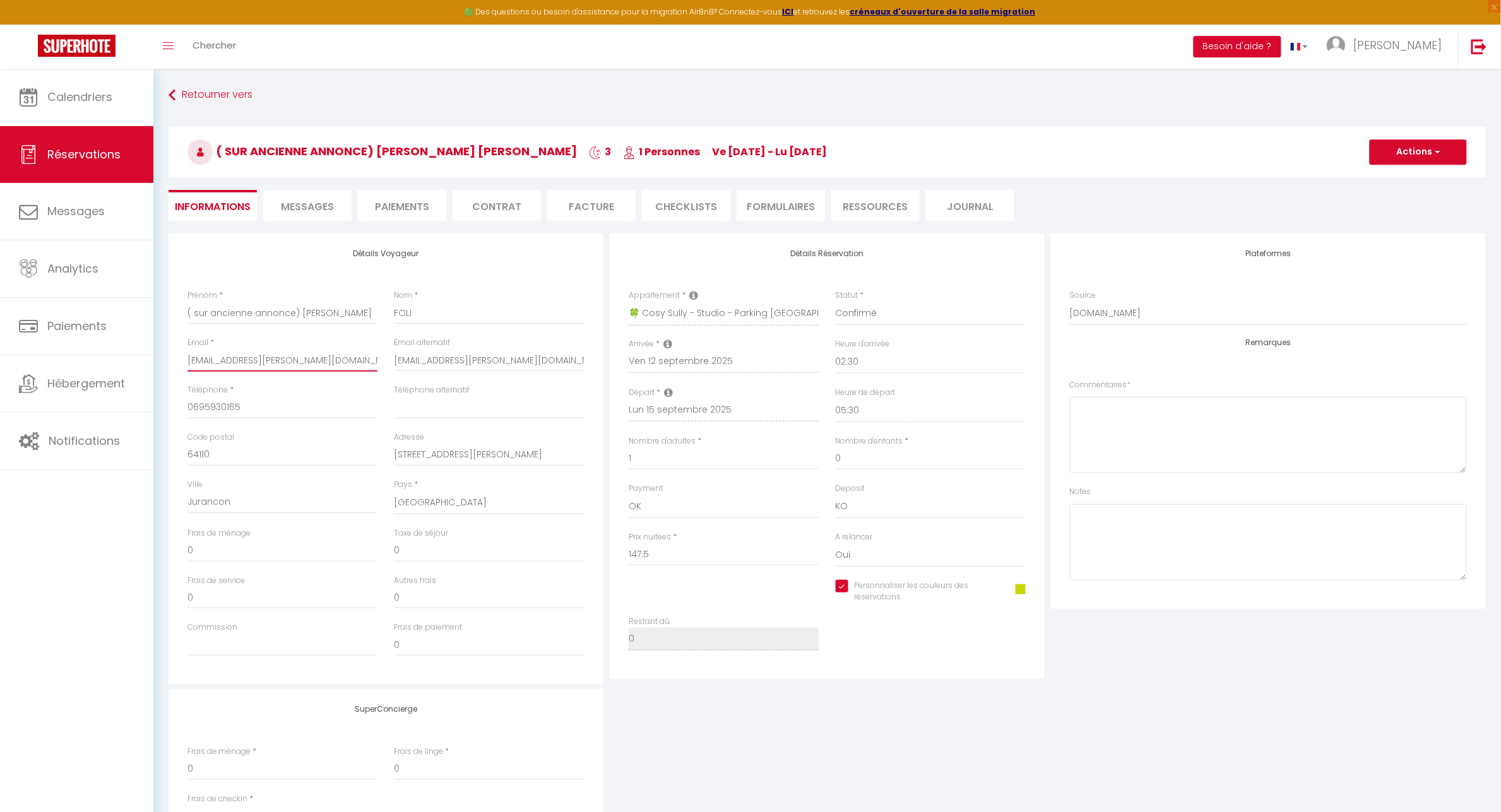
click at [162, 364] on div "Détails Voyageur Prénom * ( sur ancienne annonce) PENIEL DE GALAS Nom * FOLI Em…" at bounding box center [827, 580] width 1334 height 695
type input "p"
checkbox input "true"
type input "pf"
checkbox input "true"
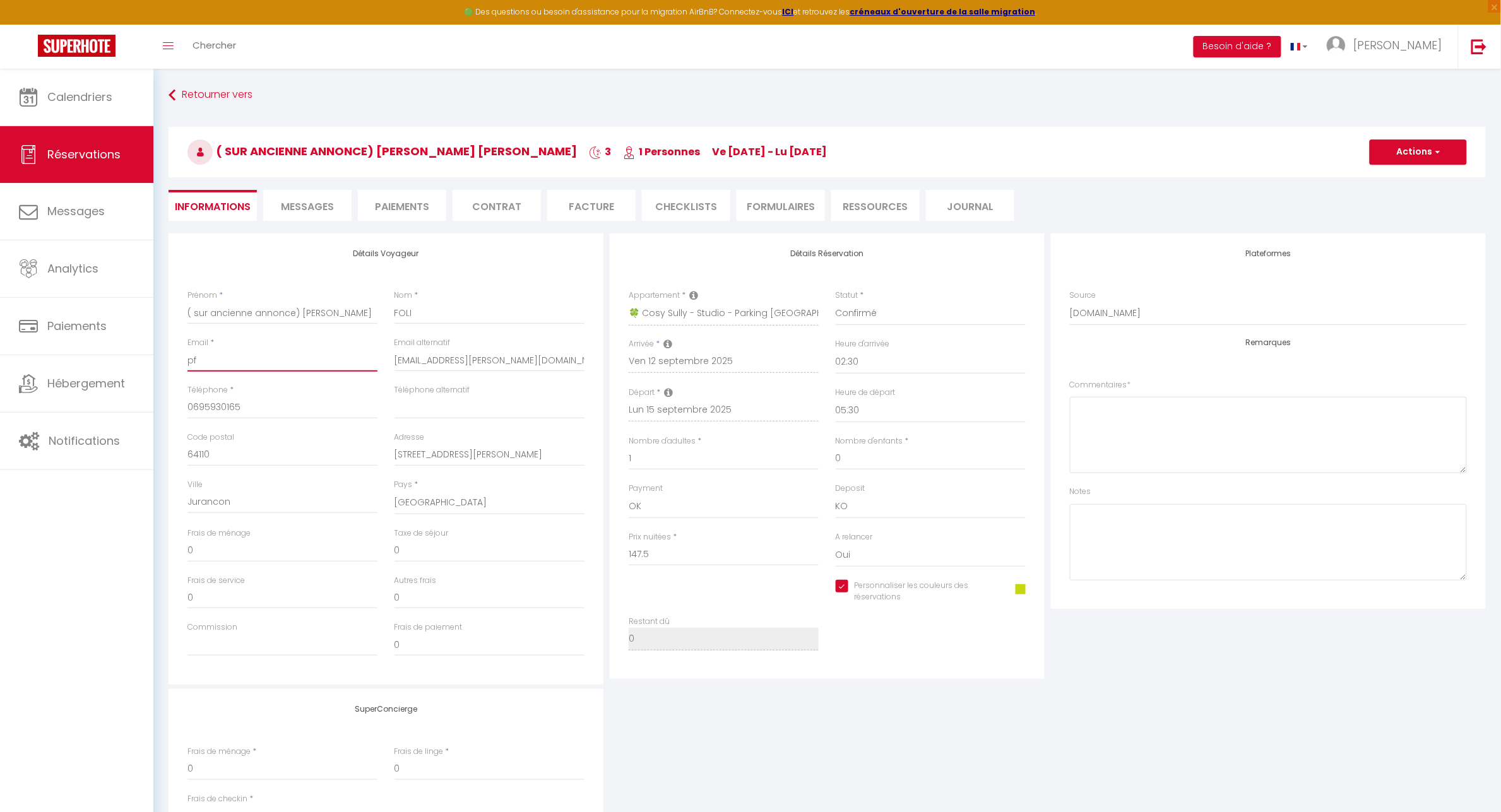
type input "pfo"
checkbox input "true"
type input "pfol"
checkbox input "true"
type input "pfoli"
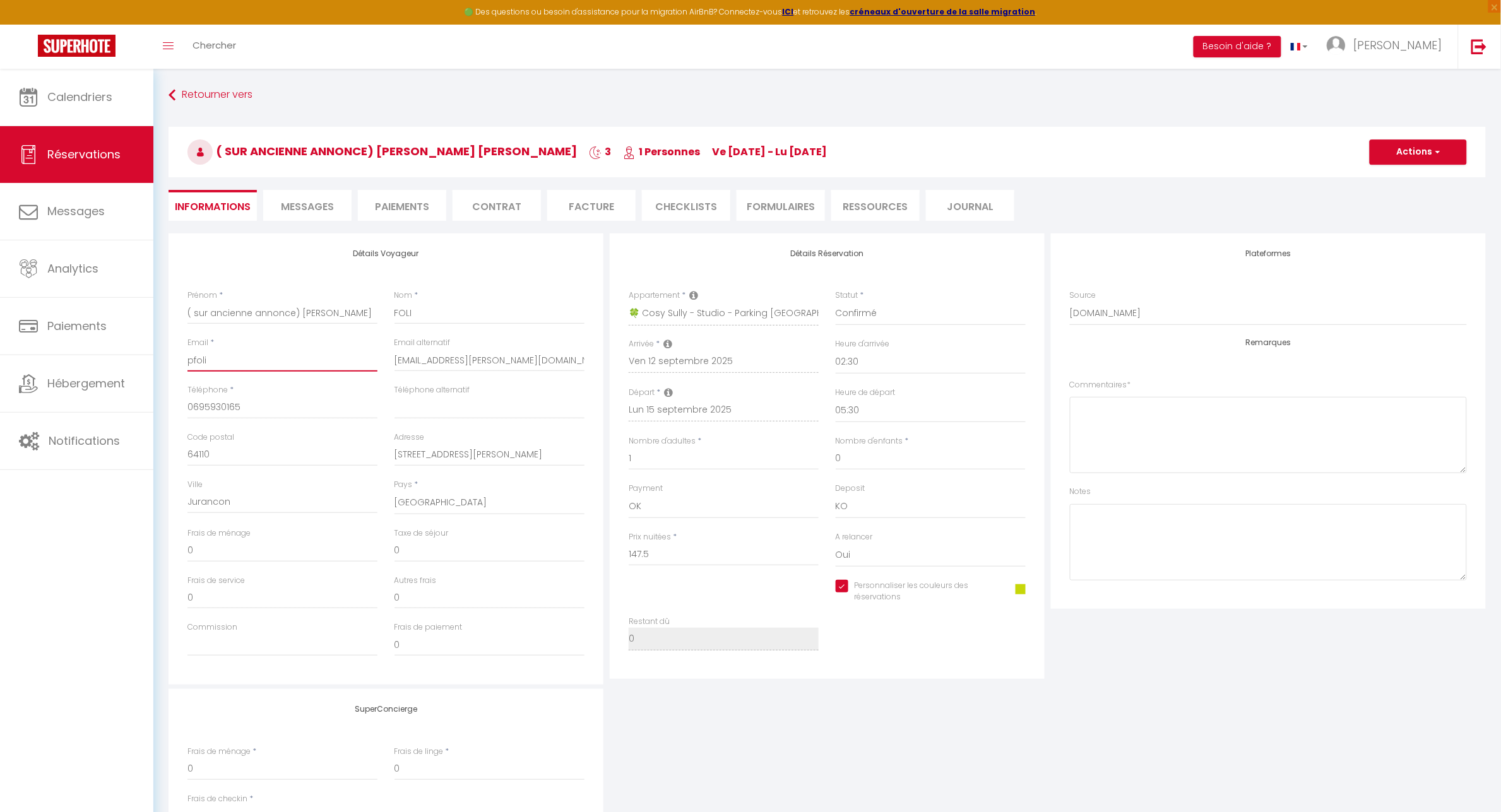
checkbox input "true"
type input "pfoli."
checkbox input "true"
type input "pfoli.5"
checkbox input "true"
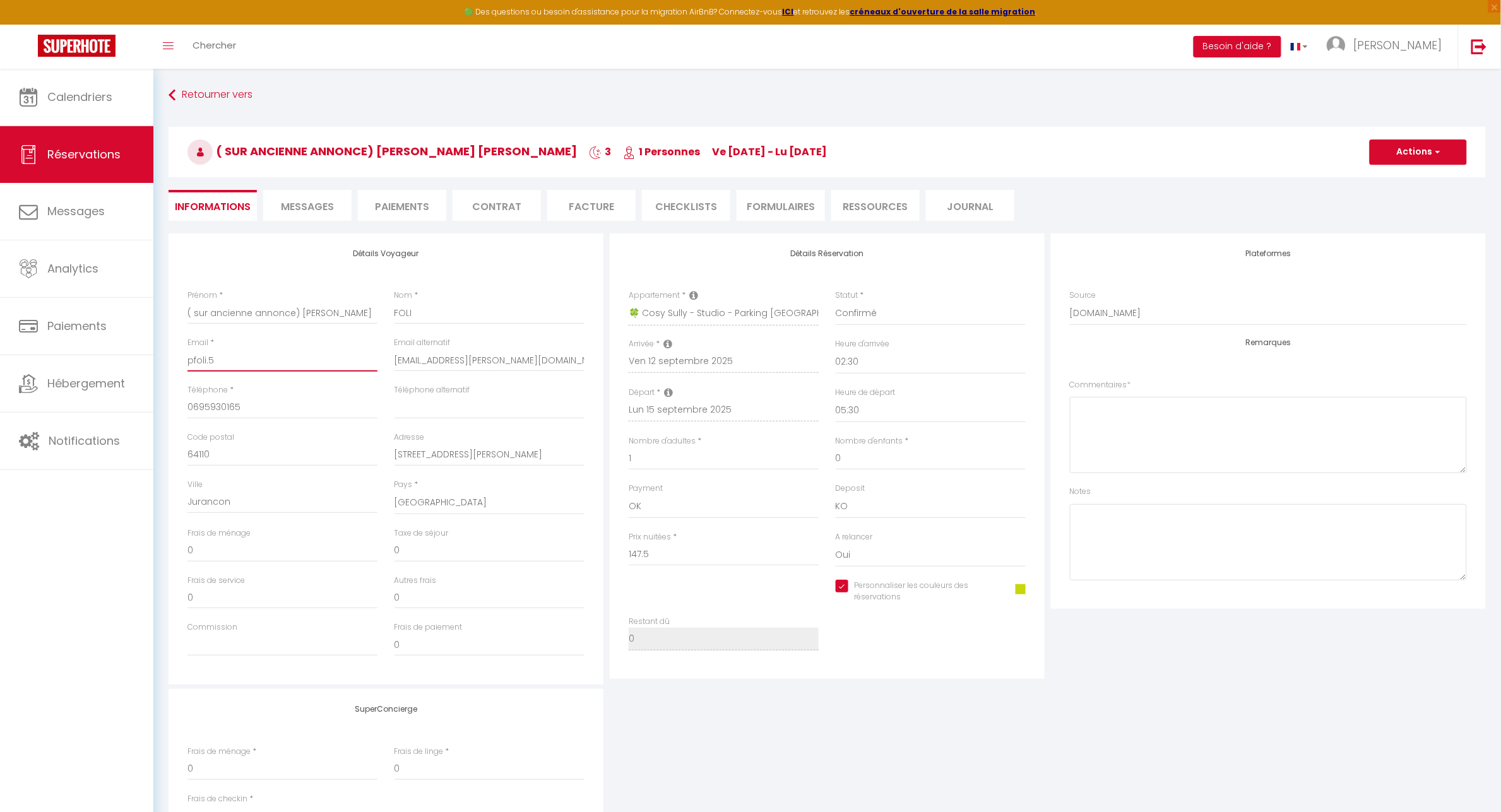
type input "pfoli.52"
checkbox input "true"
type input "pfoli.522"
checkbox input "true"
type input "pfoli.5221"
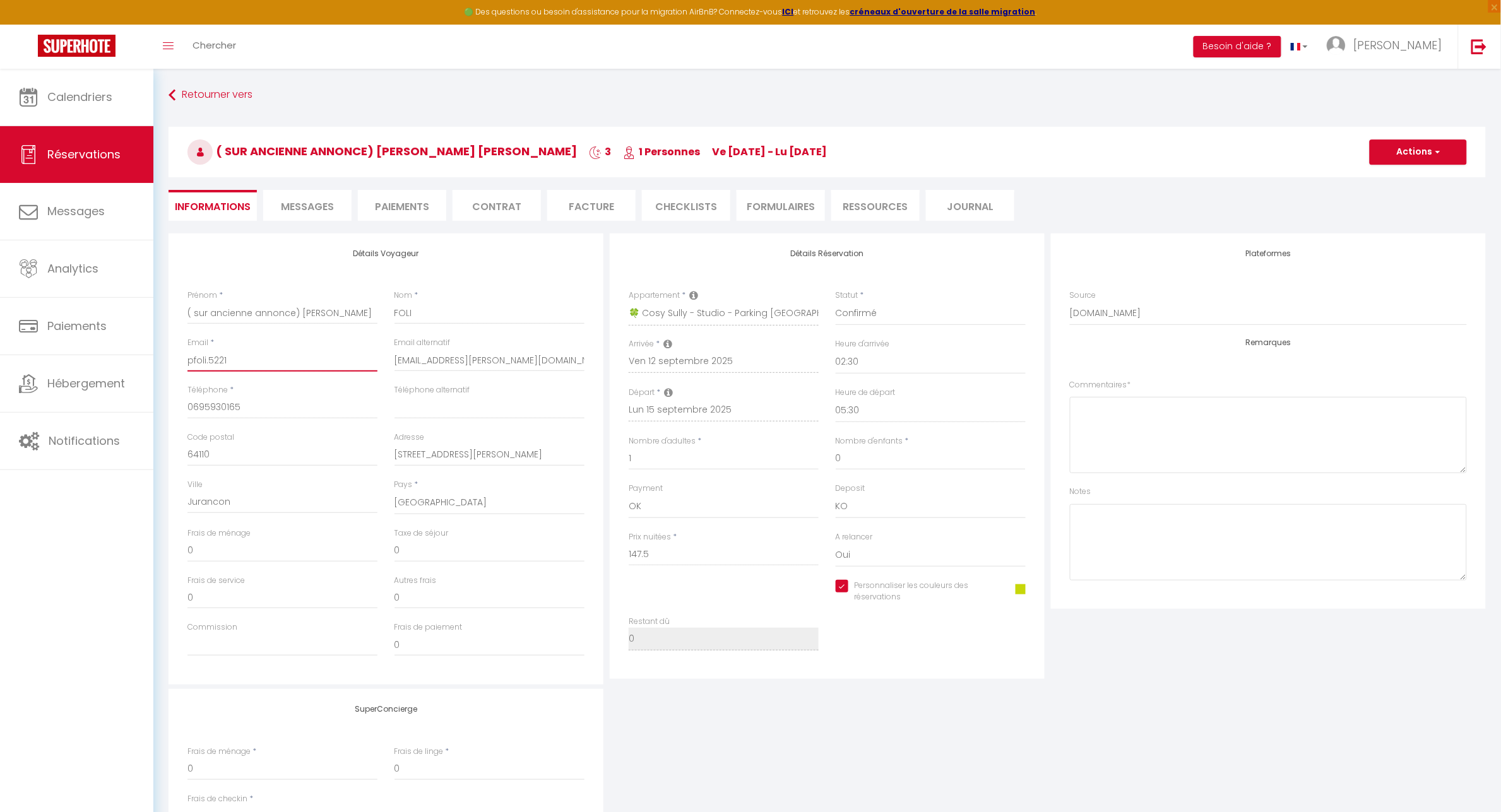
checkbox input "true"
type input "pfoli.52211"
checkbox input "true"
type input "pfoli.522119"
checkbox input "true"
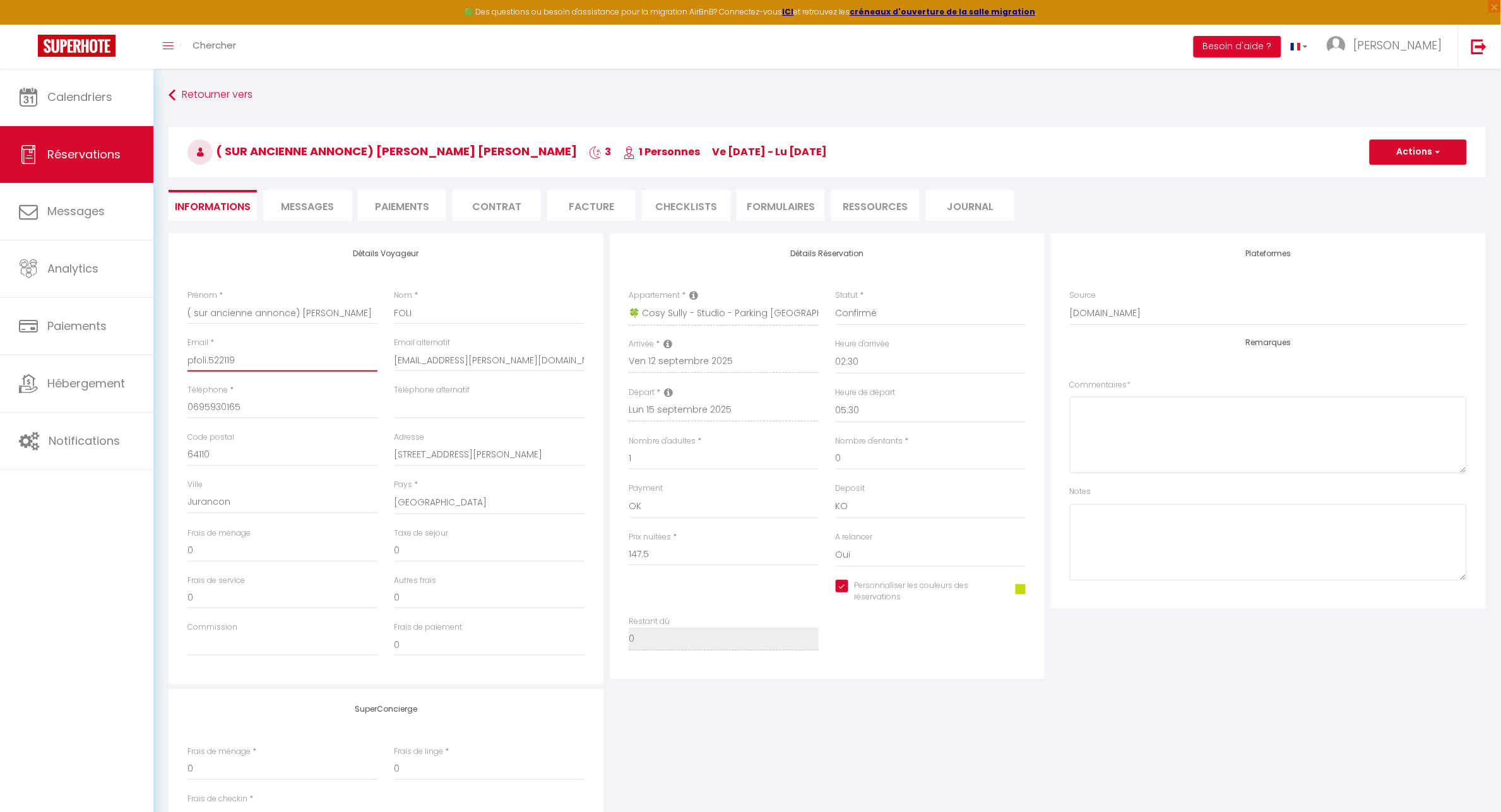
type input "pfoli.522119@"
checkbox input "true"
type input "pfoli.522119@g"
checkbox input "true"
type input "pfoli.522119@gu"
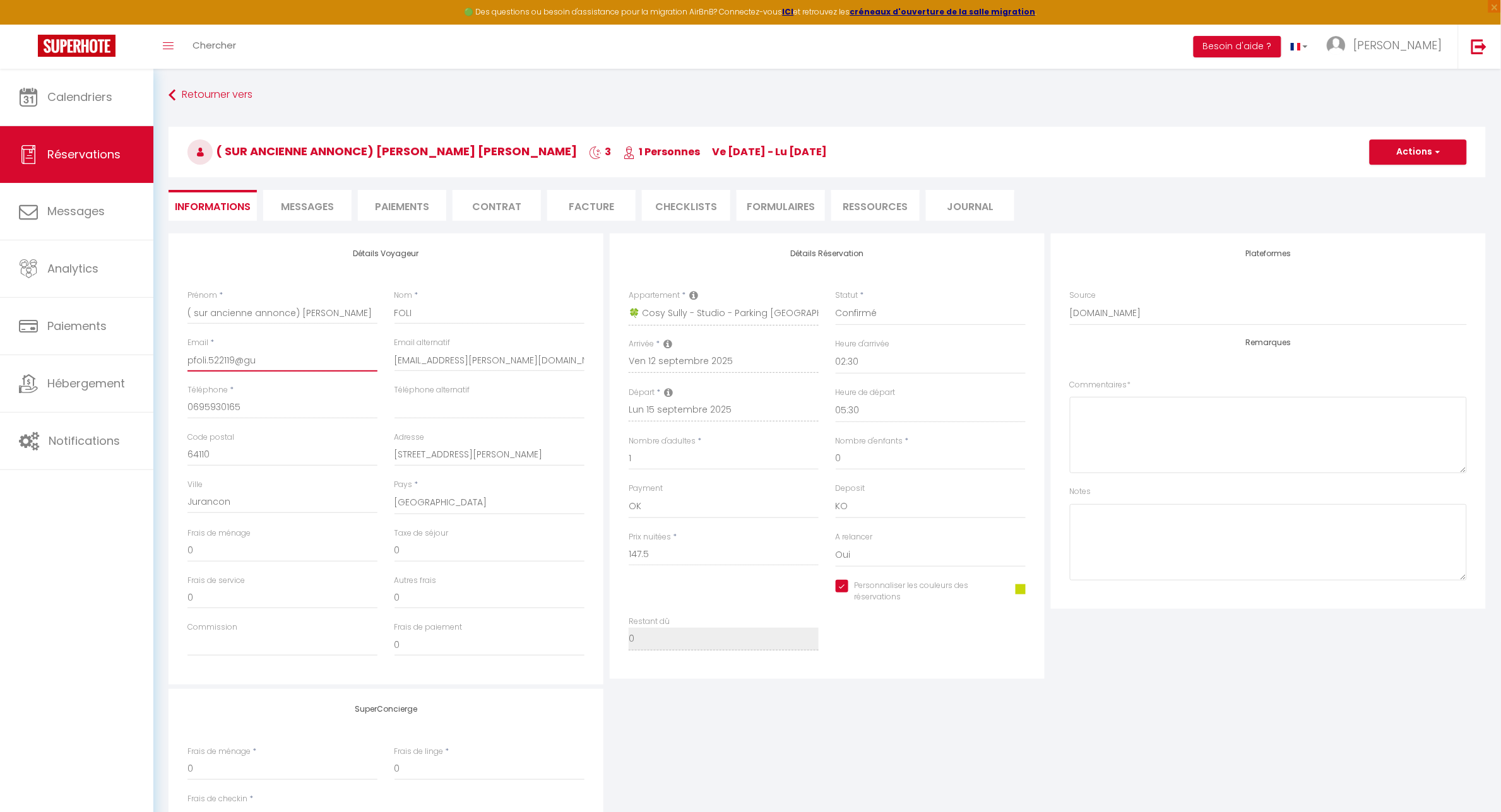
checkbox input "true"
type input "pfoli.522119@gue"
checkbox input "true"
type input "pfoli.522119@gues"
checkbox input "true"
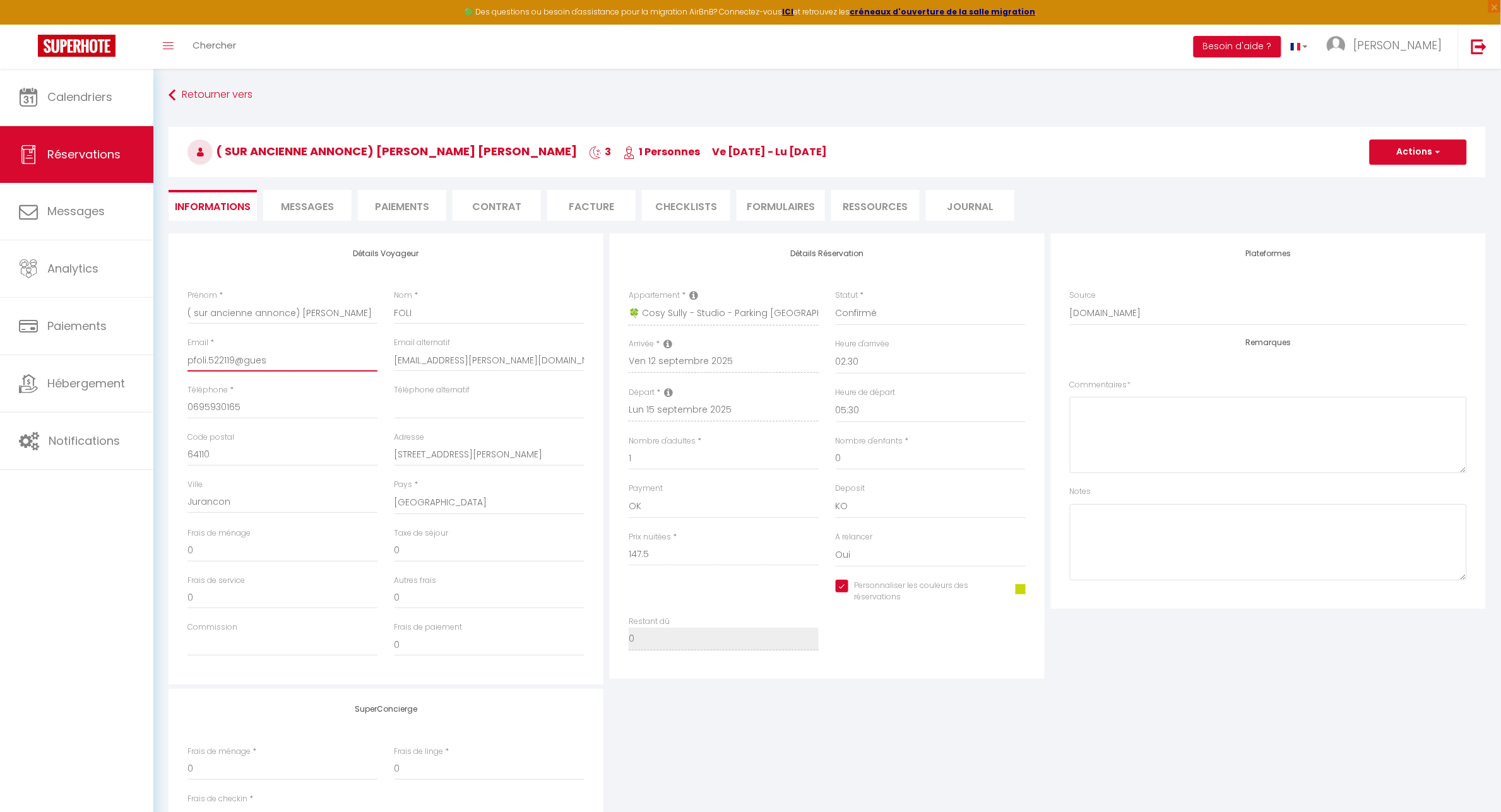
type input "pfoli.522119@guest"
checkbox input "true"
type input "pfoli.522119@guest."
checkbox input "true"
type input "pfoli.522119@guest.b"
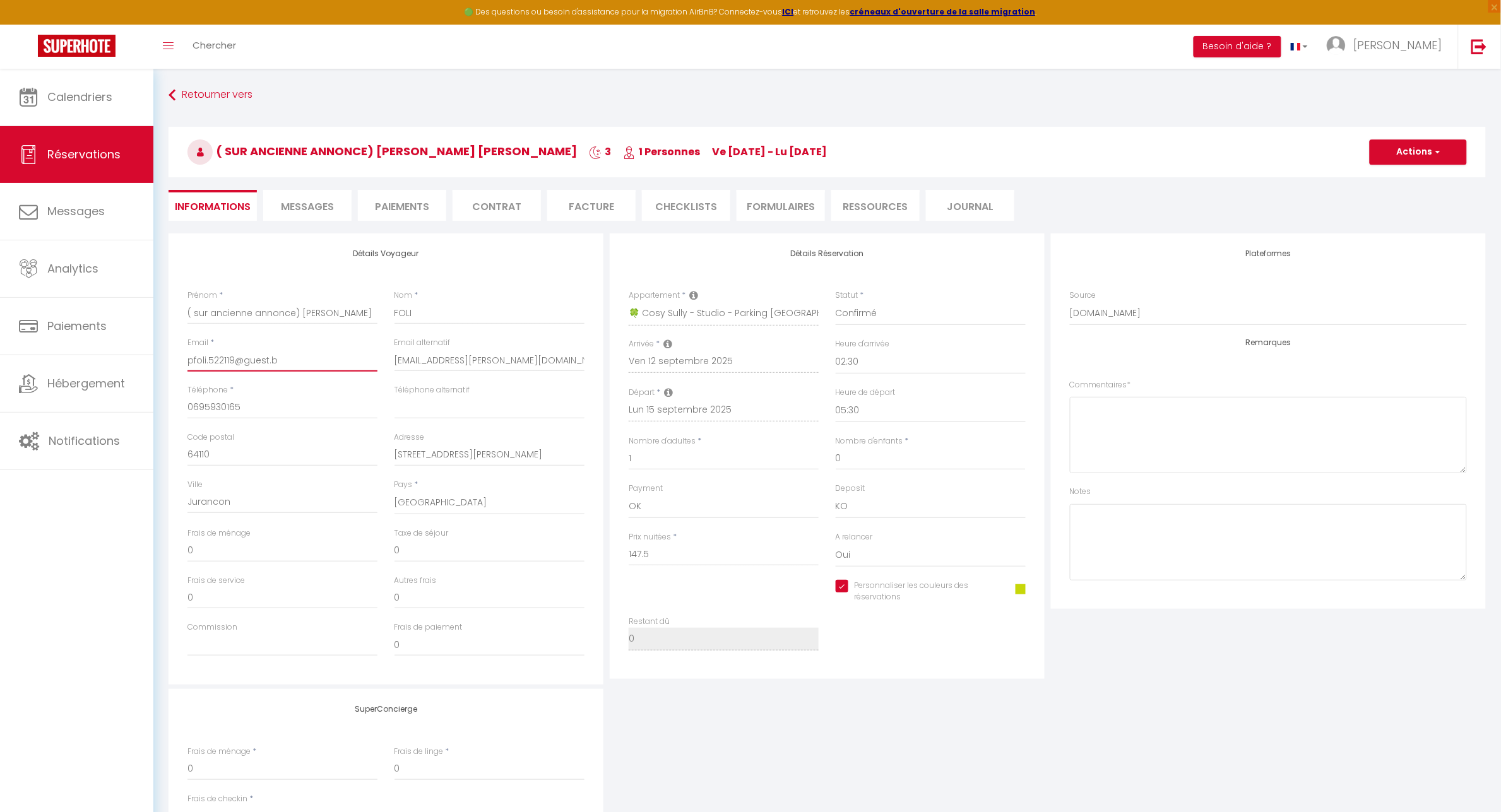
checkbox input "true"
type input "pfoli.522119@guest.bo"
checkbox input "true"
type input "pfoli.522119@guest.boo"
checkbox input "true"
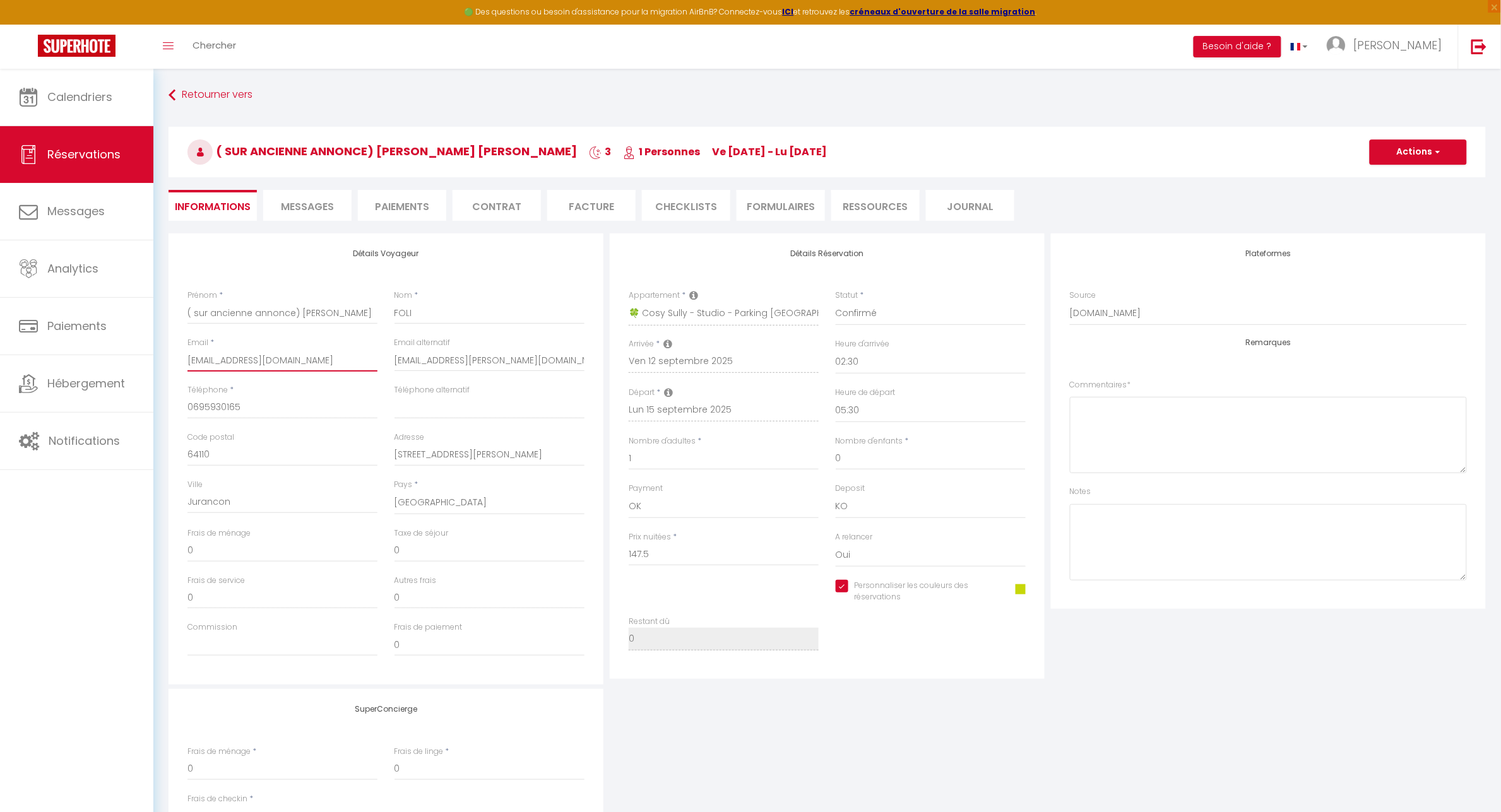
type input "pfoli.522119@guest.book"
checkbox input "true"
type input "pfoli.522119@guest.booki"
checkbox input "true"
type input "pfoli.522119@guest.bookin"
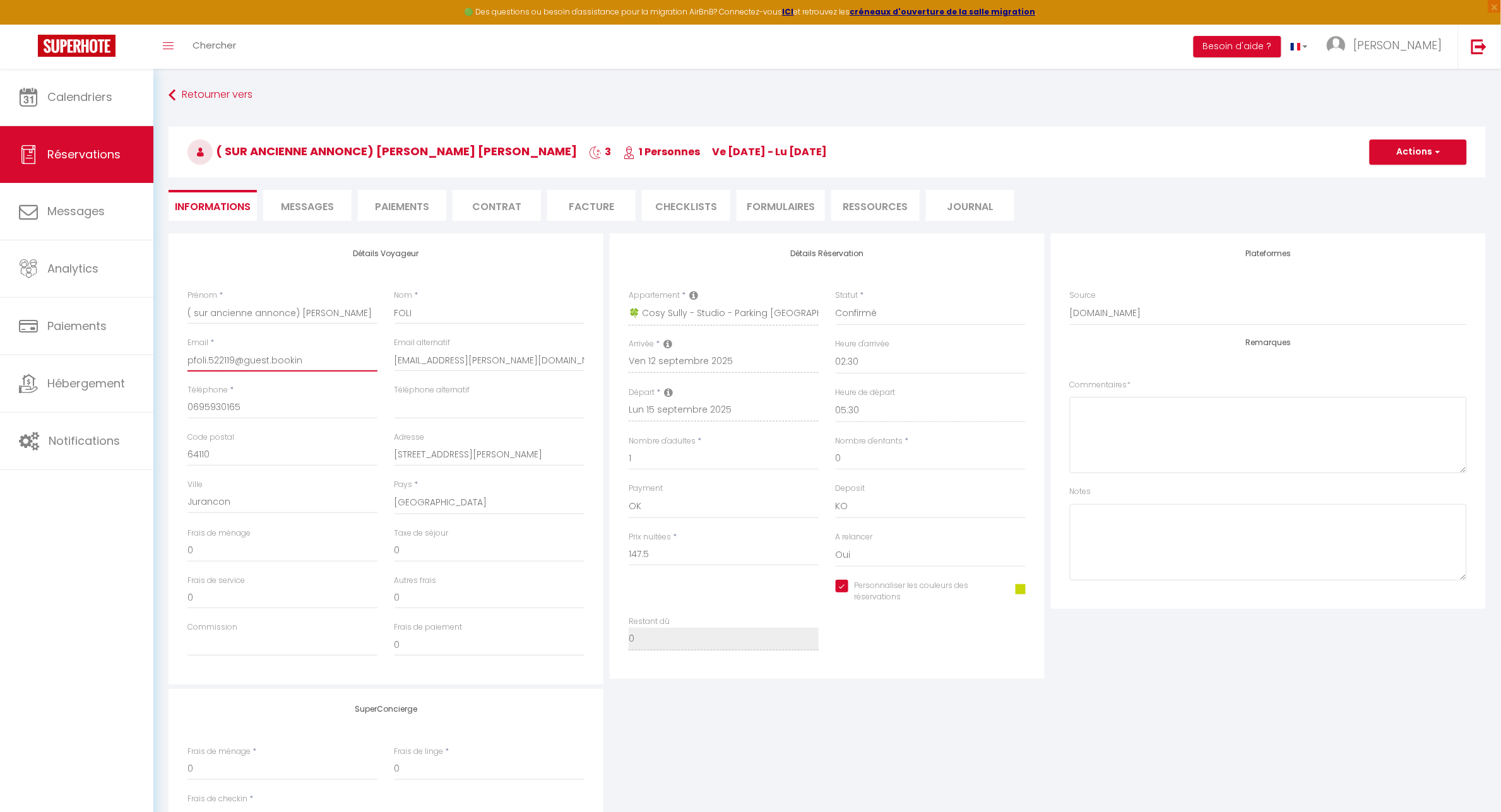
checkbox input "true"
type input "pfoli.522119@guest.booking"
checkbox input "true"
type input "pfoli.522119@guest.booking."
checkbox input "true"
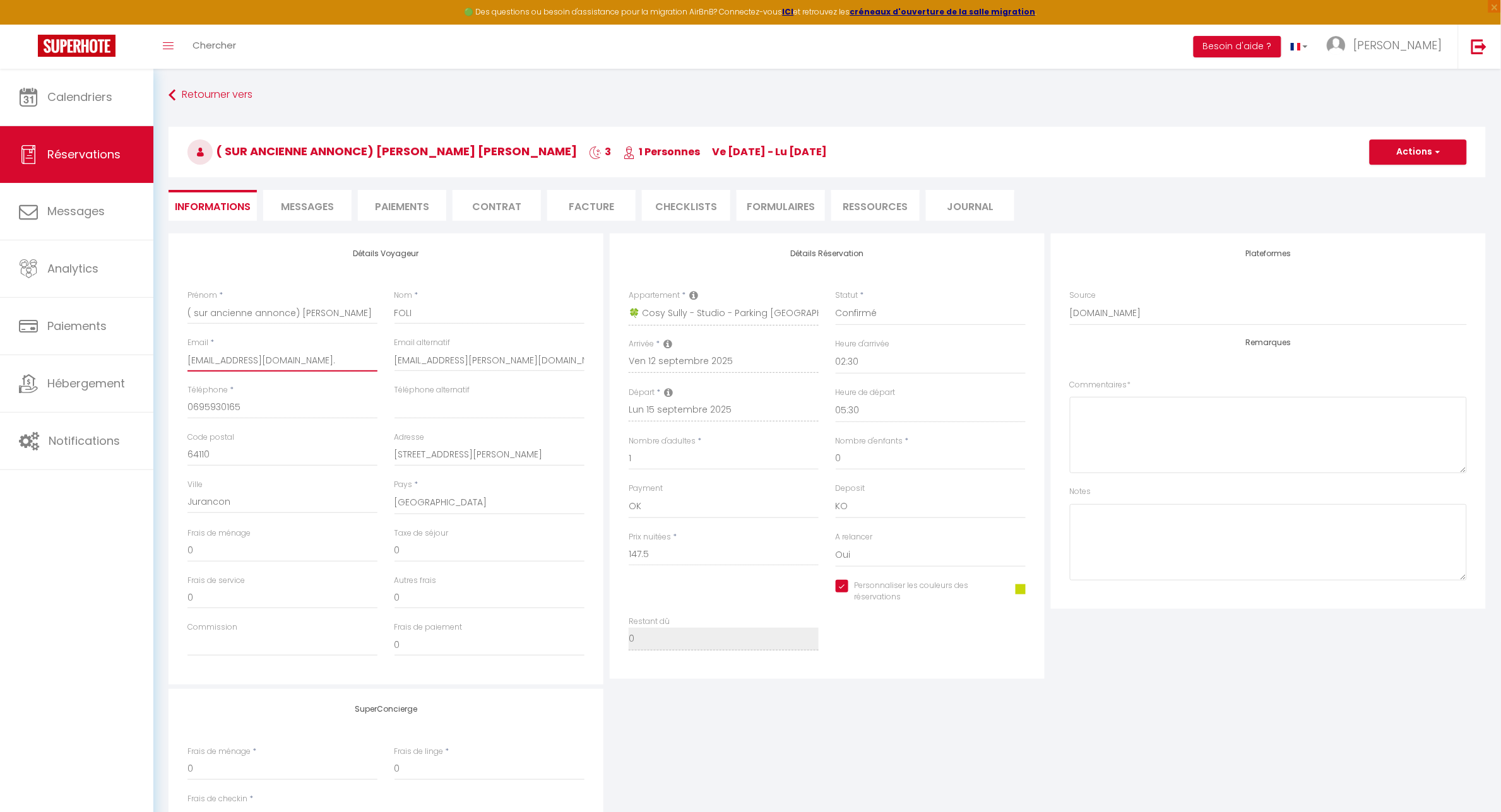
type input "pfoli.522119@guest.booking.c"
checkbox input "true"
type input "pfoli.522119@guest.booking.co"
checkbox input "true"
type input "[EMAIL_ADDRESS][DOMAIN_NAME]"
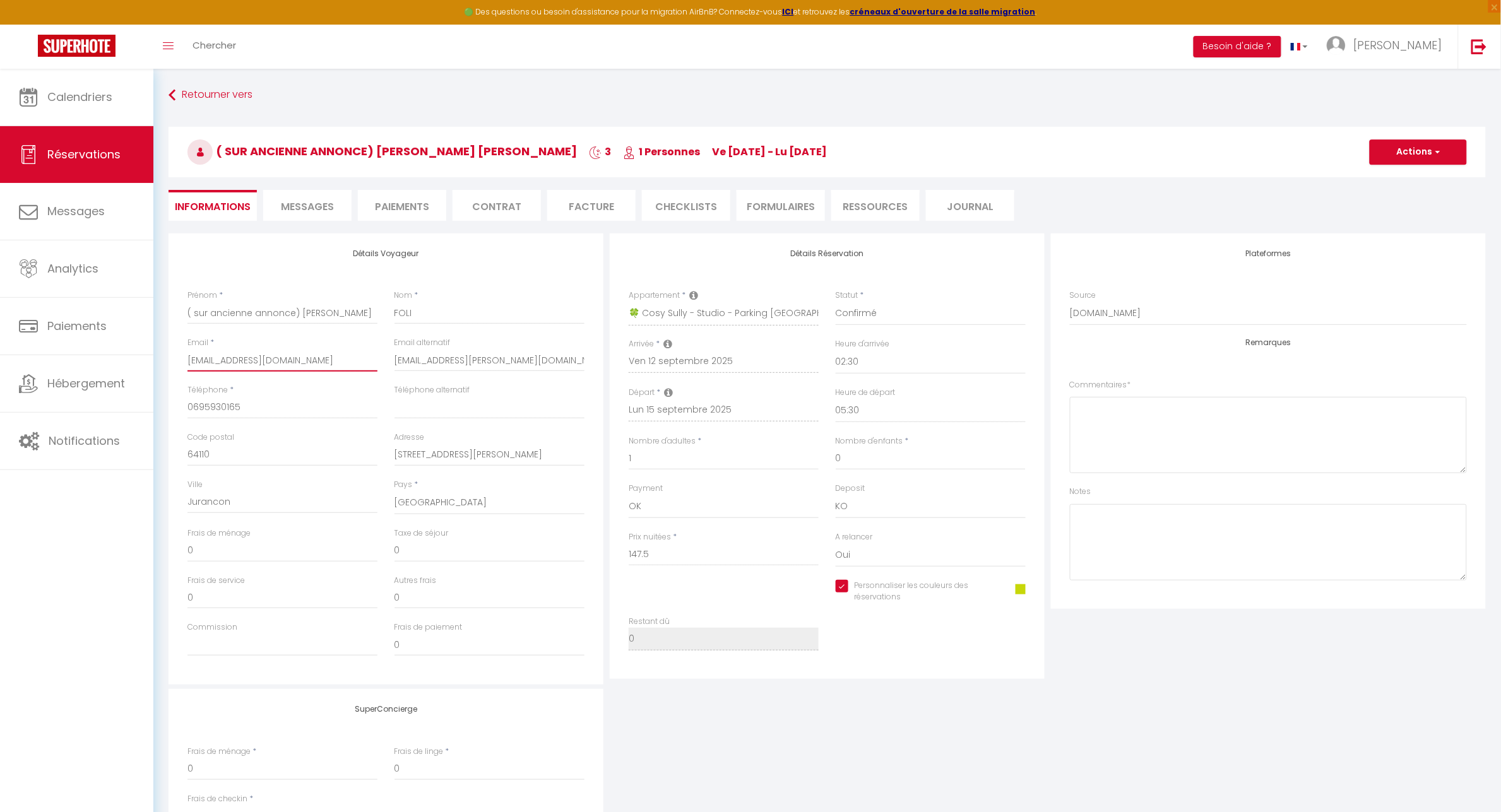
checkbox input "true"
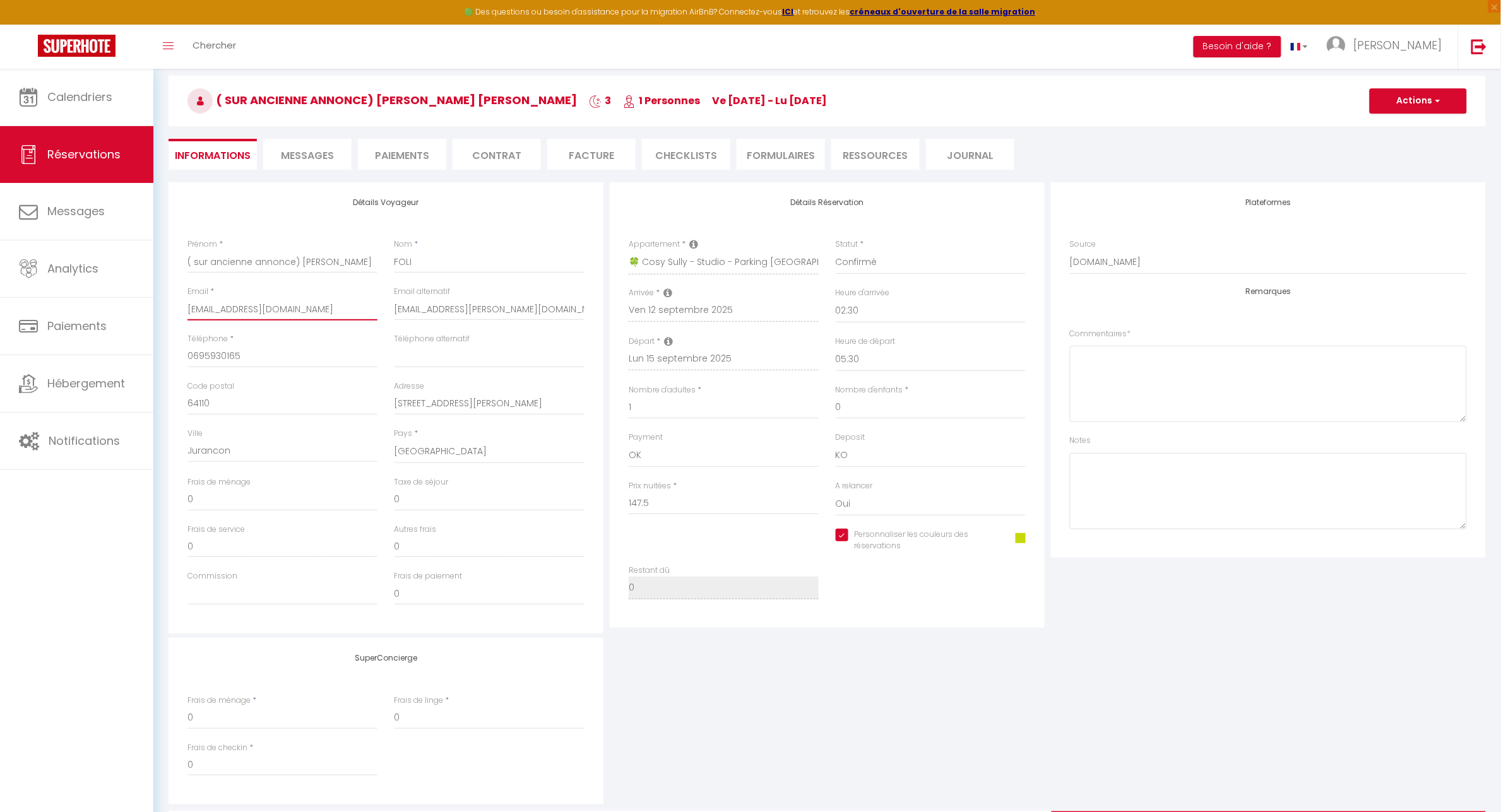
scroll to position [79, 0]
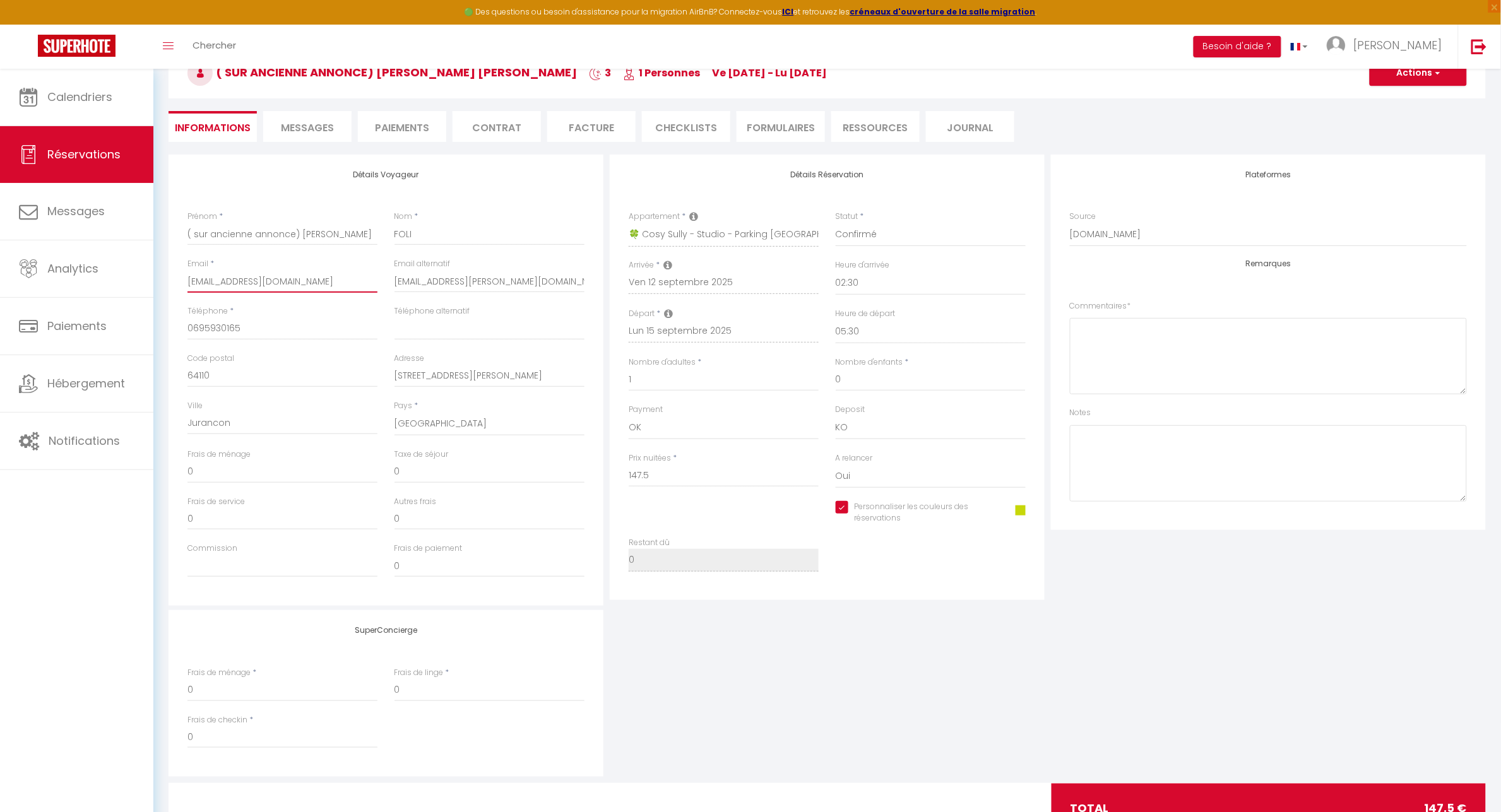
type input "[EMAIL_ADDRESS][DOMAIN_NAME]"
click at [778, 680] on div "SuperConcierge Frais de ménage * 0 Frais de linge * 0 Frais de checkin * 0" at bounding box center [827, 694] width 1323 height 166
click at [1022, 511] on span at bounding box center [1021, 511] width 10 height 10
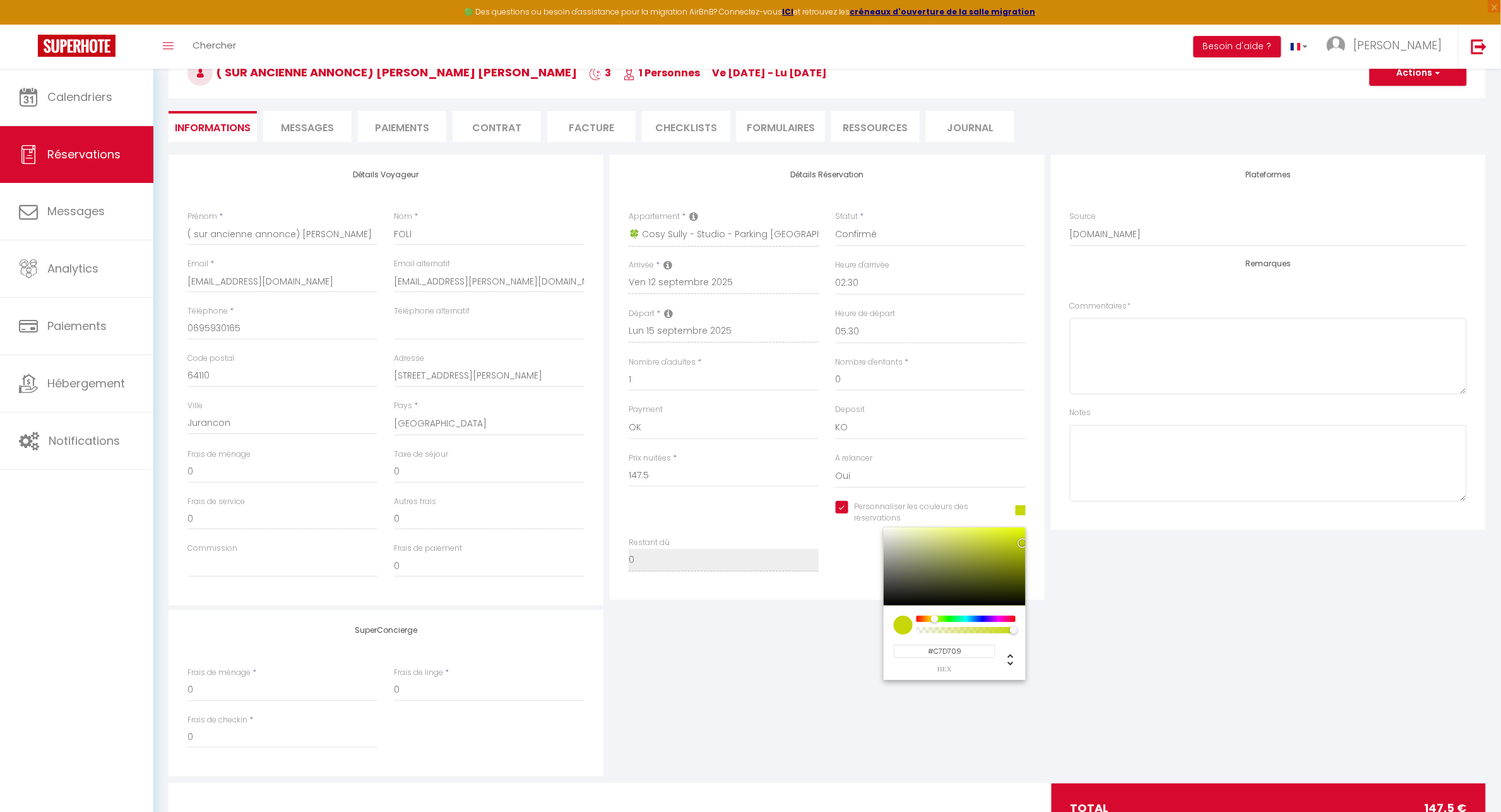
checkbox input "true"
type input "#86D709"
click at [941, 621] on div at bounding box center [938, 620] width 8 height 9
checkbox input "true"
type input "#D7AF09"
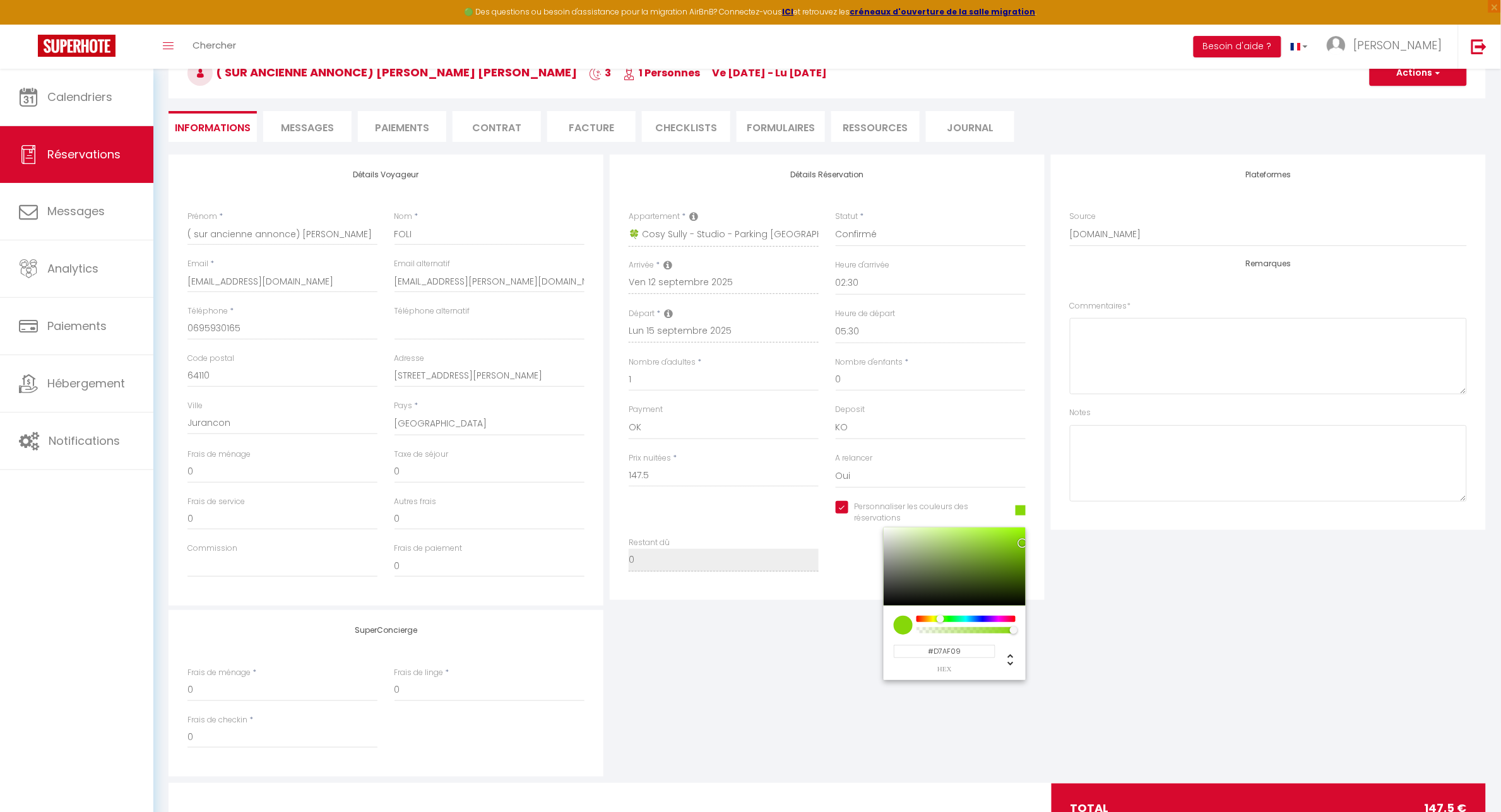
click at [931, 620] on div at bounding box center [966, 618] width 97 height 6
click at [931, 616] on div at bounding box center [931, 619] width 8 height 8
click at [1441, 76] on button "Actions" at bounding box center [1418, 73] width 97 height 25
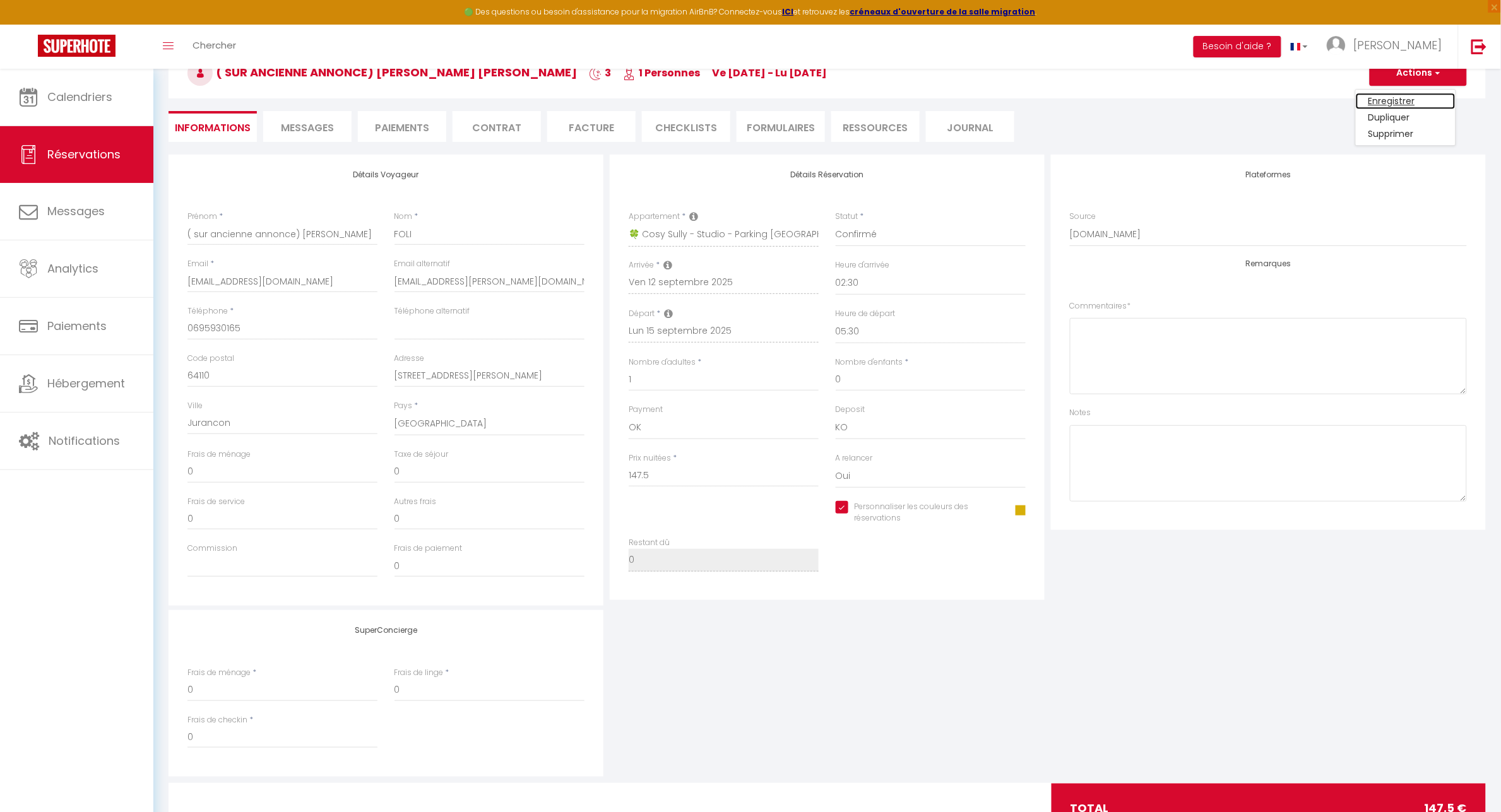
click at [1390, 104] on link "Enregistrer" at bounding box center [1406, 100] width 99 height 16
select select "not_cancelled"
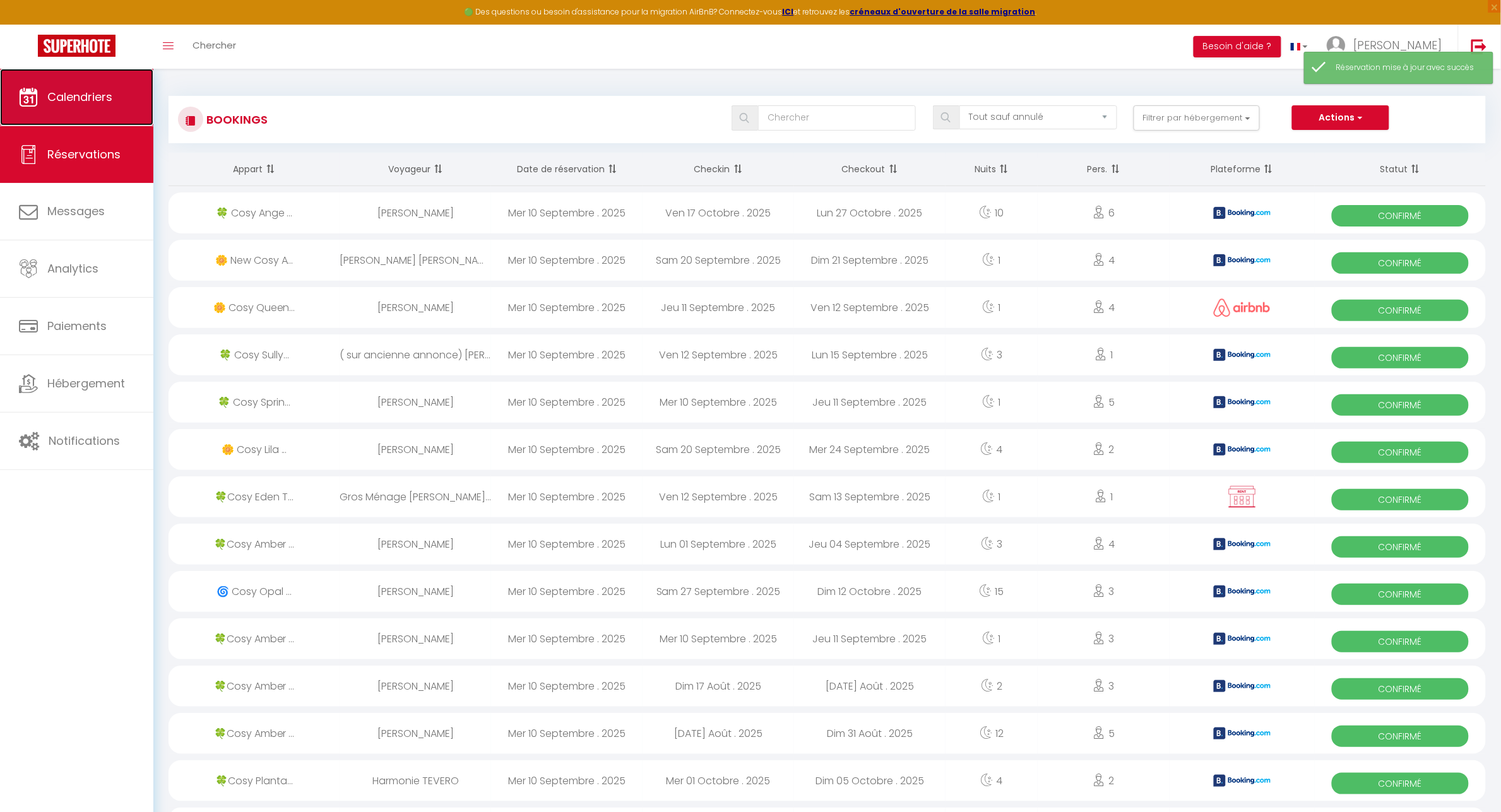
click at [82, 103] on span "Calendriers" at bounding box center [80, 97] width 65 height 15
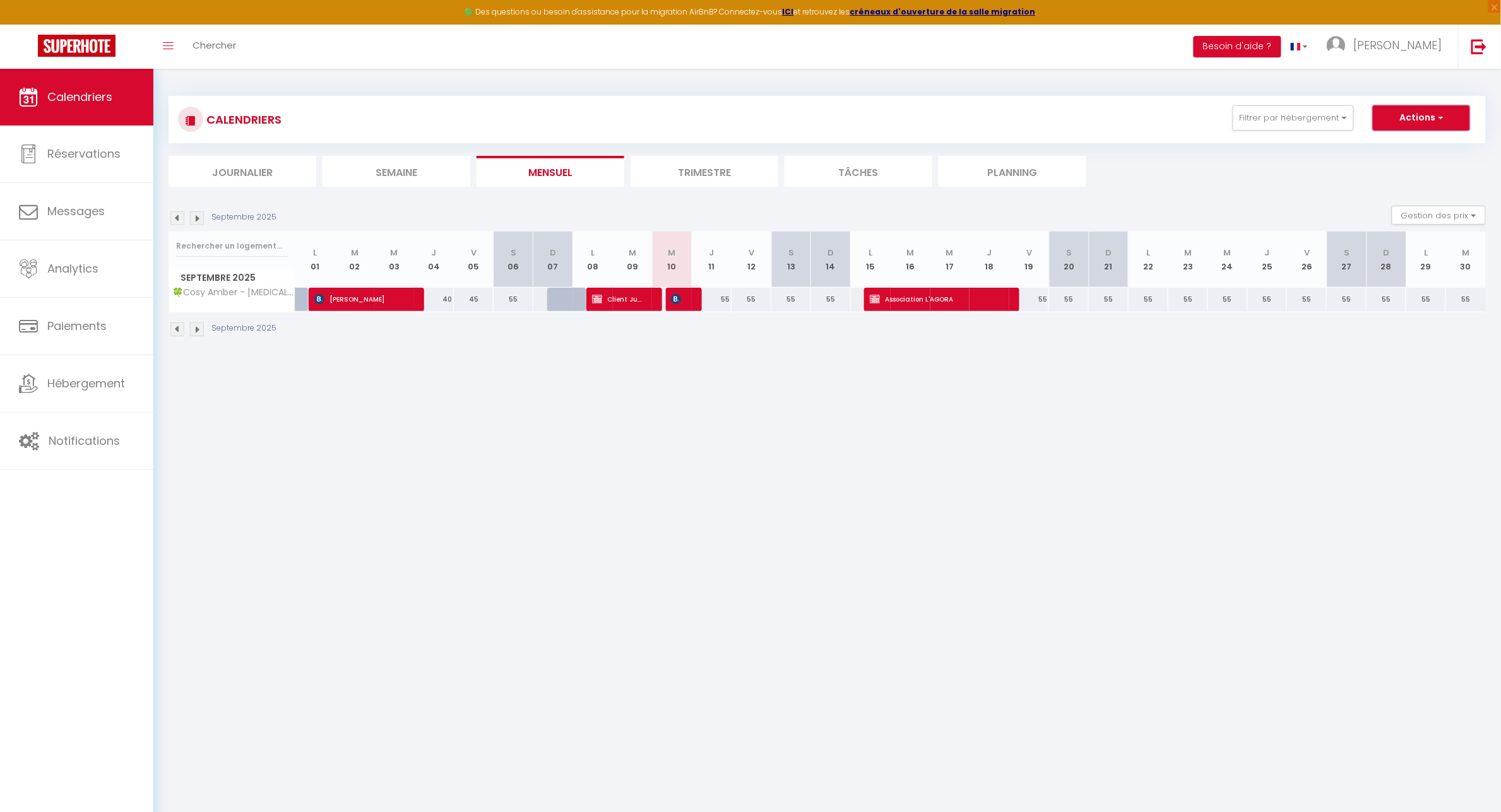
click at [1453, 115] on button "Actions" at bounding box center [1421, 117] width 97 height 25
click at [1393, 141] on link "Nouvelle réservation" at bounding box center [1408, 147] width 110 height 19
select select
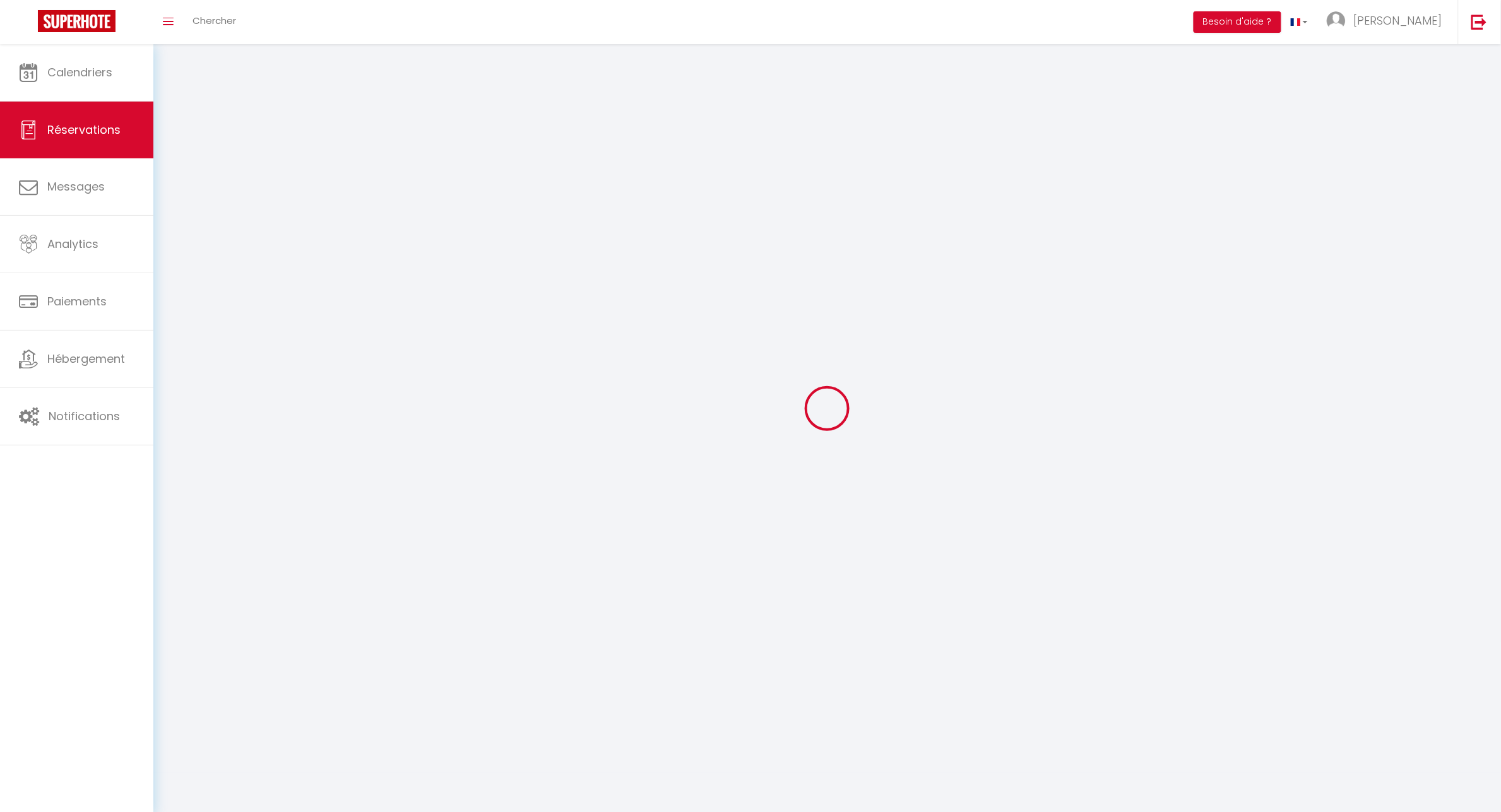
select select
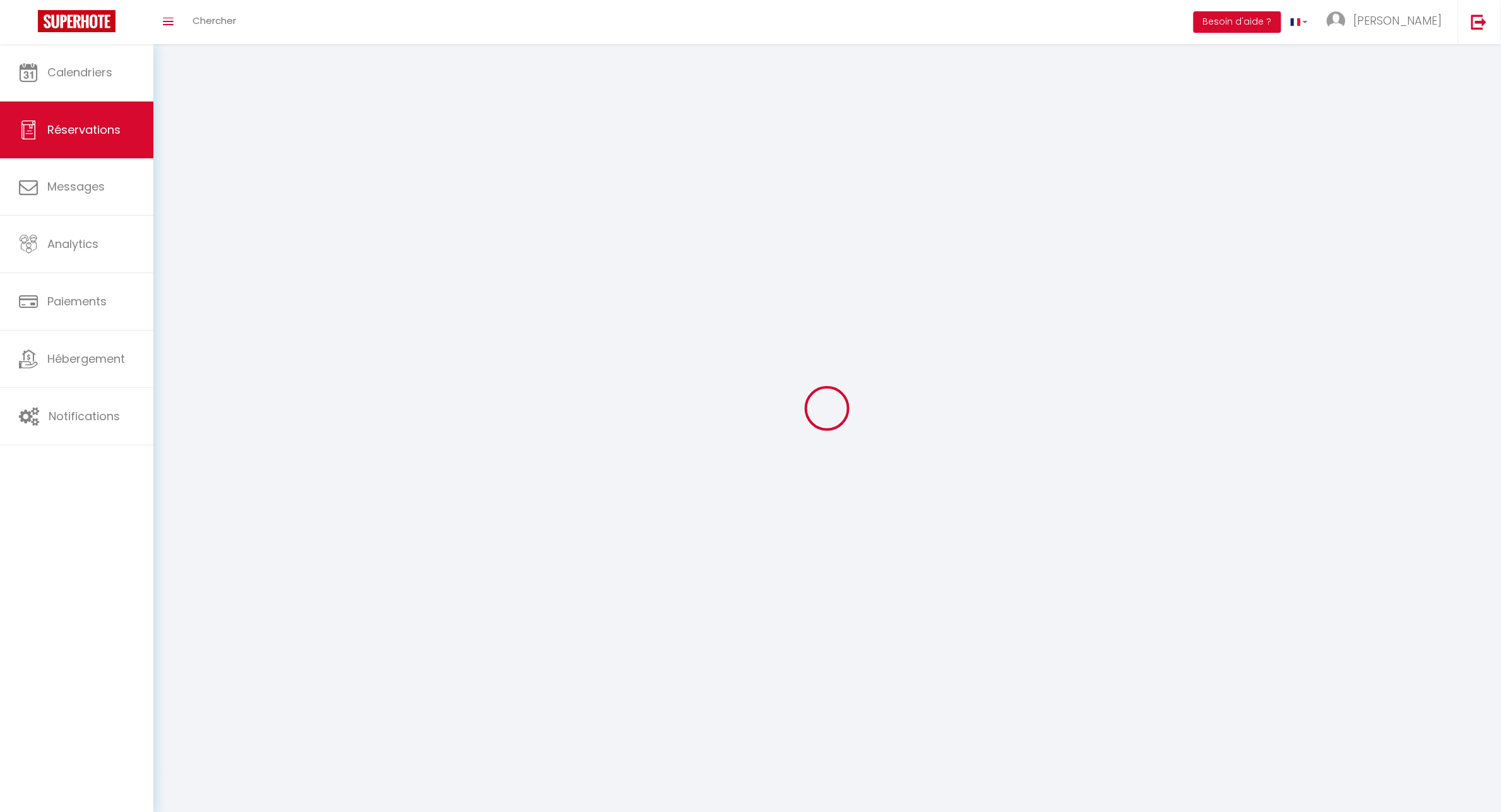
select select
checkbox input "false"
select select
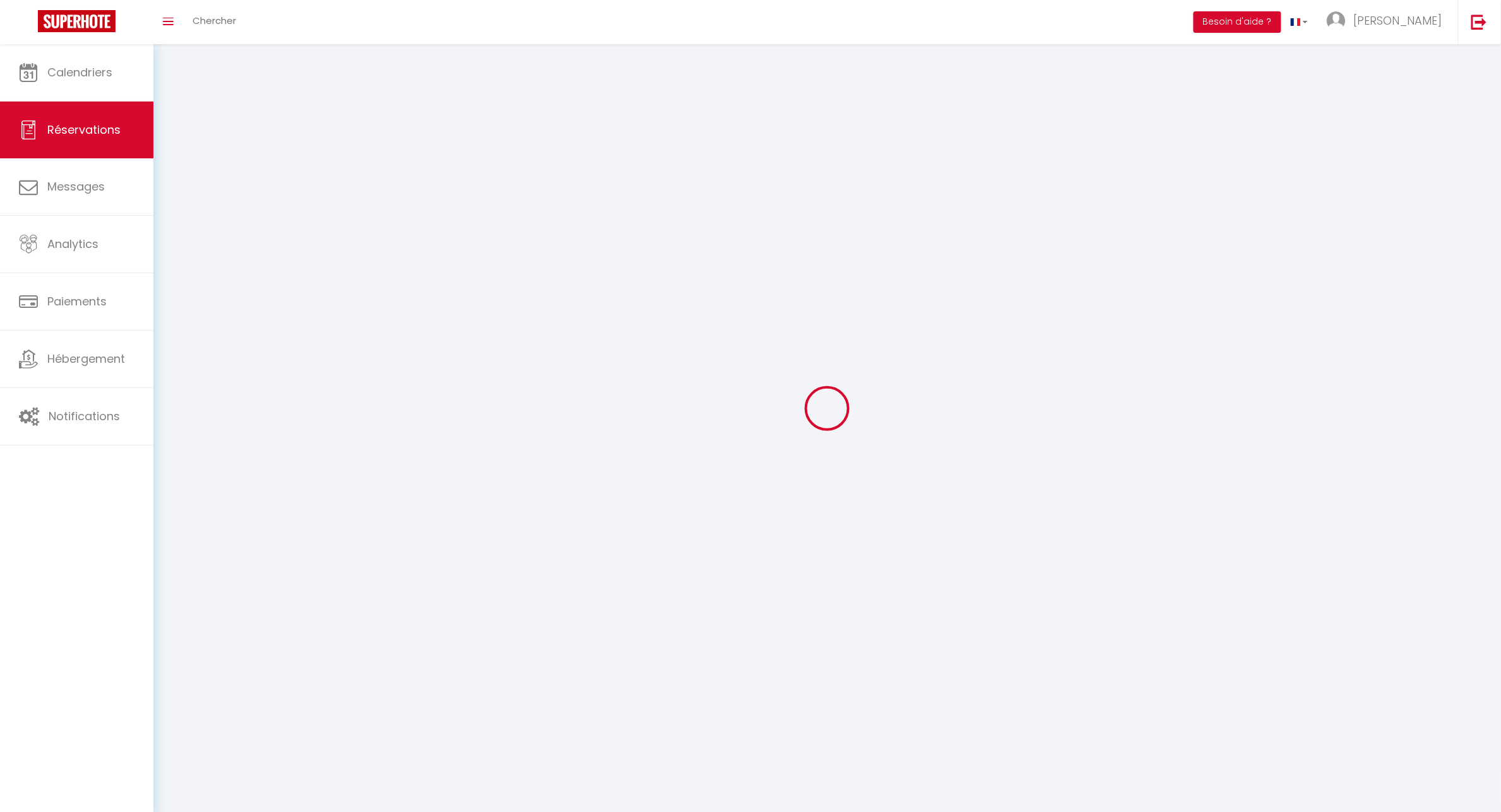
select select
checkbox input "false"
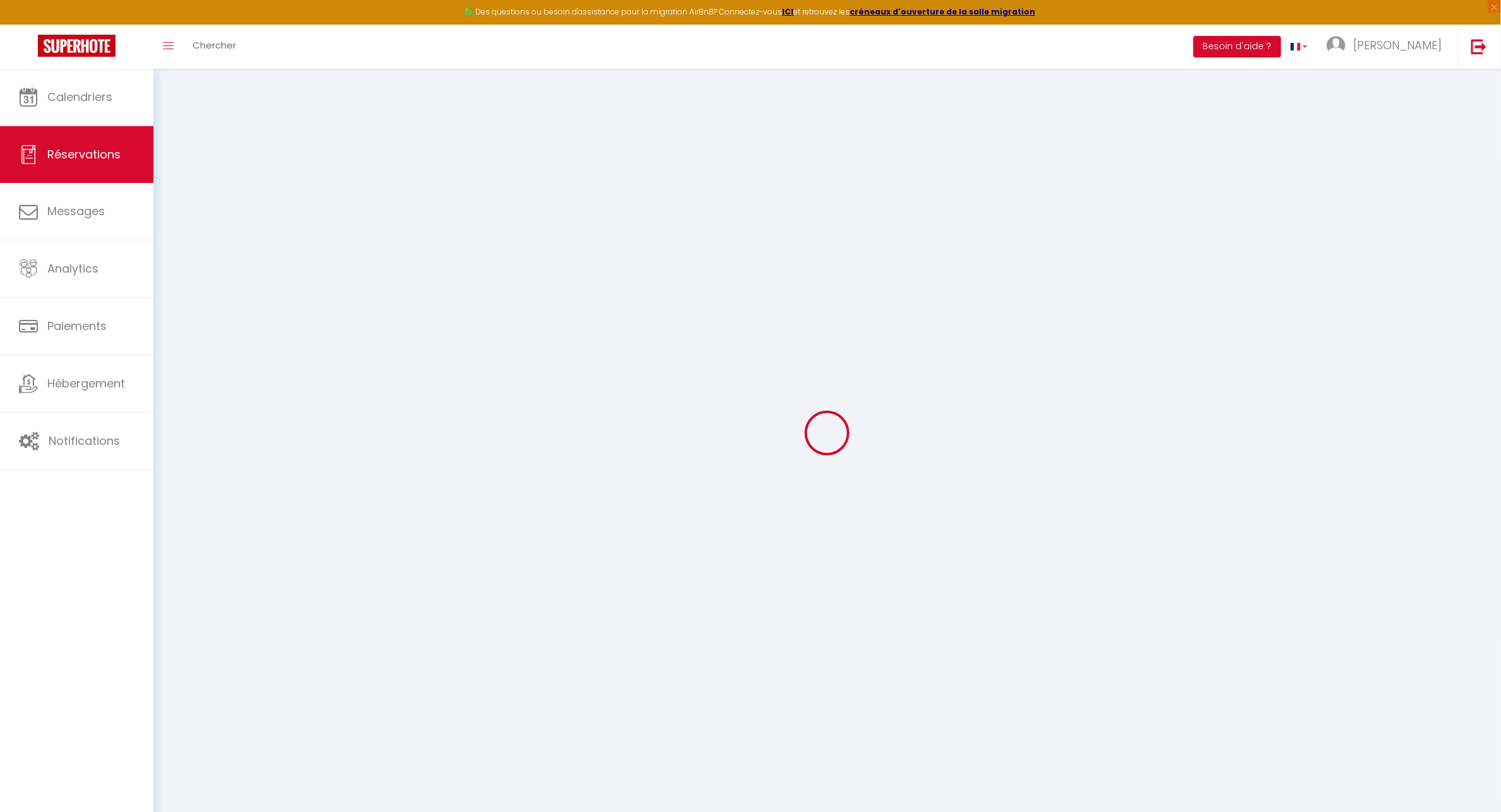
select select
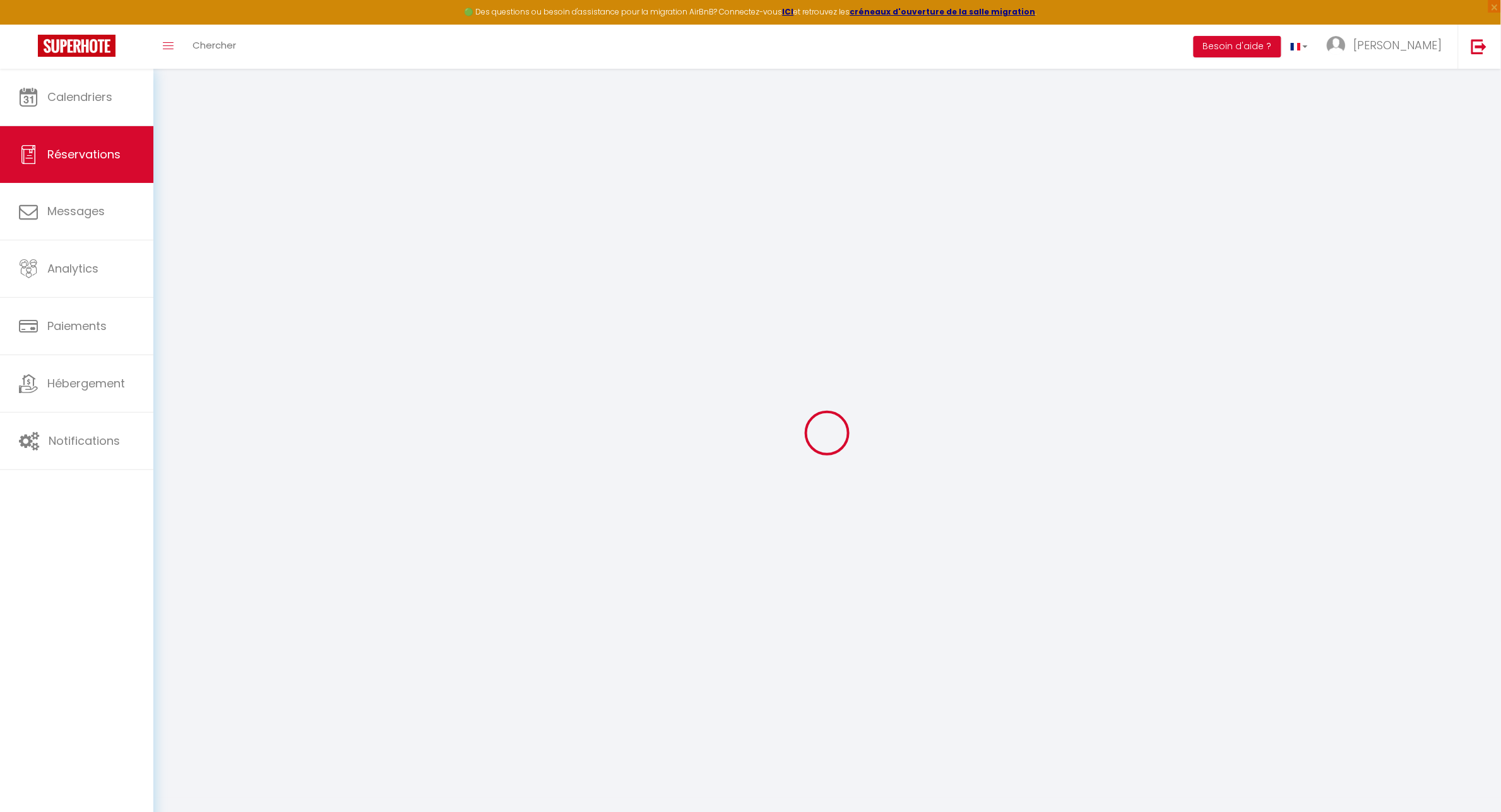
select select
checkbox input "false"
select select
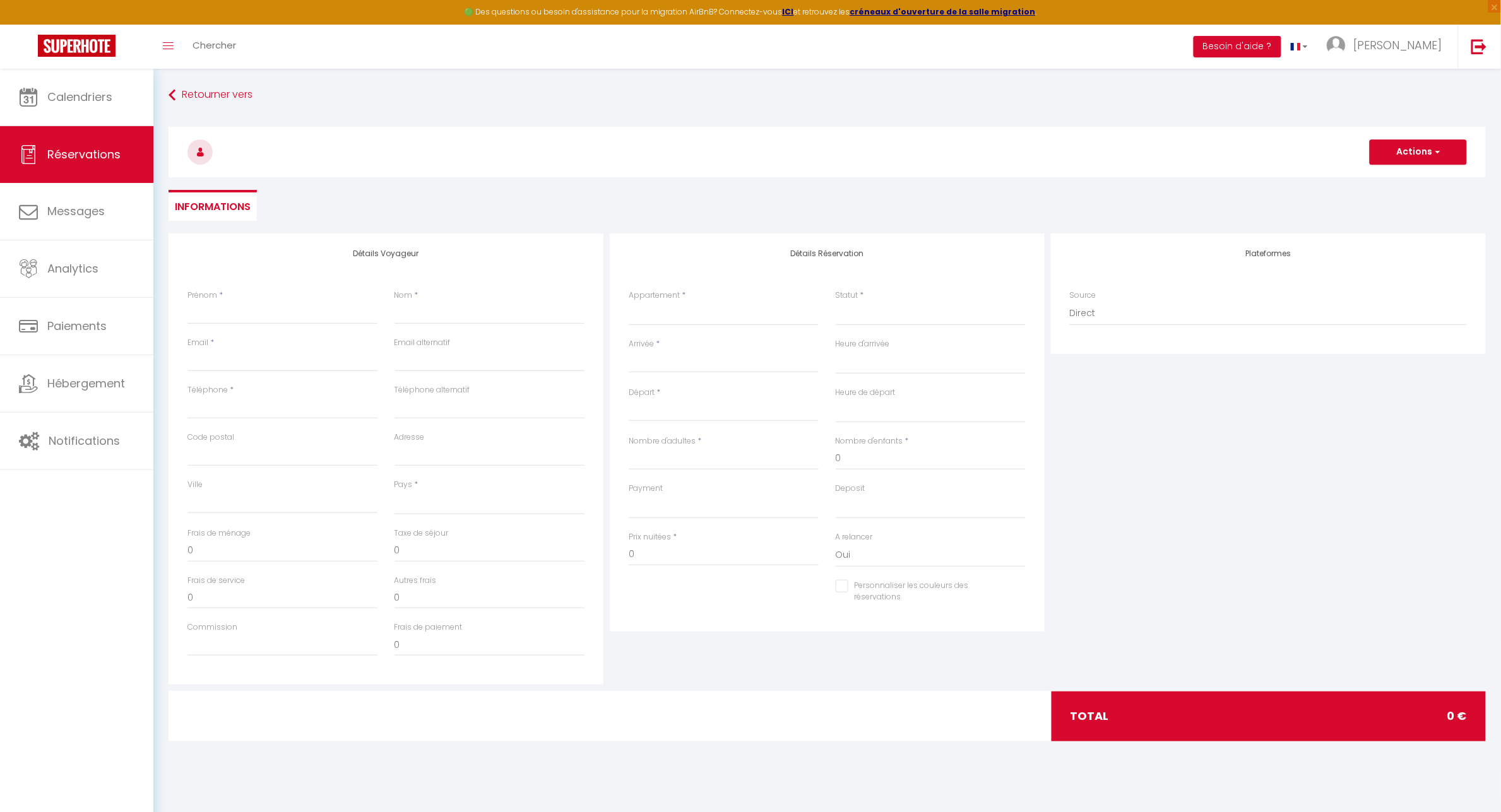
select select
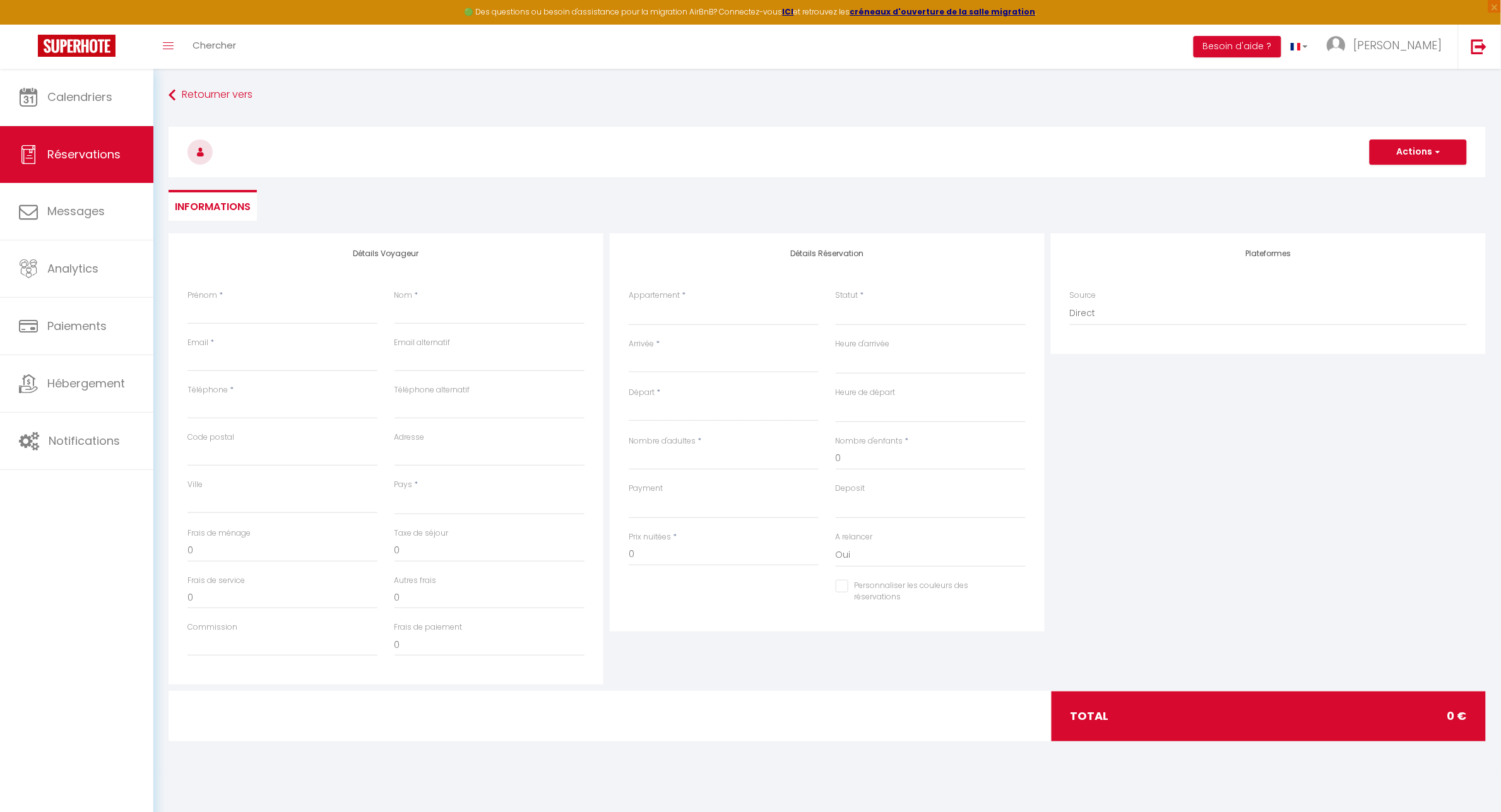
checkbox input "false"
select select
click at [207, 312] on input "Prénom" at bounding box center [283, 313] width 190 height 22
type input "S"
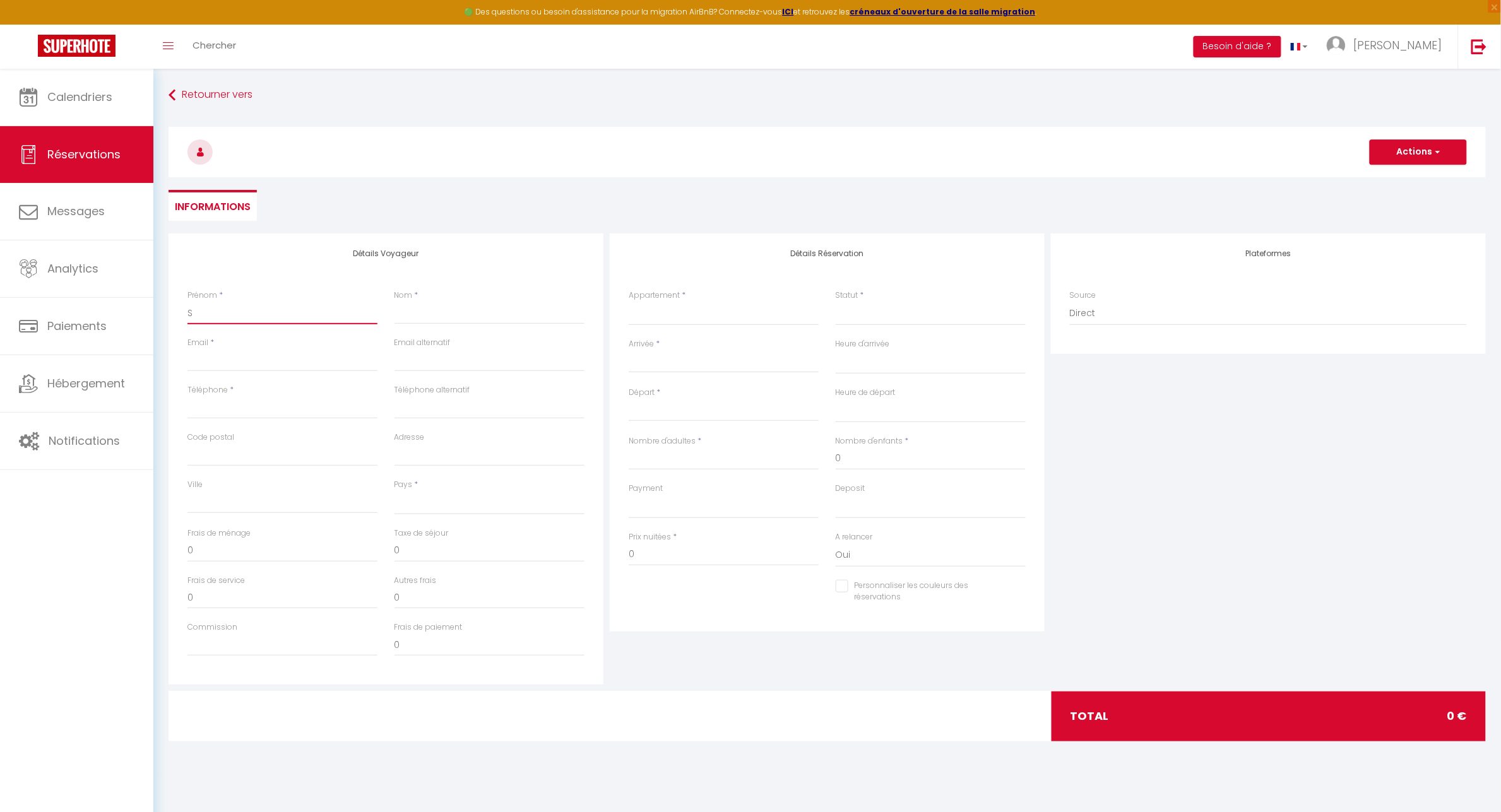
select select
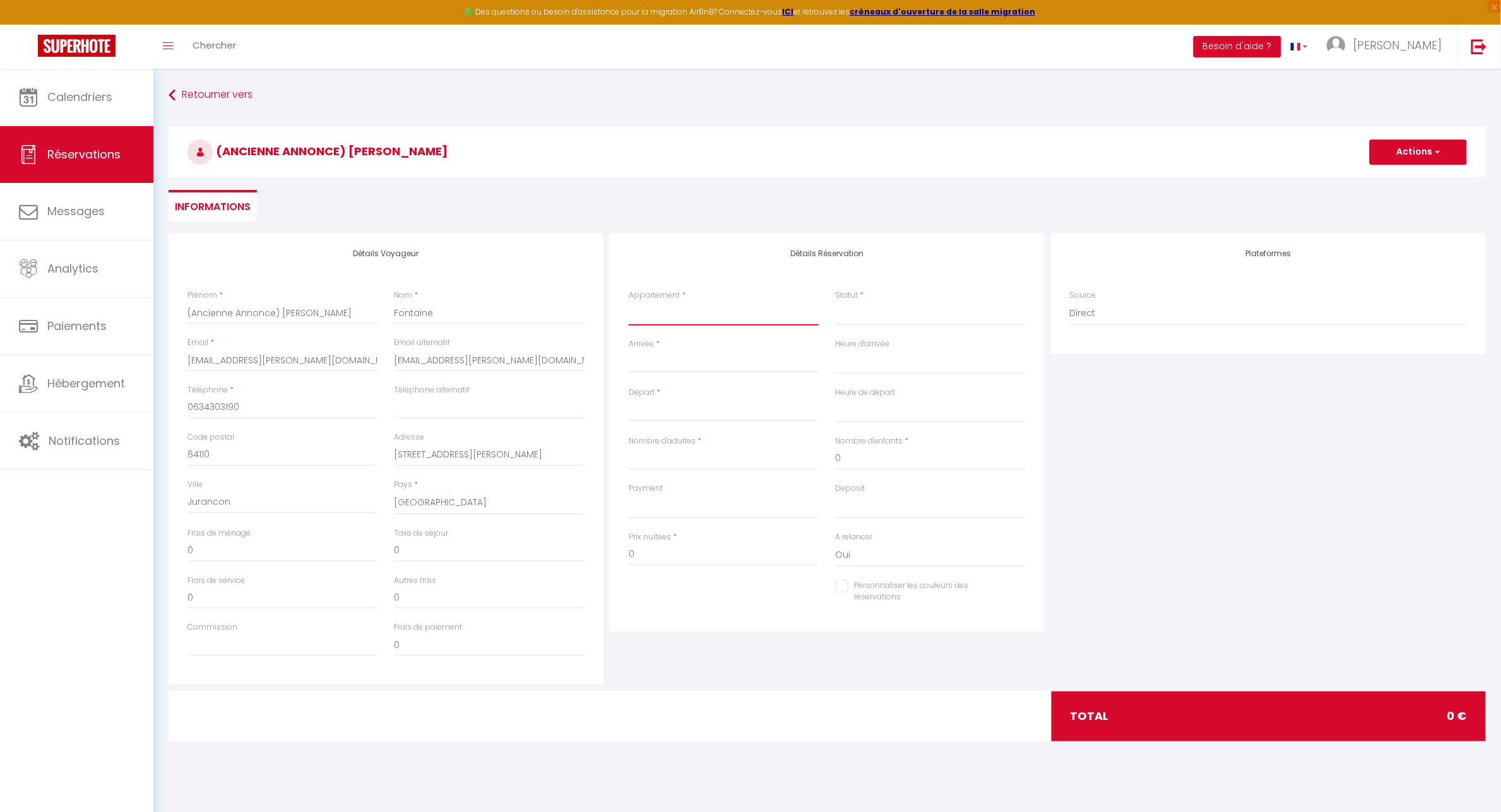
click at [680, 321] on select "🍀 Cosy Lotus - T2 - Place [GEOGRAPHIC_DATA] 🌼 [GEOGRAPHIC_DATA] - T1 - [GEOGRAP…" at bounding box center [724, 314] width 190 height 24
click at [629, 302] on select "🍀 Cosy Lotus - T2 - Place [GEOGRAPHIC_DATA] 🌼 [GEOGRAPHIC_DATA] - T1 - [GEOGRAP…" at bounding box center [724, 314] width 190 height 24
click at [896, 311] on select "Confirmé Non Confirmé [PERSON_NAME] par le voyageur No Show Request" at bounding box center [931, 314] width 190 height 24
click at [836, 302] on select "Confirmé Non Confirmé [PERSON_NAME] par le voyageur No Show Request" at bounding box center [931, 314] width 190 height 24
click at [693, 360] on input "Arrivée" at bounding box center [724, 363] width 190 height 16
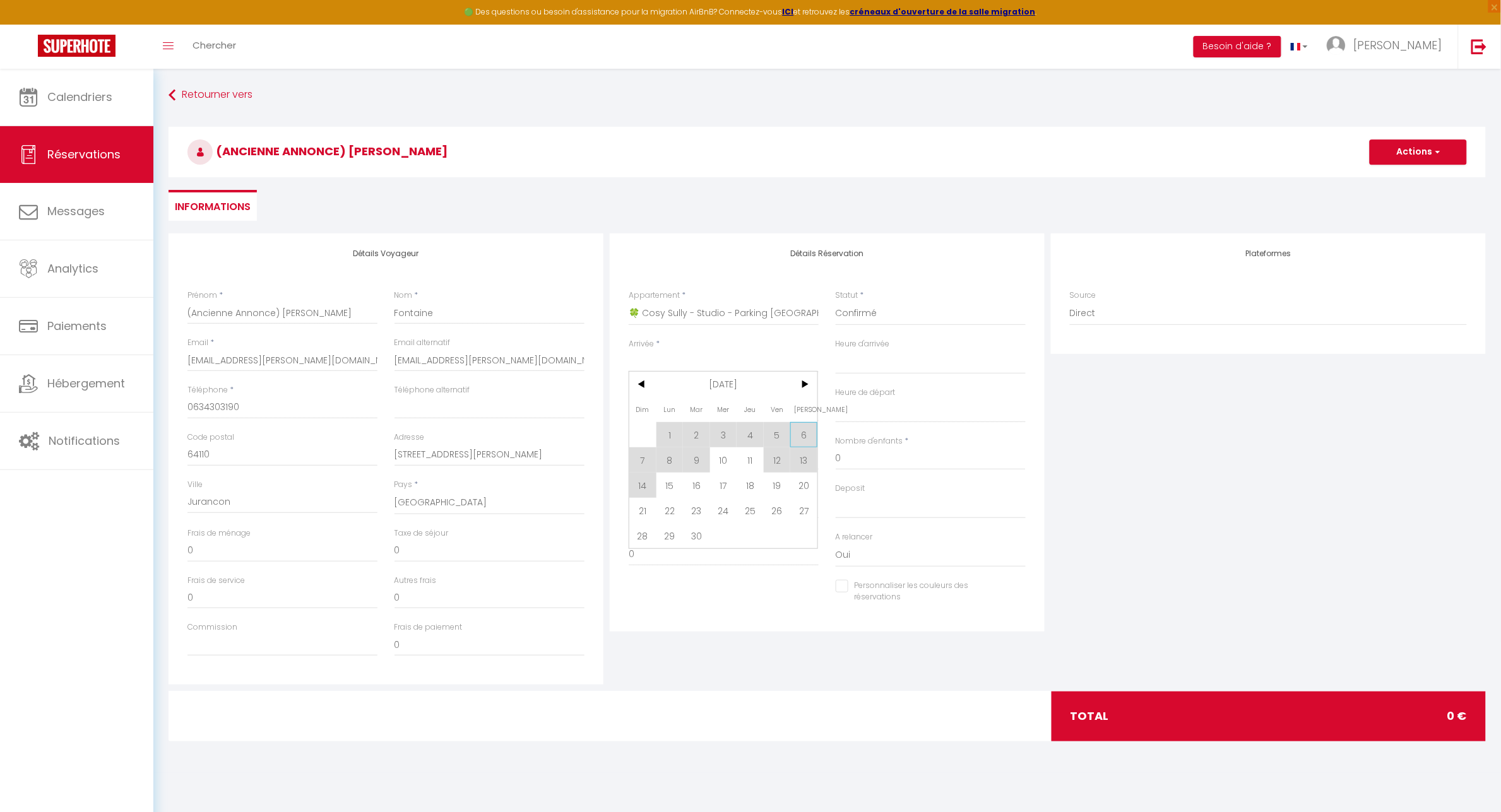
click at [812, 432] on span "6" at bounding box center [805, 434] width 27 height 25
click at [749, 414] on input "Dim 07 Septembre 2025" at bounding box center [724, 411] width 190 height 16
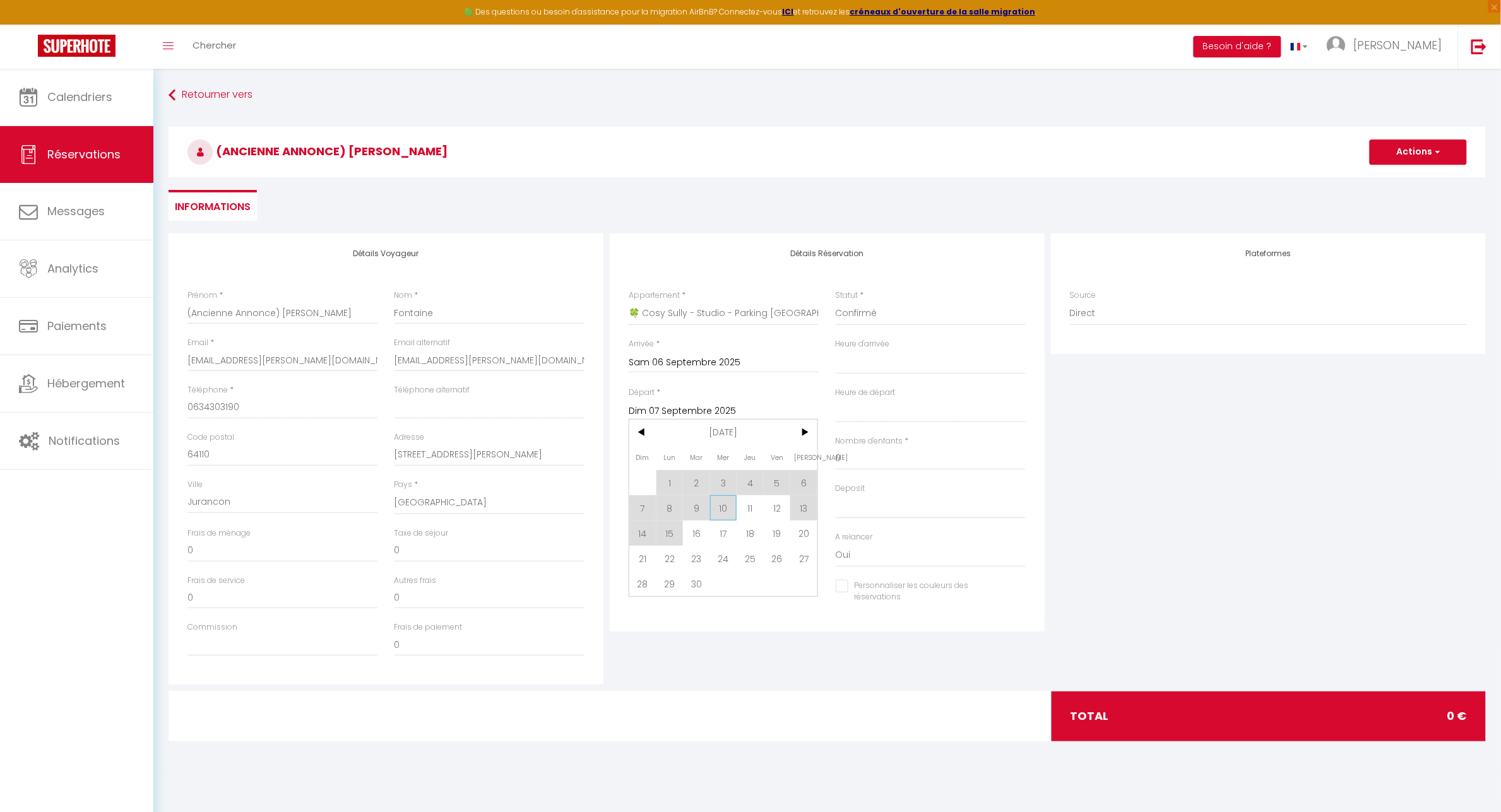
click at [727, 509] on span "10" at bounding box center [724, 508] width 27 height 25
drag, startPoint x: 873, startPoint y: 361, endPoint x: 903, endPoint y: 370, distance: 31.3
click at [874, 360] on select "00:00 00:30 01:00 01:30 02:00 02:30 03:00 03:30 04:00 04:30 05:00 05:30 06:00 0…" at bounding box center [931, 363] width 190 height 24
click at [836, 351] on select "00:00 00:30 01:00 01:30 02:00 02:30 03:00 03:30 04:00 04:30 05:00 05:30 06:00 0…" at bounding box center [931, 363] width 190 height 24
click at [889, 408] on select "00:00 00:30 01:00 01:30 02:00 02:30 03:00 03:30 04:00 04:30 05:00 05:30 06:00 0…" at bounding box center [931, 411] width 190 height 24
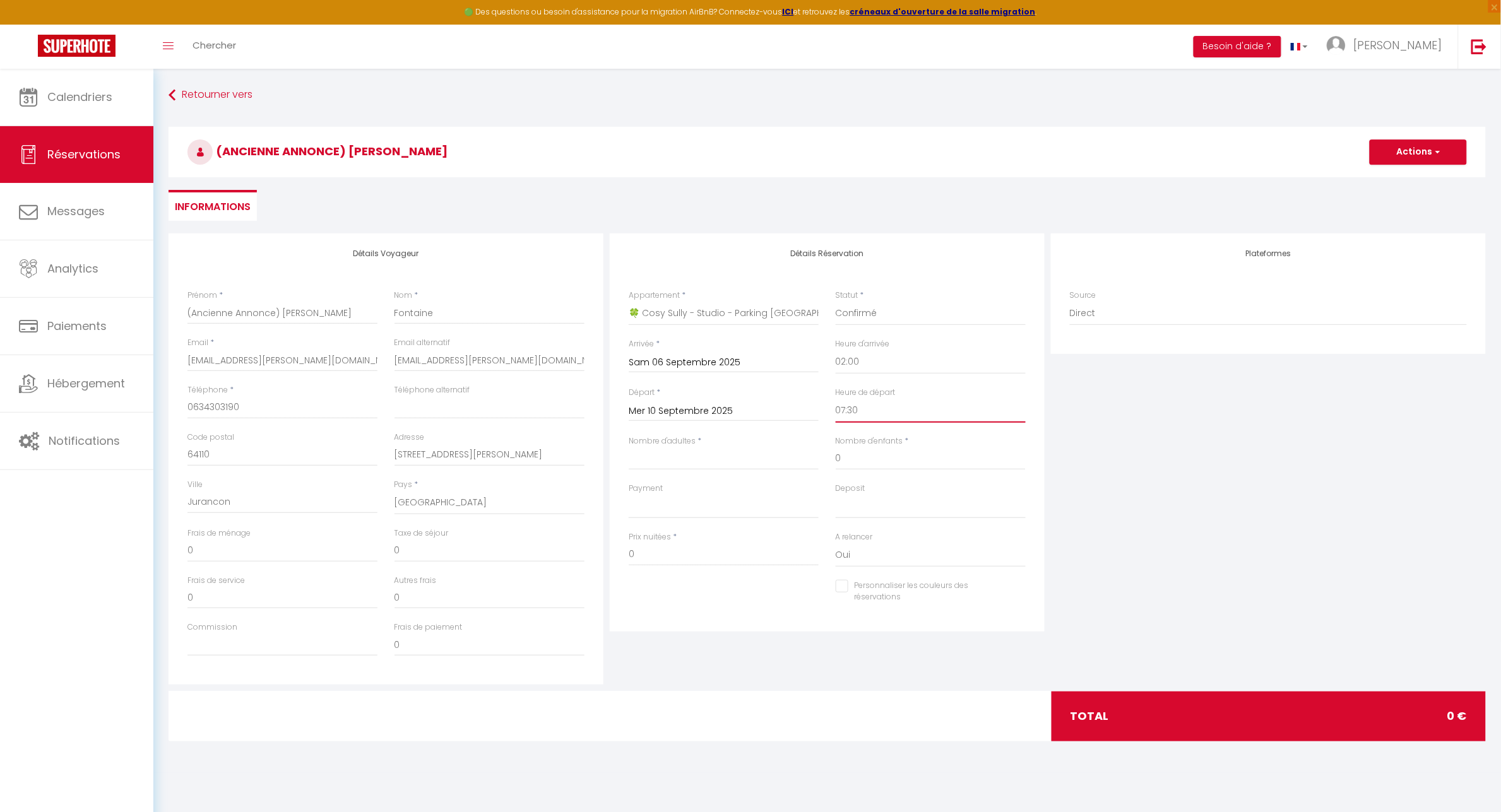
click at [836, 399] on select "00:00 00:30 01:00 01:30 02:00 02:30 03:00 03:30 04:00 04:30 05:00 05:30 06:00 0…" at bounding box center [931, 411] width 190 height 24
click at [691, 459] on input "Nombre d'adultes" at bounding box center [724, 459] width 190 height 22
click at [660, 554] on input "120" at bounding box center [724, 555] width 190 height 22
drag, startPoint x: 673, startPoint y: 554, endPoint x: 591, endPoint y: 547, distance: 82.3
click at [591, 548] on div "Détails Voyageur Prénom * (Ancienne Annonce) Sarah Nom * Fontaine Email * yasmi…" at bounding box center [827, 459] width 1323 height 451
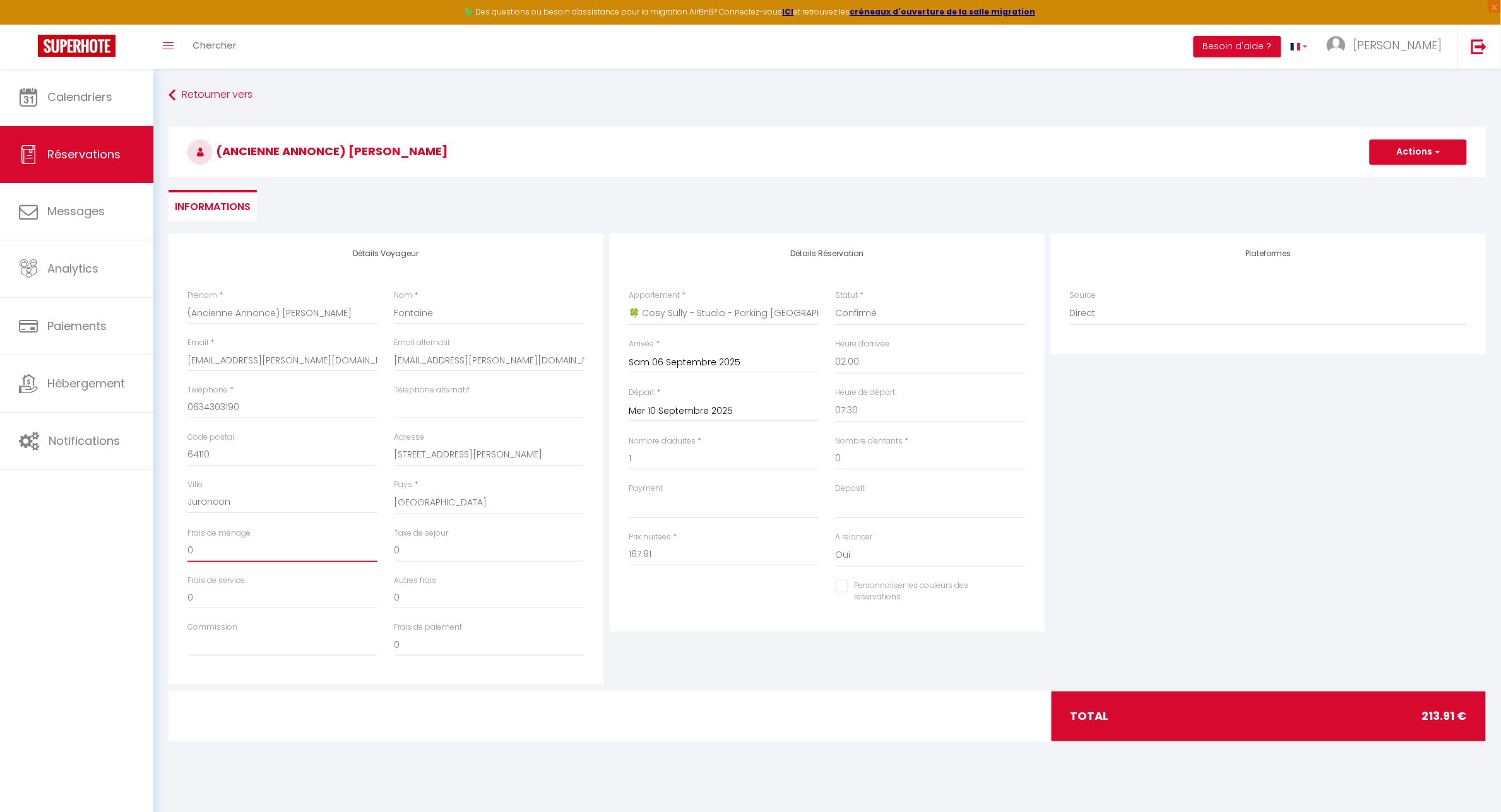
click at [226, 550] on input "0" at bounding box center [283, 550] width 190 height 22
drag, startPoint x: 173, startPoint y: 542, endPoint x: 133, endPoint y: 542, distance: 40.0
click at [133, 542] on div "🟢 Des questions ou besoin d'assistance pour la migration AirBnB? Connectez-vous…" at bounding box center [750, 420] width 1501 height 704
click at [704, 582] on div "Personnaliser les couleurs des réservations #D7092E" at bounding box center [828, 598] width 413 height 37
click at [843, 586] on input "Personnaliser les couleurs des réservations" at bounding box center [923, 586] width 174 height 13
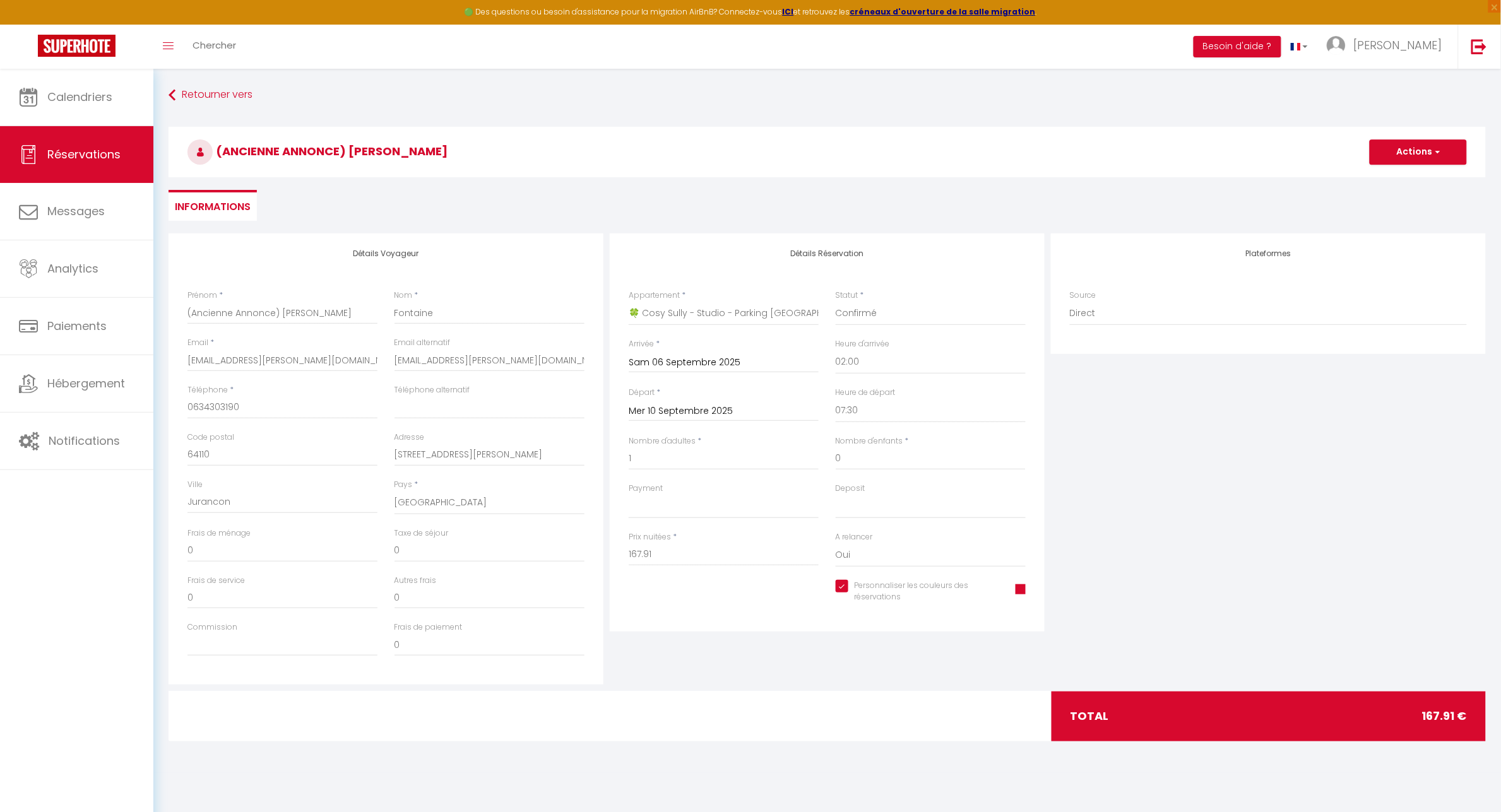
click at [1021, 587] on span at bounding box center [1021, 590] width 10 height 10
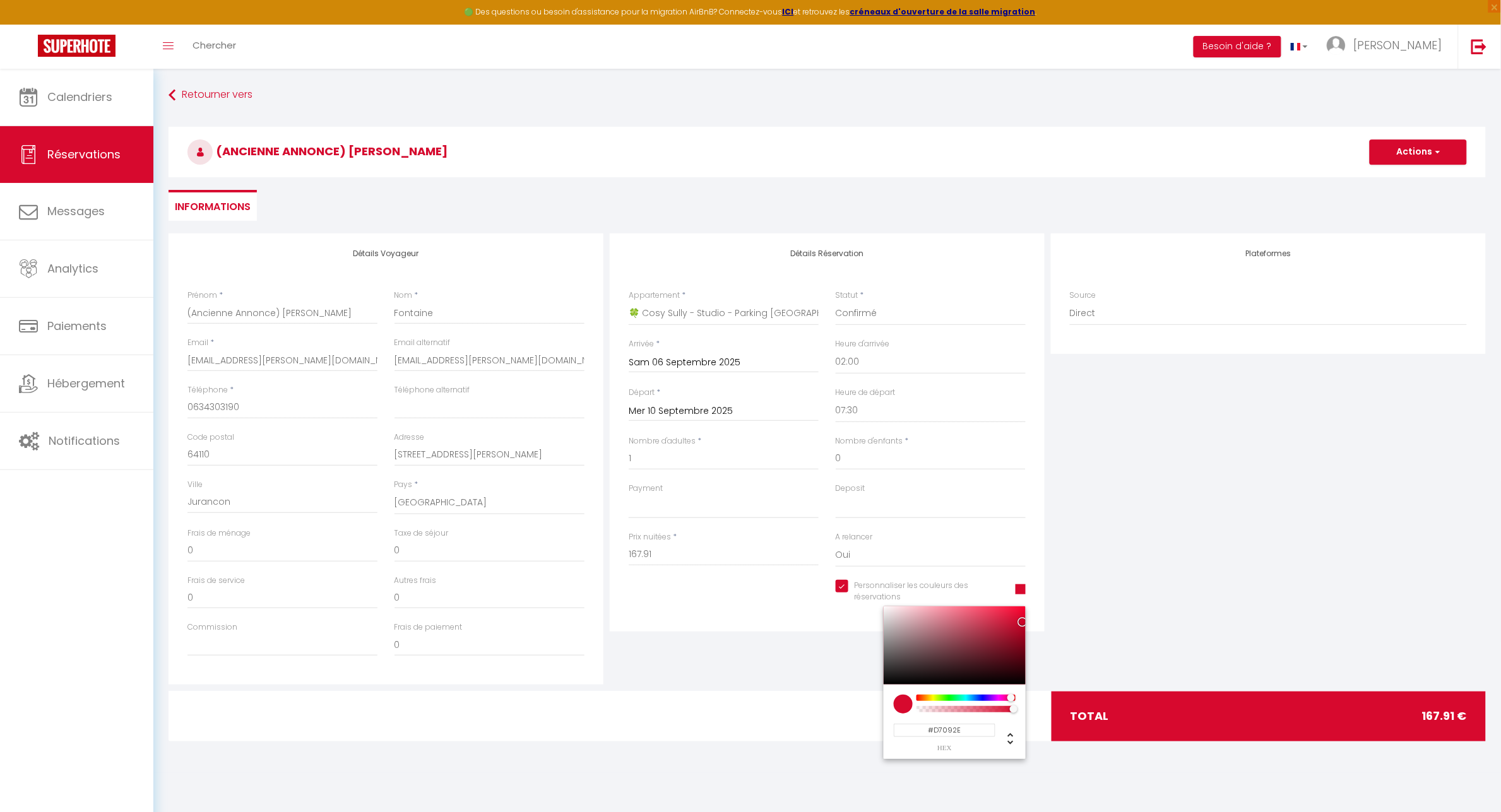
click at [933, 701] on div at bounding box center [967, 704] width 99 height 19
click at [934, 697] on div at bounding box center [966, 697] width 97 height 6
click at [779, 642] on div "Détails Réservation Appartement * 🍀 Cosy Lotus - [GEOGRAPHIC_DATA] [GEOGRAPHIC_…" at bounding box center [827, 459] width 441 height 451
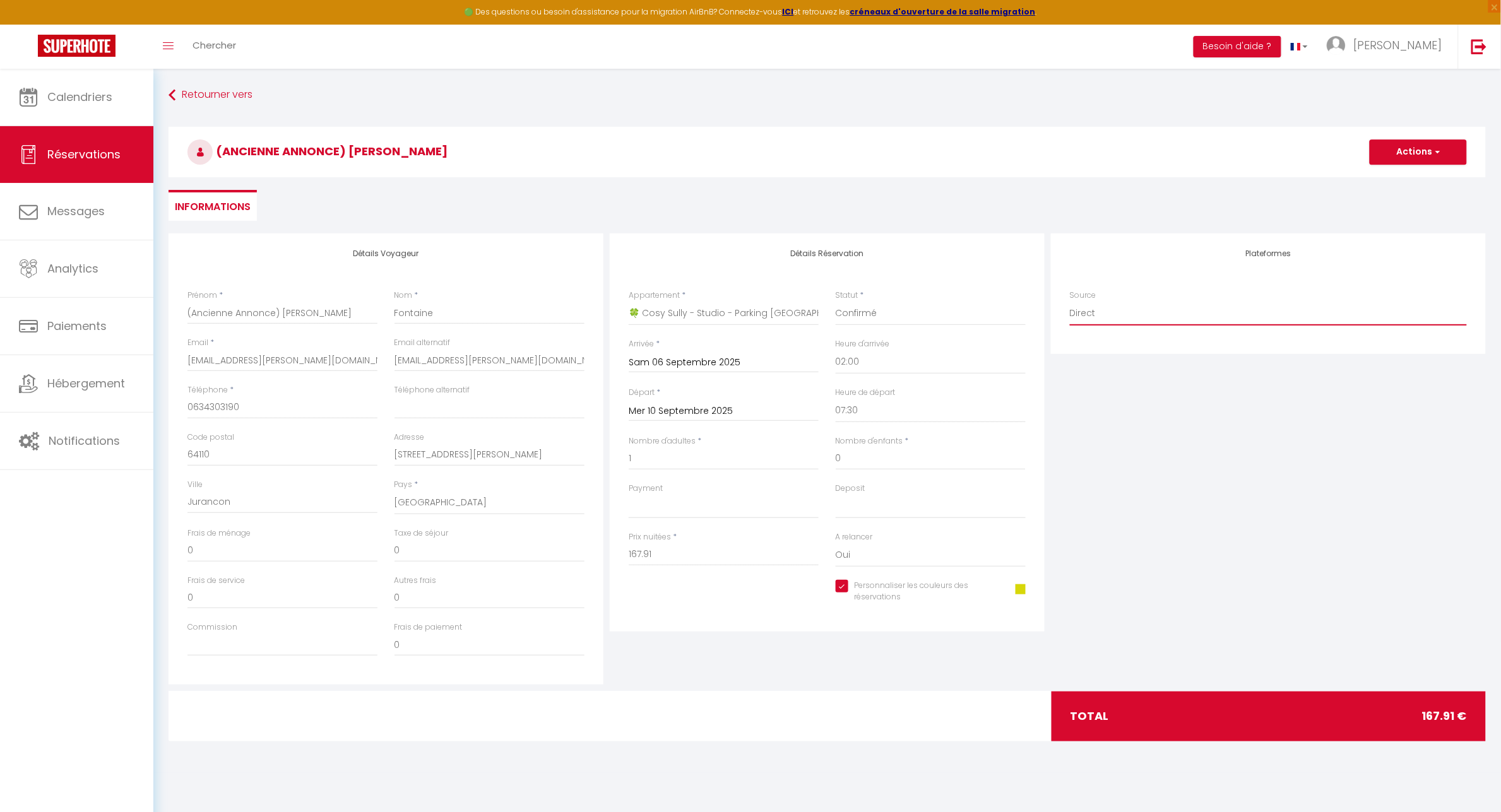
drag, startPoint x: 1159, startPoint y: 312, endPoint x: 1153, endPoint y: 323, distance: 12.5
click at [1159, 312] on select "Direct [DOMAIN_NAME] [DOMAIN_NAME] Chalet montagne Expedia Gite de [GEOGRAPHIC_…" at bounding box center [1269, 314] width 397 height 24
click at [1070, 302] on select "Direct [DOMAIN_NAME] [DOMAIN_NAME] Chalet montagne Expedia Gite de [GEOGRAPHIC_…" at bounding box center [1269, 314] width 397 height 24
click at [1444, 152] on button "Actions" at bounding box center [1418, 152] width 97 height 25
click at [1405, 183] on link "Enregistrer" at bounding box center [1406, 179] width 99 height 16
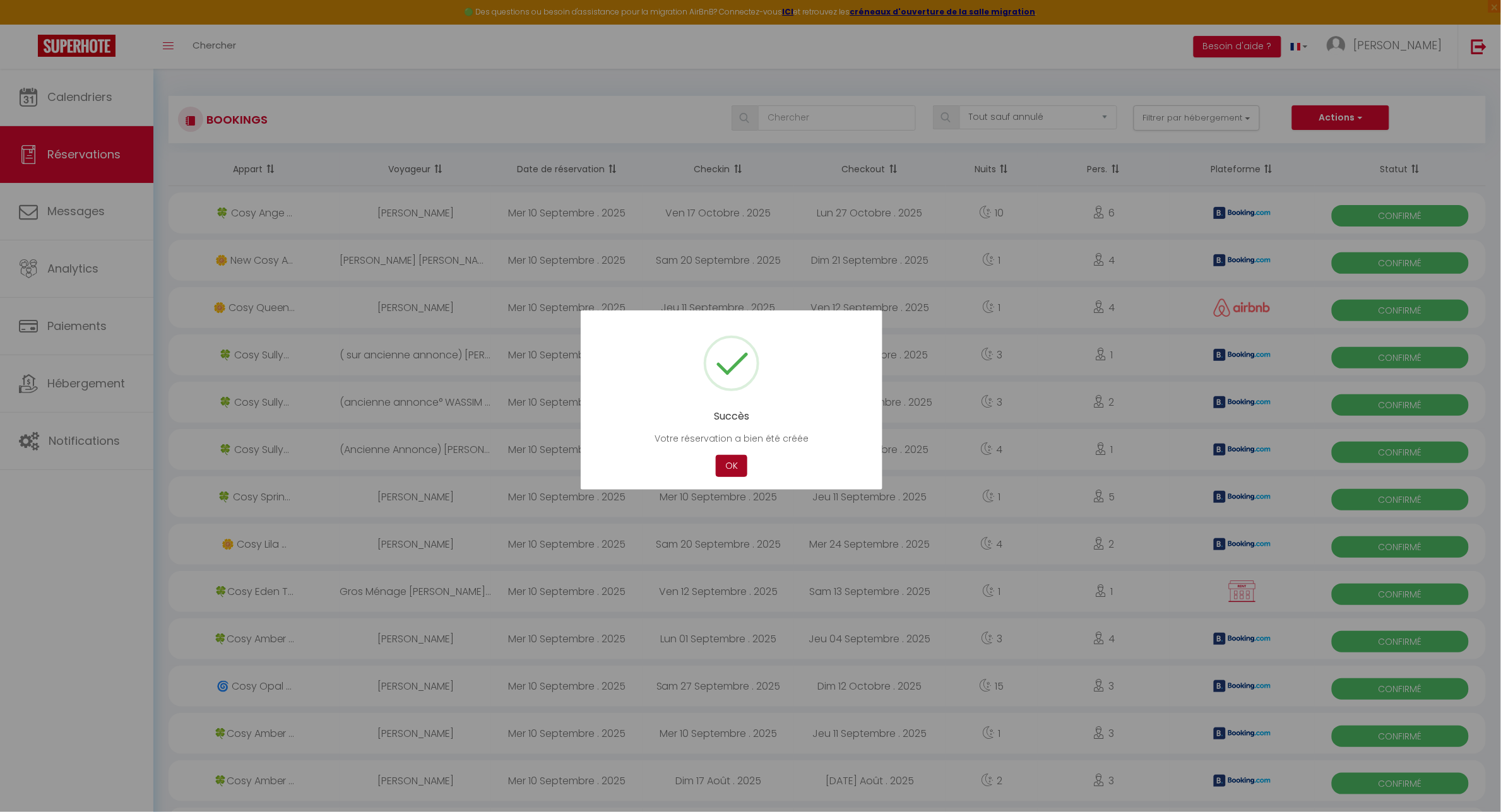
click at [733, 469] on button "OK" at bounding box center [732, 466] width 32 height 22
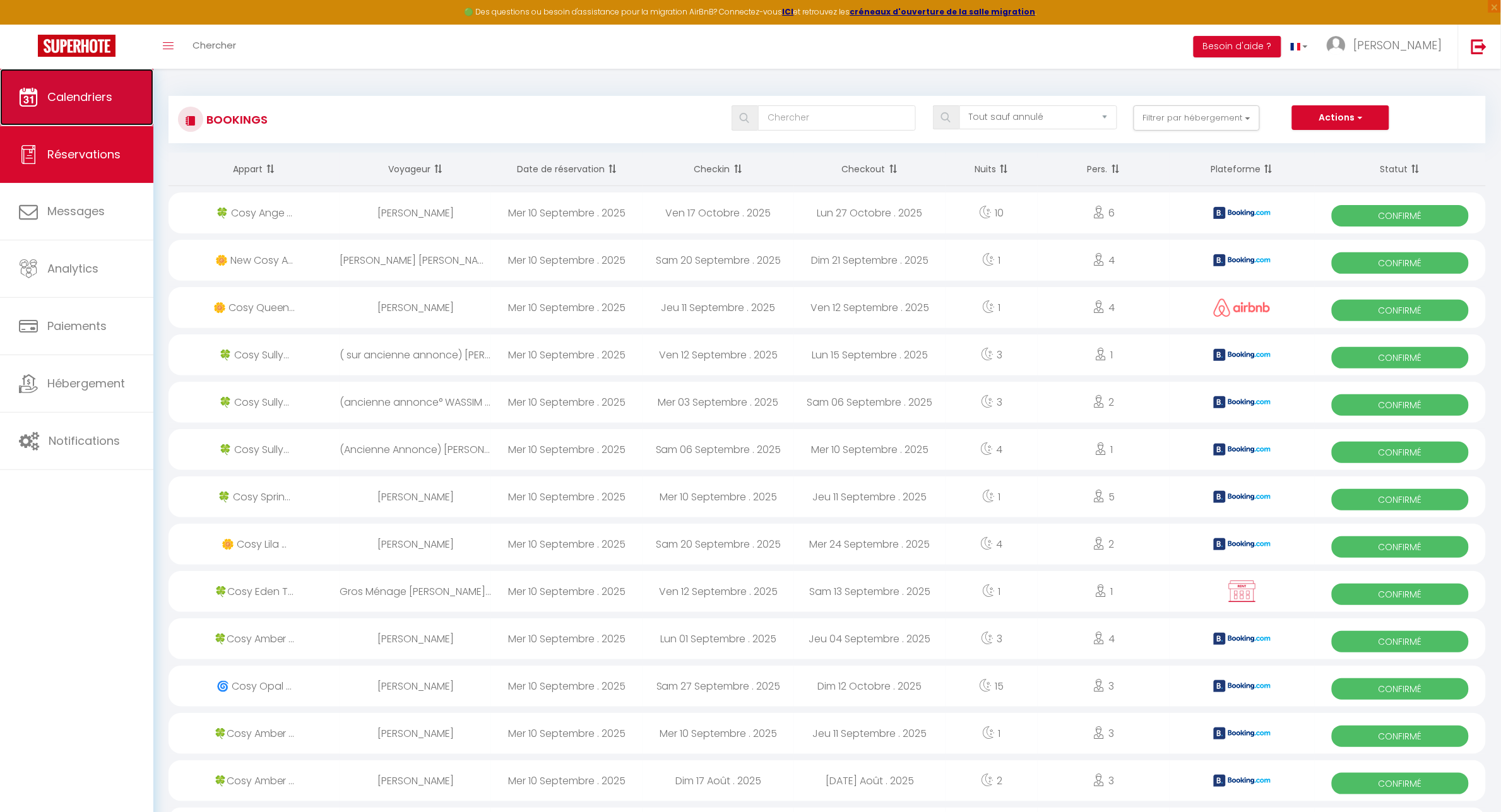
click at [28, 89] on icon at bounding box center [28, 97] width 19 height 19
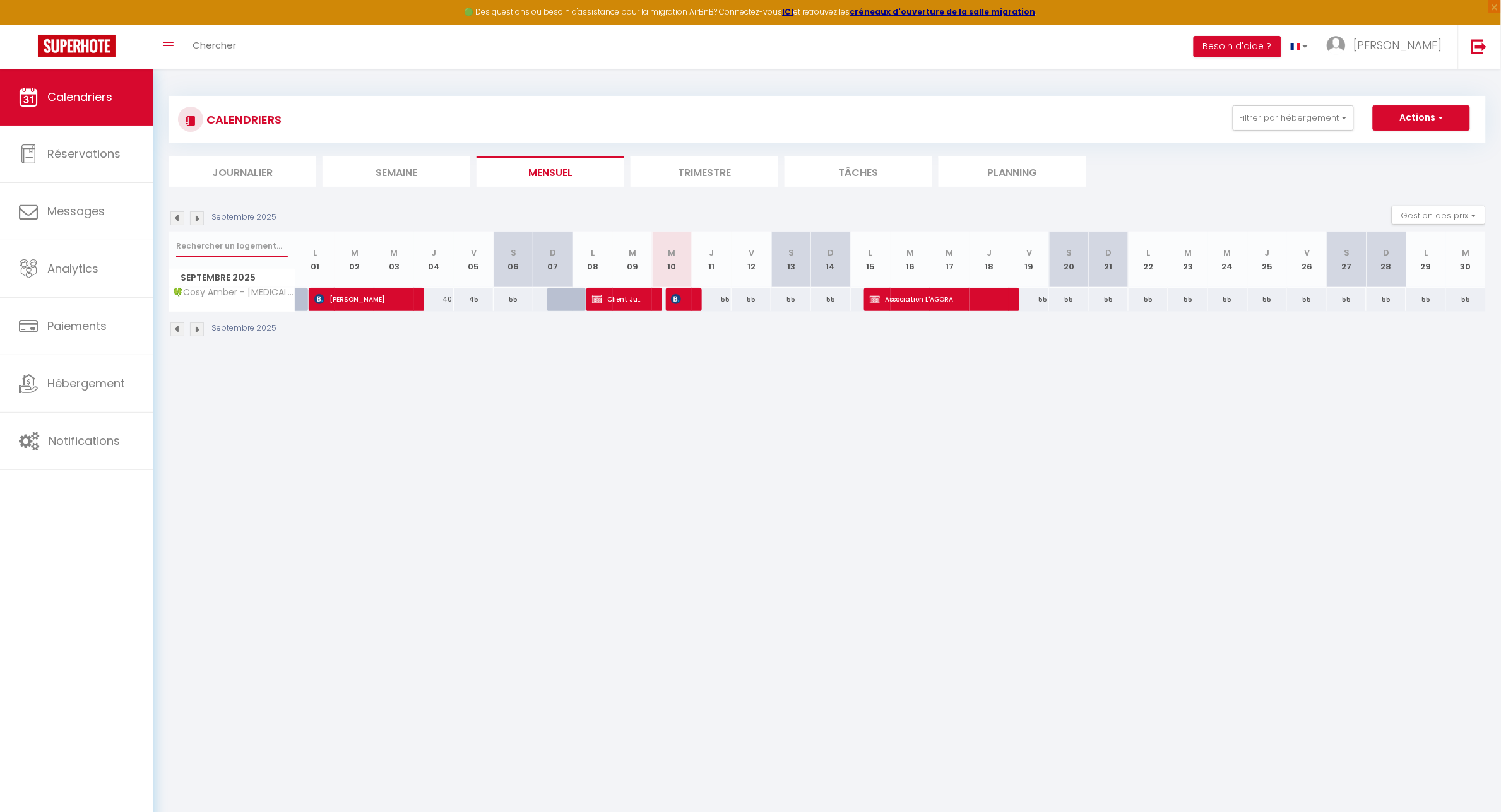
click at [219, 242] on input "text" at bounding box center [232, 246] width 112 height 22
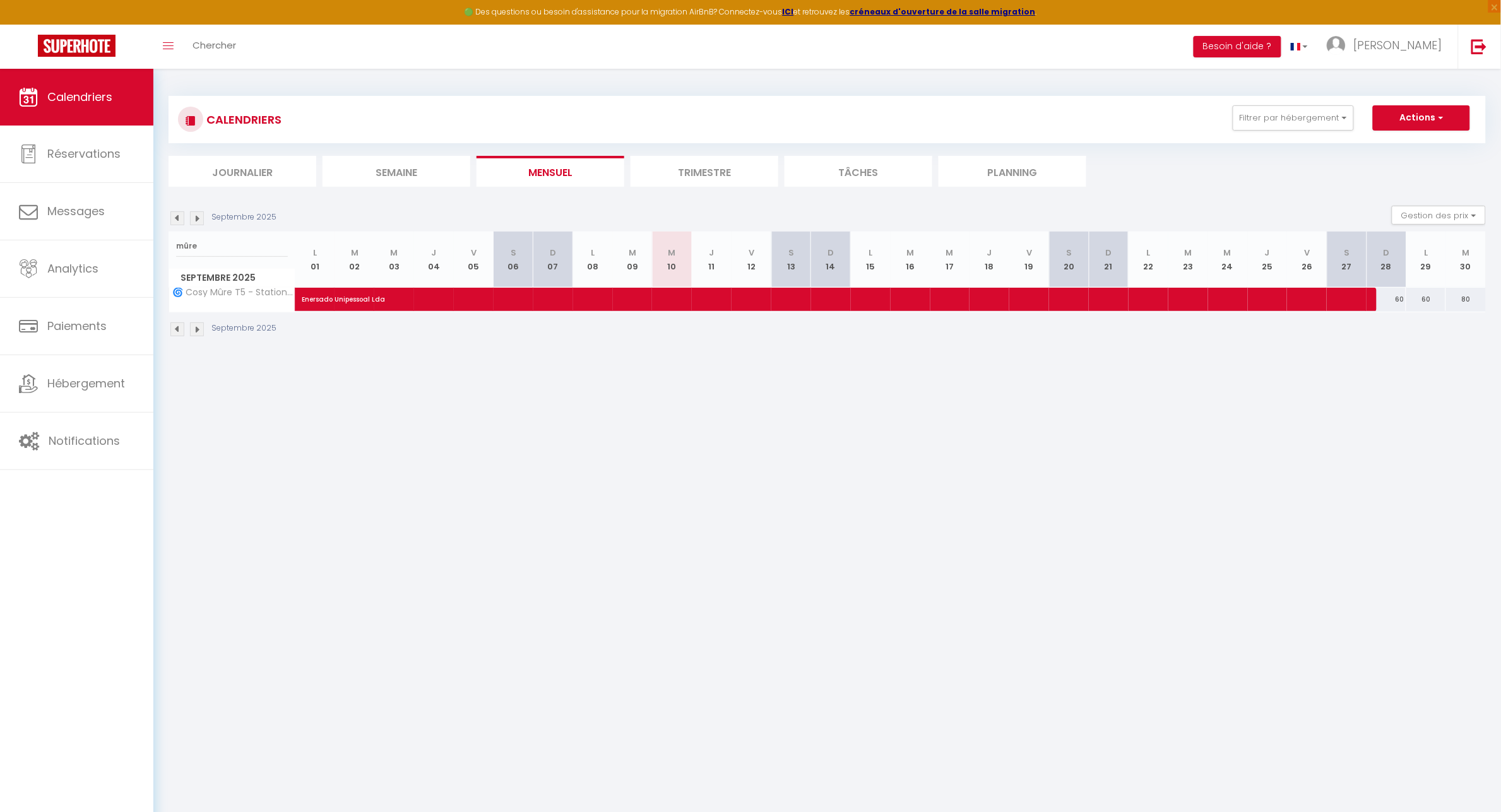
click at [201, 215] on img at bounding box center [197, 219] width 14 height 14
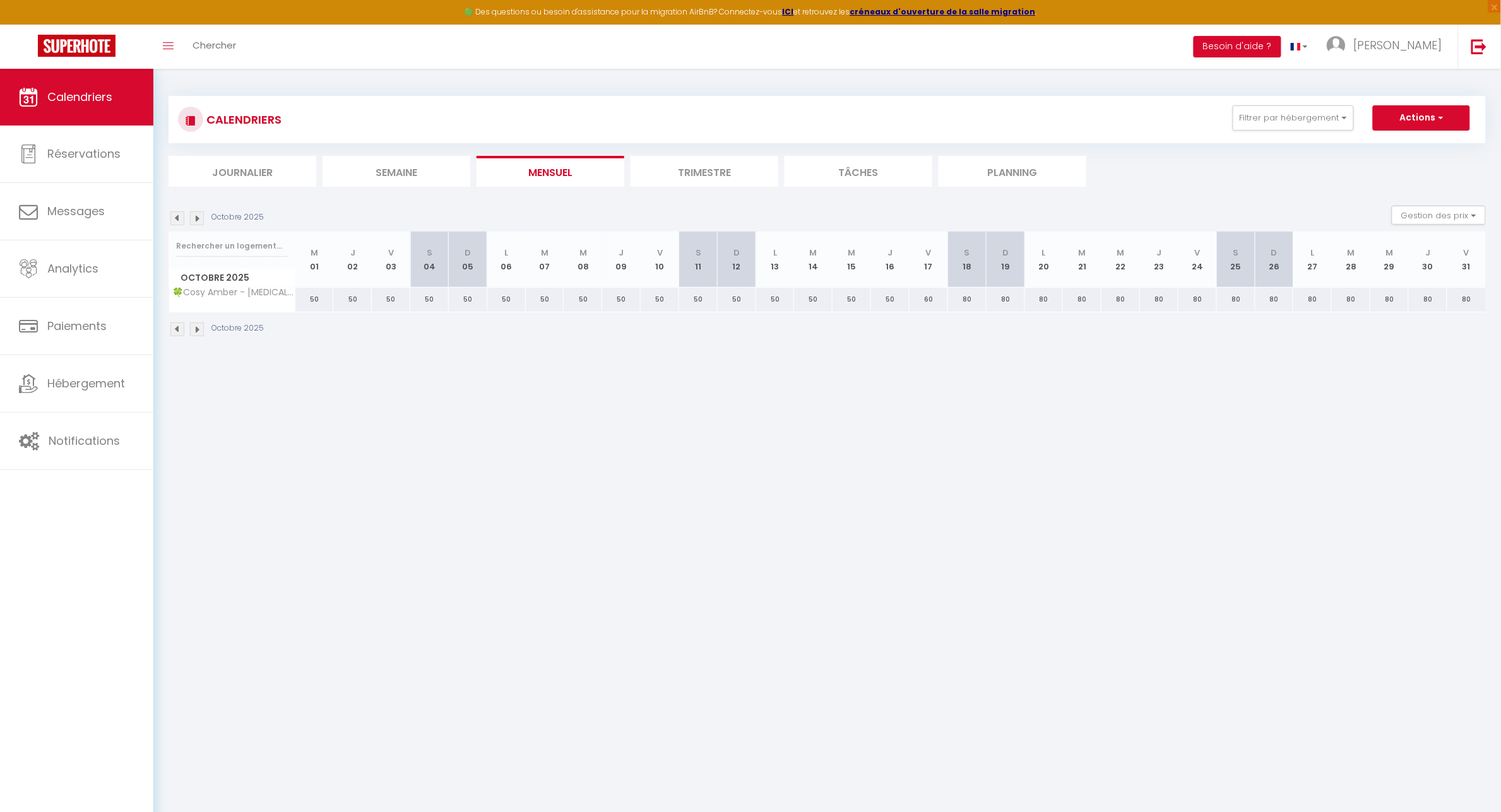
click at [1119, 499] on body "🟢 Des questions ou besoin d'assistance pour la migration AirBnB? Connectez-vous…" at bounding box center [750, 474] width 1501 height 812
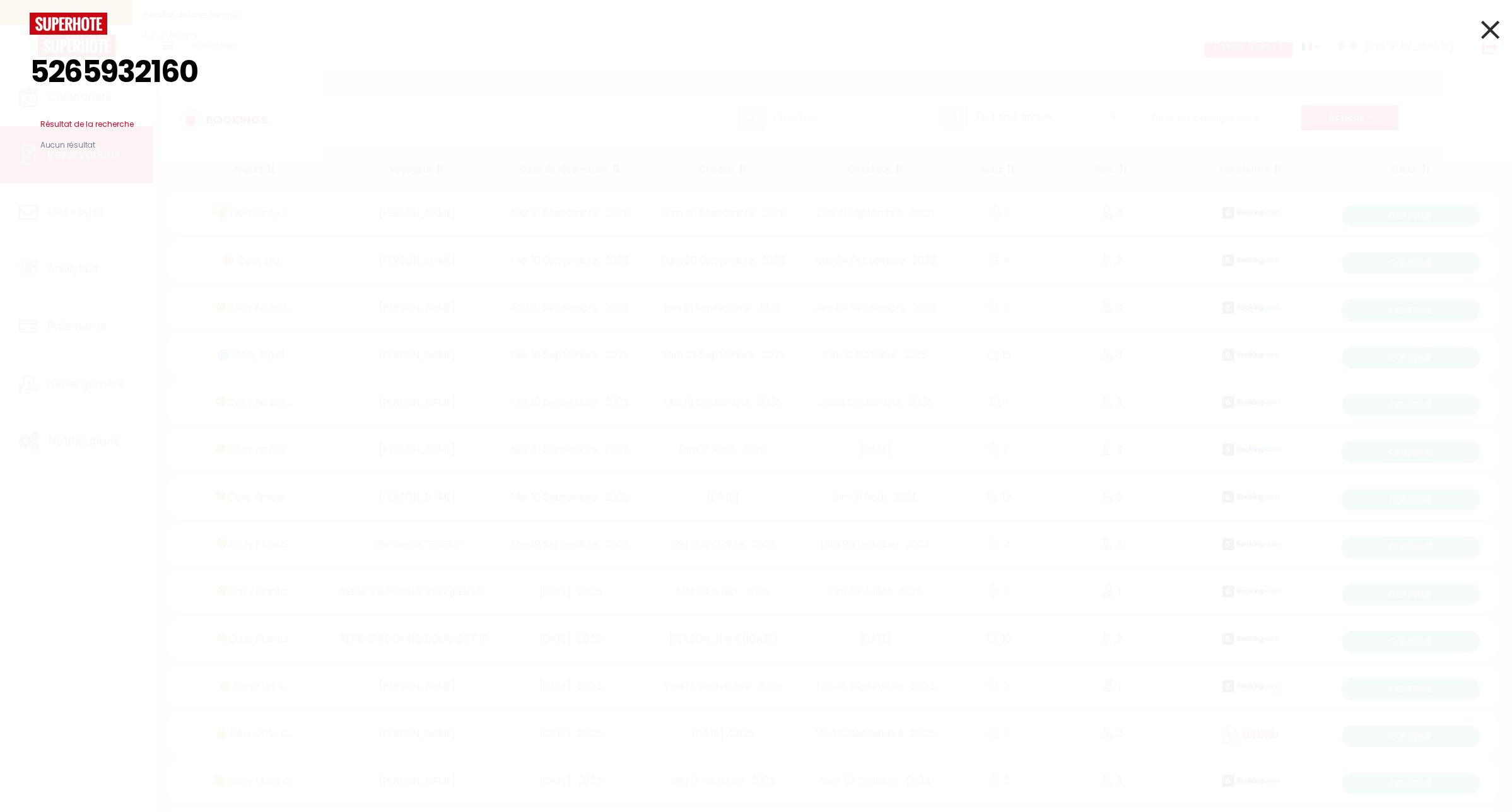
select select "not_cancelled"
